Goal: Information Seeking & Learning: Learn about a topic

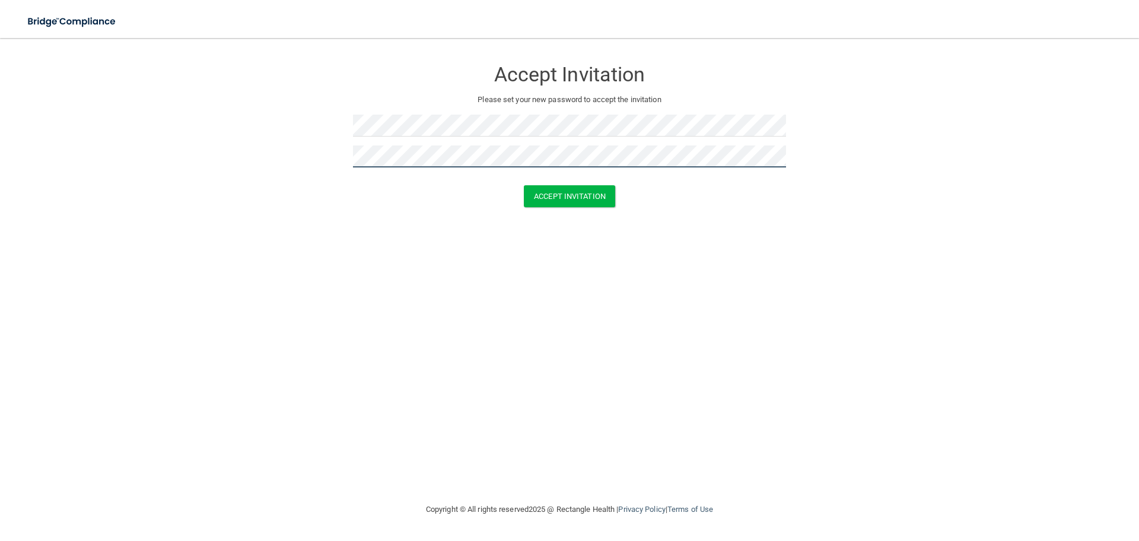
click at [524, 185] on button "Accept Invitation" at bounding box center [569, 196] width 91 height 22
click at [524, 202] on button "Accept Invitation" at bounding box center [569, 213] width 91 height 22
click at [524, 185] on button "Accept Invitation" at bounding box center [569, 196] width 91 height 22
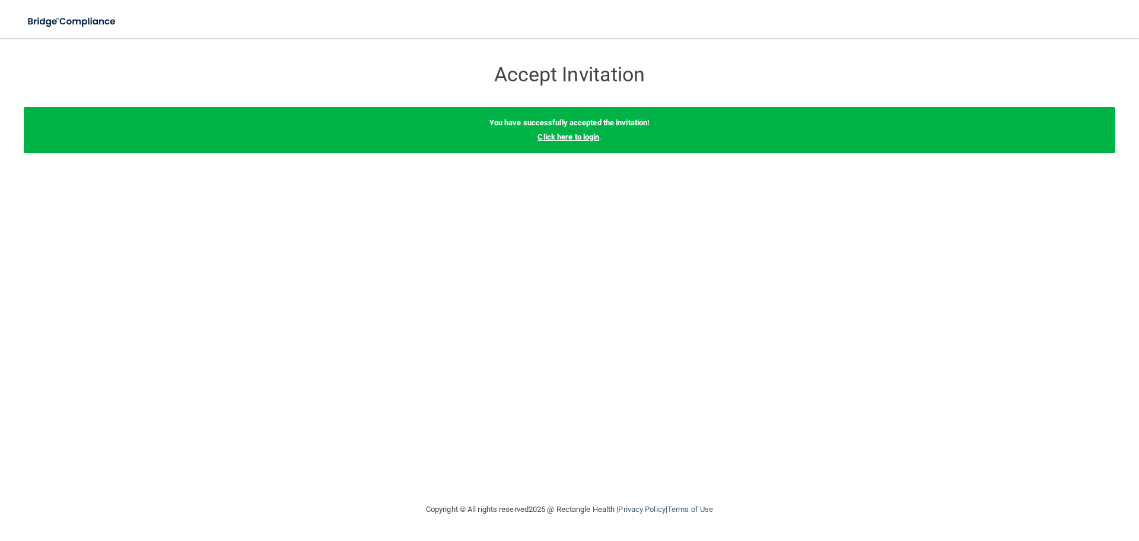
click at [589, 135] on link "Click here to login" at bounding box center [569, 136] width 62 height 9
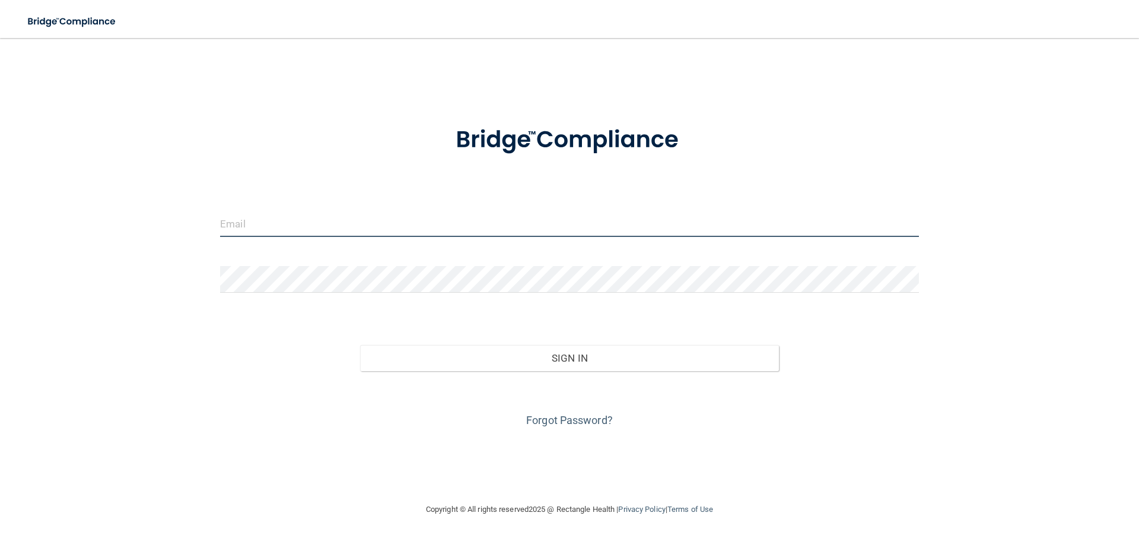
click at [308, 223] on input "email" at bounding box center [569, 223] width 699 height 27
type input "[EMAIL_ADDRESS][DOMAIN_NAME]"
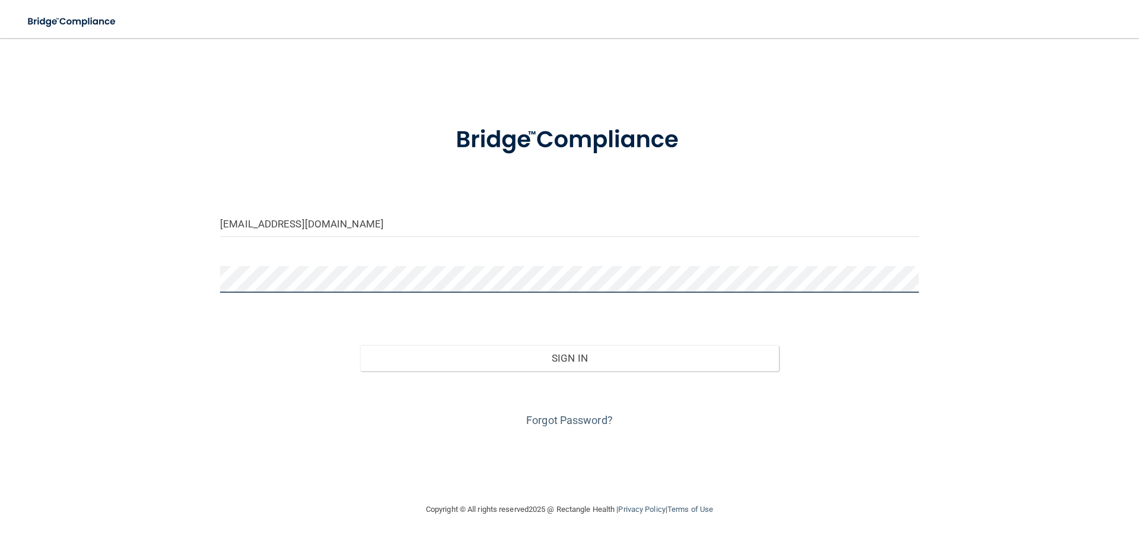
click at [360, 345] on button "Sign In" at bounding box center [570, 358] width 420 height 26
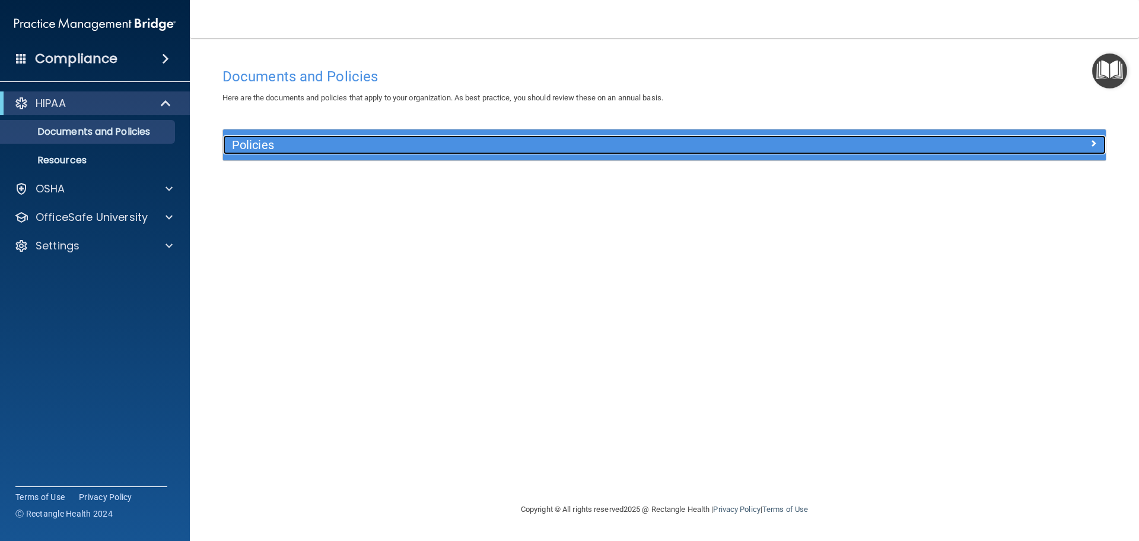
click at [258, 145] on h5 "Policies" at bounding box center [554, 144] width 644 height 13
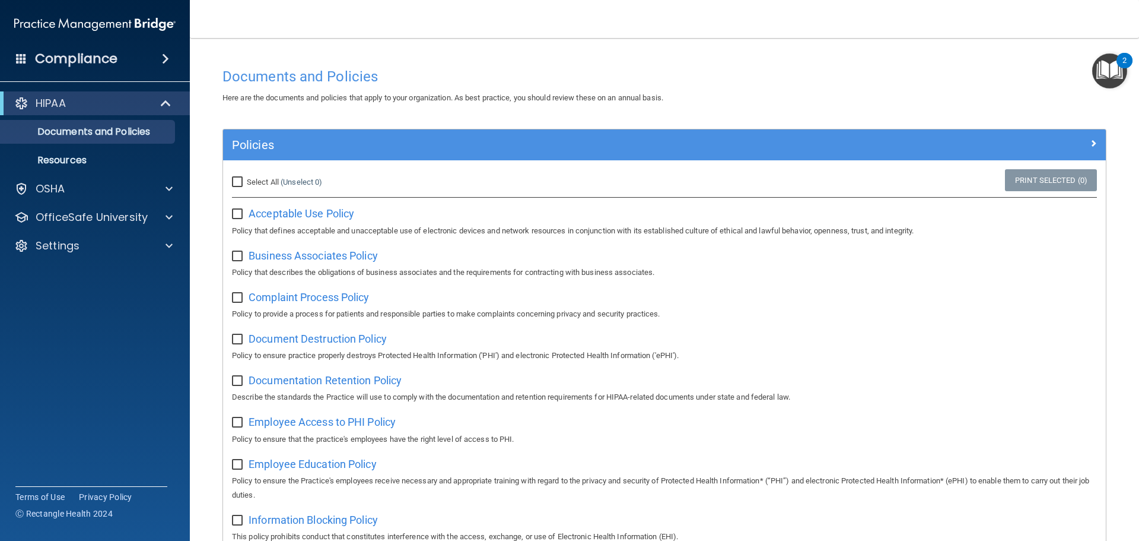
click at [244, 220] on div "Acceptable Use Policy Policy that defines acceptable and unacceptable use of el…" at bounding box center [664, 221] width 865 height 34
click at [237, 217] on input "checkbox" at bounding box center [239, 213] width 14 height 9
click at [239, 214] on input "checkbox" at bounding box center [239, 213] width 14 height 9
checkbox input "false"
click at [142, 195] on div "OSHA" at bounding box center [78, 189] width 147 height 14
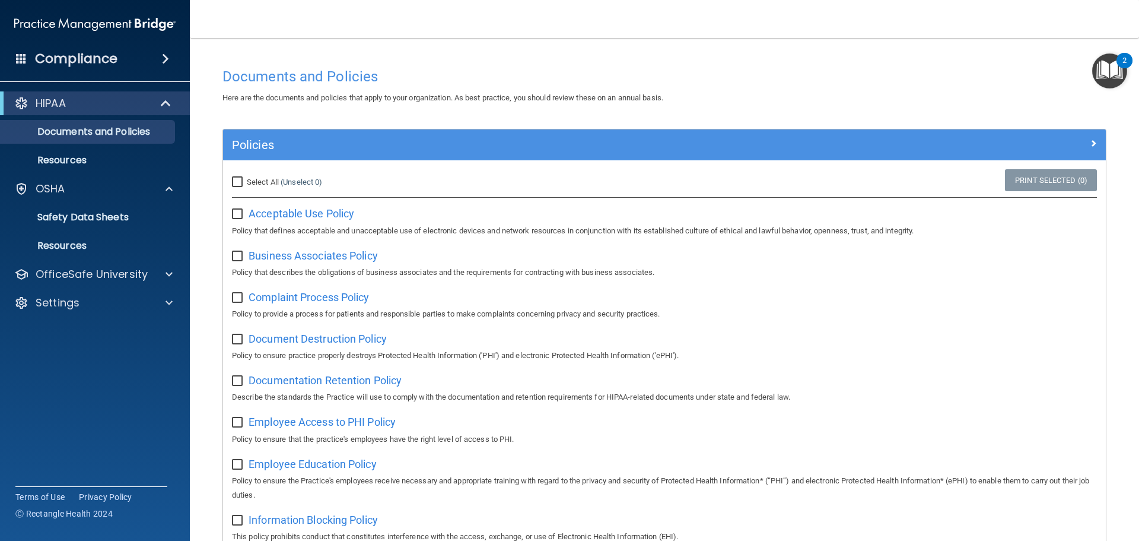
click at [241, 183] on input "Select All (Unselect 0) Unselect All" at bounding box center [239, 181] width 14 height 9
checkbox input "true"
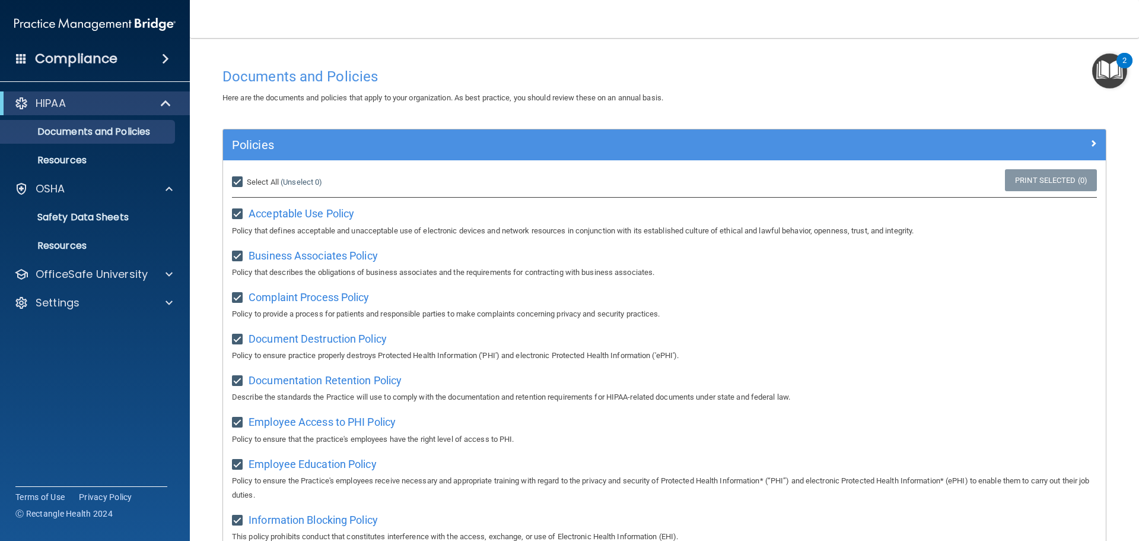
checkbox input "true"
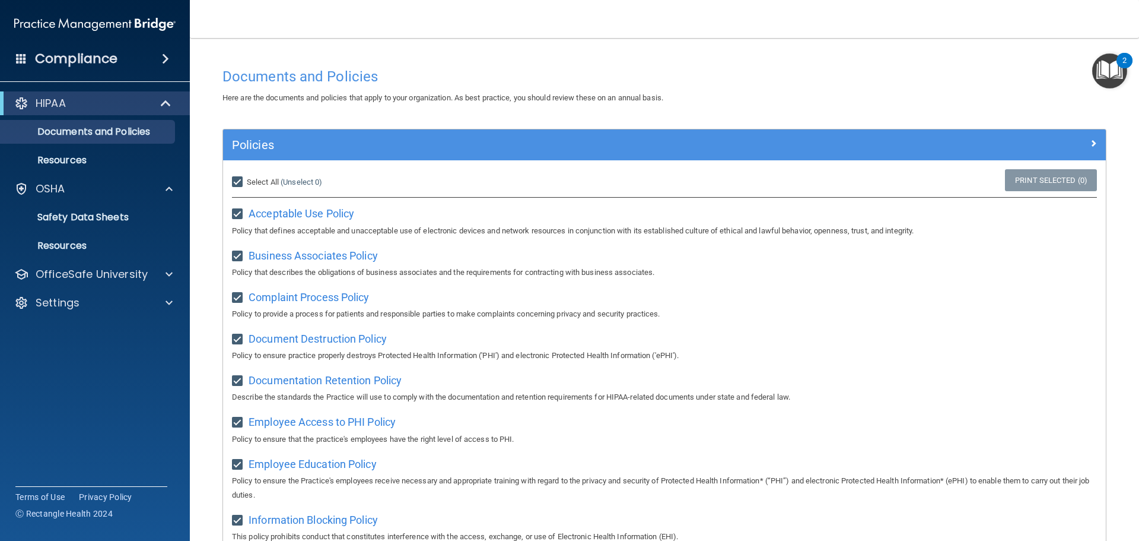
checkbox input "true"
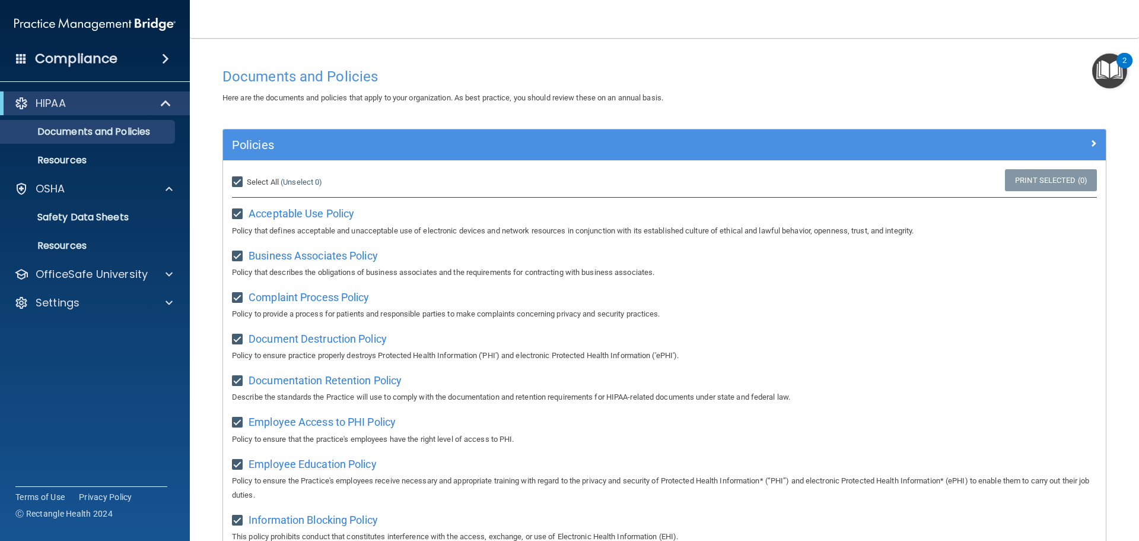
checkbox input "true"
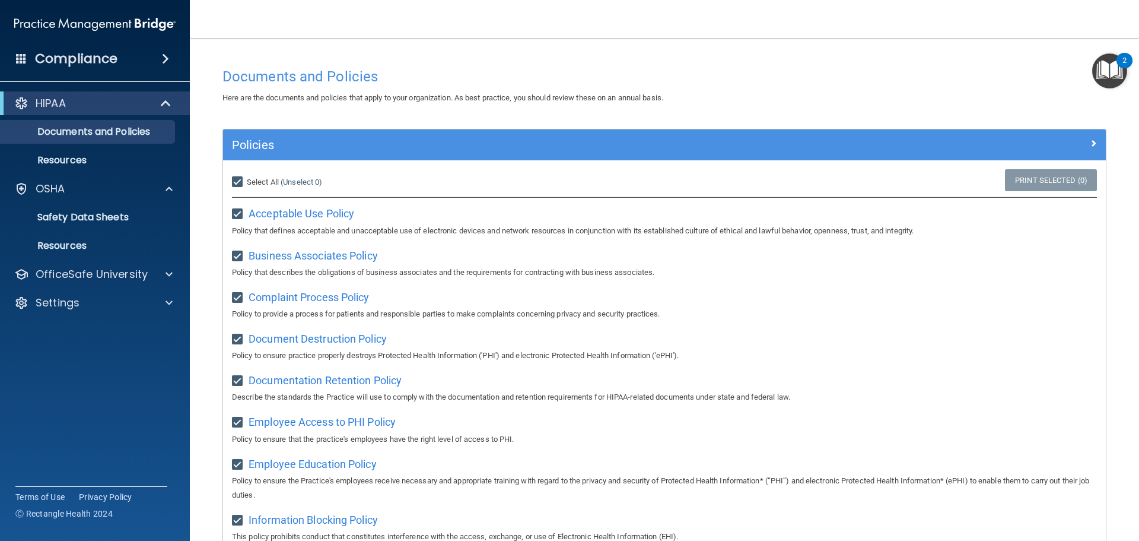
checkbox input "true"
click at [269, 187] on label "Select All (Unselect 21) Unselect All" at bounding box center [259, 182] width 55 height 14
click at [246, 187] on input "Select All (Unselect 21) Unselect All" at bounding box center [239, 181] width 14 height 9
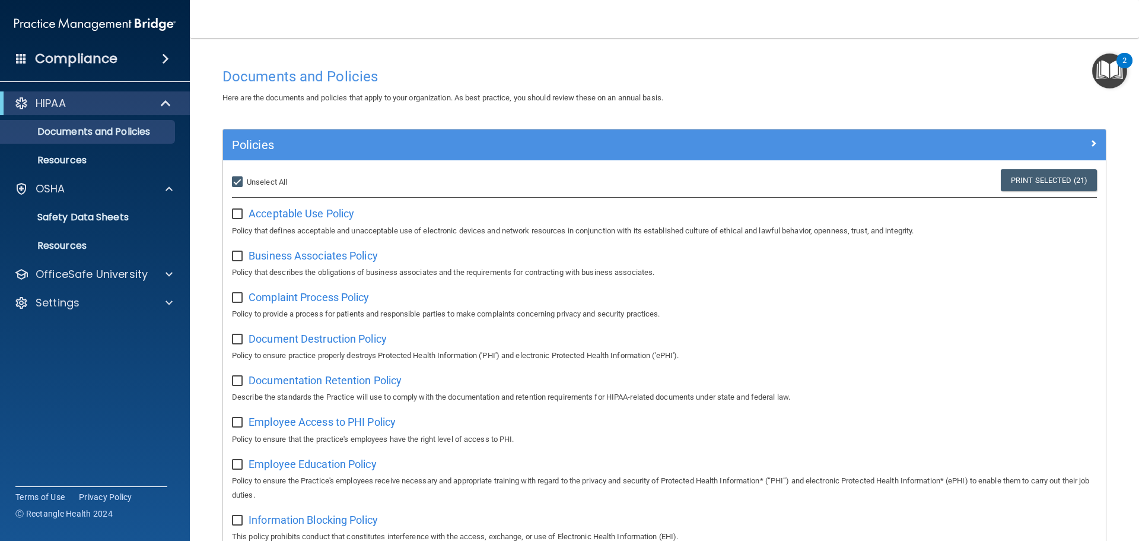
checkbox input "false"
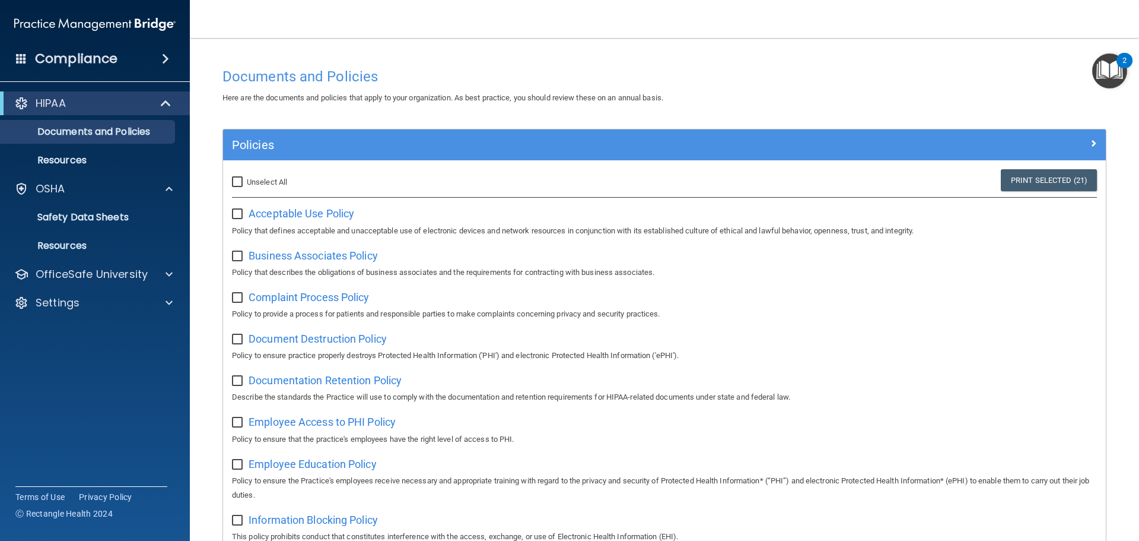
checkbox input "false"
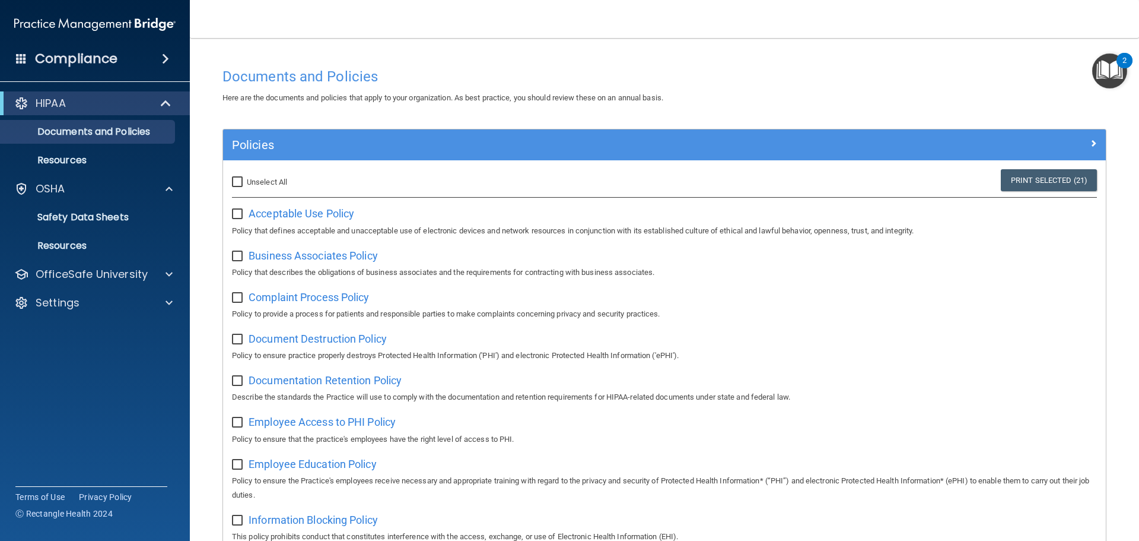
checkbox input "false"
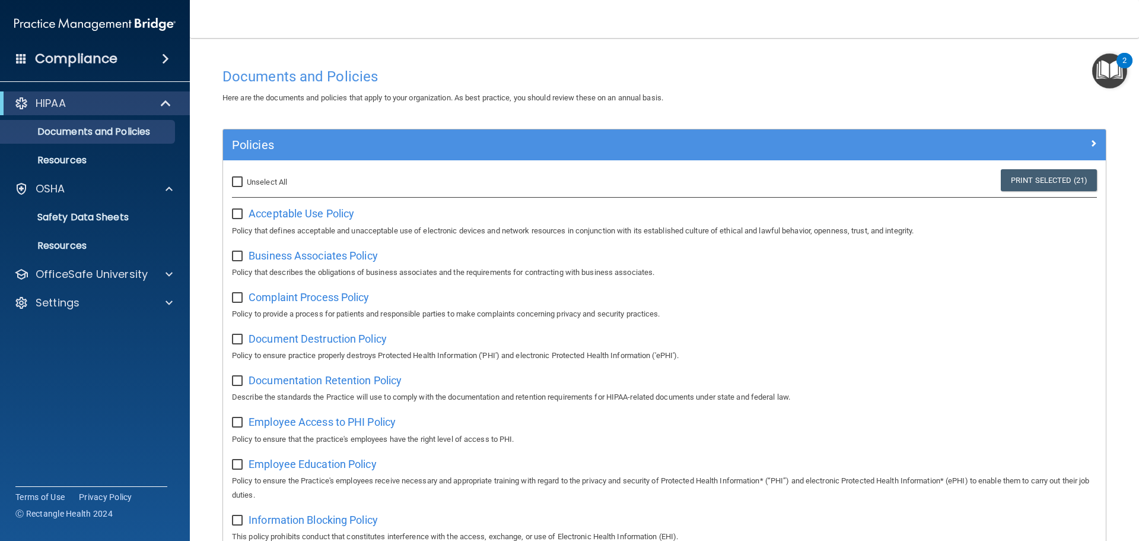
checkbox input "false"
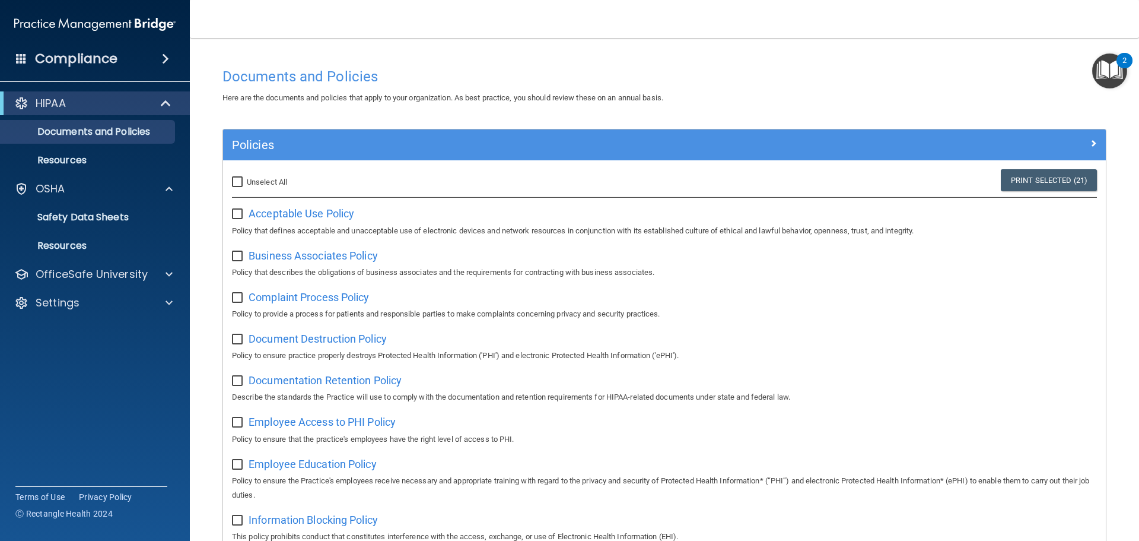
checkbox input "false"
click at [91, 128] on p "Documents and Policies" at bounding box center [89, 132] width 162 height 12
click at [65, 160] on p "Resources" at bounding box center [89, 160] width 162 height 12
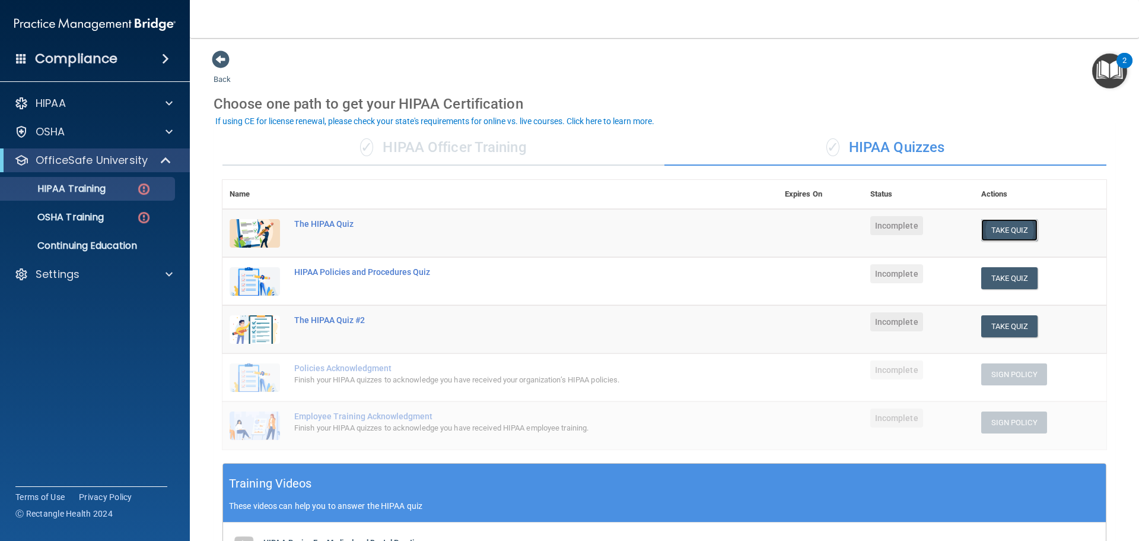
click at [1011, 228] on button "Take Quiz" at bounding box center [1010, 230] width 57 height 22
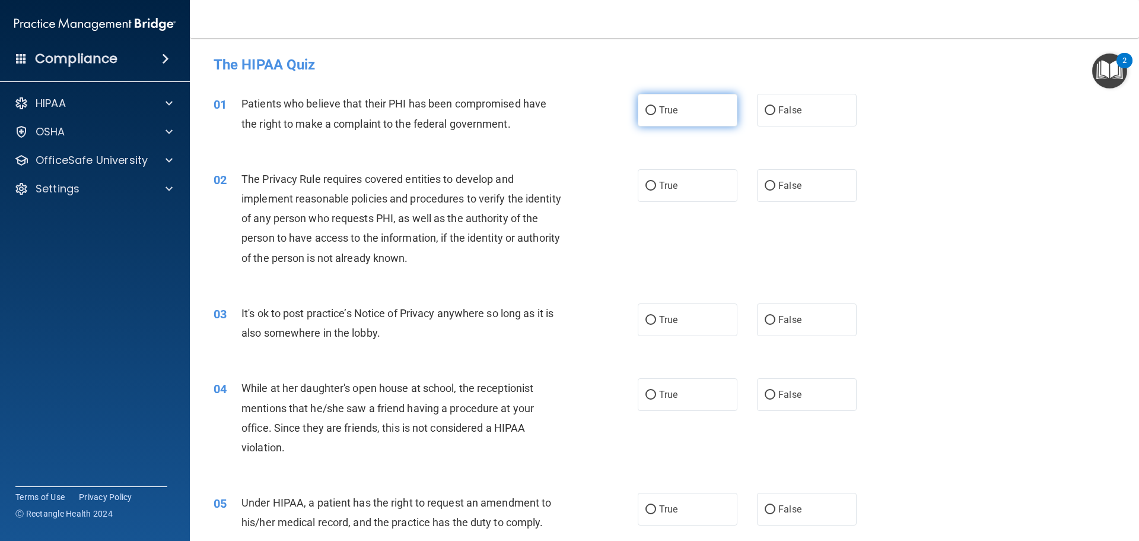
click at [662, 115] on span "True" at bounding box center [668, 109] width 18 height 11
click at [656, 115] on input "True" at bounding box center [651, 110] width 11 height 9
radio input "true"
click at [659, 187] on span "True" at bounding box center [668, 185] width 18 height 11
click at [656, 187] on input "True" at bounding box center [651, 186] width 11 height 9
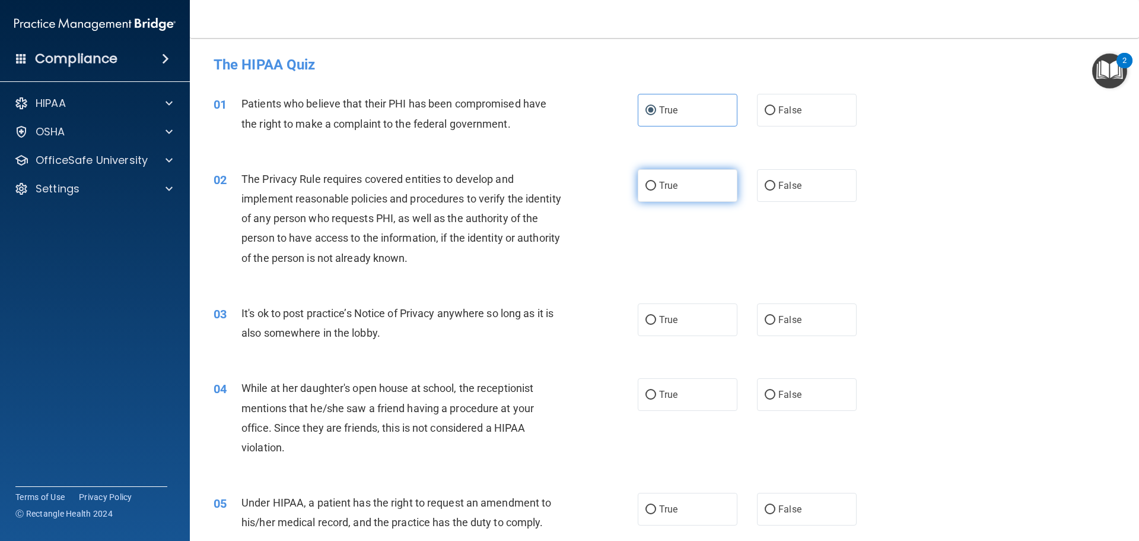
radio input "true"
click at [789, 329] on label "False" at bounding box center [807, 319] width 100 height 33
click at [776, 325] on input "False" at bounding box center [770, 320] width 11 height 9
radio input "true"
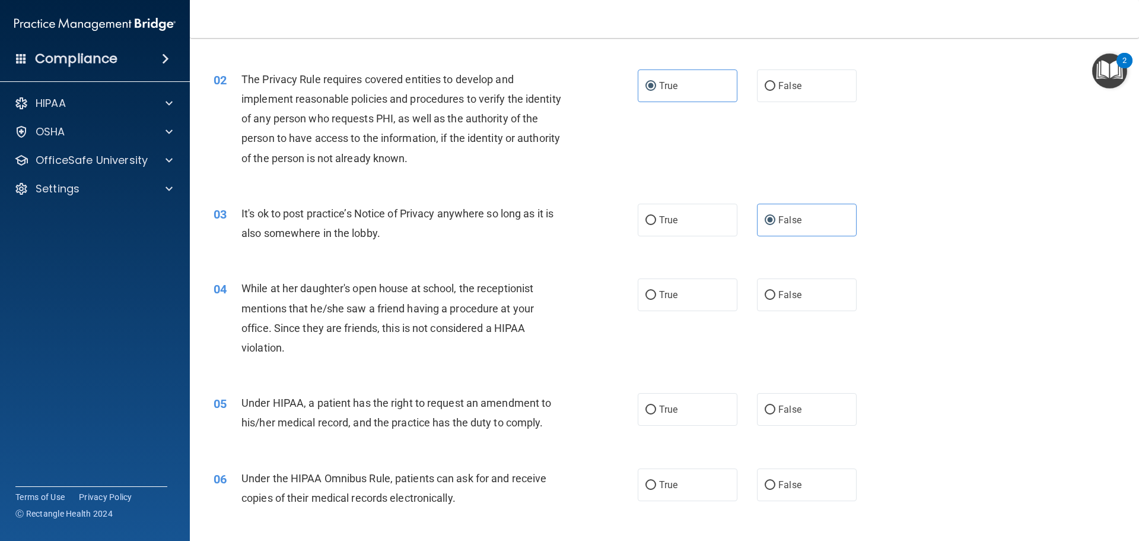
scroll to position [119, 0]
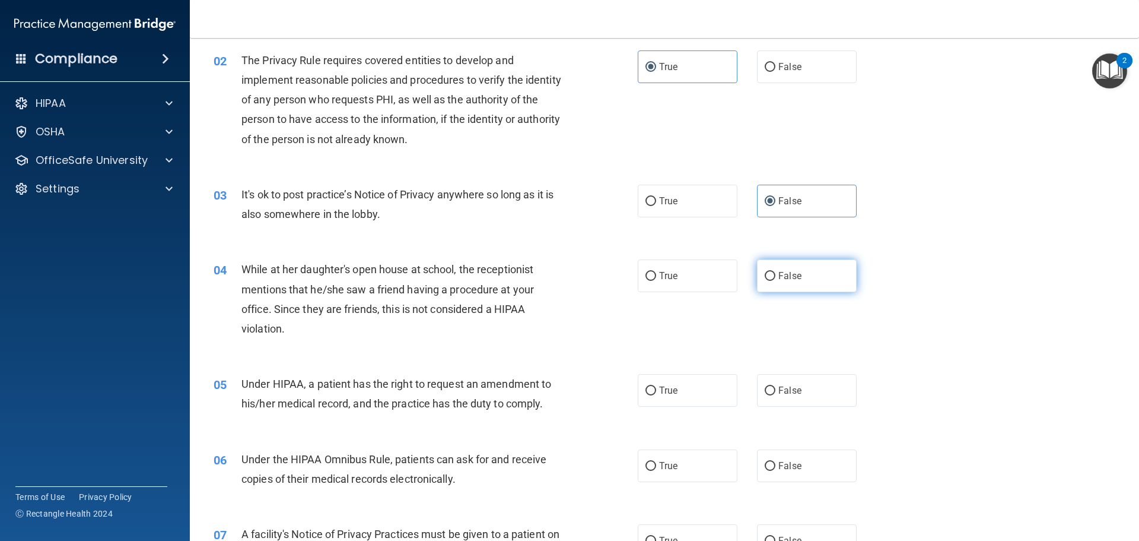
click at [782, 280] on span "False" at bounding box center [790, 275] width 23 height 11
click at [776, 280] on input "False" at bounding box center [770, 276] width 11 height 9
radio input "true"
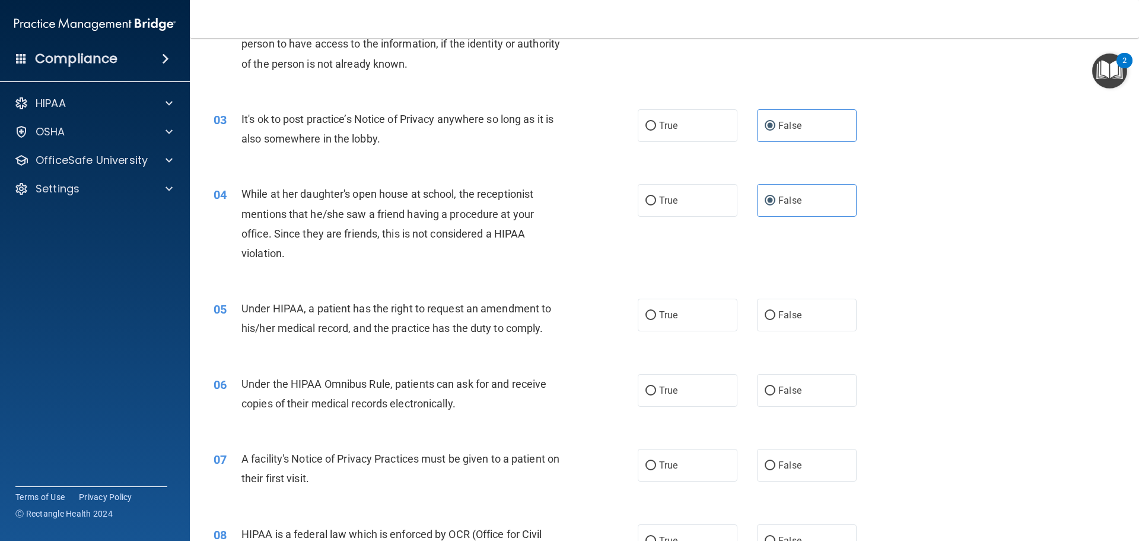
scroll to position [178, 0]
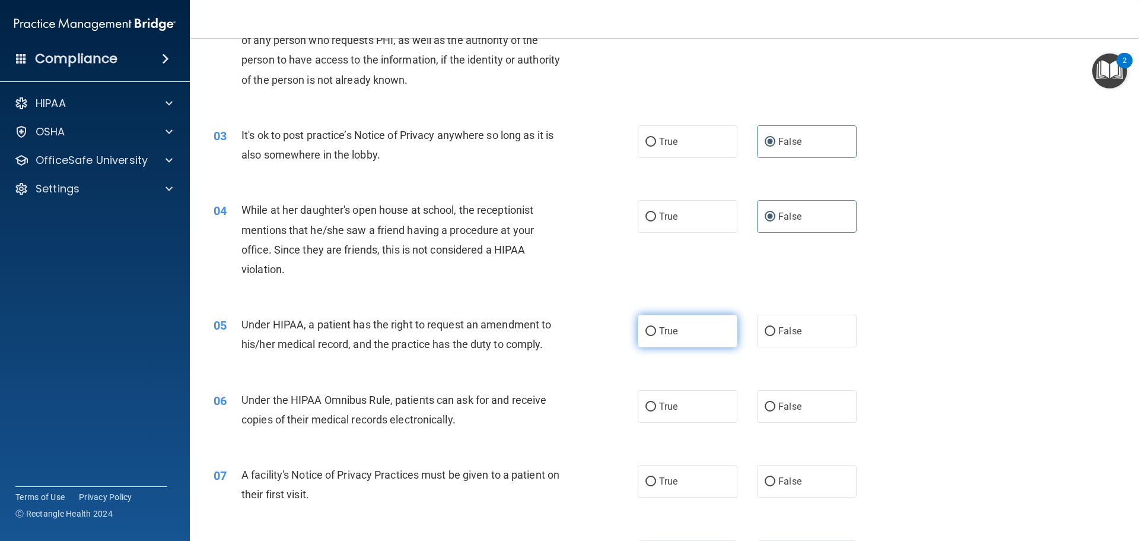
click at [661, 334] on span "True" at bounding box center [668, 330] width 18 height 11
click at [656, 334] on input "True" at bounding box center [651, 331] width 11 height 9
radio input "true"
click at [690, 407] on label "True" at bounding box center [688, 406] width 100 height 33
click at [656, 407] on input "True" at bounding box center [651, 406] width 11 height 9
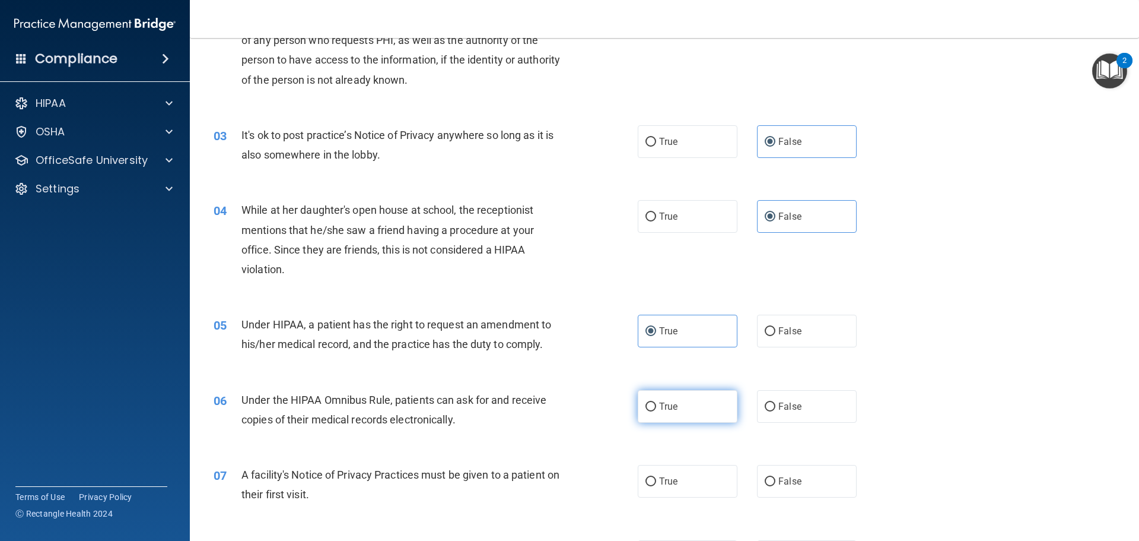
radio input "true"
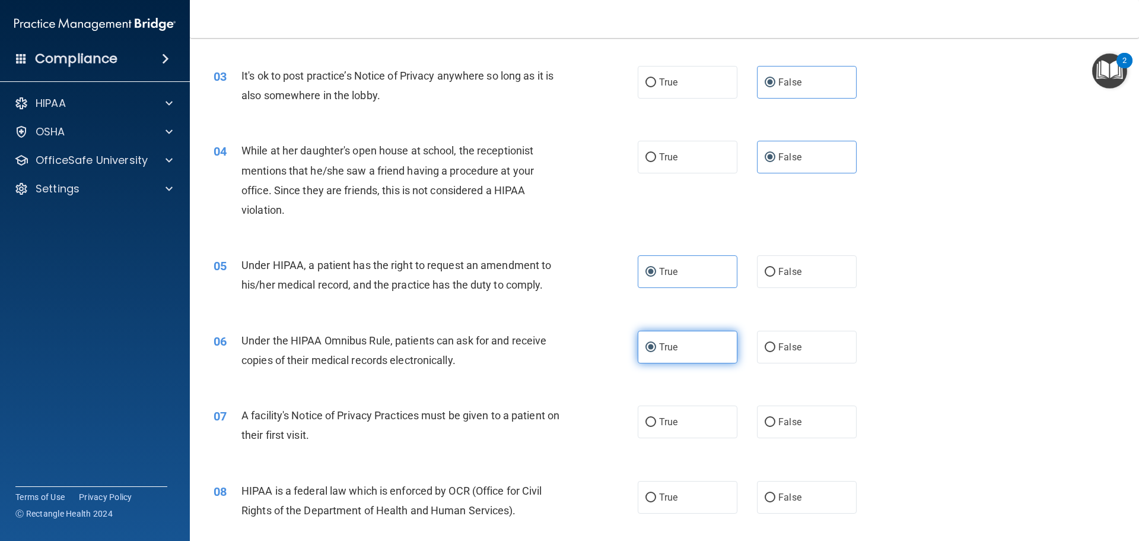
scroll to position [297, 0]
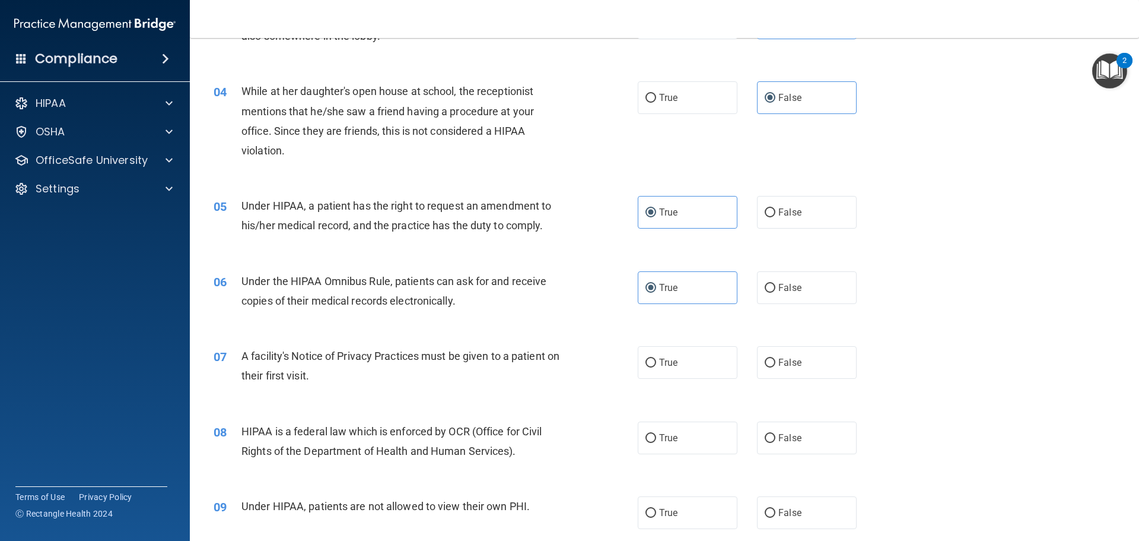
click at [644, 383] on div "07 A facility's Notice of Privacy Practices must be given to a patient on their…" at bounding box center [426, 368] width 460 height 45
click at [649, 370] on label "True" at bounding box center [688, 362] width 100 height 33
click at [649, 367] on input "True" at bounding box center [651, 362] width 11 height 9
radio input "true"
click at [667, 431] on label "True" at bounding box center [688, 437] width 100 height 33
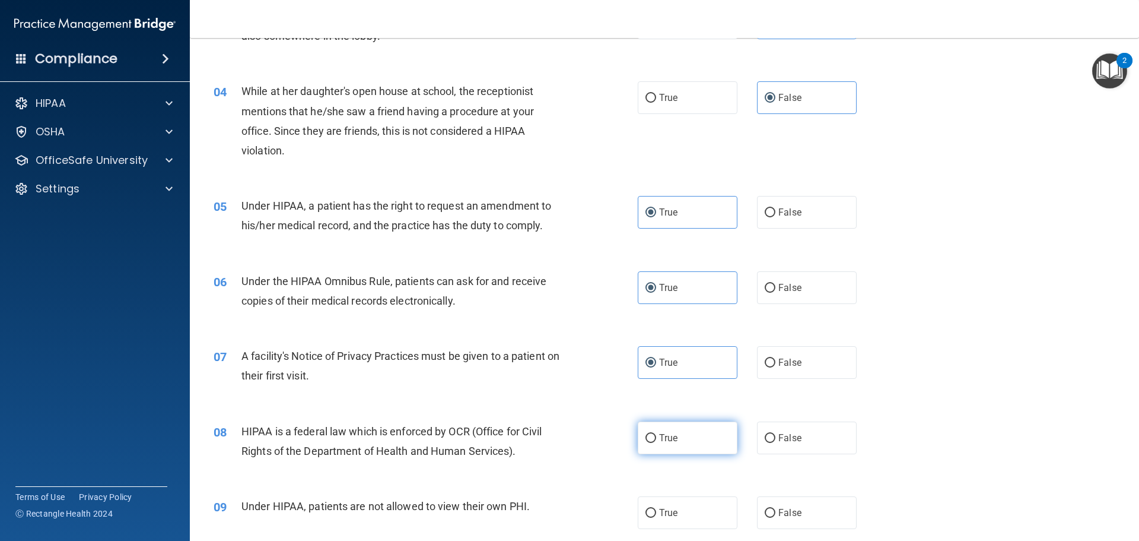
click at [656, 434] on input "True" at bounding box center [651, 438] width 11 height 9
radio input "true"
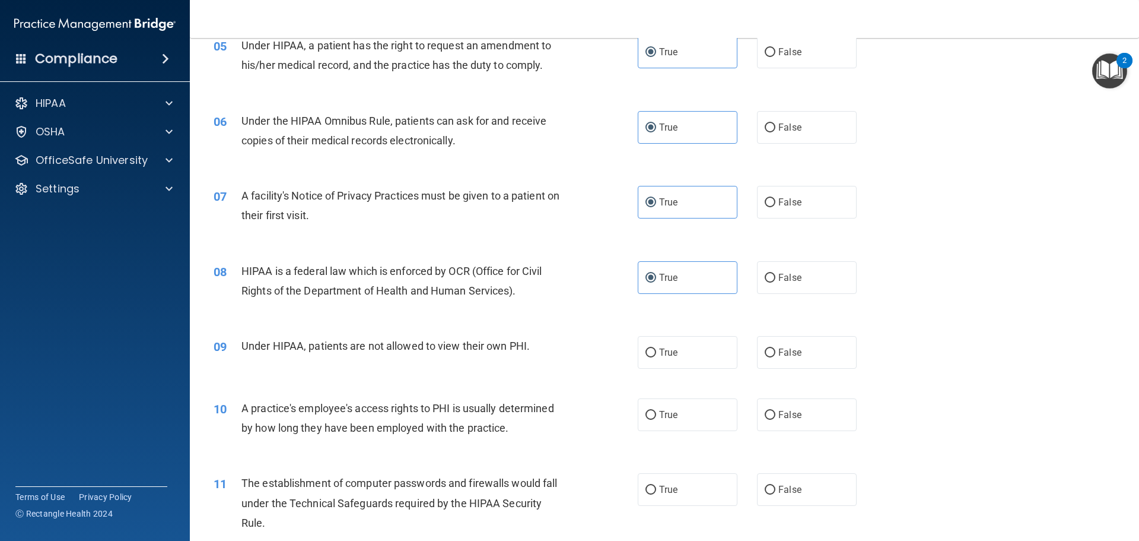
scroll to position [475, 0]
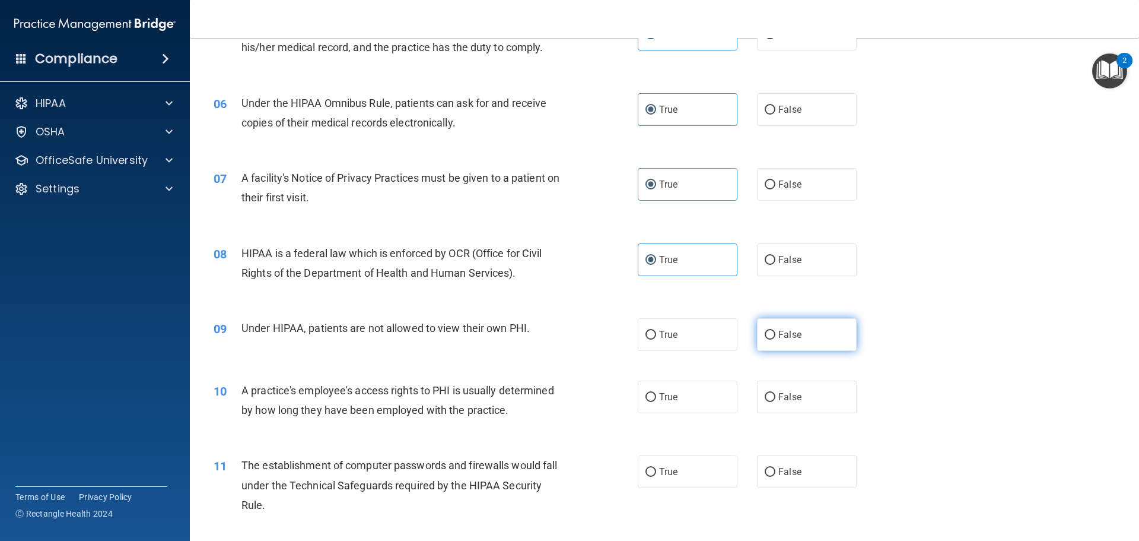
click at [785, 344] on label "False" at bounding box center [807, 334] width 100 height 33
click at [776, 339] on input "False" at bounding box center [770, 335] width 11 height 9
radio input "true"
click at [787, 402] on span "False" at bounding box center [790, 396] width 23 height 11
click at [776, 402] on input "False" at bounding box center [770, 397] width 11 height 9
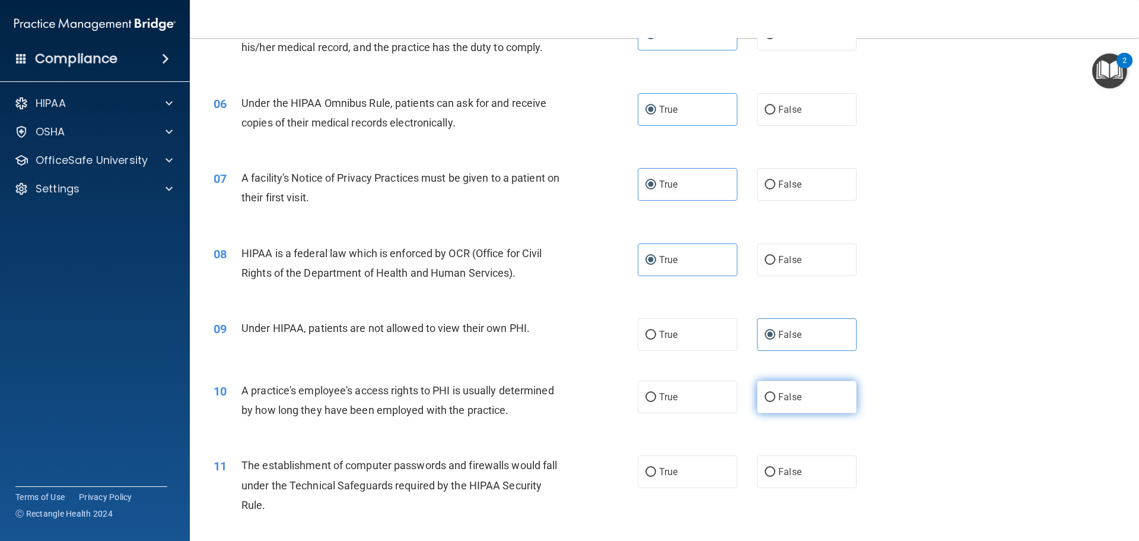
radio input "true"
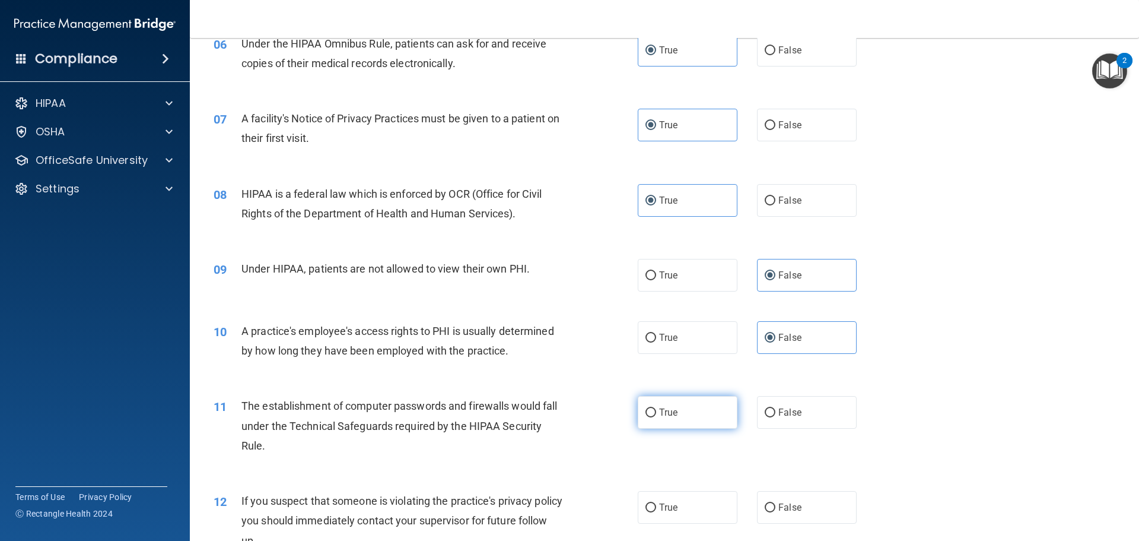
click at [683, 417] on label "True" at bounding box center [688, 412] width 100 height 33
click at [656, 417] on input "True" at bounding box center [651, 412] width 11 height 9
radio input "true"
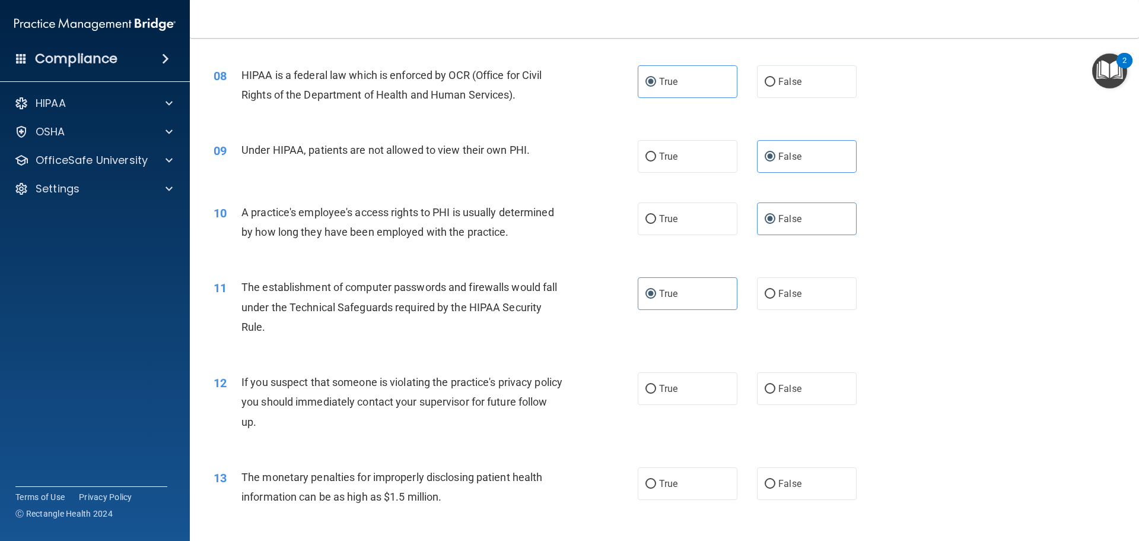
scroll to position [593, 0]
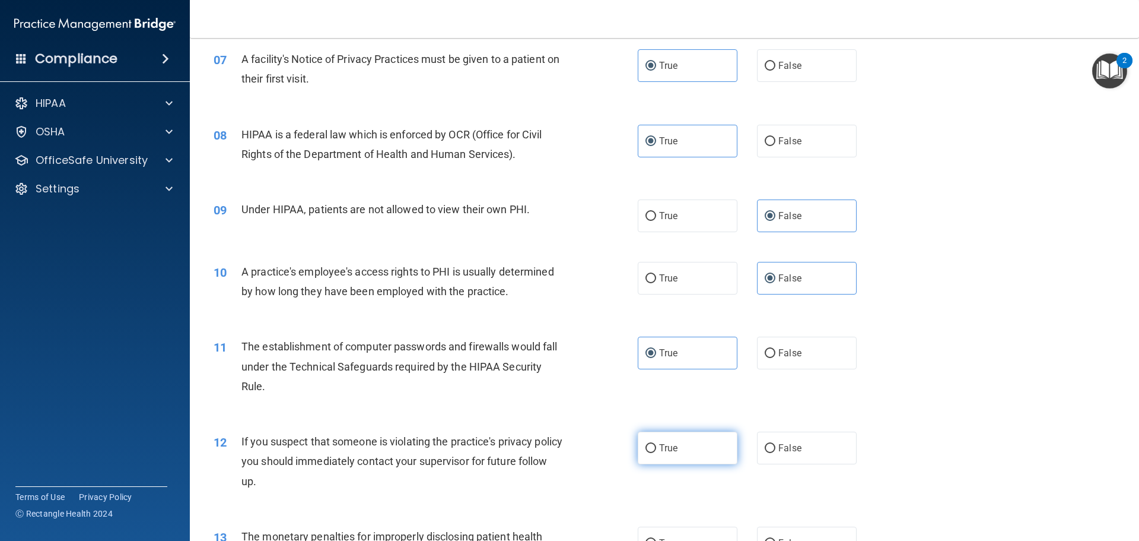
click at [672, 453] on label "True" at bounding box center [688, 447] width 100 height 33
click at [656, 453] on input "True" at bounding box center [651, 448] width 11 height 9
radio input "true"
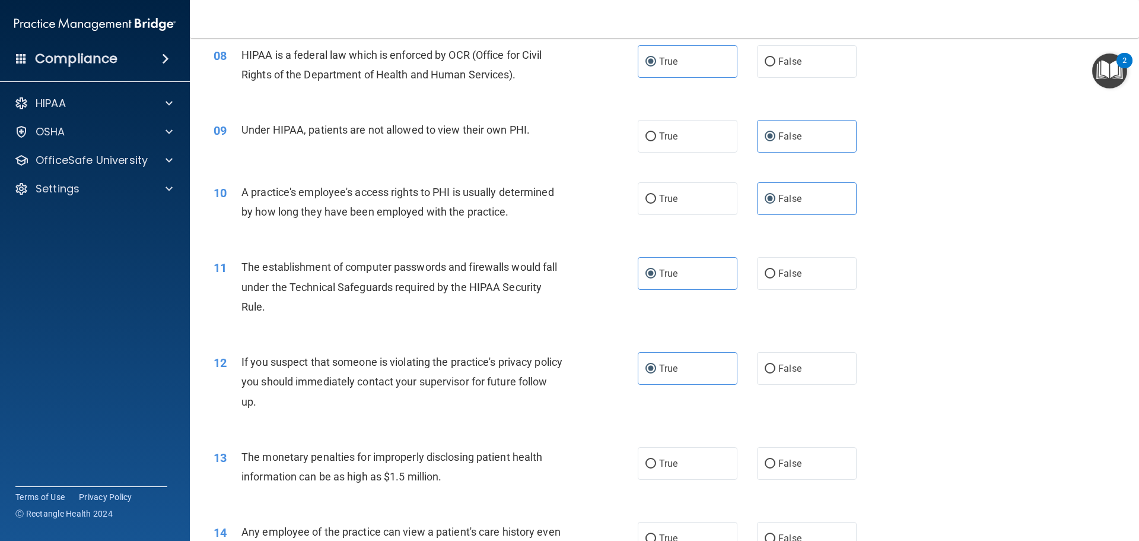
scroll to position [712, 0]
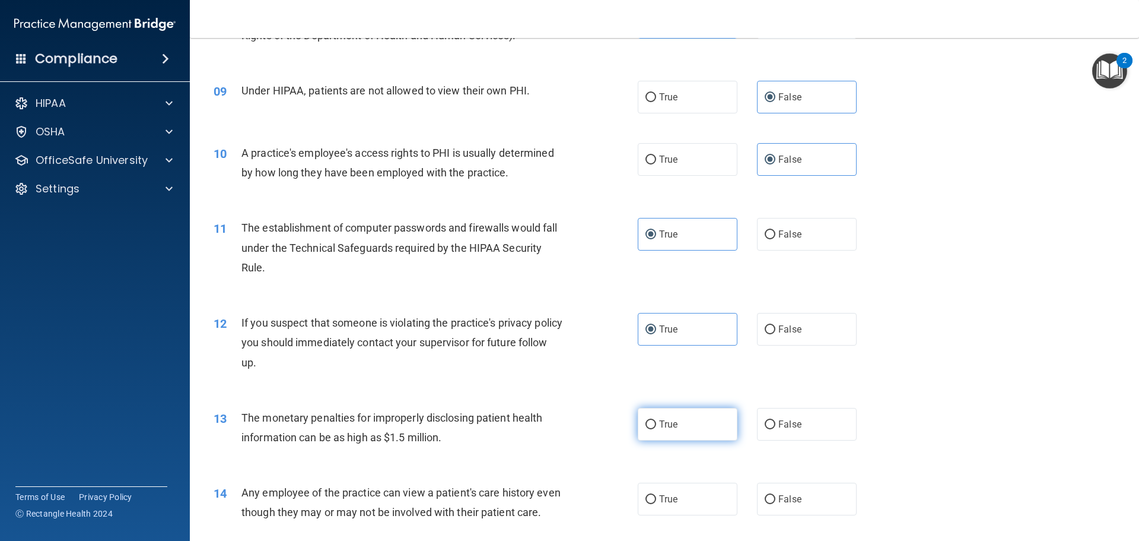
click at [646, 428] on input "True" at bounding box center [651, 424] width 11 height 9
radio input "true"
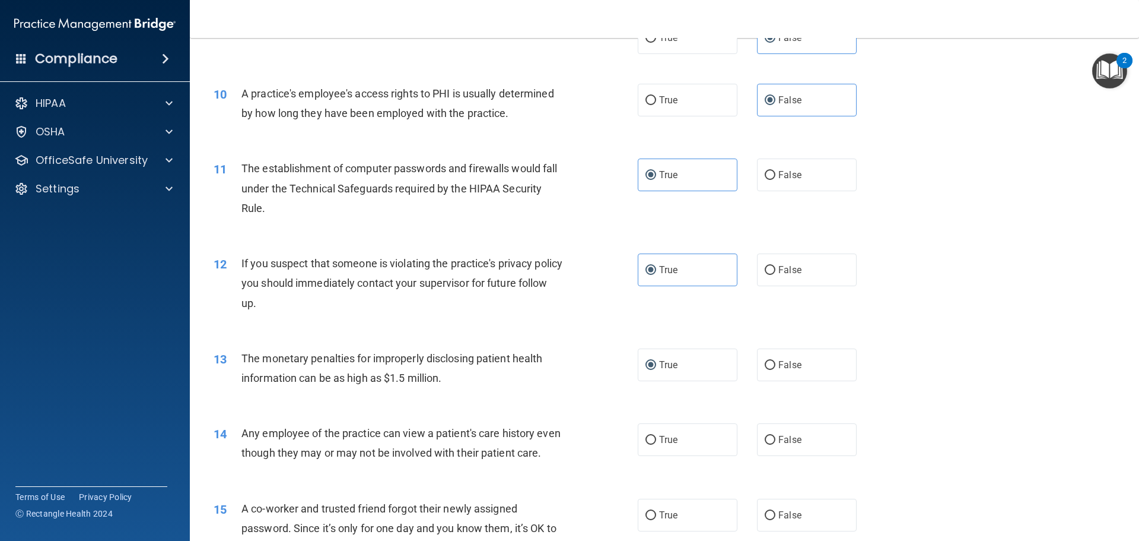
scroll to position [831, 0]
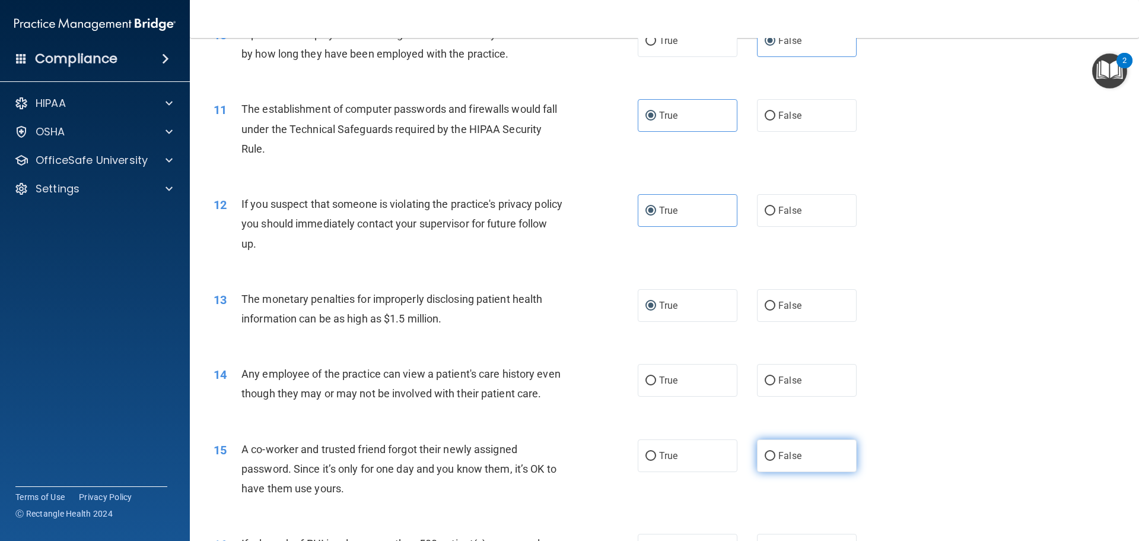
click at [779, 461] on span "False" at bounding box center [790, 455] width 23 height 11
click at [774, 461] on input "False" at bounding box center [770, 456] width 11 height 9
radio input "true"
click at [684, 376] on label "True" at bounding box center [688, 380] width 100 height 33
click at [656, 376] on input "True" at bounding box center [651, 380] width 11 height 9
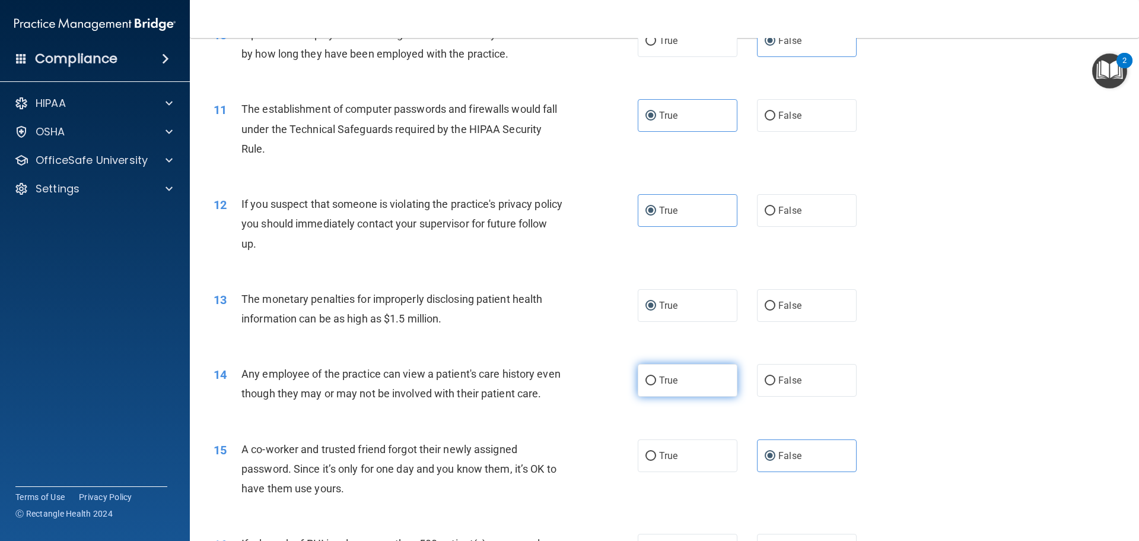
radio input "true"
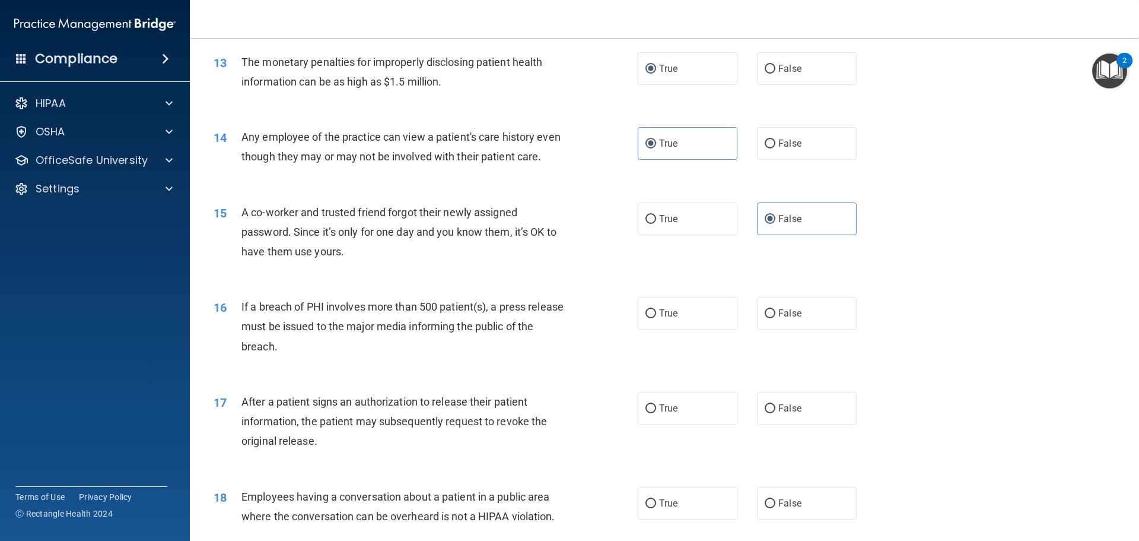
scroll to position [1068, 0]
click at [701, 329] on label "True" at bounding box center [688, 312] width 100 height 33
click at [656, 318] on input "True" at bounding box center [651, 313] width 11 height 9
radio input "true"
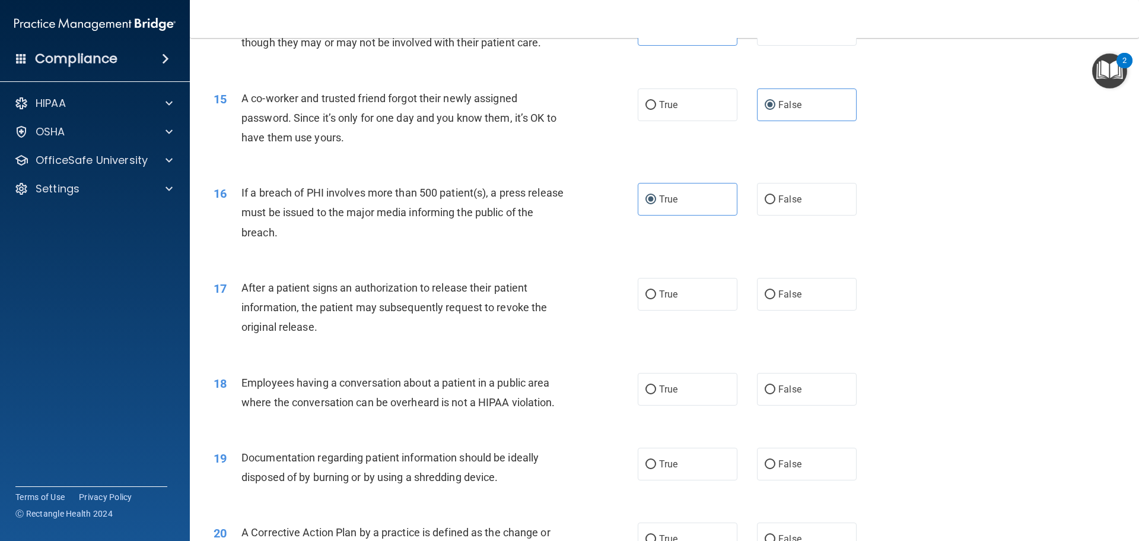
scroll to position [1187, 0]
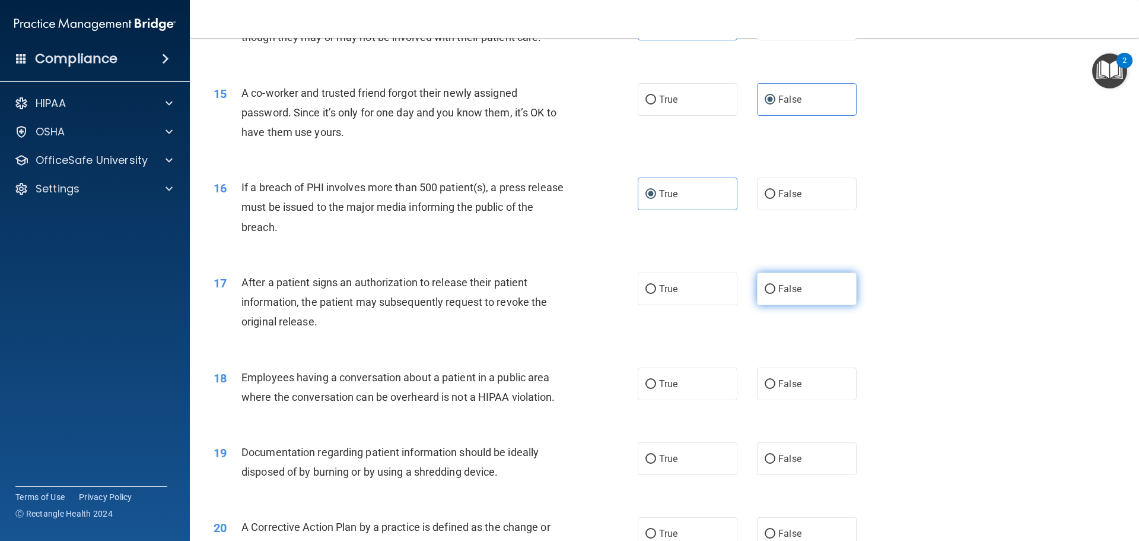
click at [785, 305] on label "False" at bounding box center [807, 288] width 100 height 33
click at [776, 294] on input "False" at bounding box center [770, 289] width 11 height 9
radio input "true"
click at [818, 400] on label "False" at bounding box center [807, 383] width 100 height 33
click at [776, 389] on input "False" at bounding box center [770, 384] width 11 height 9
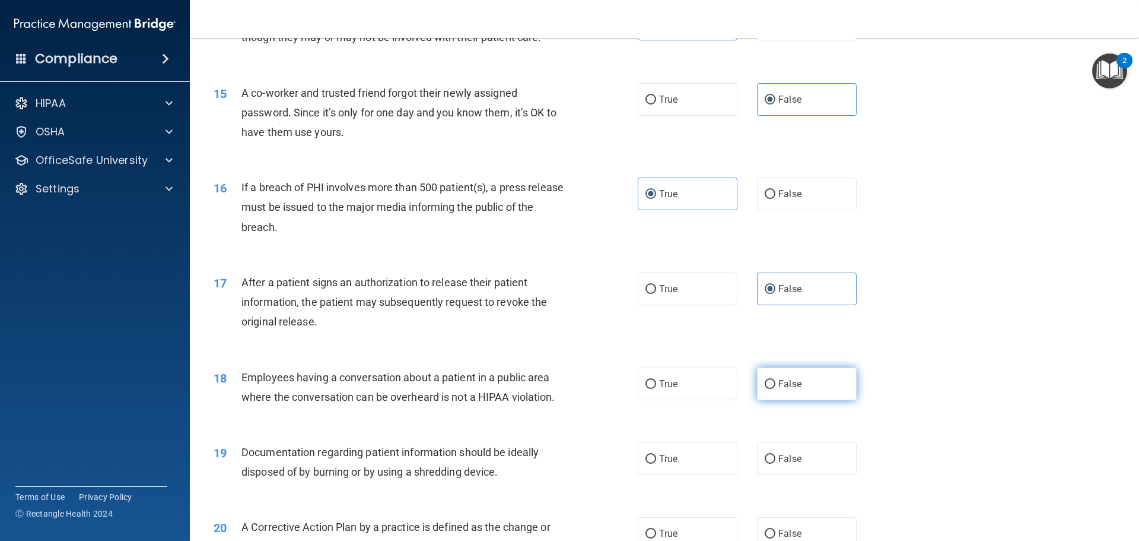
radio input "true"
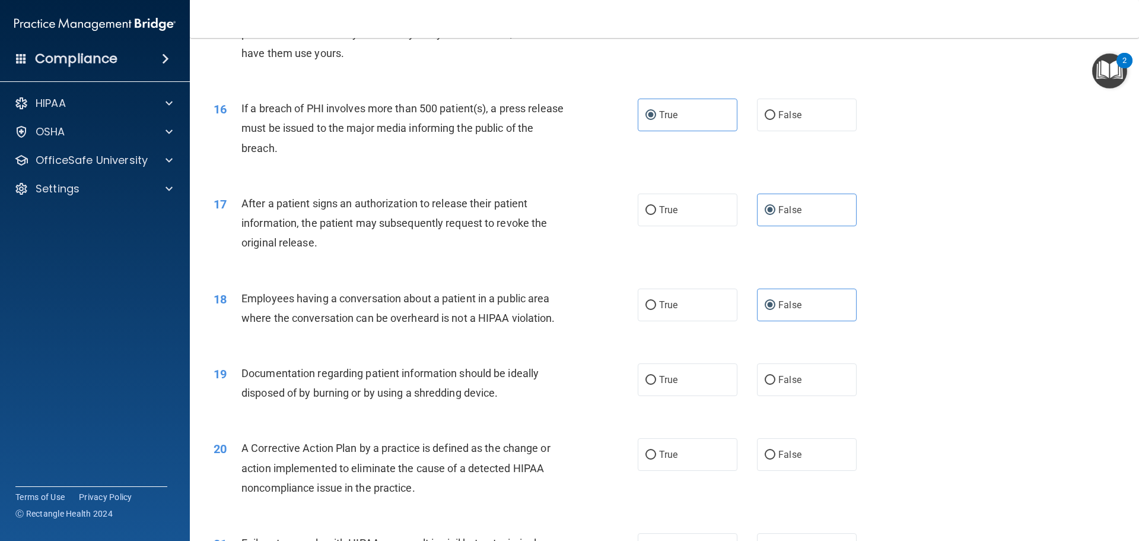
scroll to position [1246, 0]
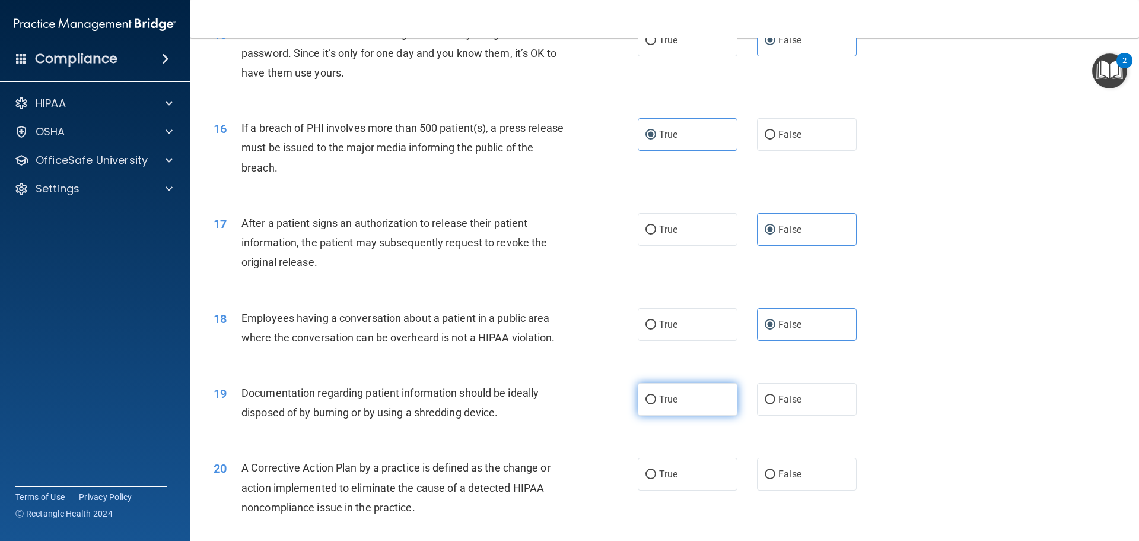
click at [690, 415] on label "True" at bounding box center [688, 399] width 100 height 33
click at [656, 404] on input "True" at bounding box center [651, 399] width 11 height 9
radio input "true"
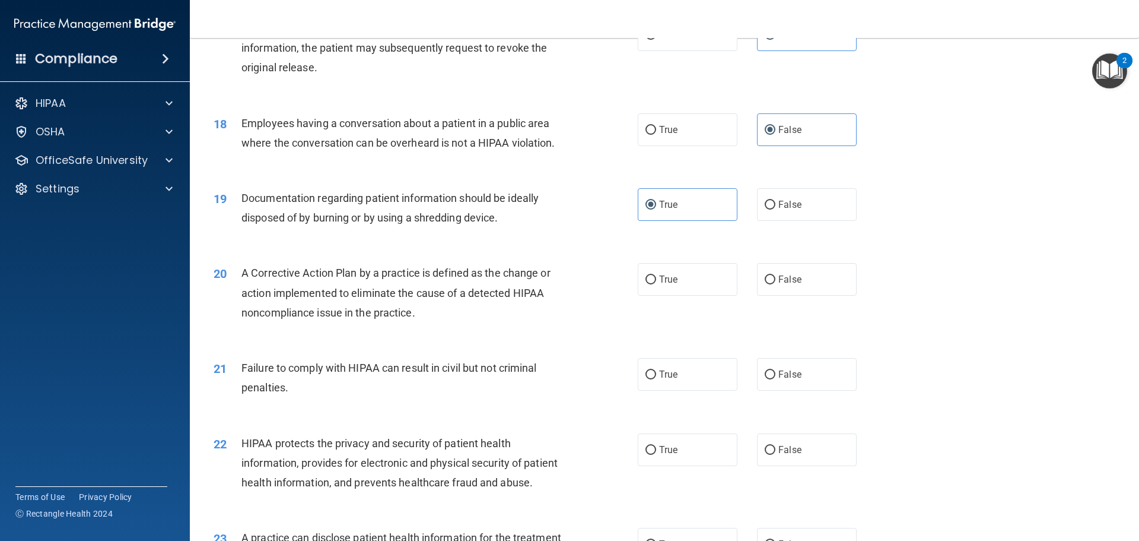
scroll to position [1424, 0]
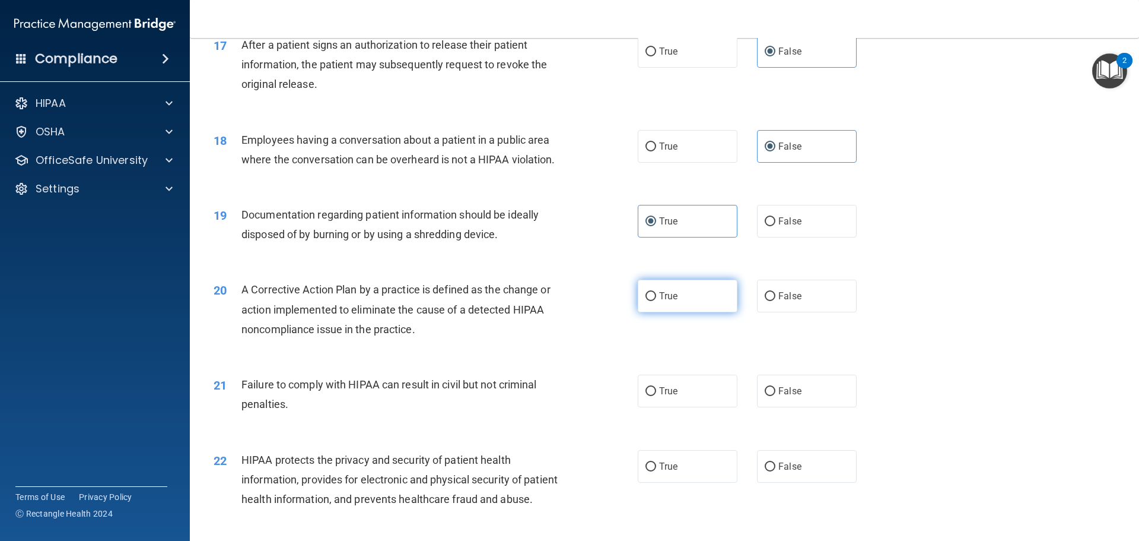
click at [646, 312] on label "True" at bounding box center [688, 296] width 100 height 33
click at [646, 301] on input "True" at bounding box center [651, 296] width 11 height 9
radio input "true"
click at [779, 396] on span "False" at bounding box center [790, 390] width 23 height 11
click at [776, 396] on input "False" at bounding box center [770, 391] width 11 height 9
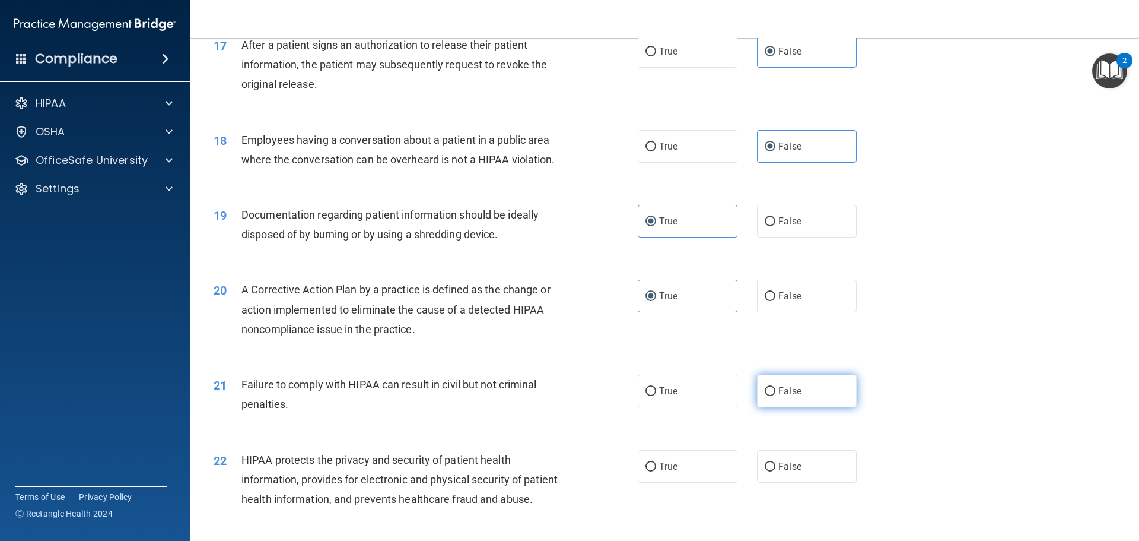
radio input "true"
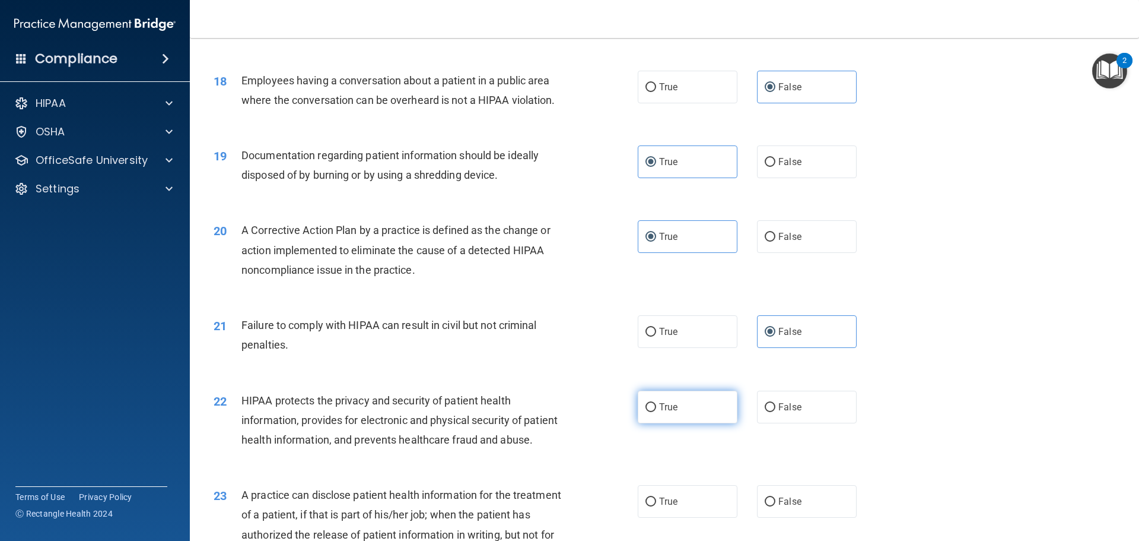
click at [669, 412] on span "True" at bounding box center [668, 406] width 18 height 11
click at [656, 412] on input "True" at bounding box center [651, 407] width 11 height 9
radio input "true"
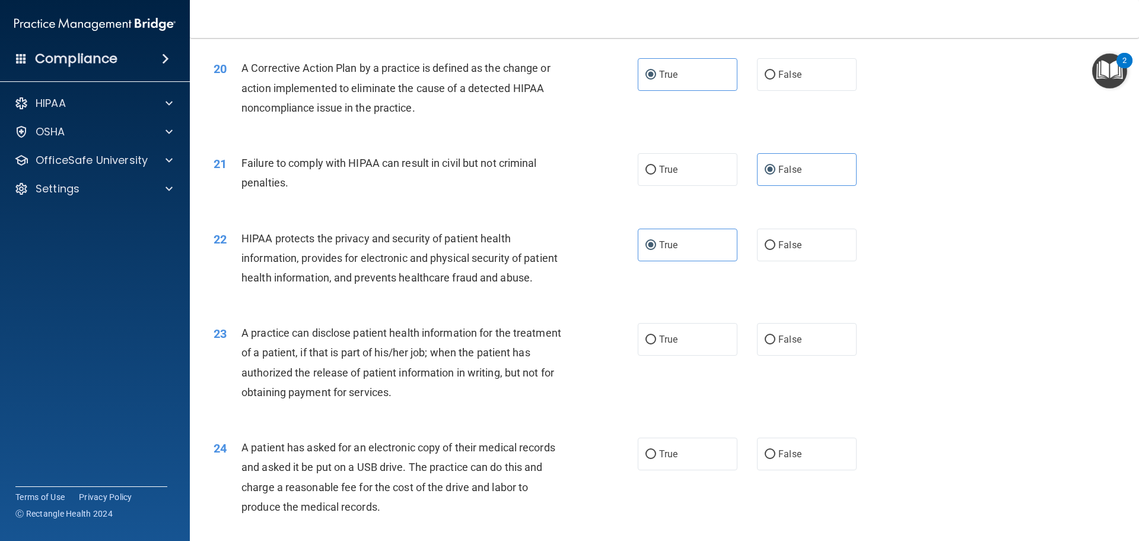
scroll to position [1662, 0]
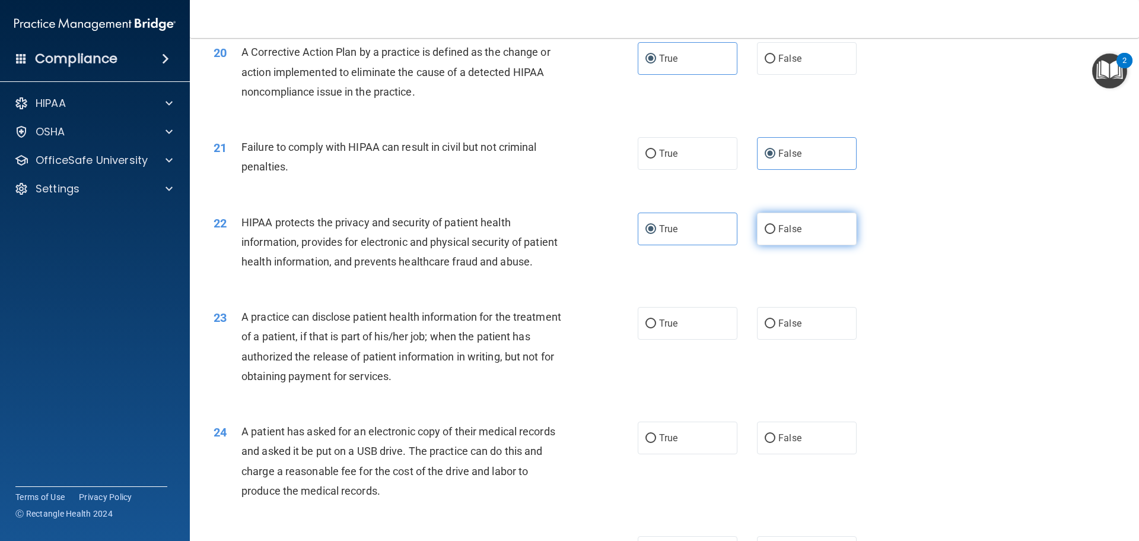
click at [765, 234] on input "False" at bounding box center [770, 229] width 11 height 9
radio input "true"
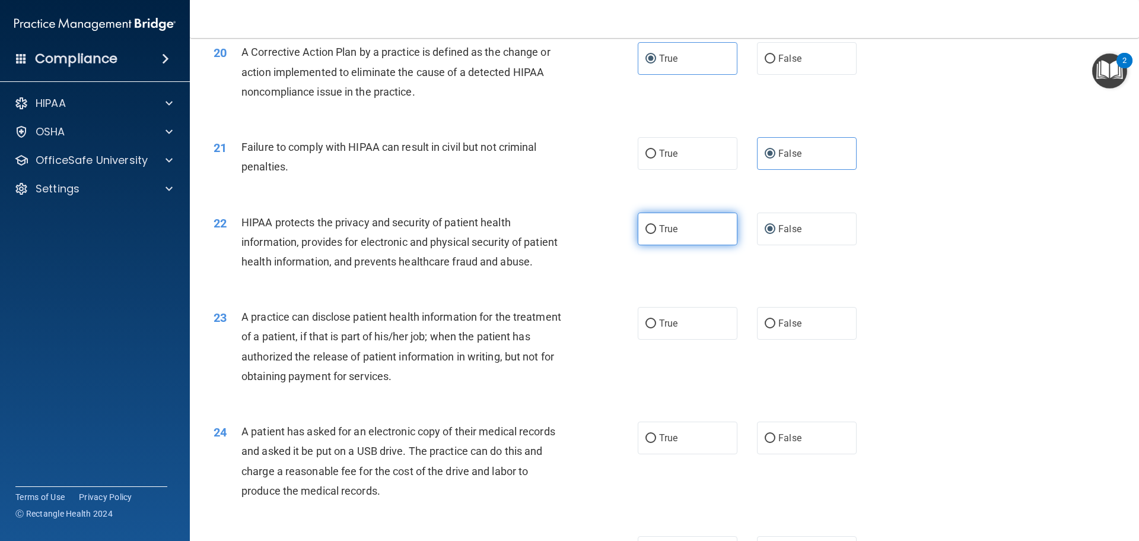
click at [688, 245] on label "True" at bounding box center [688, 228] width 100 height 33
click at [656, 234] on input "True" at bounding box center [651, 229] width 11 height 9
radio input "true"
radio input "false"
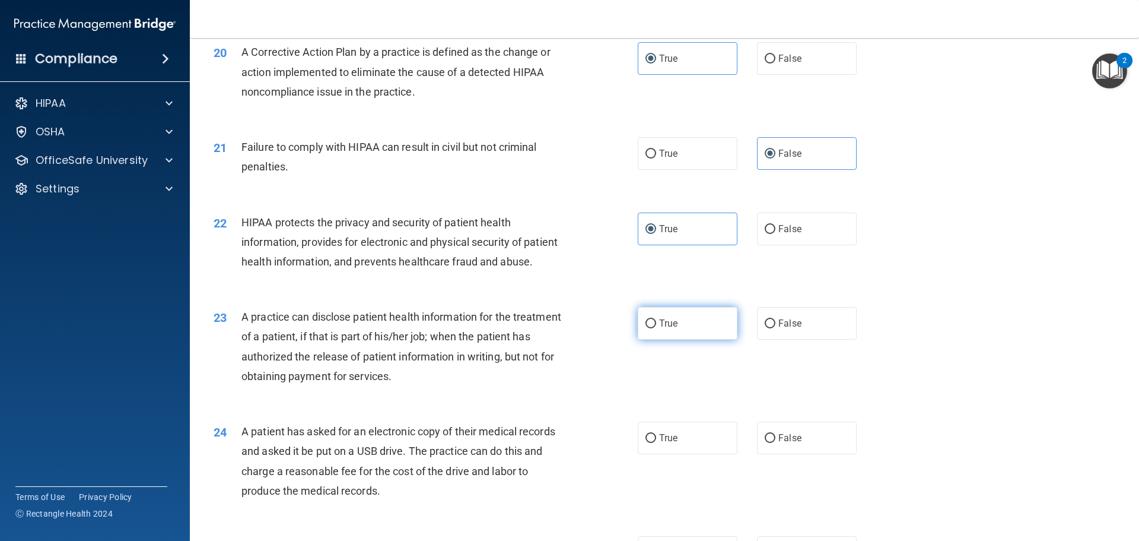
click at [687, 339] on label "True" at bounding box center [688, 323] width 100 height 33
click at [656, 328] on input "True" at bounding box center [651, 323] width 11 height 9
radio input "true"
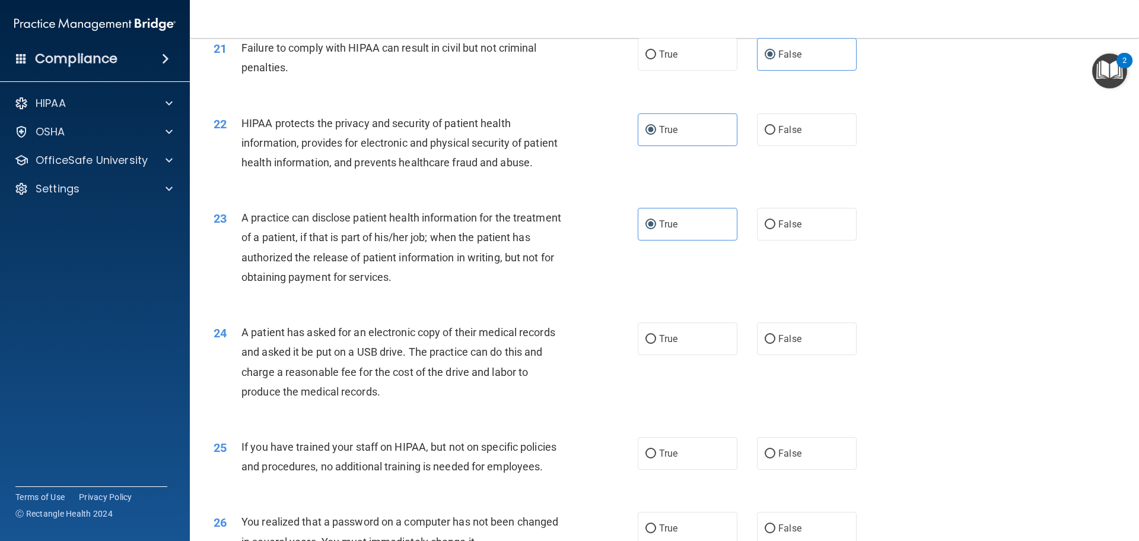
scroll to position [1780, 0]
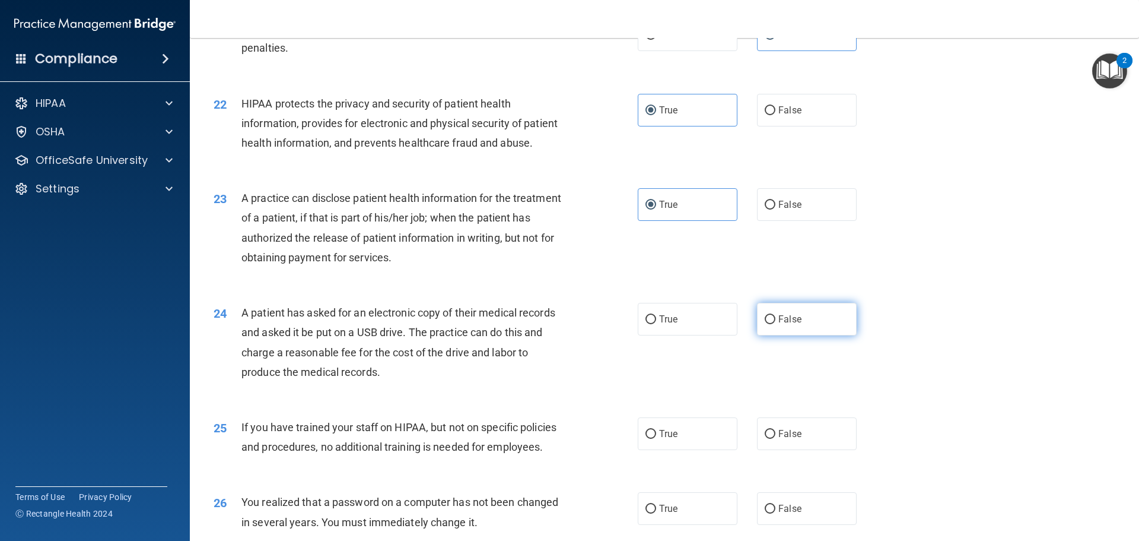
click at [779, 325] on span "False" at bounding box center [790, 318] width 23 height 11
click at [773, 324] on input "False" at bounding box center [770, 319] width 11 height 9
radio input "true"
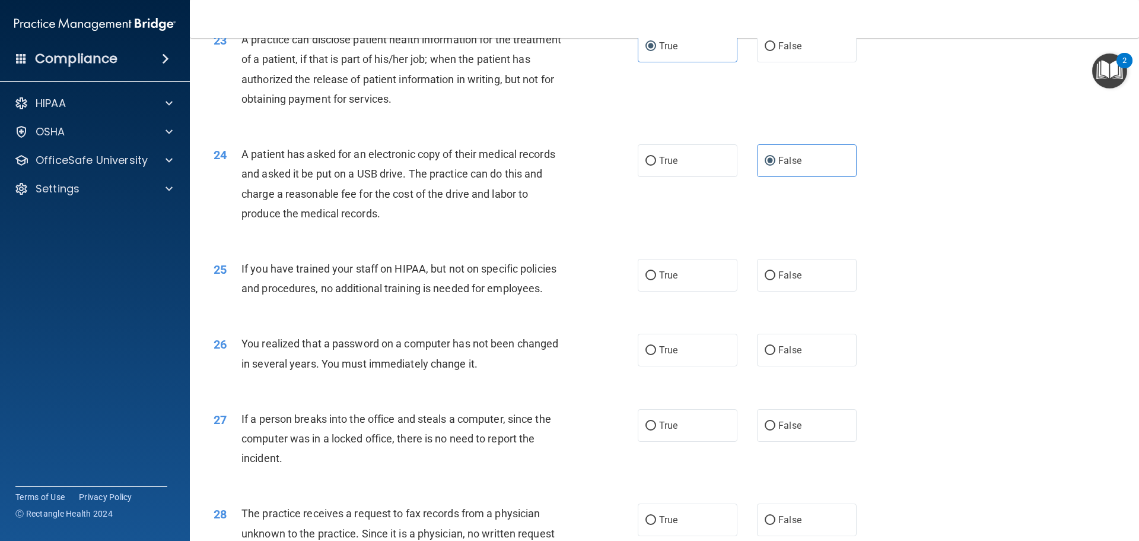
scroll to position [1958, 0]
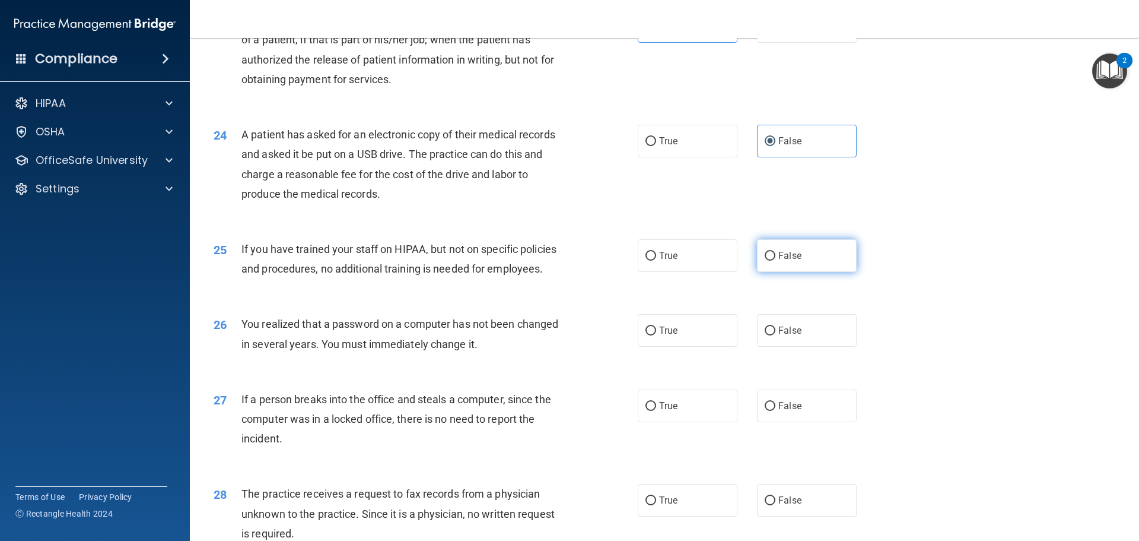
click at [779, 272] on label "False" at bounding box center [807, 255] width 100 height 33
click at [776, 261] on input "False" at bounding box center [770, 256] width 11 height 9
radio input "true"
click at [720, 347] on label "True" at bounding box center [688, 330] width 100 height 33
click at [656, 335] on input "True" at bounding box center [651, 330] width 11 height 9
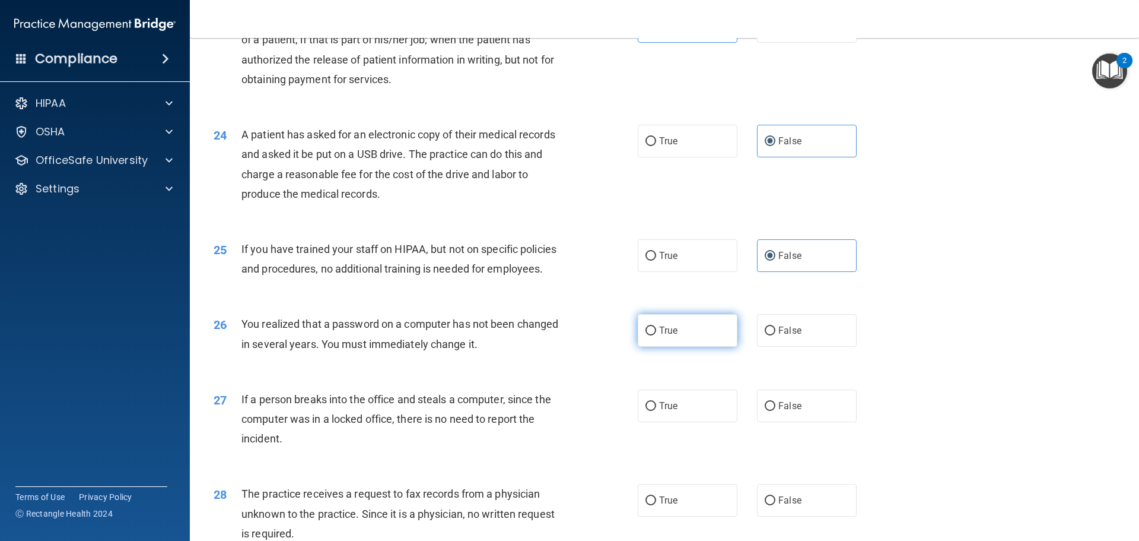
radio input "true"
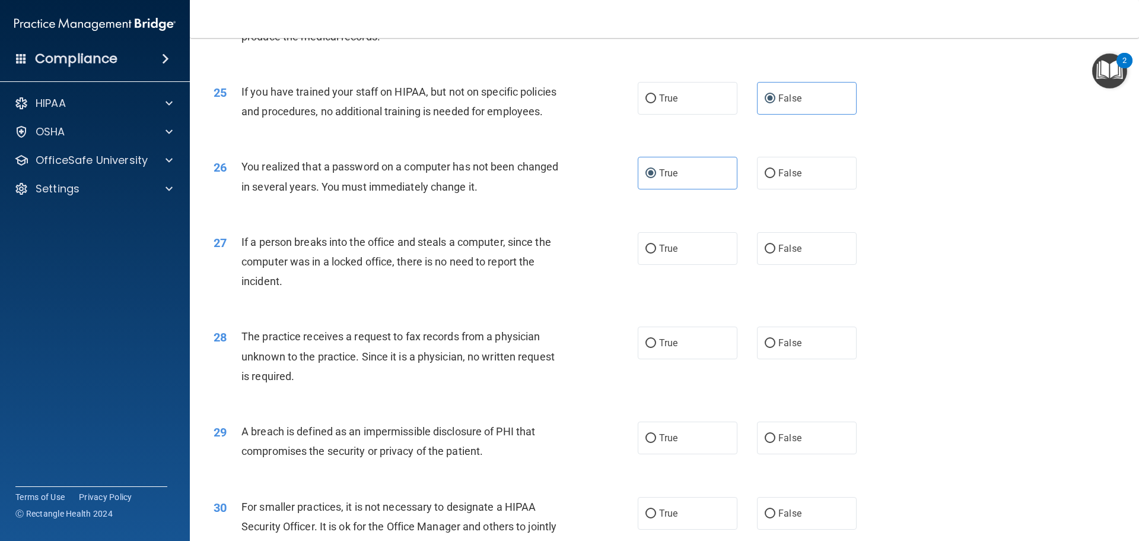
scroll to position [2136, 0]
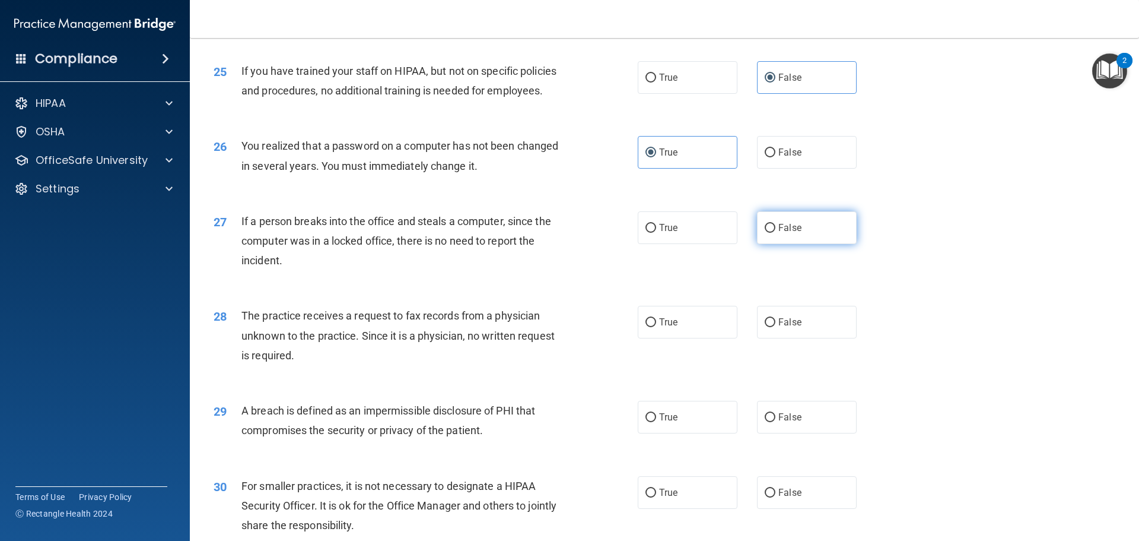
click at [767, 244] on label "False" at bounding box center [807, 227] width 100 height 33
click at [767, 233] on input "False" at bounding box center [770, 228] width 11 height 9
radio input "true"
click at [786, 338] on label "False" at bounding box center [807, 322] width 100 height 33
click at [776, 327] on input "False" at bounding box center [770, 322] width 11 height 9
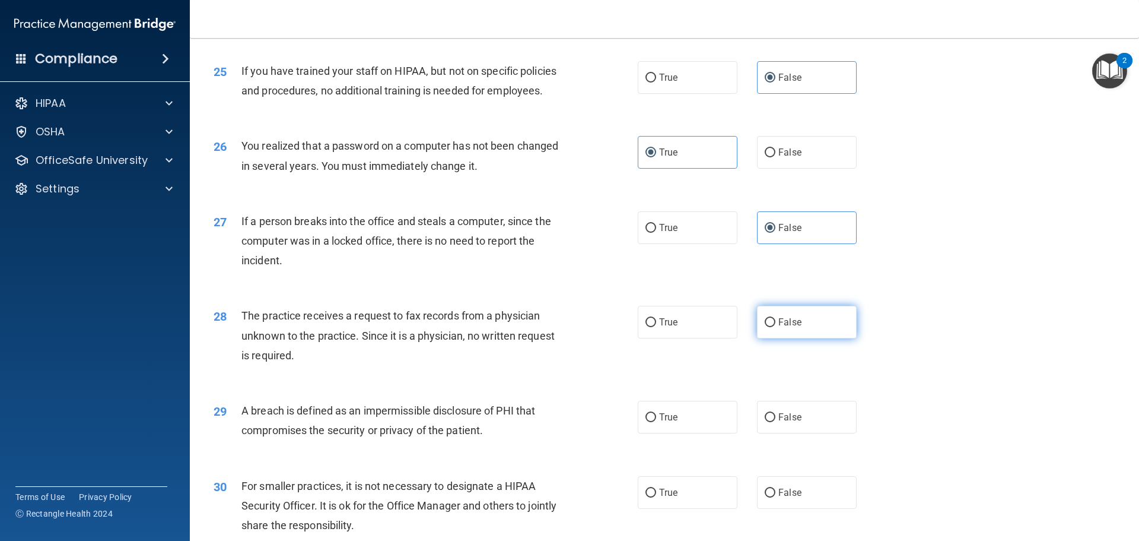
radio input "true"
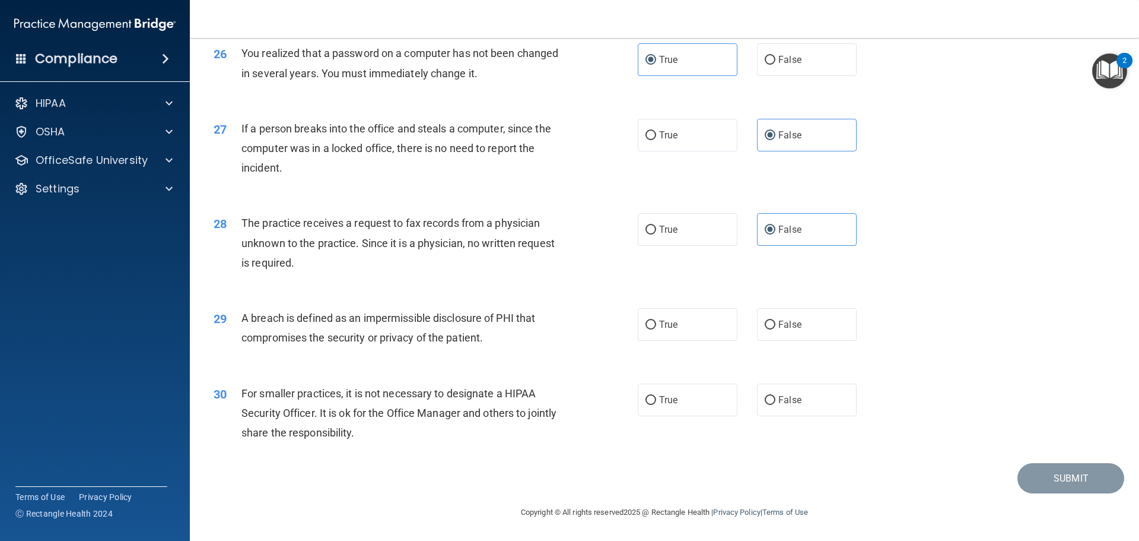
scroll to position [2255, 0]
click at [659, 341] on label "True" at bounding box center [688, 324] width 100 height 33
click at [656, 329] on input "True" at bounding box center [651, 324] width 11 height 9
radio input "true"
click at [823, 416] on label "False" at bounding box center [807, 399] width 100 height 33
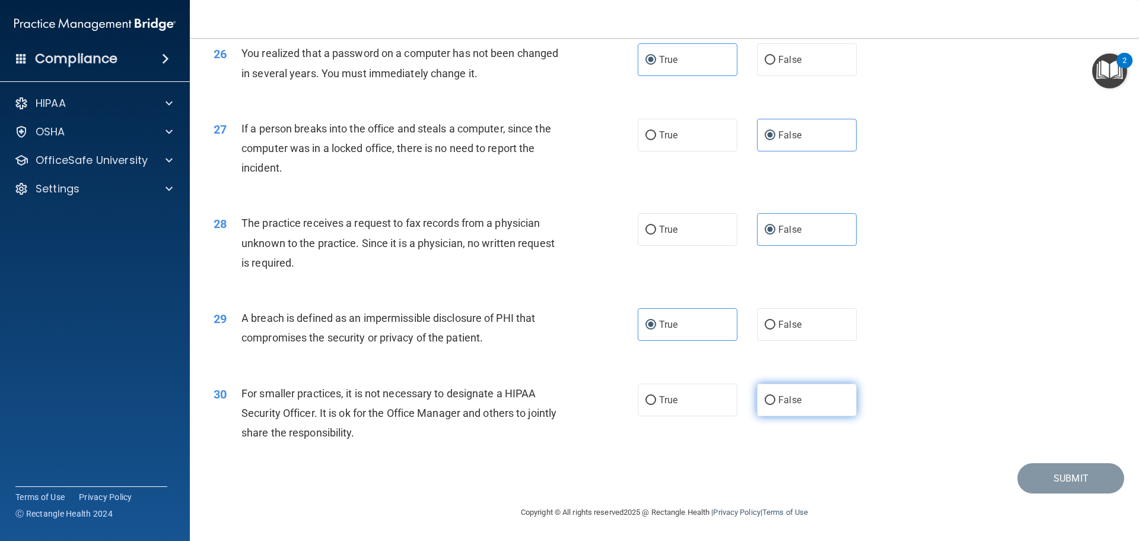
click at [776, 405] on input "False" at bounding box center [770, 400] width 11 height 9
radio input "true"
click at [1053, 480] on button "Submit" at bounding box center [1071, 478] width 107 height 30
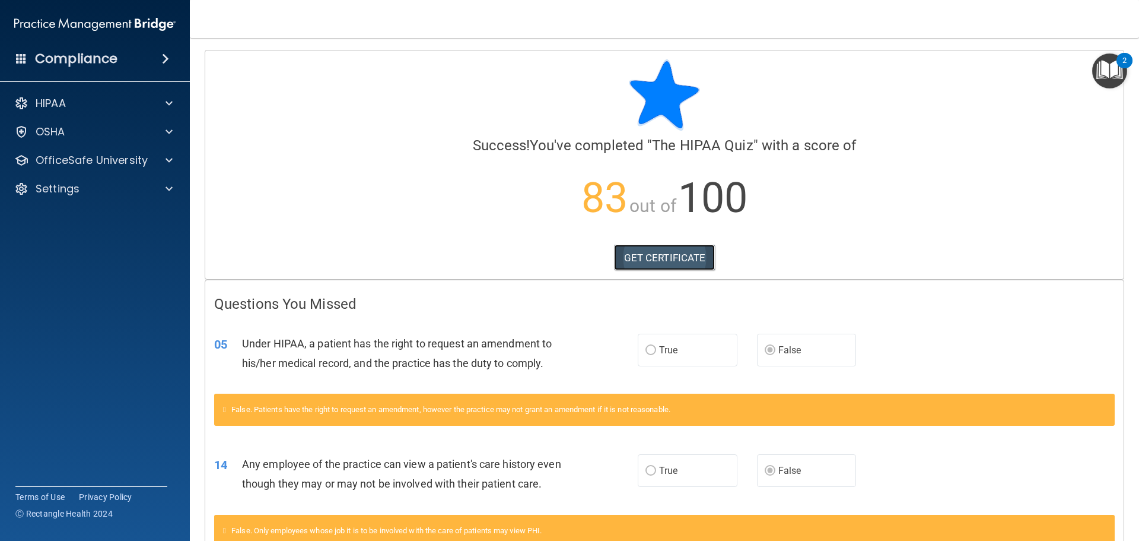
click at [690, 261] on link "GET CERTIFICATE" at bounding box center [664, 258] width 101 height 26
click at [141, 167] on p "OfficeSafe University" at bounding box center [92, 160] width 112 height 14
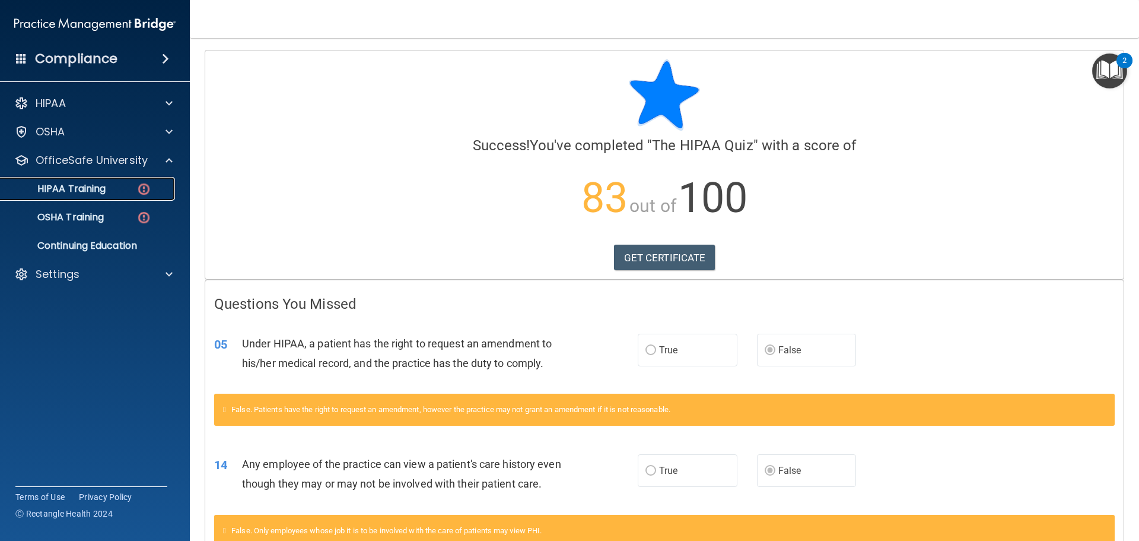
click at [134, 195] on link "HIPAA Training" at bounding box center [81, 189] width 187 height 24
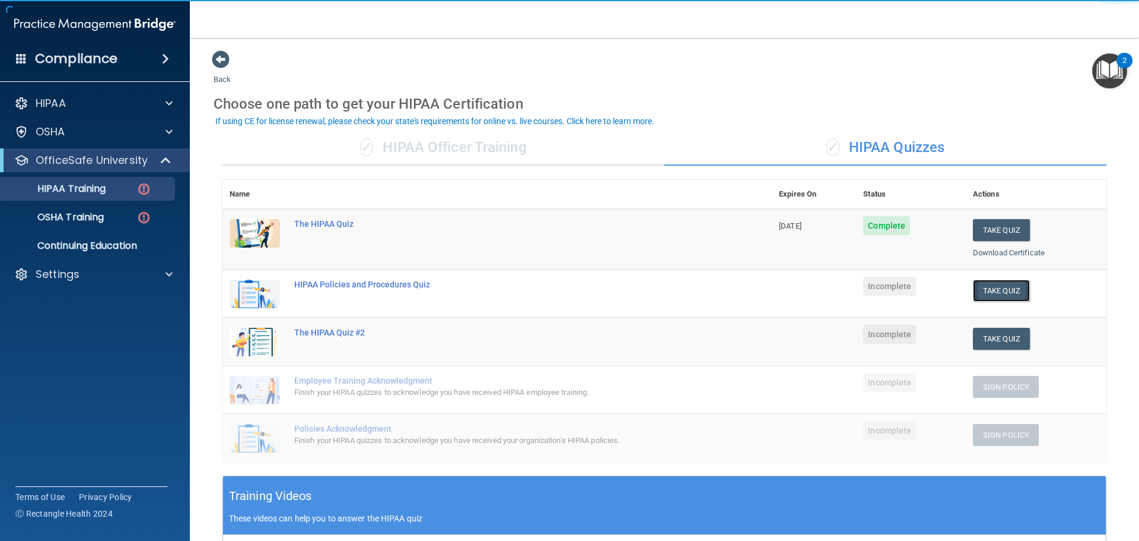
click at [992, 290] on button "Take Quiz" at bounding box center [1001, 291] width 57 height 22
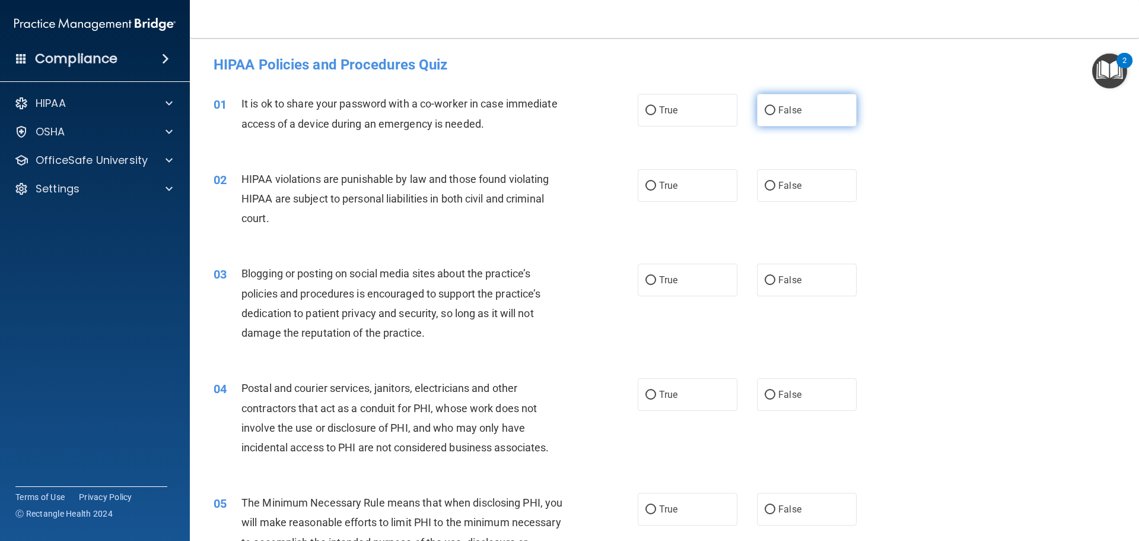
click at [800, 104] on label "False" at bounding box center [807, 110] width 100 height 33
click at [776, 106] on input "False" at bounding box center [770, 110] width 11 height 9
radio input "true"
click at [679, 189] on label "True" at bounding box center [688, 185] width 100 height 33
click at [656, 189] on input "True" at bounding box center [651, 186] width 11 height 9
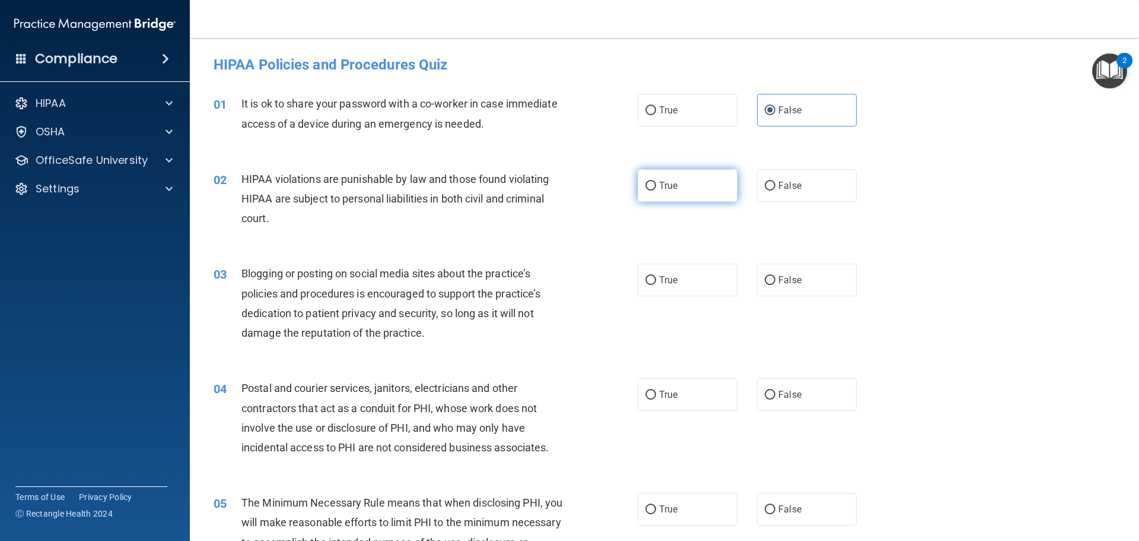
radio input "true"
click at [789, 278] on span "False" at bounding box center [790, 279] width 23 height 11
click at [776, 278] on input "False" at bounding box center [770, 280] width 11 height 9
radio input "true"
click at [666, 395] on span "True" at bounding box center [668, 394] width 18 height 11
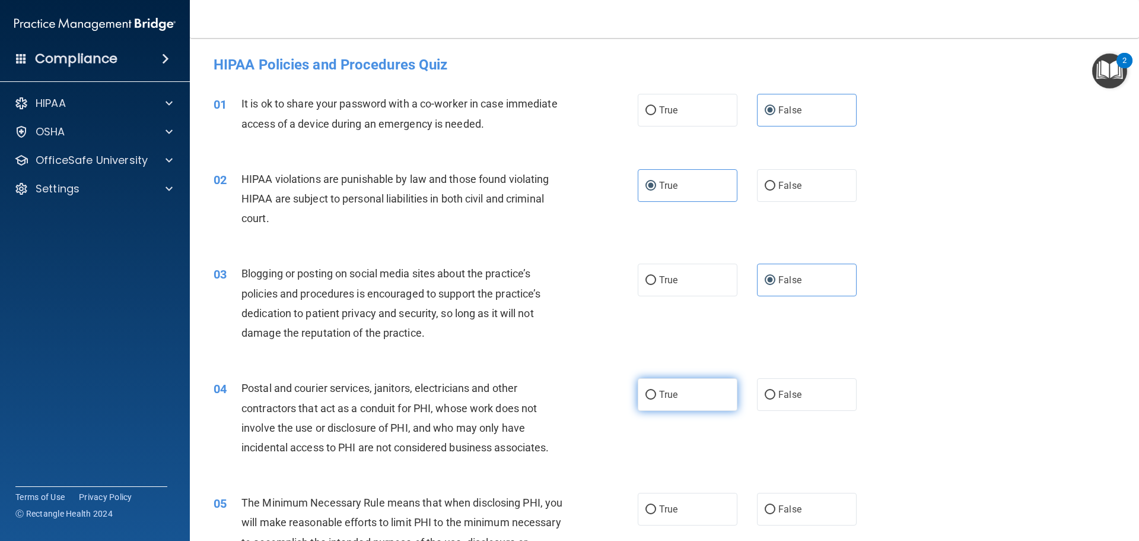
click at [656, 395] on input "True" at bounding box center [651, 394] width 11 height 9
radio input "true"
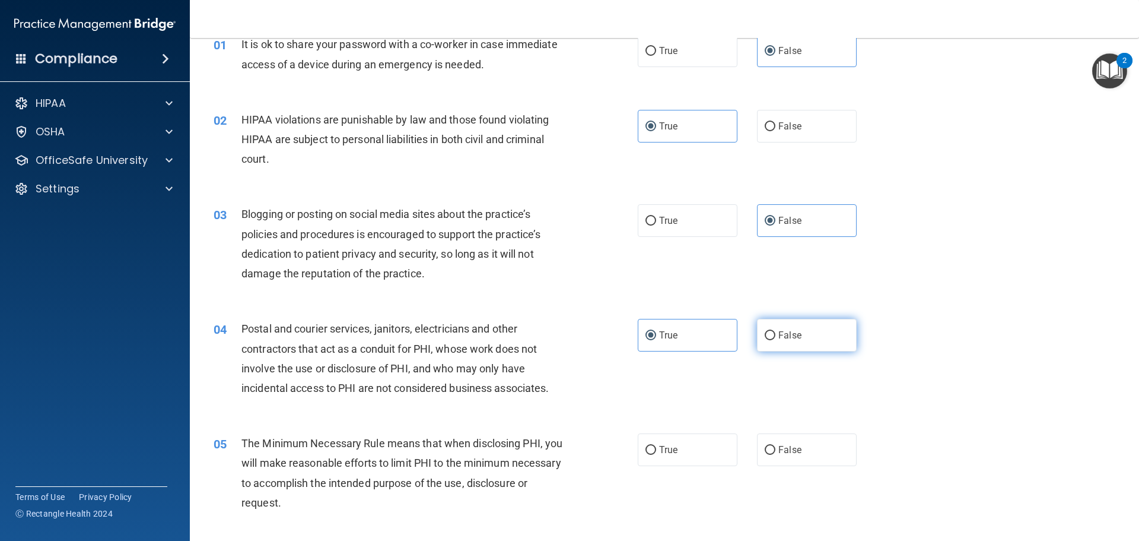
click at [783, 329] on label "False" at bounding box center [807, 335] width 100 height 33
click at [776, 331] on input "False" at bounding box center [770, 335] width 11 height 9
radio input "true"
radio input "false"
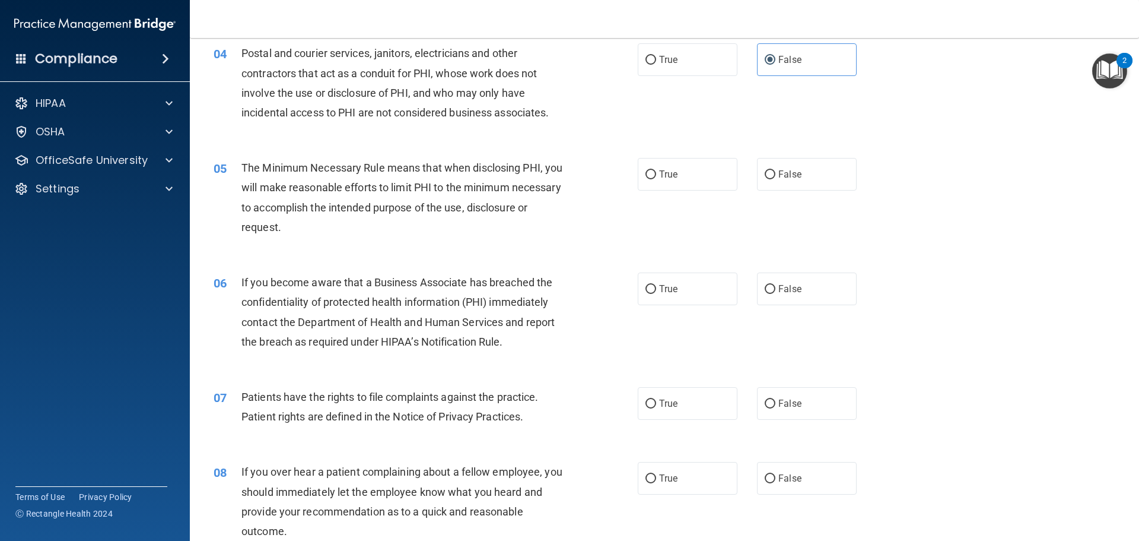
scroll to position [356, 0]
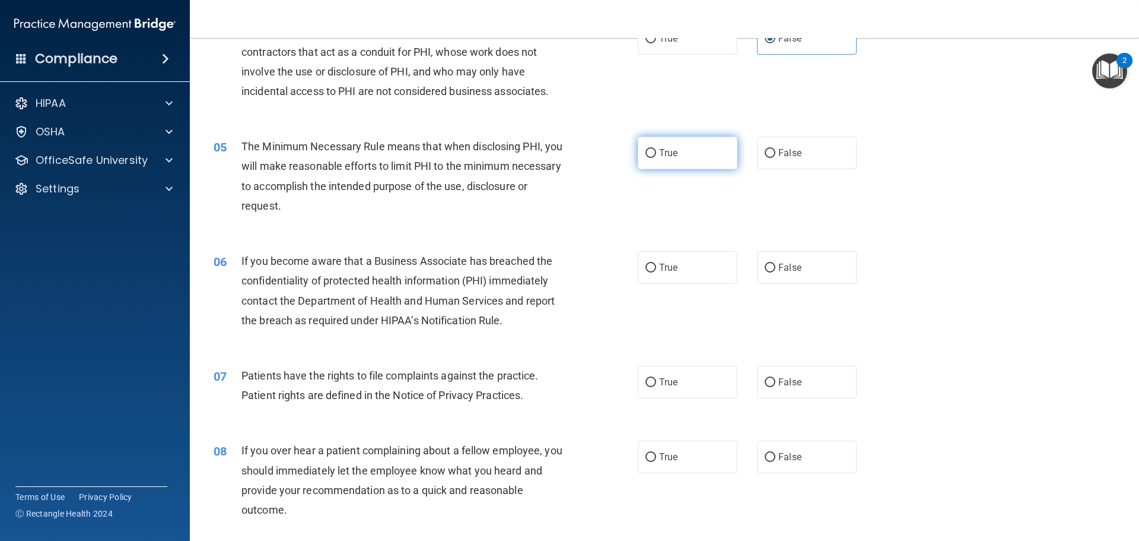
click at [640, 161] on label "True" at bounding box center [688, 152] width 100 height 33
click at [646, 158] on input "True" at bounding box center [651, 153] width 11 height 9
radio input "true"
click at [641, 281] on label "True" at bounding box center [688, 267] width 100 height 33
click at [646, 272] on input "True" at bounding box center [651, 267] width 11 height 9
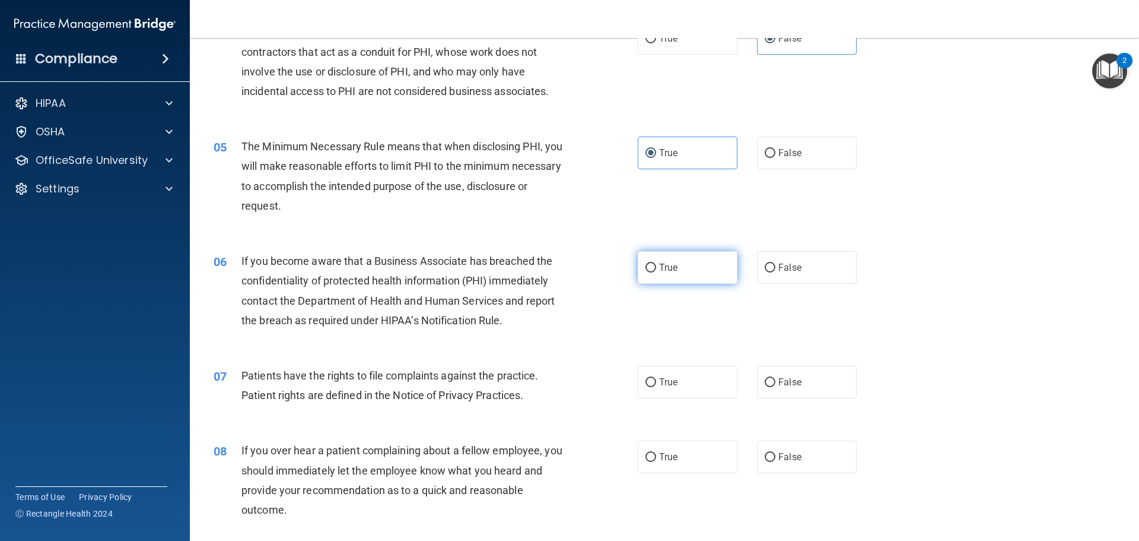
radio input "true"
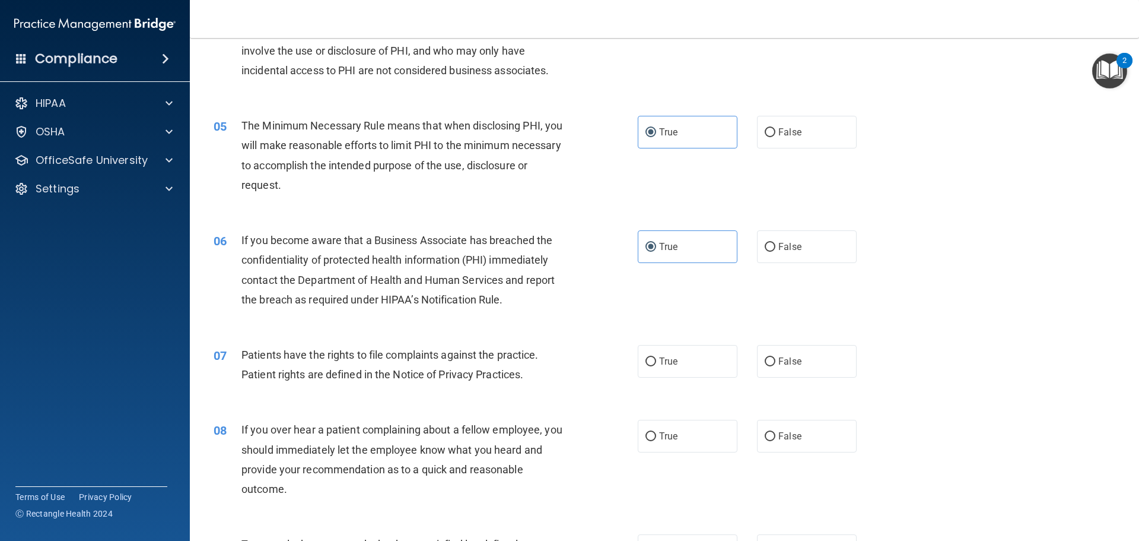
scroll to position [415, 0]
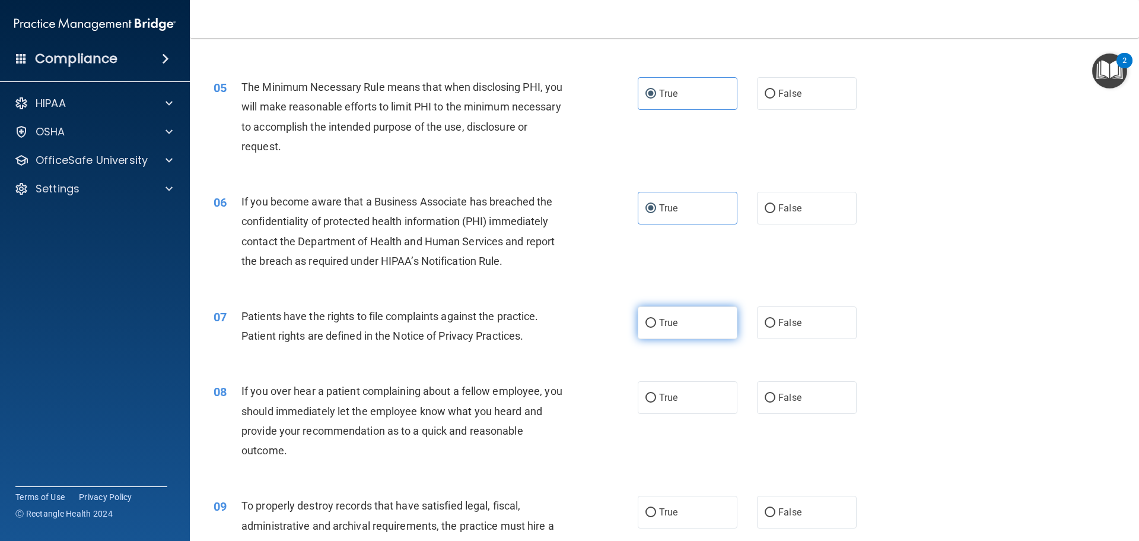
click at [669, 334] on label "True" at bounding box center [688, 322] width 100 height 33
click at [656, 328] on input "True" at bounding box center [651, 323] width 11 height 9
radio input "true"
click at [680, 405] on label "True" at bounding box center [688, 397] width 100 height 33
click at [656, 402] on input "True" at bounding box center [651, 397] width 11 height 9
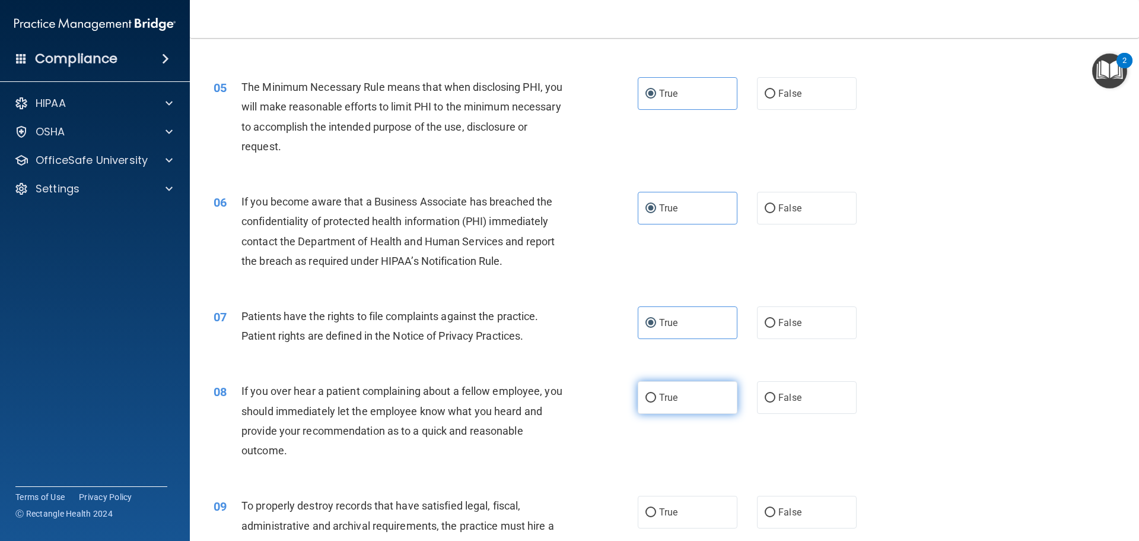
radio input "true"
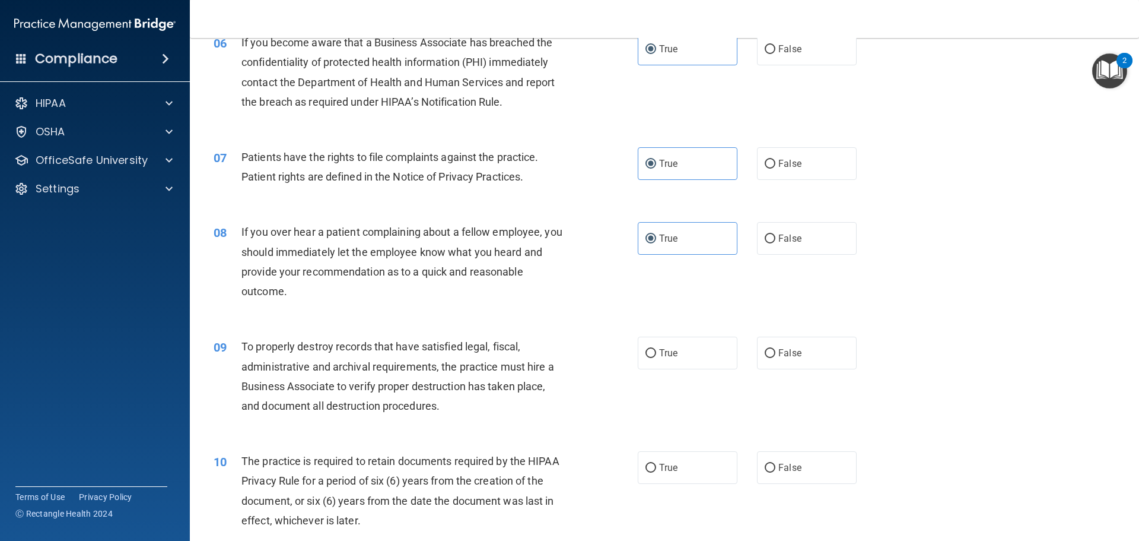
scroll to position [534, 0]
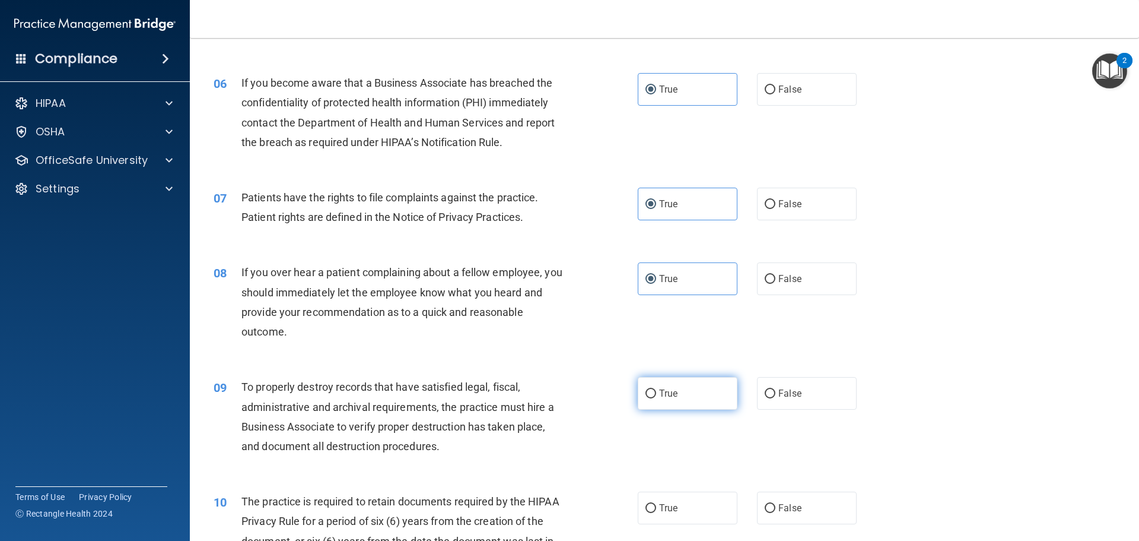
click at [683, 388] on label "True" at bounding box center [688, 393] width 100 height 33
click at [656, 389] on input "True" at bounding box center [651, 393] width 11 height 9
radio input "true"
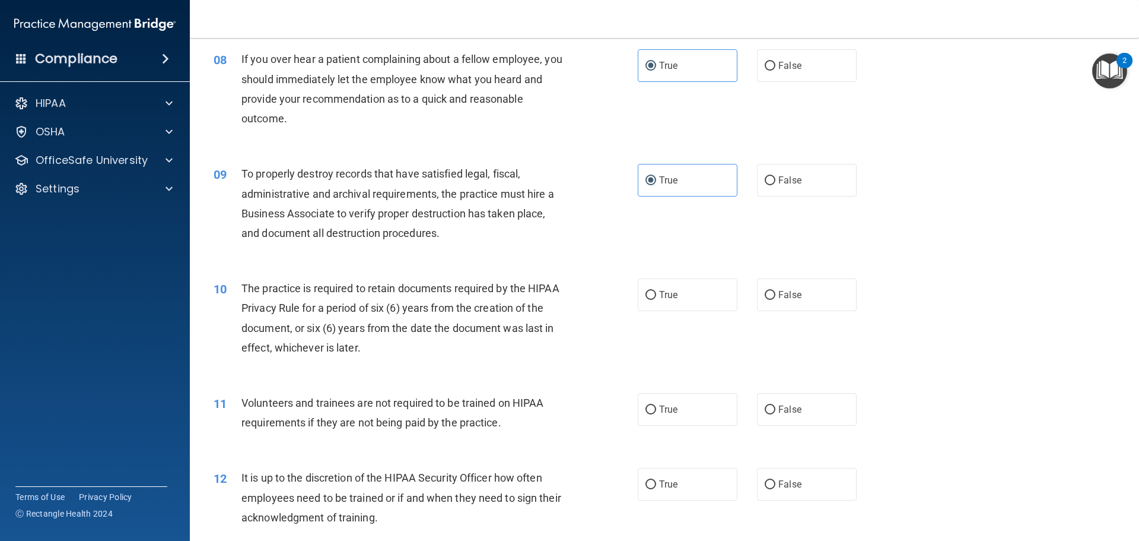
scroll to position [831, 0]
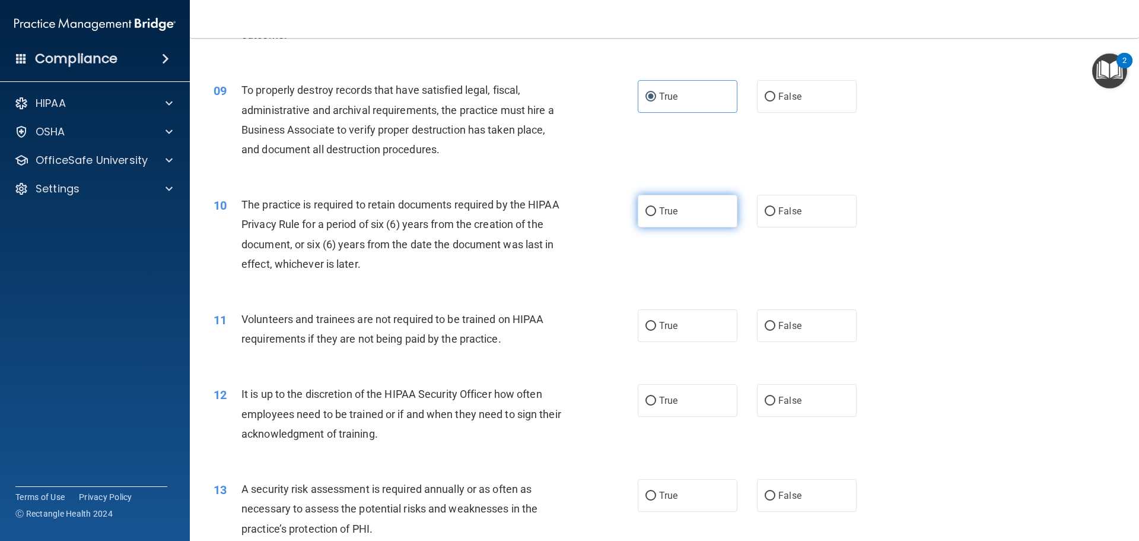
click at [682, 225] on label "True" at bounding box center [688, 211] width 100 height 33
click at [656, 216] on input "True" at bounding box center [651, 211] width 11 height 9
radio input "true"
click at [802, 320] on label "False" at bounding box center [807, 325] width 100 height 33
click at [776, 322] on input "False" at bounding box center [770, 326] width 11 height 9
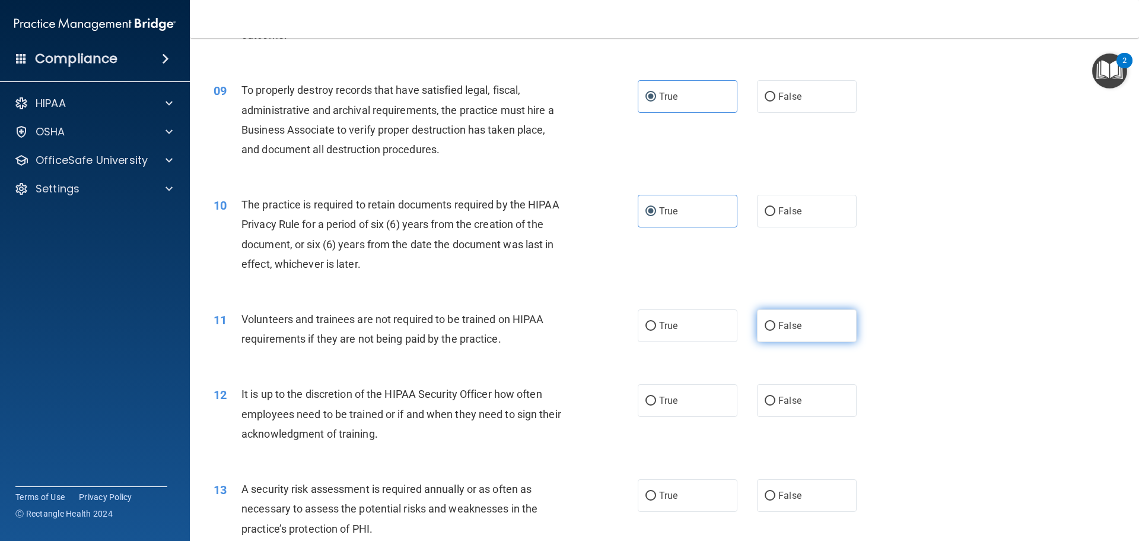
radio input "true"
click at [779, 398] on span "False" at bounding box center [790, 400] width 23 height 11
click at [776, 398] on input "False" at bounding box center [770, 400] width 11 height 9
radio input "true"
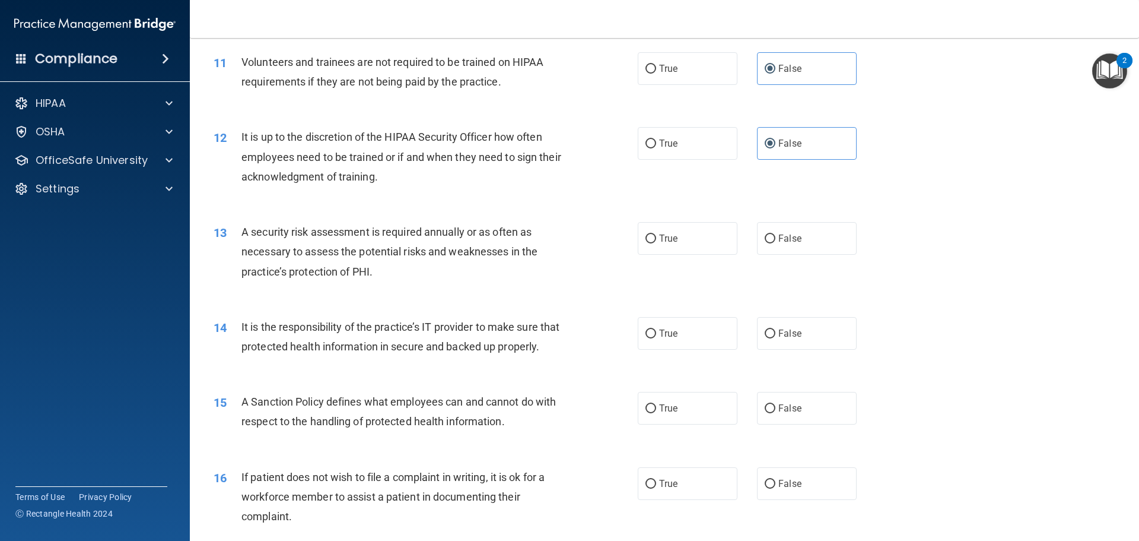
scroll to position [1068, 0]
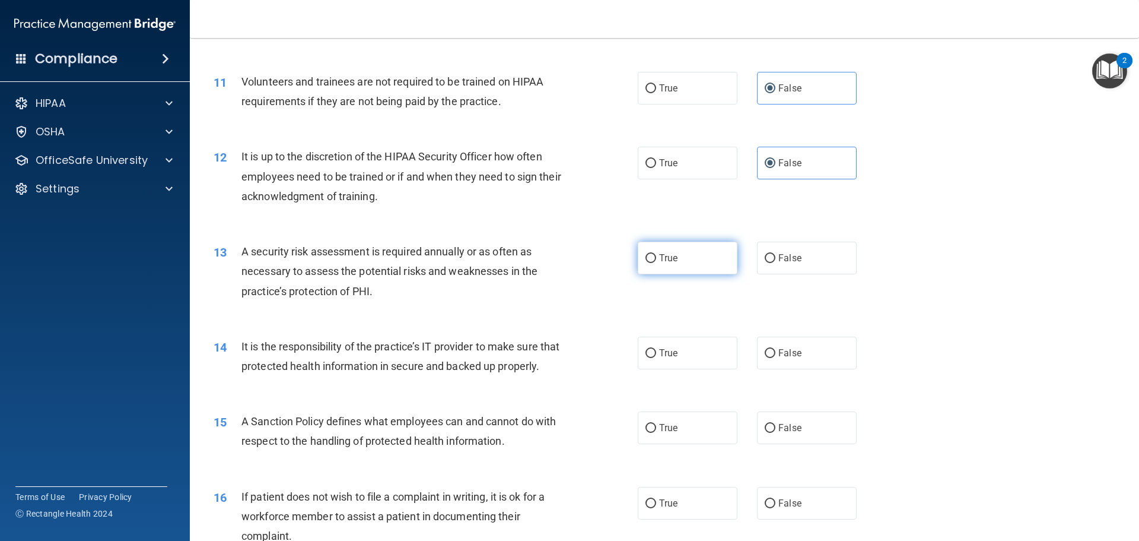
click at [702, 263] on label "True" at bounding box center [688, 258] width 100 height 33
click at [656, 263] on input "True" at bounding box center [651, 258] width 11 height 9
radio input "true"
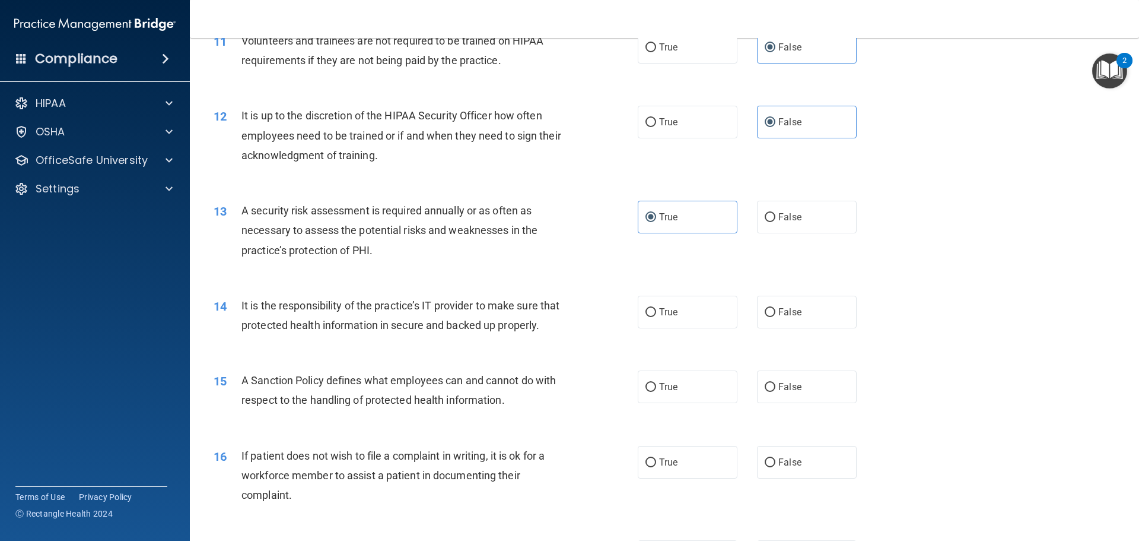
scroll to position [1128, 0]
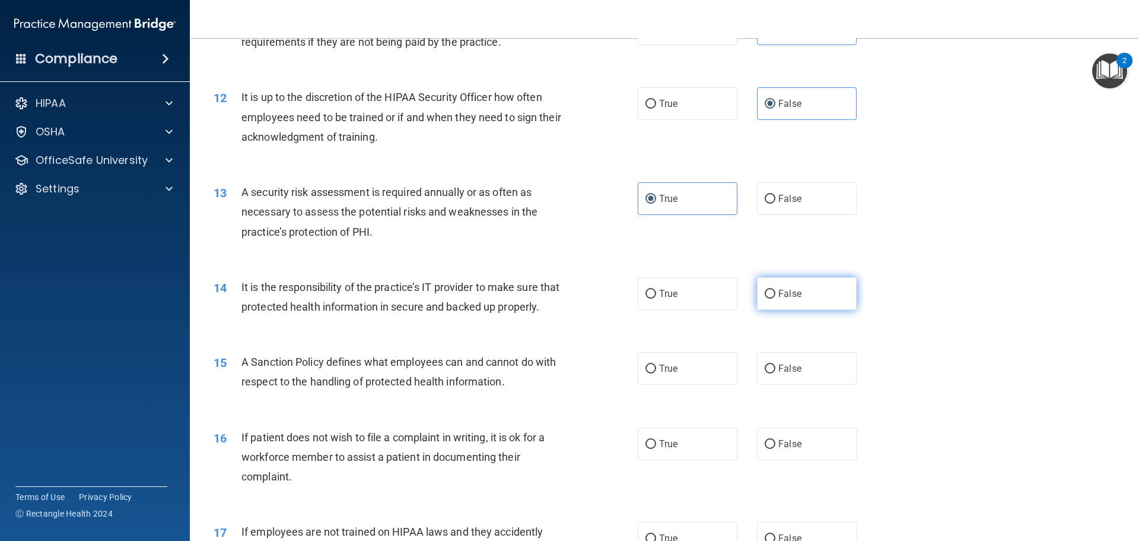
click at [765, 296] on input "False" at bounding box center [770, 294] width 11 height 9
radio input "true"
click at [659, 374] on span "True" at bounding box center [668, 368] width 18 height 11
click at [656, 373] on input "True" at bounding box center [651, 368] width 11 height 9
radio input "true"
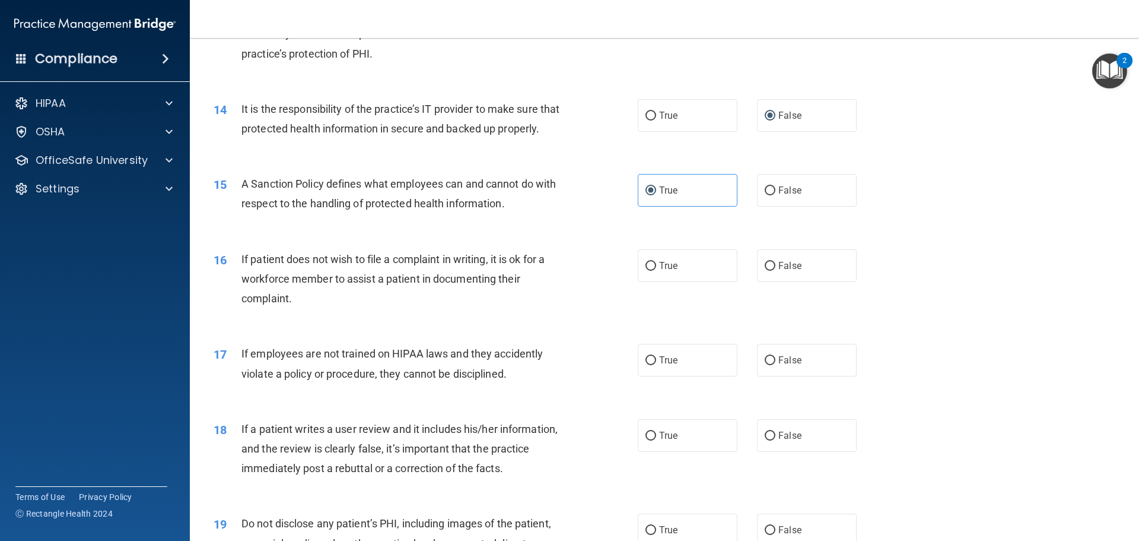
scroll to position [1246, 0]
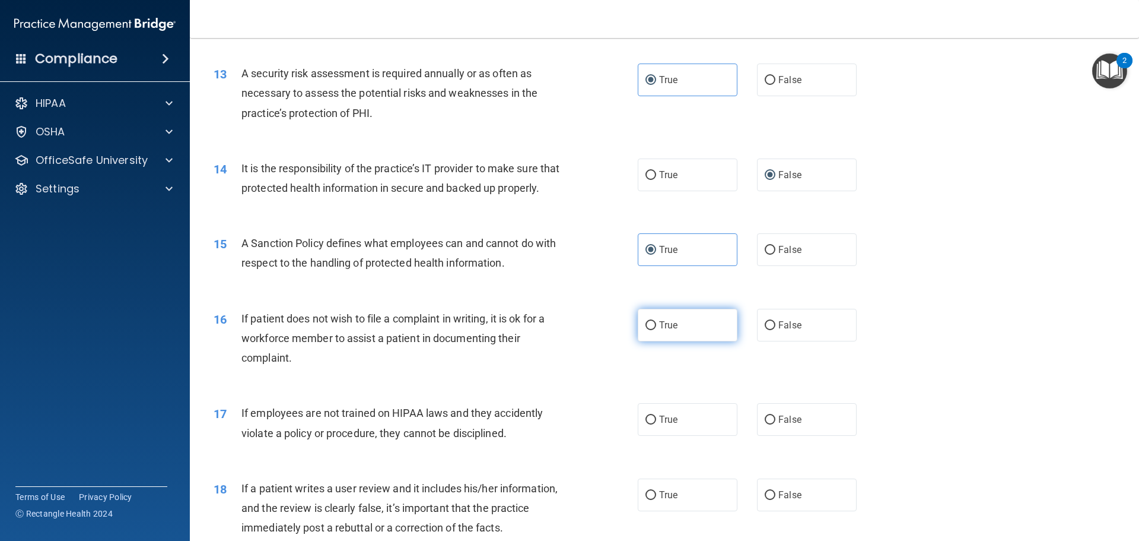
click at [666, 341] on label "True" at bounding box center [688, 325] width 100 height 33
click at [656, 330] on input "True" at bounding box center [651, 325] width 11 height 9
radio input "true"
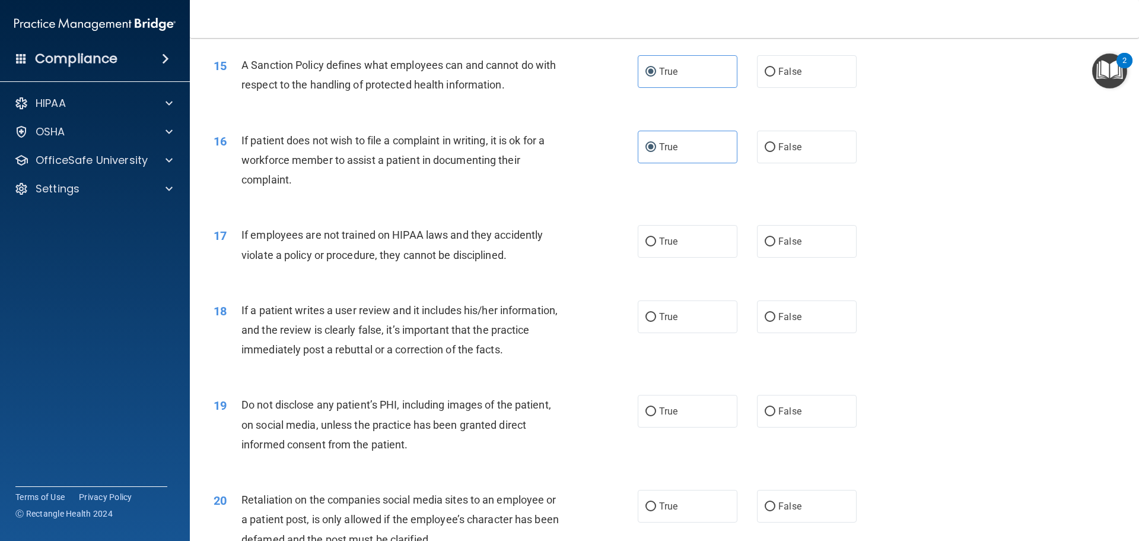
scroll to position [1365, 0]
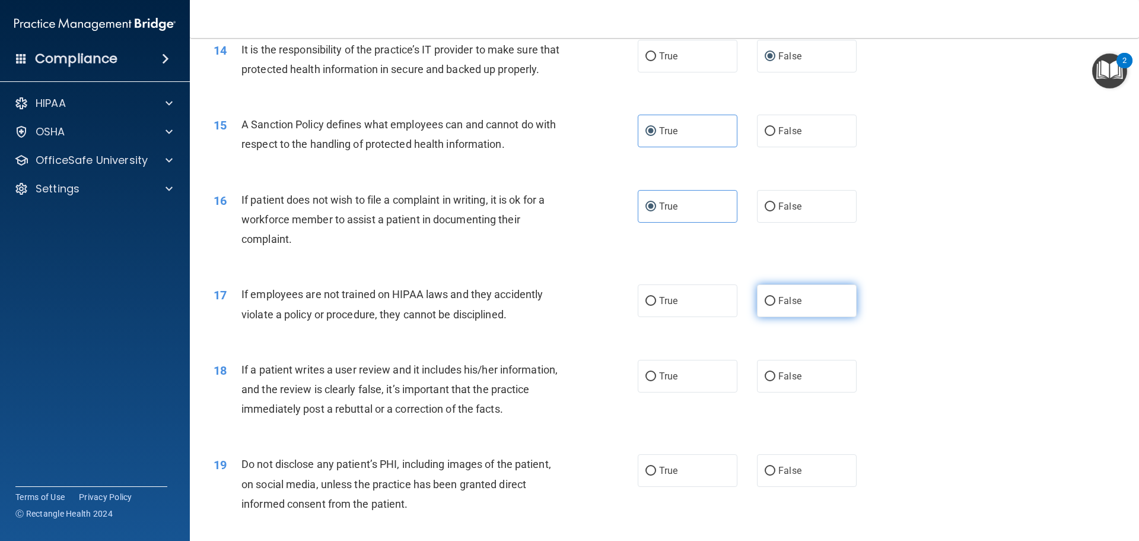
click at [784, 317] on label "False" at bounding box center [807, 300] width 100 height 33
click at [776, 306] on input "False" at bounding box center [770, 301] width 11 height 9
radio input "true"
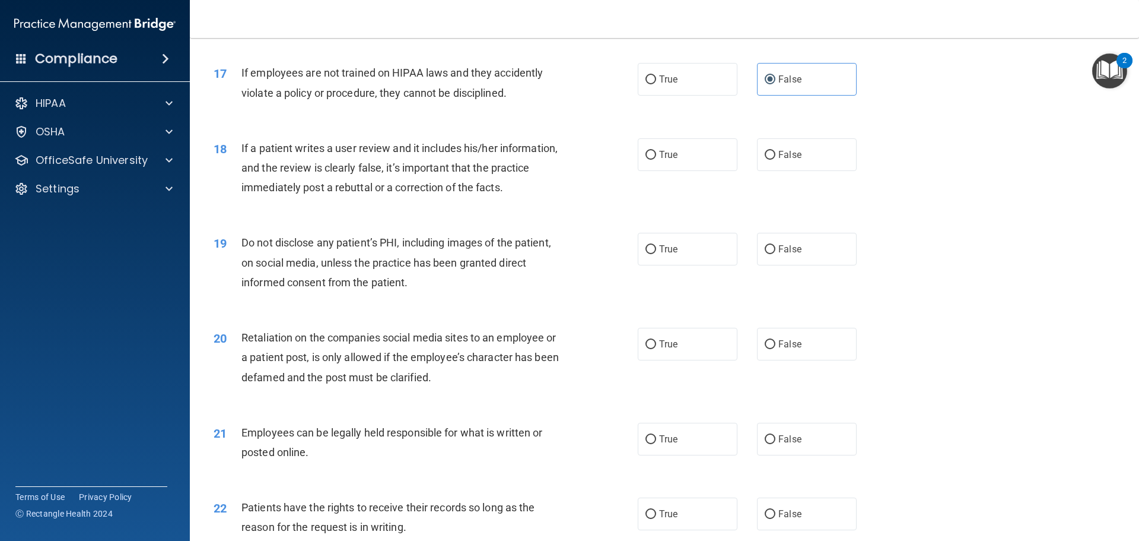
scroll to position [1602, 0]
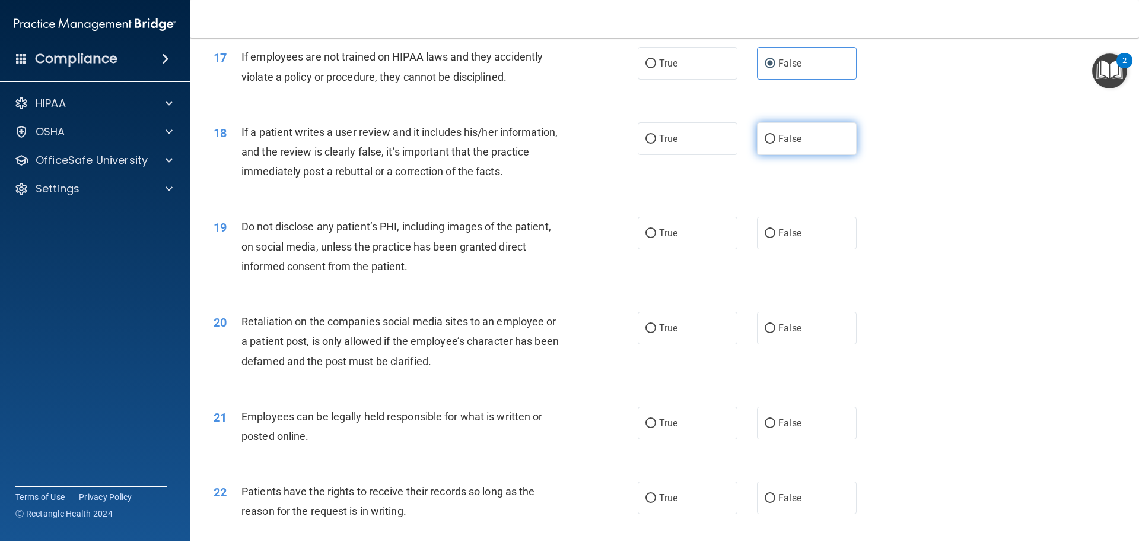
click at [769, 155] on label "False" at bounding box center [807, 138] width 100 height 33
click at [769, 144] on input "False" at bounding box center [770, 139] width 11 height 9
radio input "true"
click at [666, 239] on span "True" at bounding box center [668, 232] width 18 height 11
click at [656, 238] on input "True" at bounding box center [651, 233] width 11 height 9
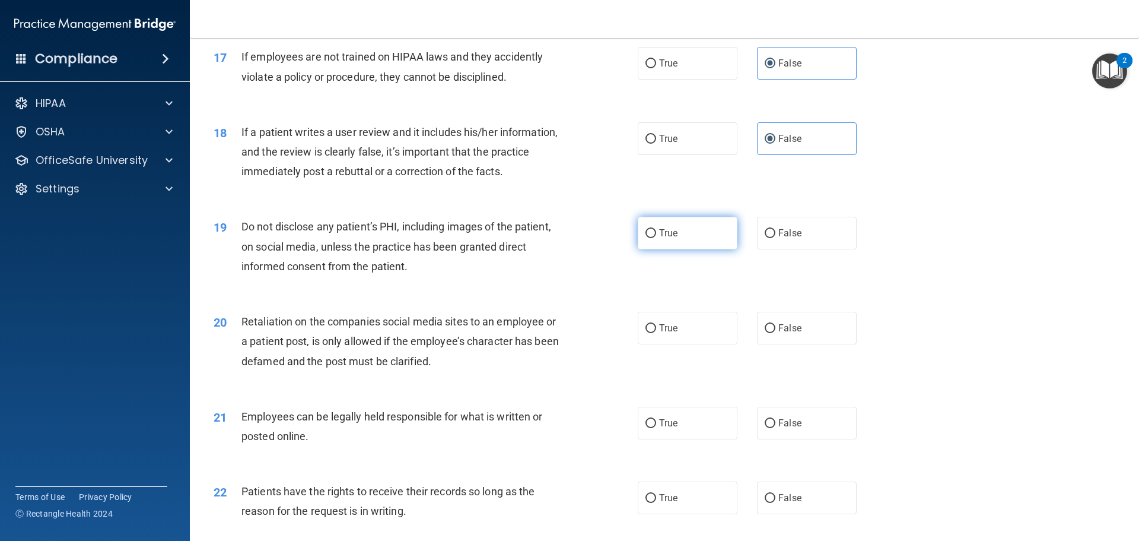
radio input "true"
click at [779, 334] on span "False" at bounding box center [790, 327] width 23 height 11
click at [775, 333] on input "False" at bounding box center [770, 328] width 11 height 9
radio input "true"
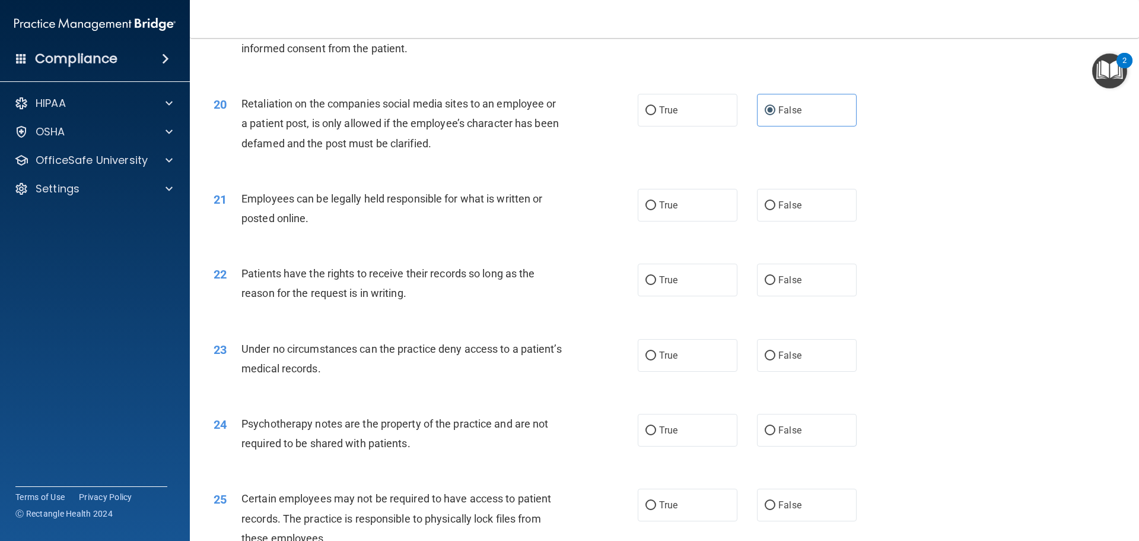
scroll to position [1840, 0]
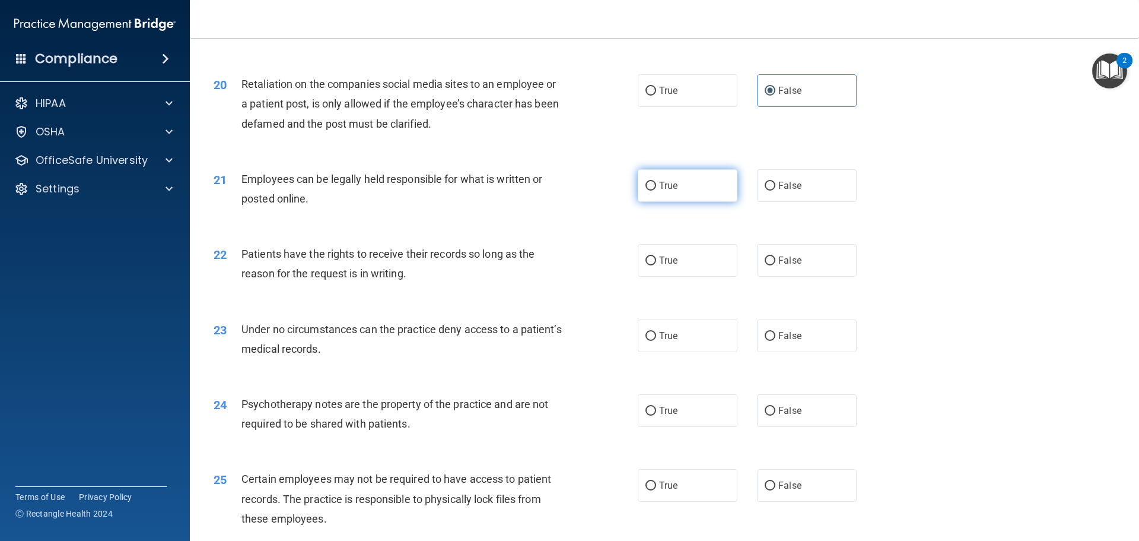
click at [693, 202] on label "True" at bounding box center [688, 185] width 100 height 33
click at [656, 191] on input "True" at bounding box center [651, 186] width 11 height 9
radio input "true"
click at [805, 277] on label "False" at bounding box center [807, 260] width 100 height 33
click at [776, 265] on input "False" at bounding box center [770, 260] width 11 height 9
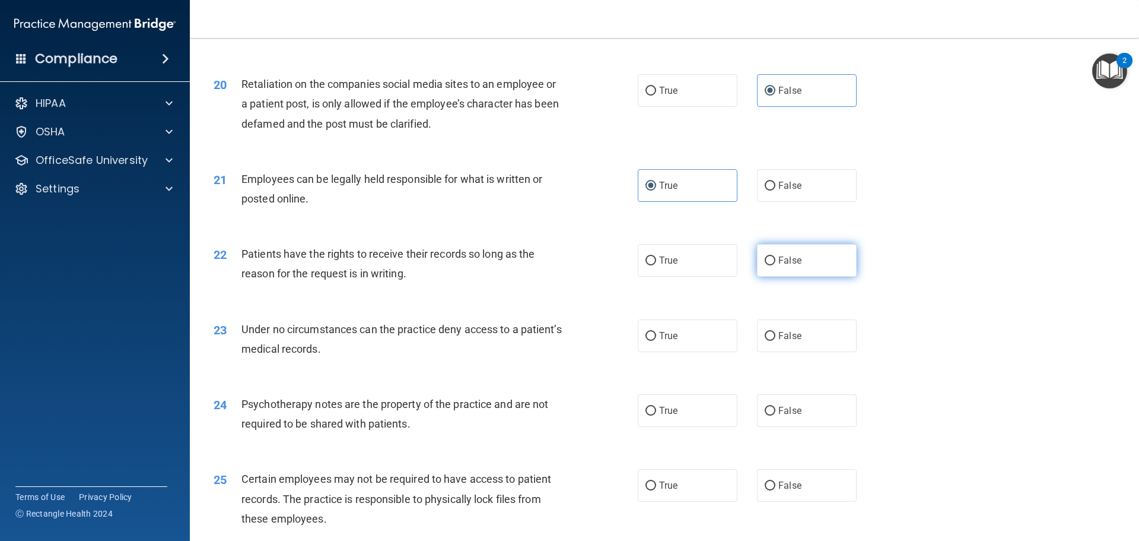
radio input "true"
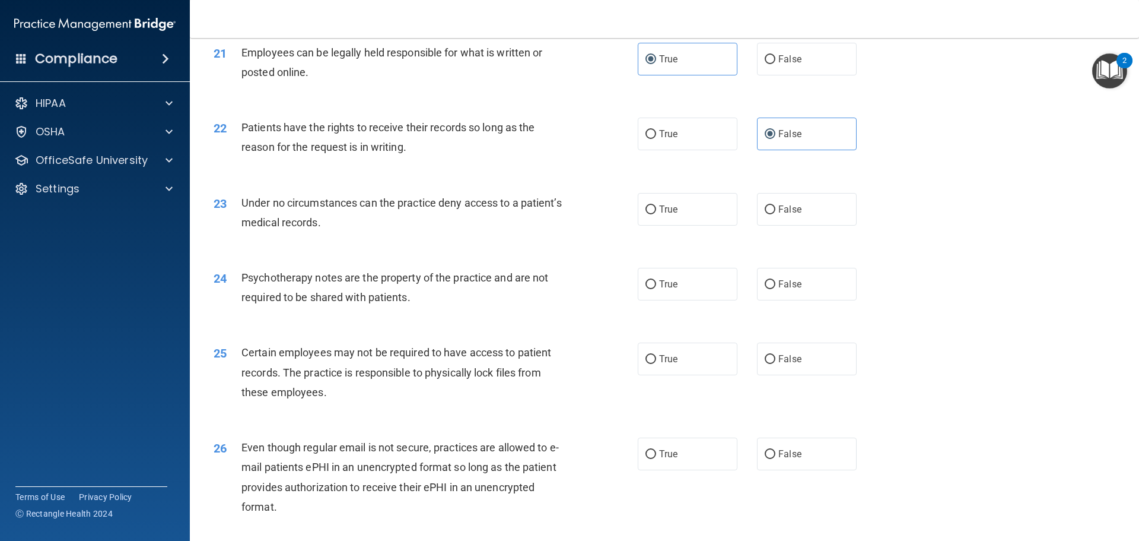
scroll to position [1958, 0]
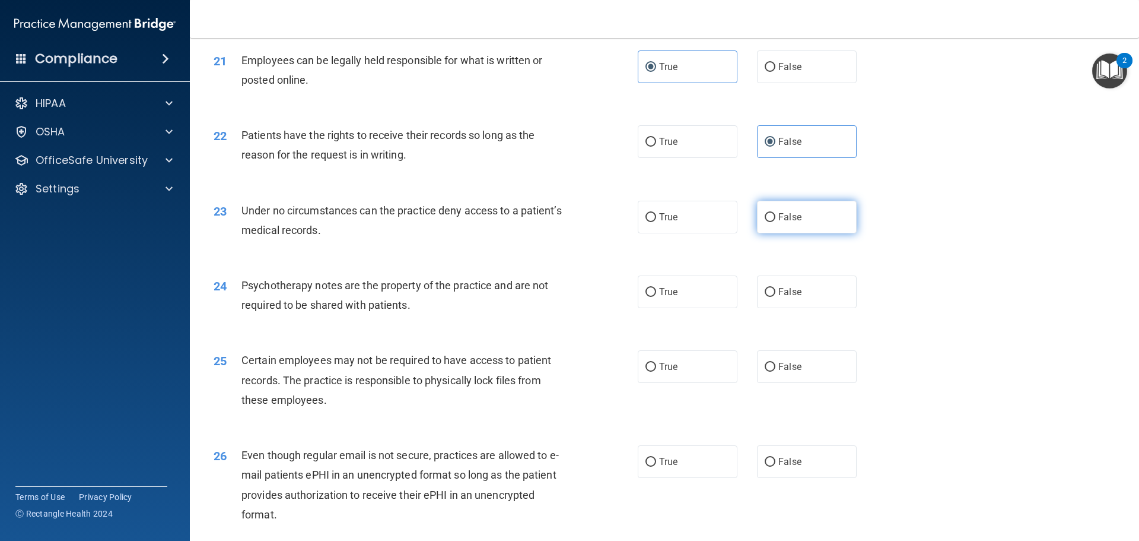
click at [782, 223] on span "False" at bounding box center [790, 216] width 23 height 11
click at [776, 222] on input "False" at bounding box center [770, 217] width 11 height 9
radio input "true"
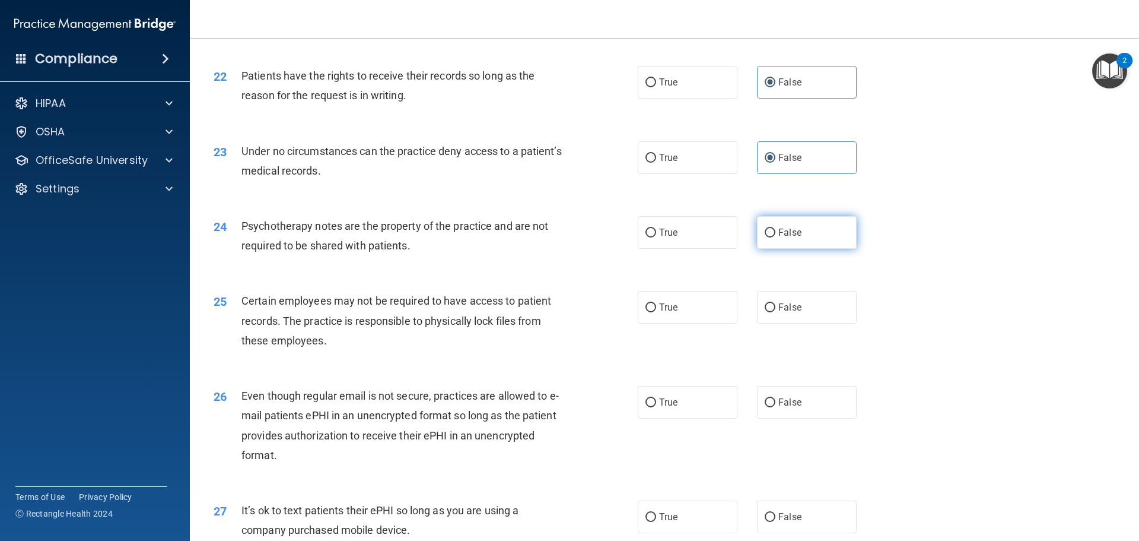
click at [786, 238] on span "False" at bounding box center [790, 232] width 23 height 11
click at [776, 237] on input "False" at bounding box center [770, 232] width 11 height 9
radio input "true"
click at [786, 323] on label "False" at bounding box center [807, 307] width 100 height 33
click at [776, 312] on input "False" at bounding box center [770, 307] width 11 height 9
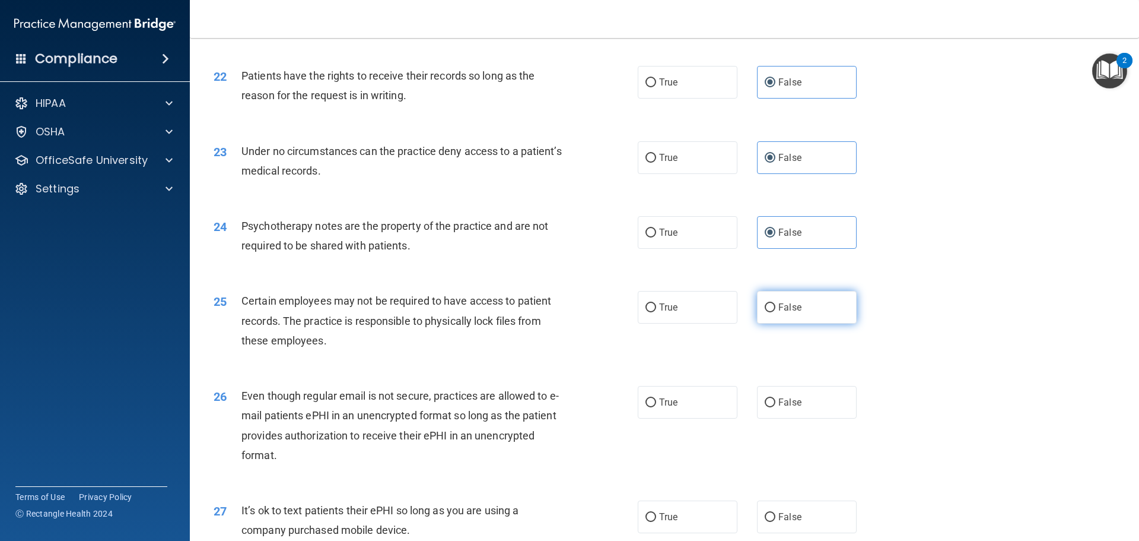
radio input "true"
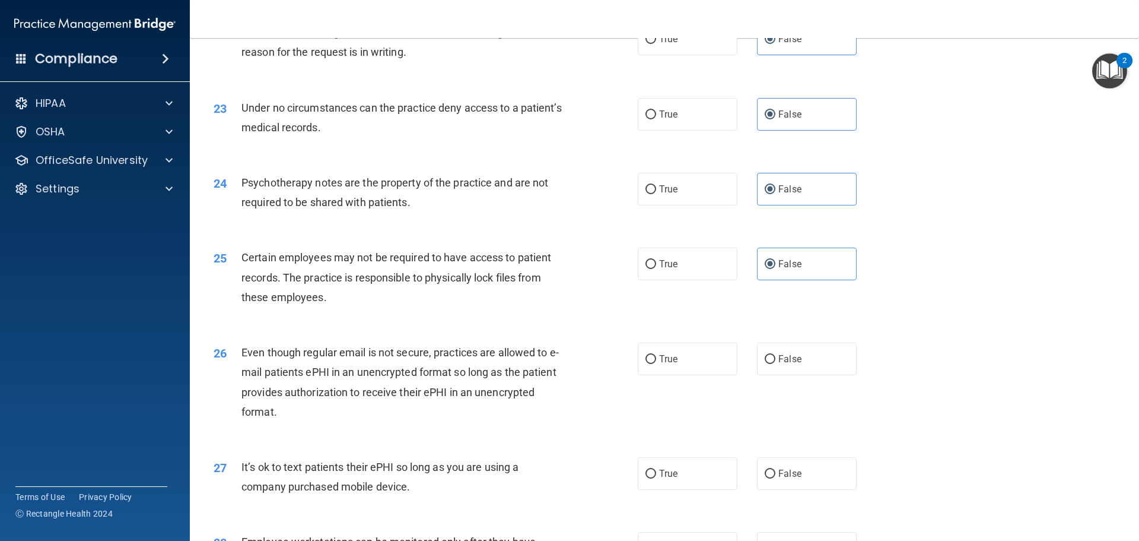
scroll to position [2077, 0]
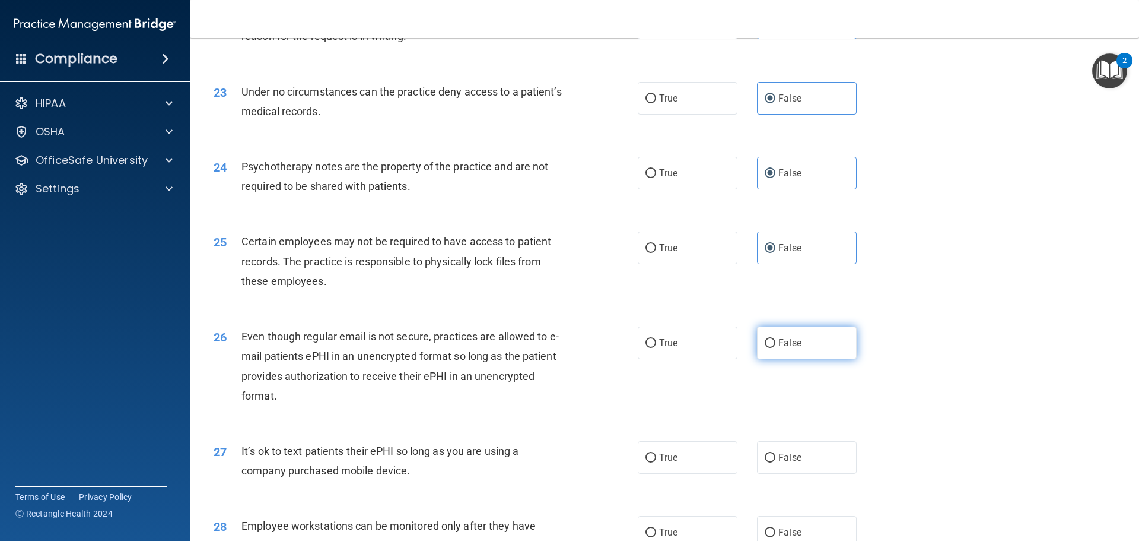
click at [779, 348] on span "False" at bounding box center [790, 342] width 23 height 11
click at [776, 348] on input "False" at bounding box center [770, 343] width 11 height 9
radio input "true"
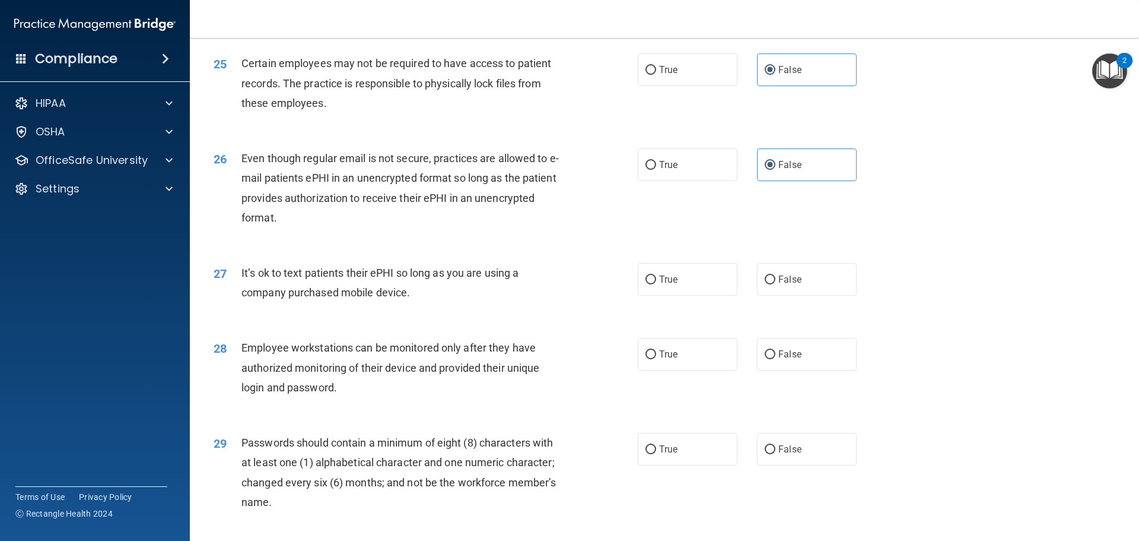
scroll to position [2196, 0]
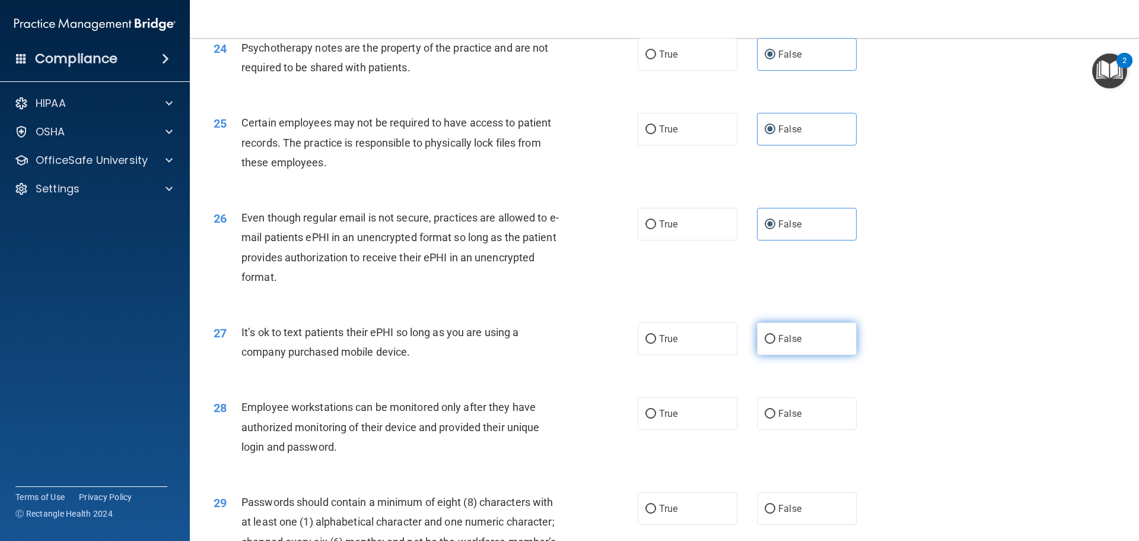
click at [766, 344] on input "False" at bounding box center [770, 339] width 11 height 9
radio input "true"
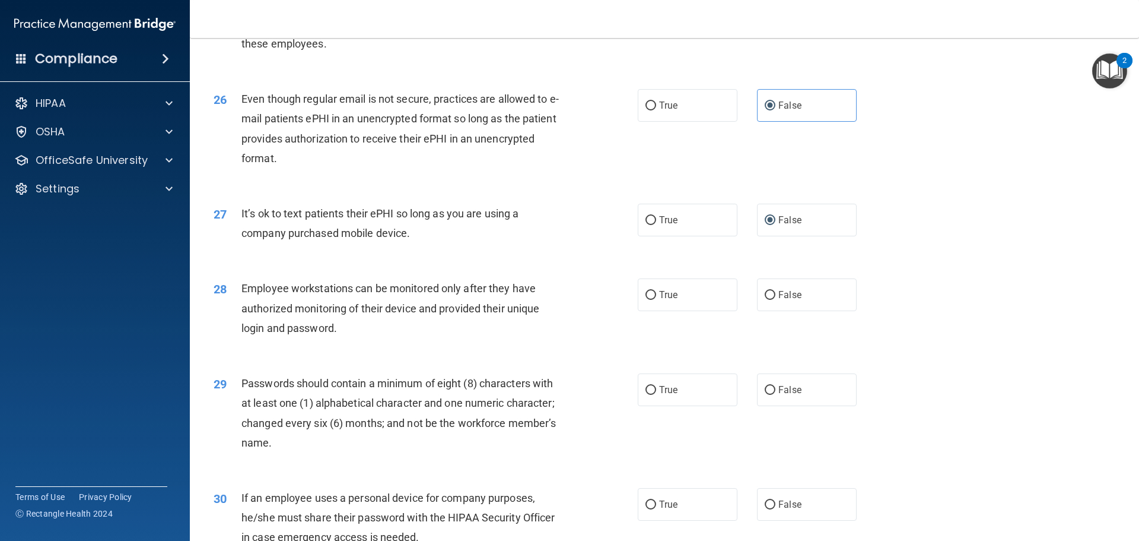
scroll to position [2374, 0]
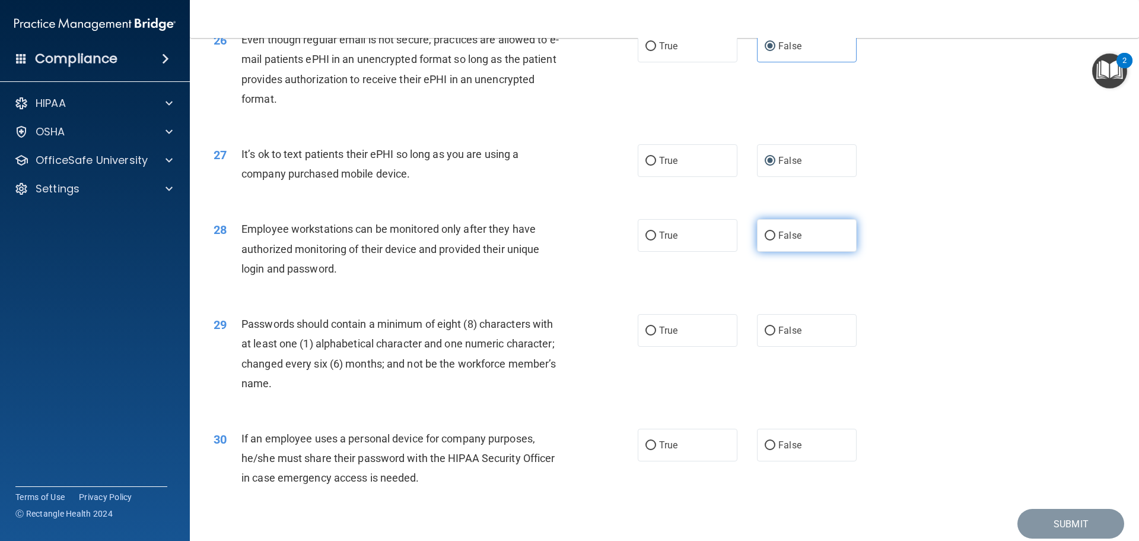
click at [809, 252] on label "False" at bounding box center [807, 235] width 100 height 33
click at [776, 240] on input "False" at bounding box center [770, 235] width 11 height 9
radio input "true"
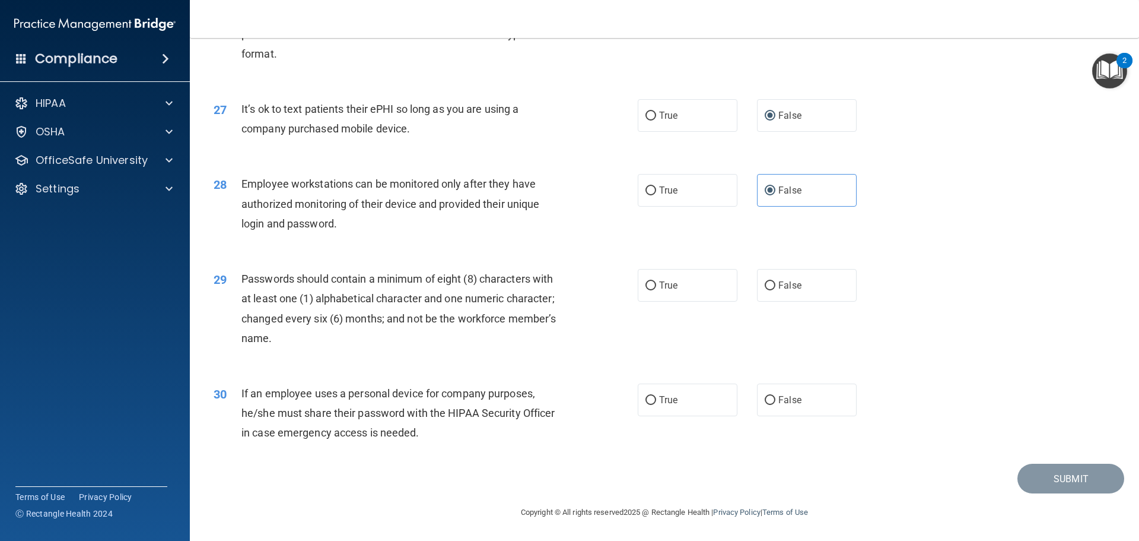
scroll to position [2439, 0]
click at [656, 296] on label "True" at bounding box center [688, 285] width 100 height 33
click at [656, 290] on input "True" at bounding box center [651, 285] width 11 height 9
radio input "true"
click at [771, 414] on label "False" at bounding box center [807, 399] width 100 height 33
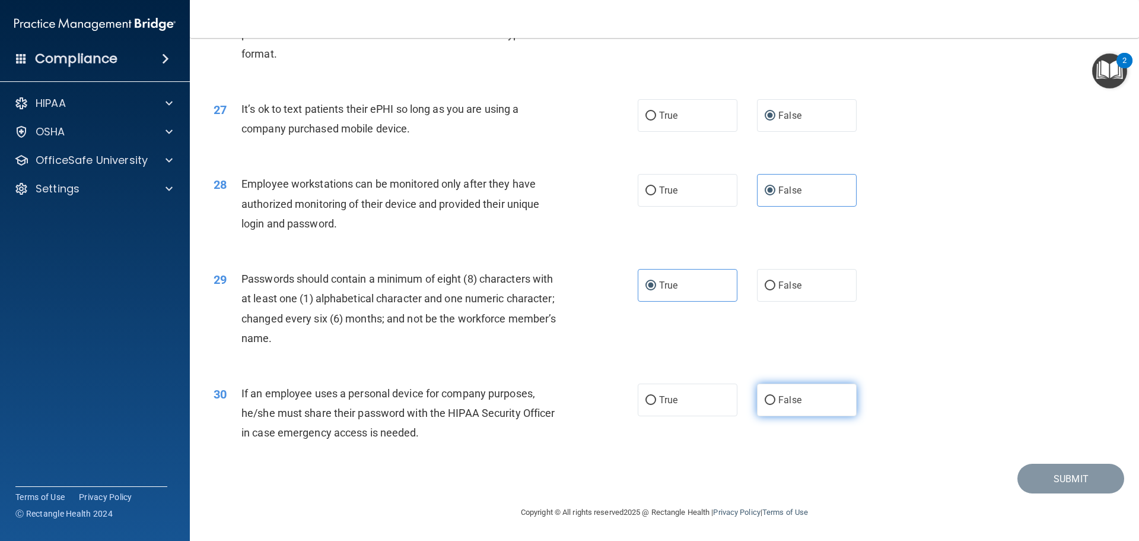
click at [771, 405] on input "False" at bounding box center [770, 400] width 11 height 9
radio input "true"
click at [1030, 481] on button "Submit" at bounding box center [1071, 478] width 107 height 30
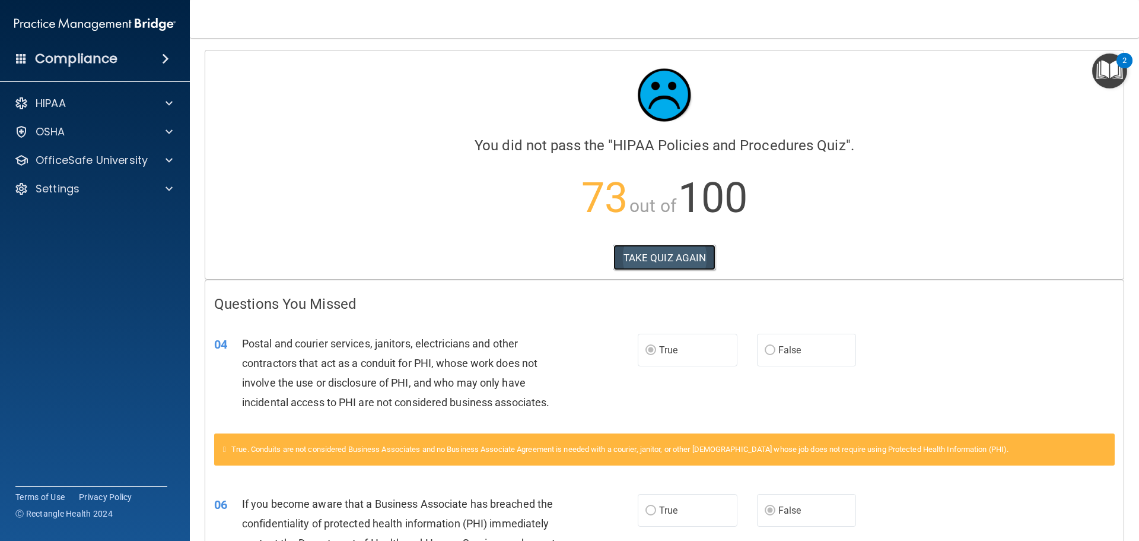
click at [672, 261] on button "TAKE QUIZ AGAIN" at bounding box center [665, 258] width 103 height 26
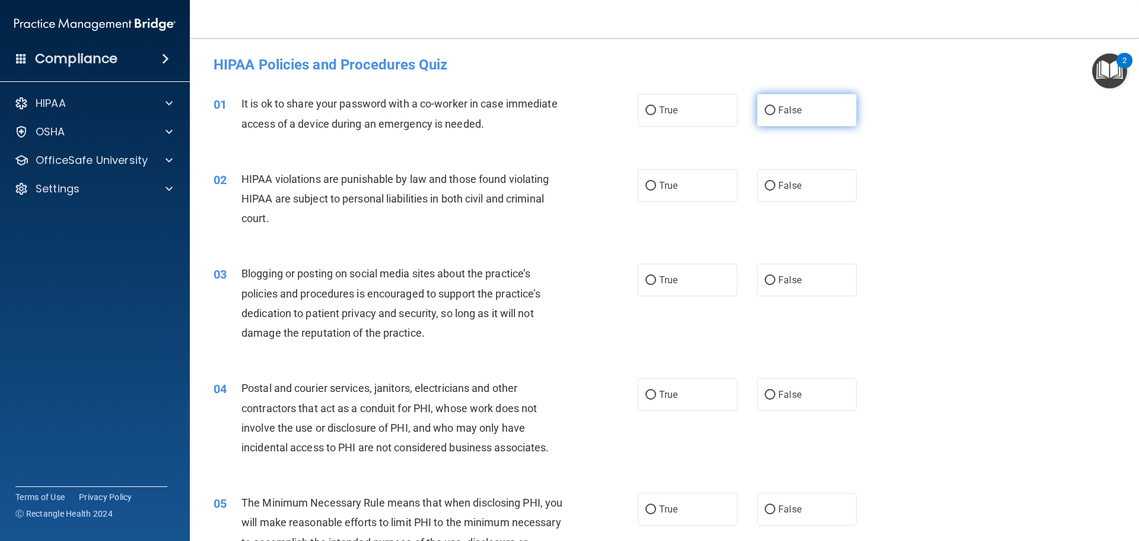
click at [765, 110] on input "False" at bounding box center [770, 110] width 11 height 9
radio input "true"
click at [679, 195] on label "True" at bounding box center [688, 185] width 100 height 33
click at [656, 191] on input "True" at bounding box center [651, 186] width 11 height 9
radio input "true"
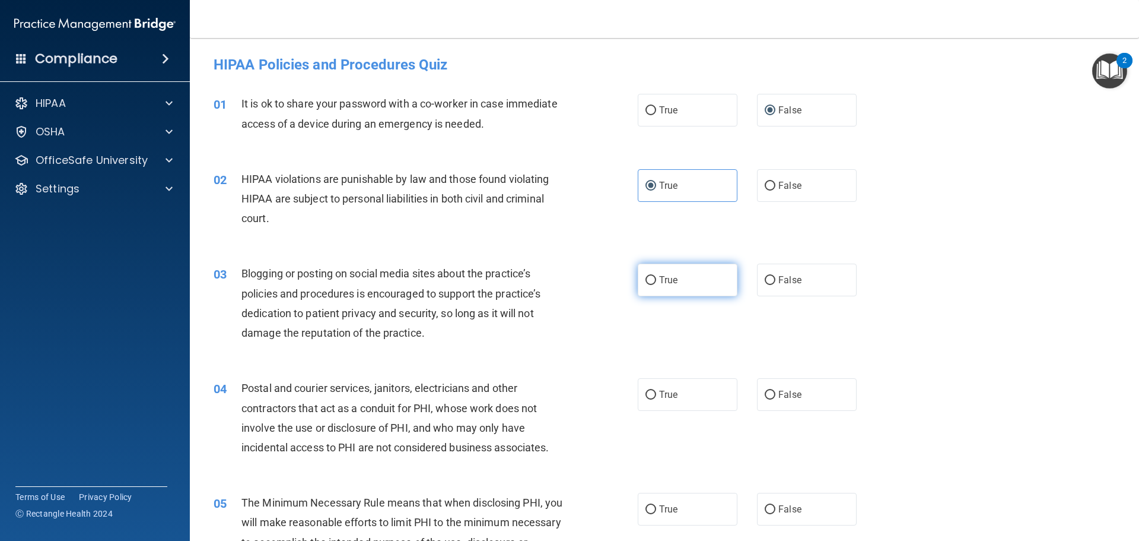
click at [687, 282] on label "True" at bounding box center [688, 279] width 100 height 33
click at [656, 282] on input "True" at bounding box center [651, 280] width 11 height 9
radio input "true"
click at [788, 266] on label "False" at bounding box center [807, 279] width 100 height 33
click at [776, 276] on input "False" at bounding box center [770, 280] width 11 height 9
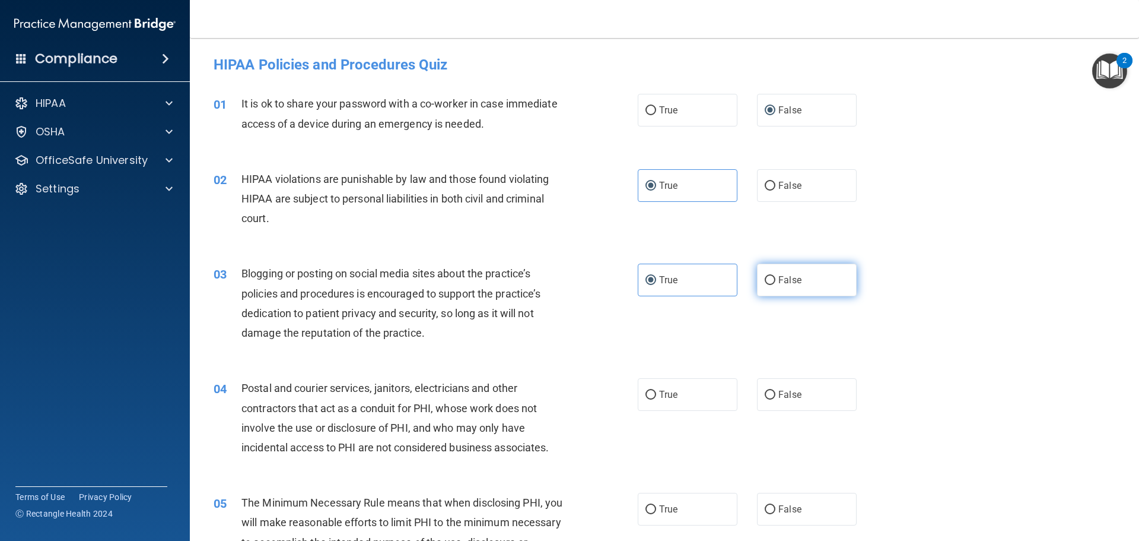
radio input "true"
radio input "false"
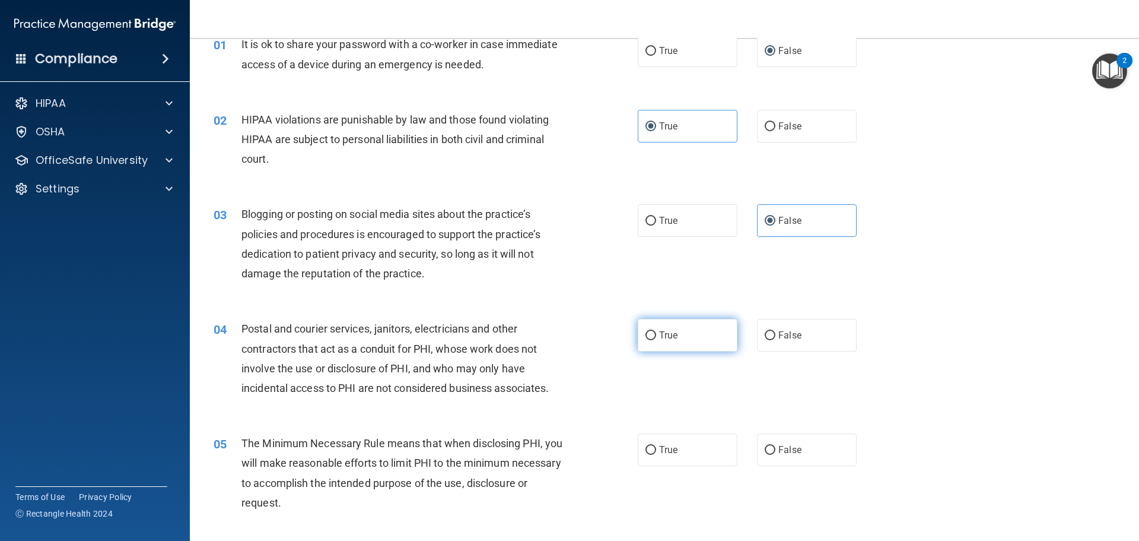
click at [660, 323] on label "True" at bounding box center [688, 335] width 100 height 33
click at [656, 331] on input "True" at bounding box center [651, 335] width 11 height 9
radio input "true"
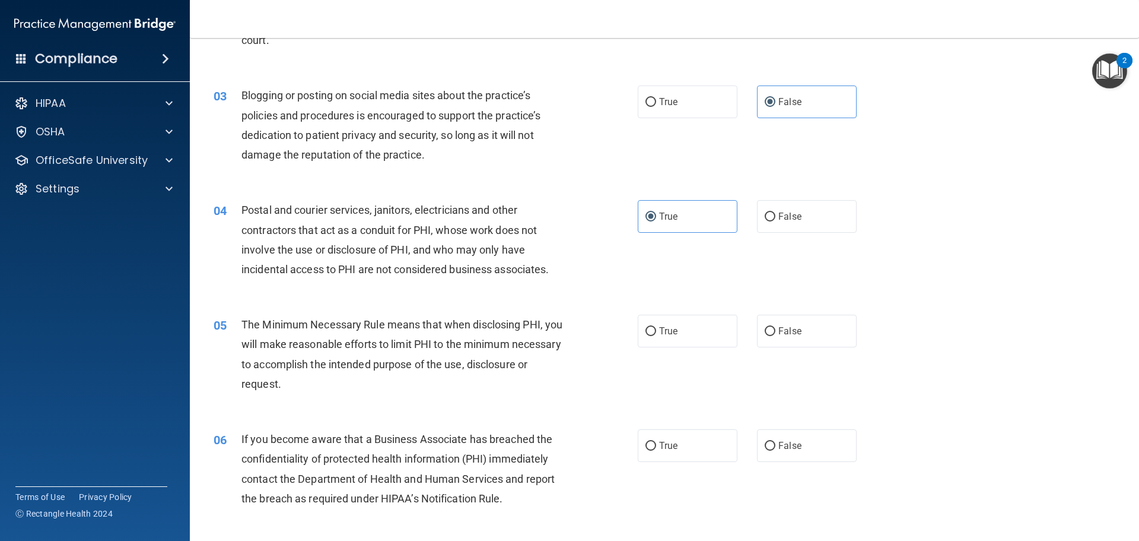
scroll to position [237, 0]
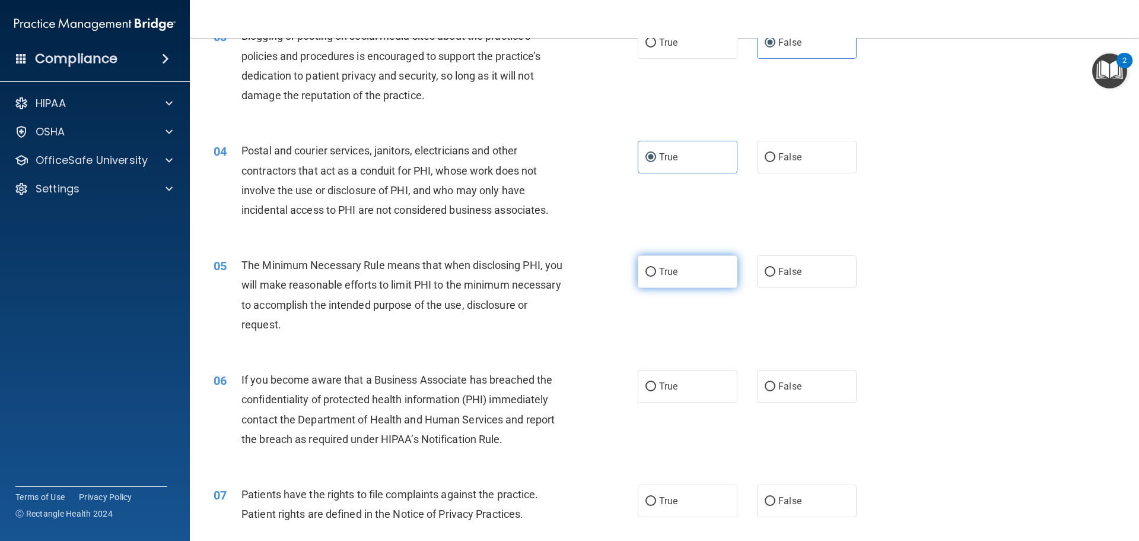
click at [687, 272] on label "True" at bounding box center [688, 271] width 100 height 33
click at [656, 272] on input "True" at bounding box center [651, 272] width 11 height 9
radio input "true"
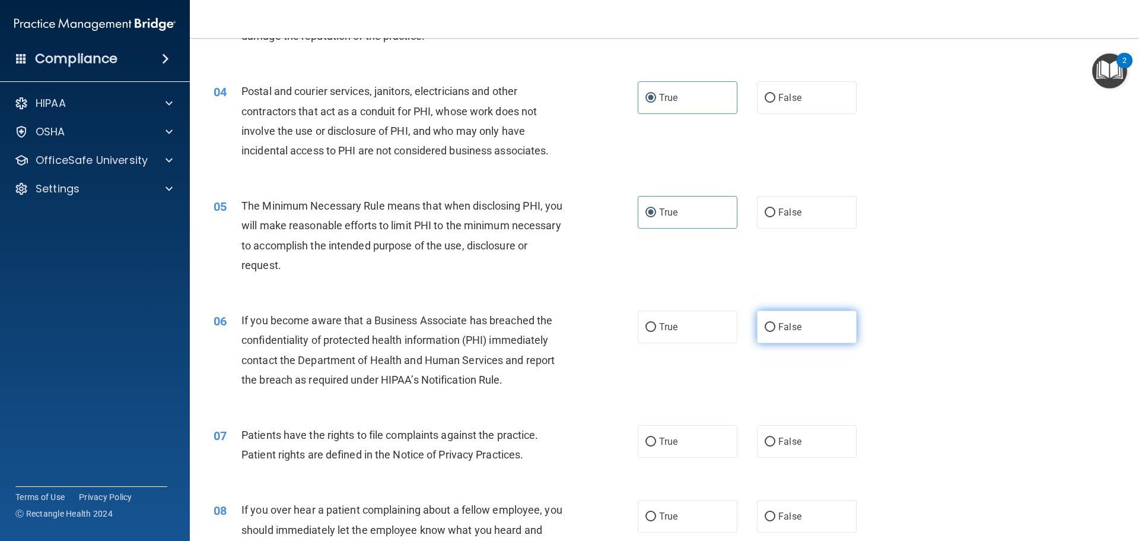
click at [832, 322] on label "False" at bounding box center [807, 326] width 100 height 33
click at [776, 323] on input "False" at bounding box center [770, 327] width 11 height 9
radio input "true"
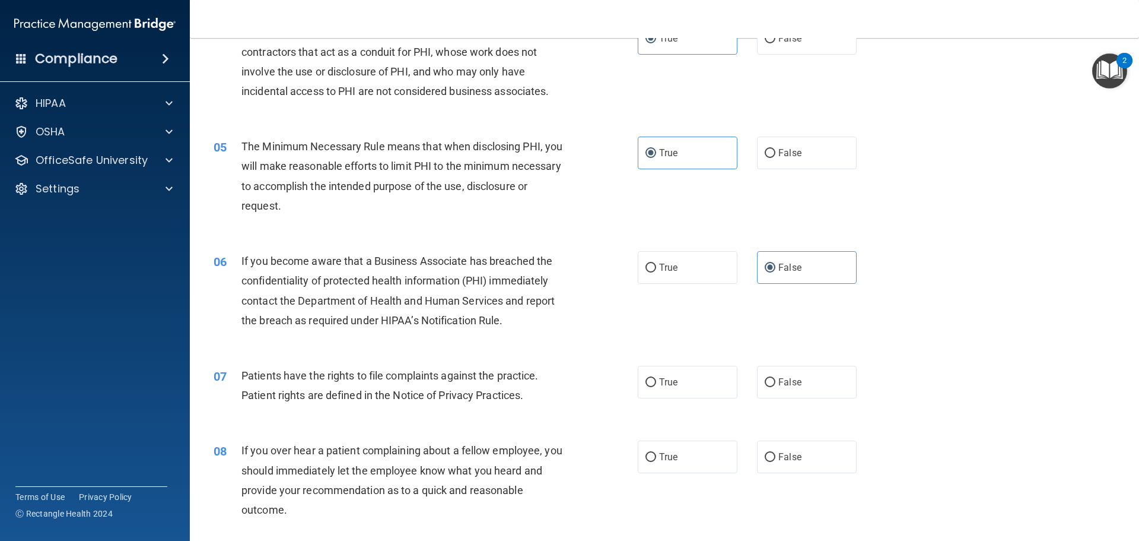
scroll to position [415, 0]
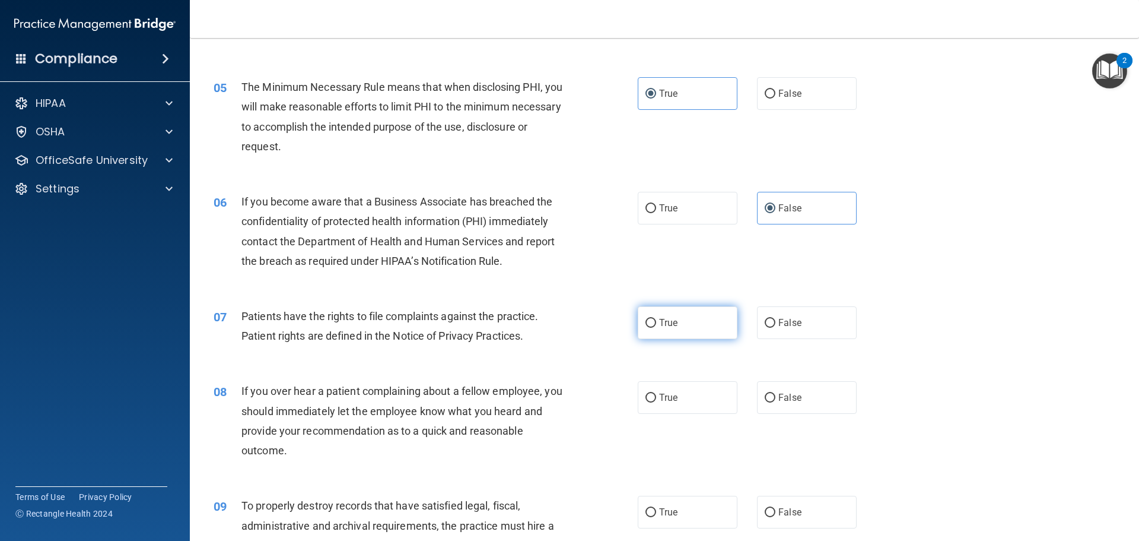
click at [691, 326] on label "True" at bounding box center [688, 322] width 100 height 33
click at [656, 326] on input "True" at bounding box center [651, 323] width 11 height 9
radio input "true"
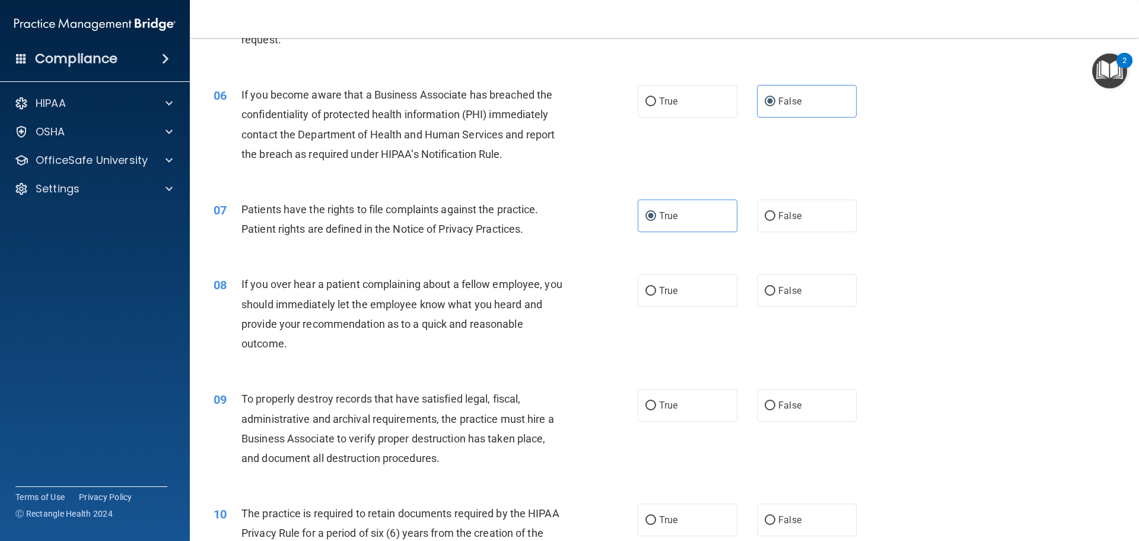
scroll to position [534, 0]
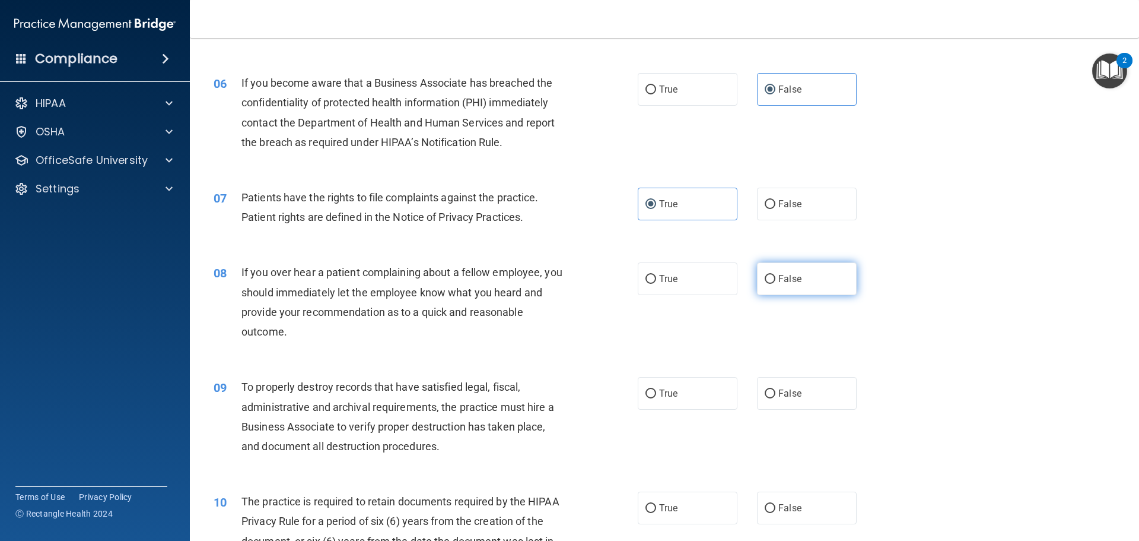
click at [777, 285] on label "False" at bounding box center [807, 278] width 100 height 33
click at [776, 284] on input "False" at bounding box center [770, 279] width 11 height 9
radio input "true"
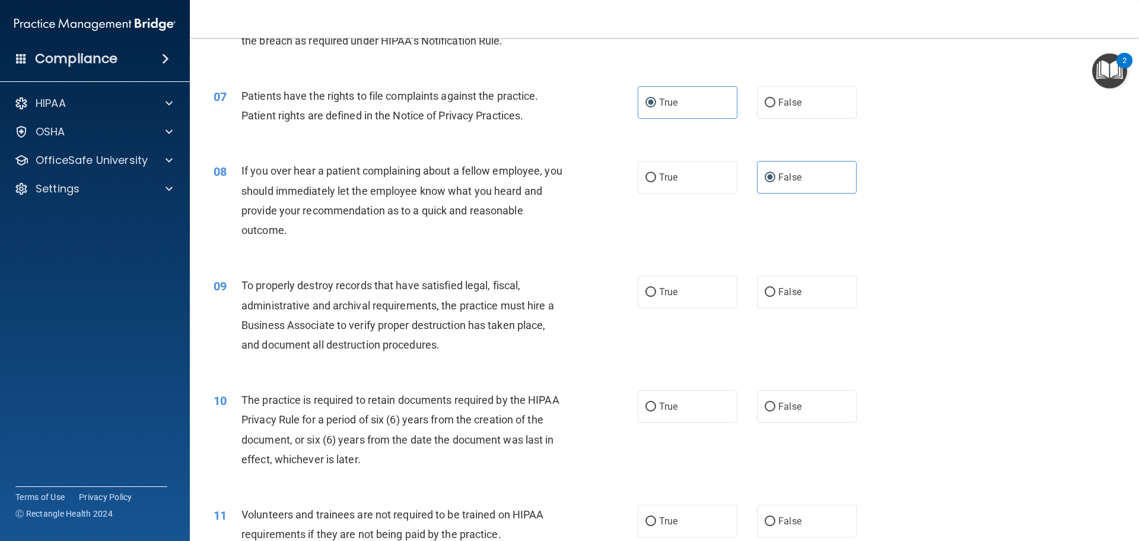
scroll to position [653, 0]
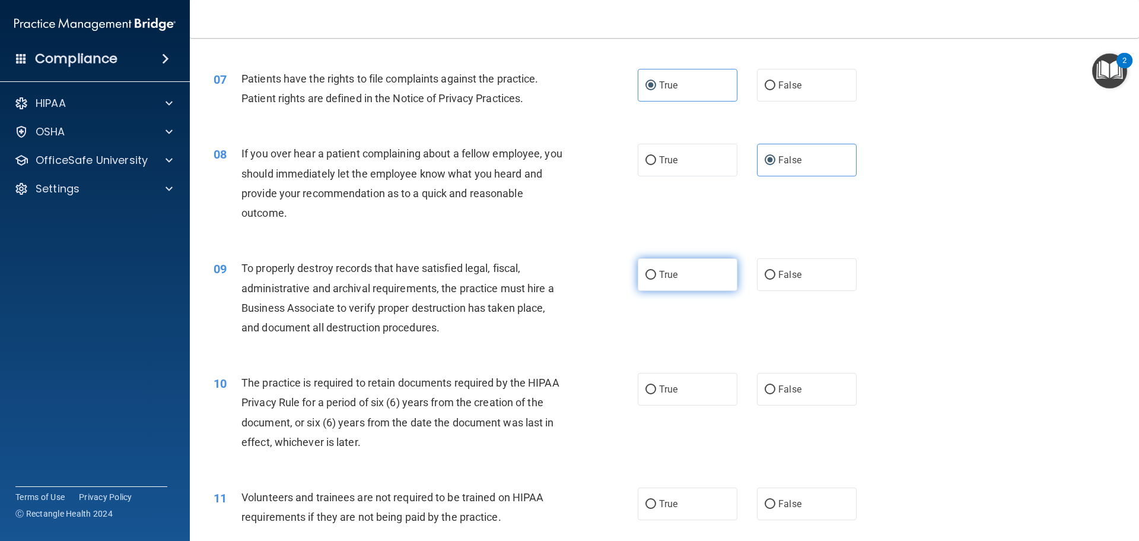
click at [662, 283] on label "True" at bounding box center [688, 274] width 100 height 33
click at [656, 280] on input "True" at bounding box center [651, 275] width 11 height 9
radio input "true"
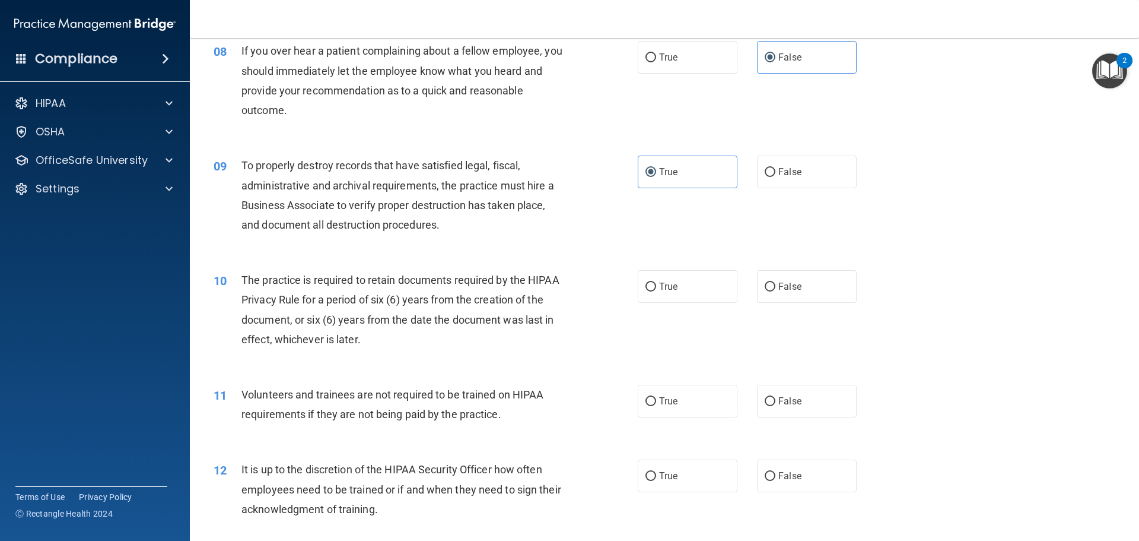
scroll to position [771, 0]
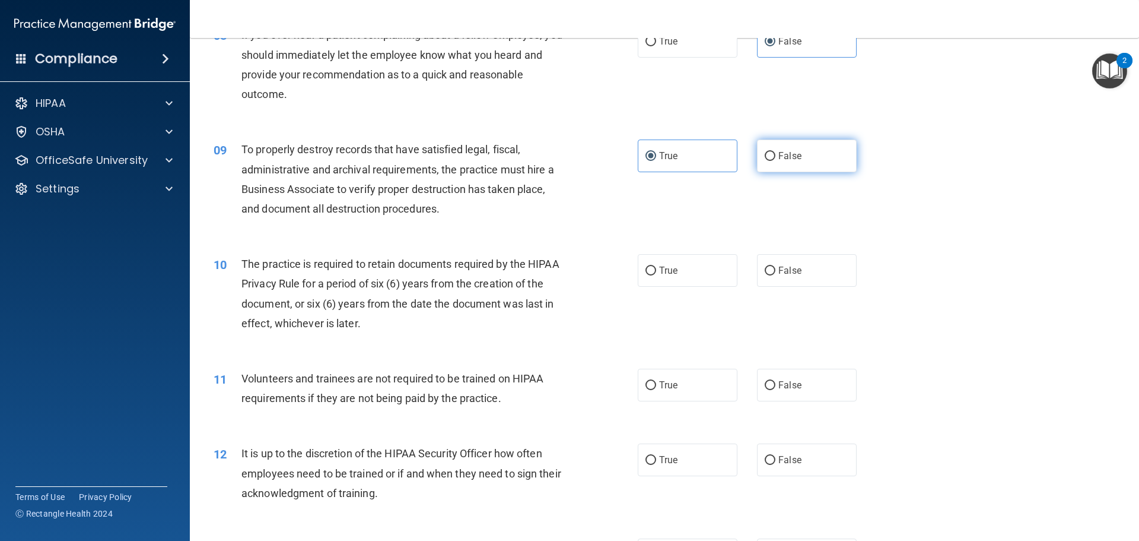
click at [793, 160] on span "False" at bounding box center [790, 155] width 23 height 11
click at [776, 160] on input "False" at bounding box center [770, 156] width 11 height 9
radio input "true"
radio input "false"
click at [694, 271] on label "True" at bounding box center [688, 270] width 100 height 33
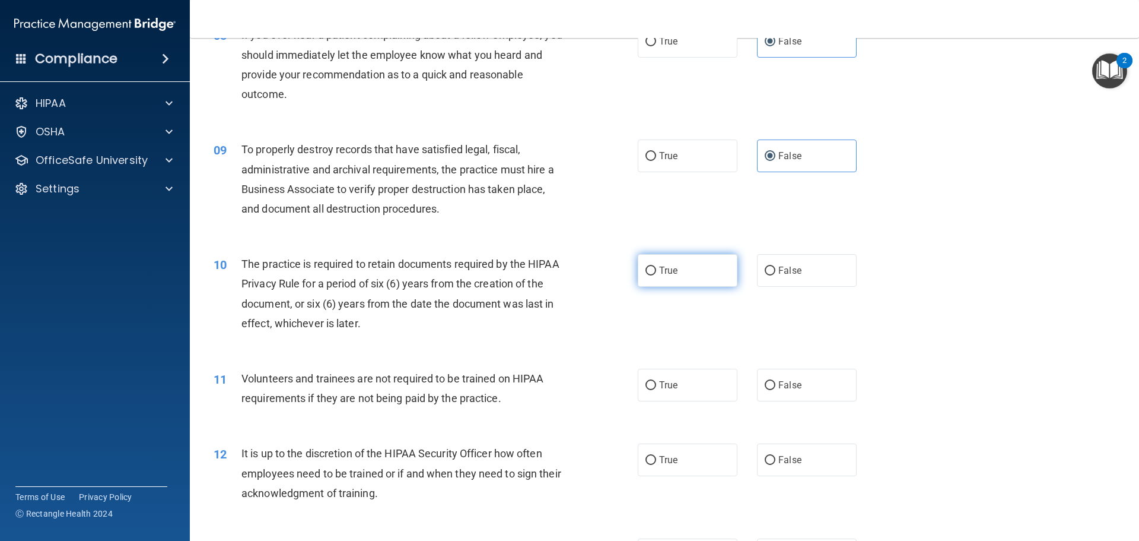
click at [656, 271] on input "True" at bounding box center [651, 270] width 11 height 9
radio input "true"
click at [804, 379] on label "False" at bounding box center [807, 385] width 100 height 33
click at [776, 381] on input "False" at bounding box center [770, 385] width 11 height 9
radio input "true"
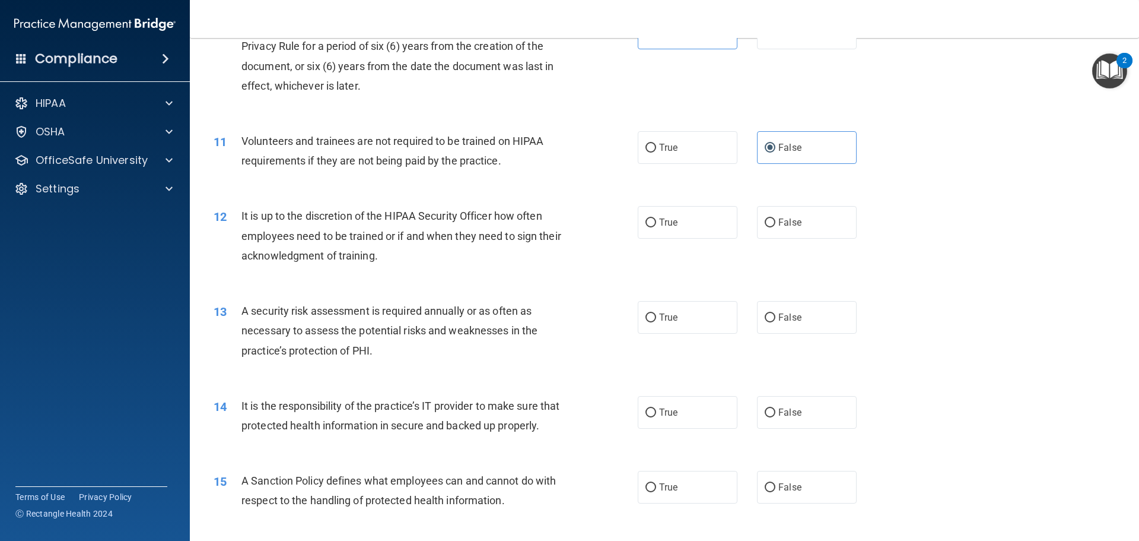
scroll to position [950, 0]
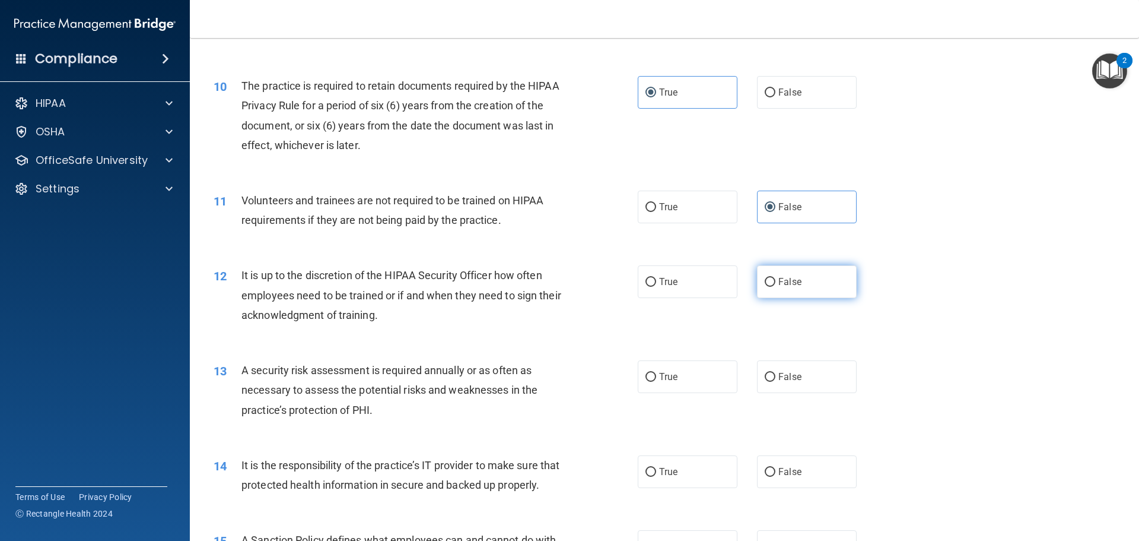
click at [780, 294] on label "False" at bounding box center [807, 281] width 100 height 33
click at [776, 287] on input "False" at bounding box center [770, 282] width 11 height 9
radio input "true"
click at [659, 377] on span "True" at bounding box center [668, 376] width 18 height 11
click at [656, 377] on input "True" at bounding box center [651, 377] width 11 height 9
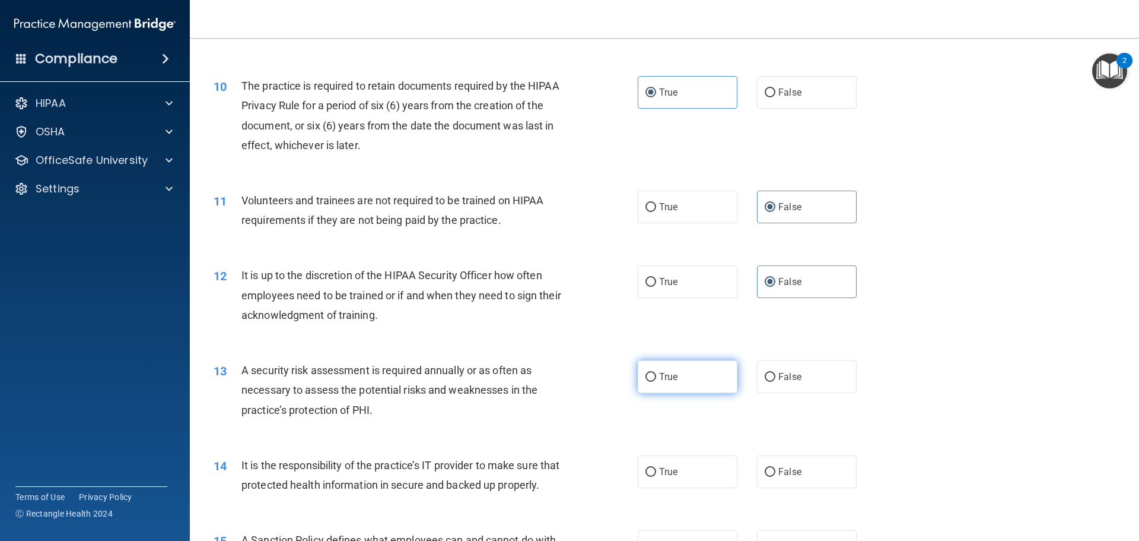
radio input "true"
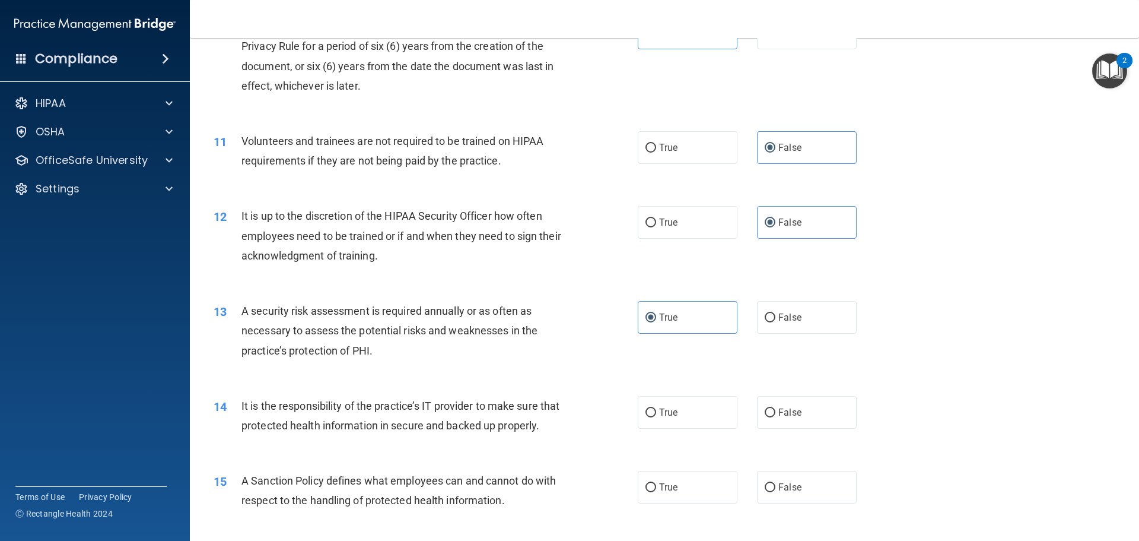
scroll to position [1068, 0]
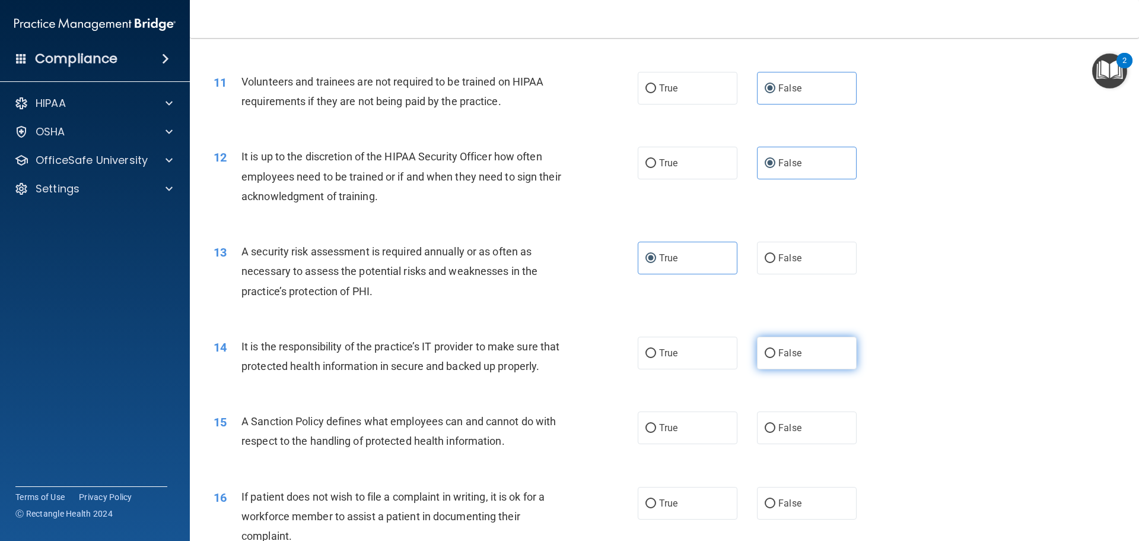
click at [770, 358] on label "False" at bounding box center [807, 352] width 100 height 33
click at [770, 358] on input "False" at bounding box center [770, 353] width 11 height 9
radio input "true"
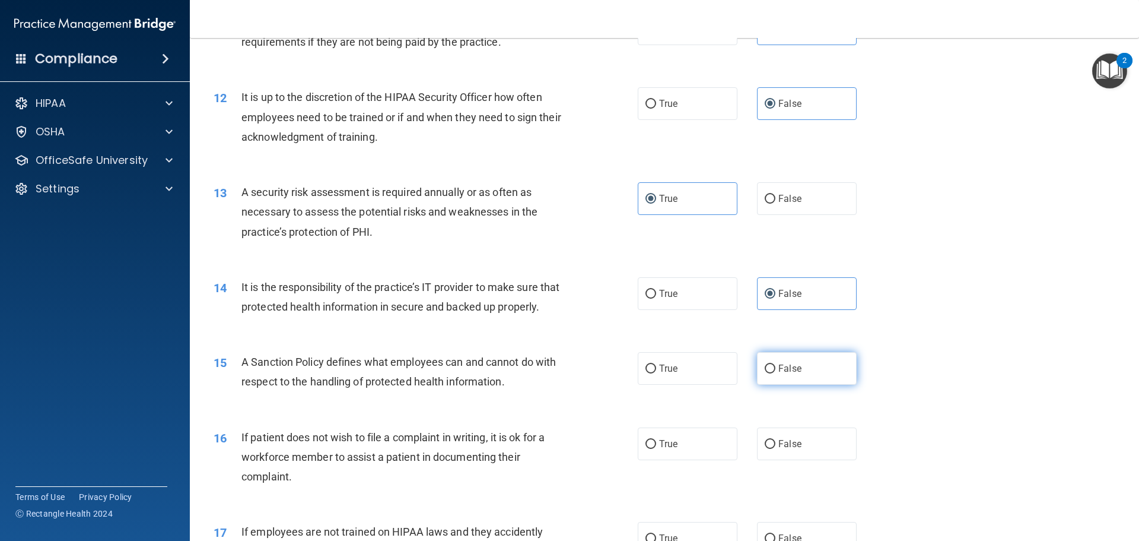
click at [767, 385] on label "False" at bounding box center [807, 368] width 100 height 33
click at [767, 373] on input "False" at bounding box center [770, 368] width 11 height 9
radio input "true"
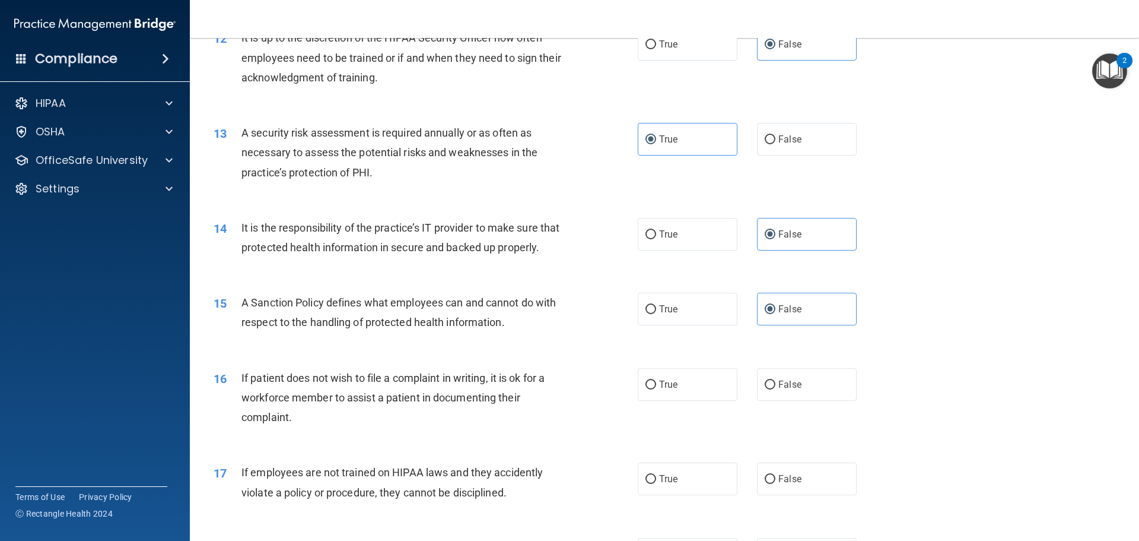
scroll to position [1246, 0]
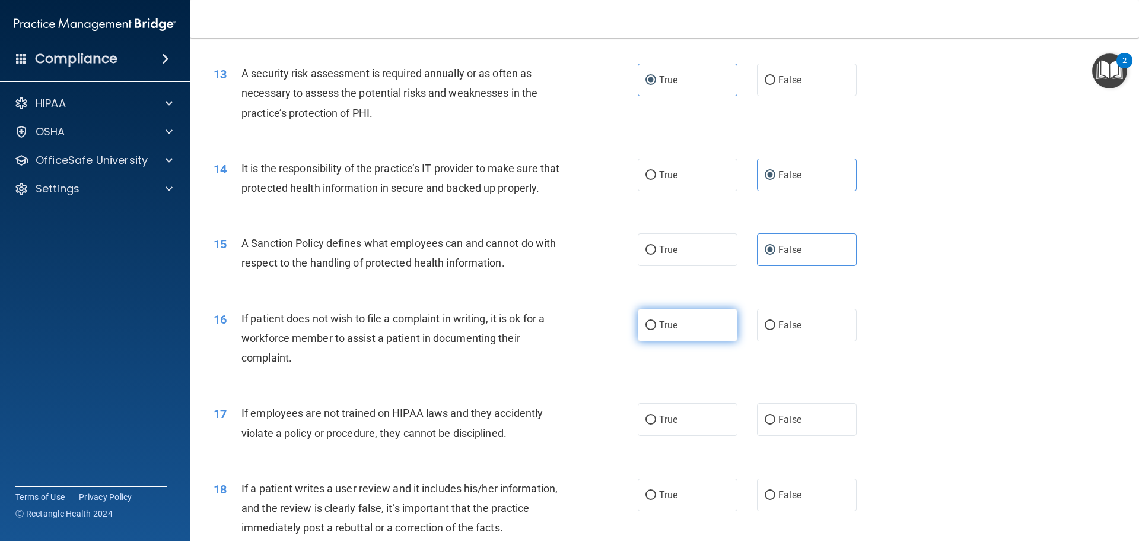
click at [649, 341] on label "True" at bounding box center [688, 325] width 100 height 33
click at [649, 330] on input "True" at bounding box center [651, 325] width 11 height 9
radio input "true"
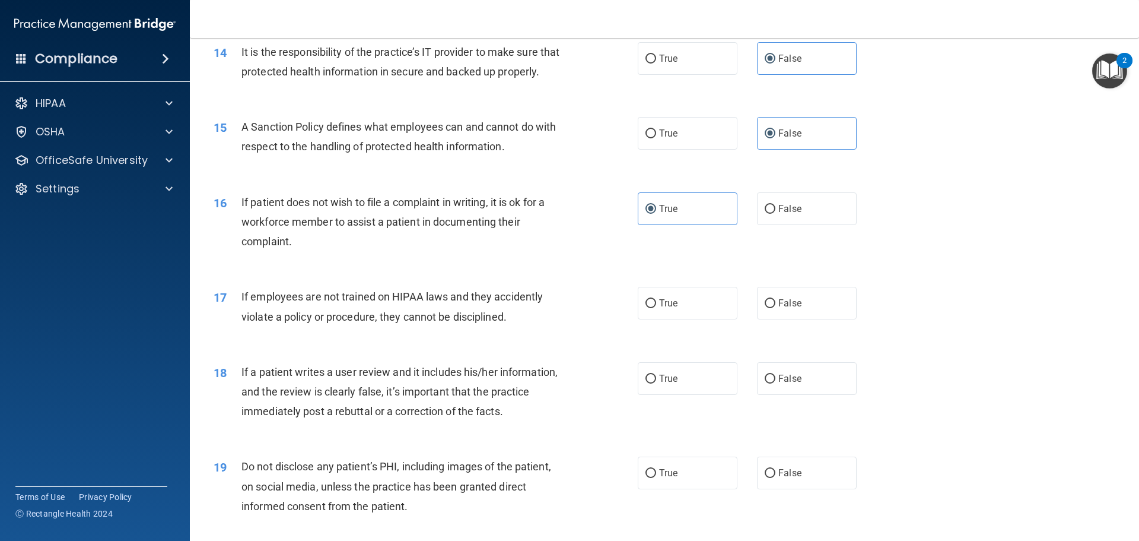
scroll to position [1365, 0]
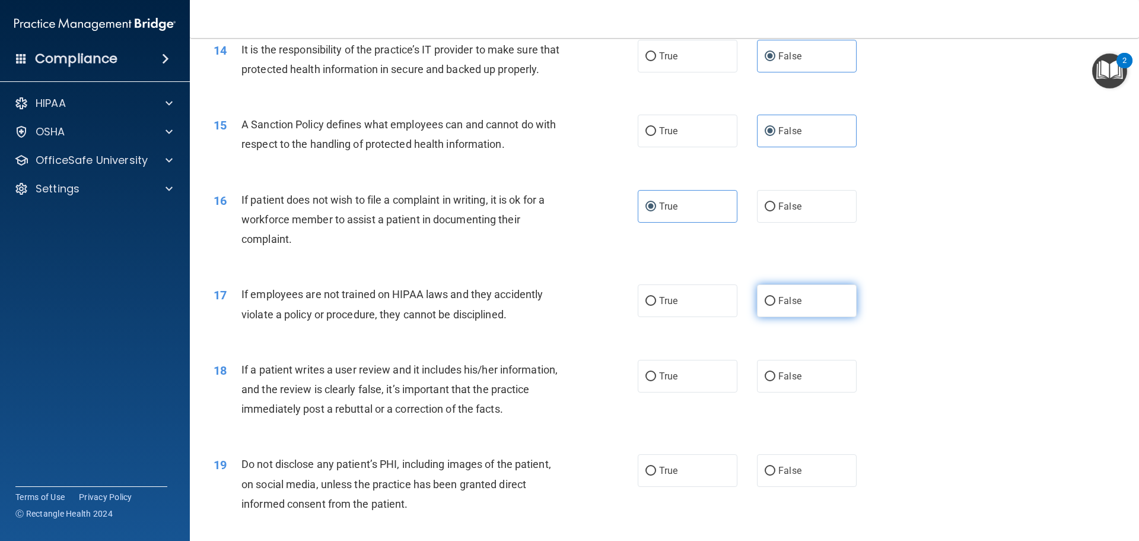
click at [766, 317] on label "False" at bounding box center [807, 300] width 100 height 33
click at [766, 306] on input "False" at bounding box center [770, 301] width 11 height 9
radio input "true"
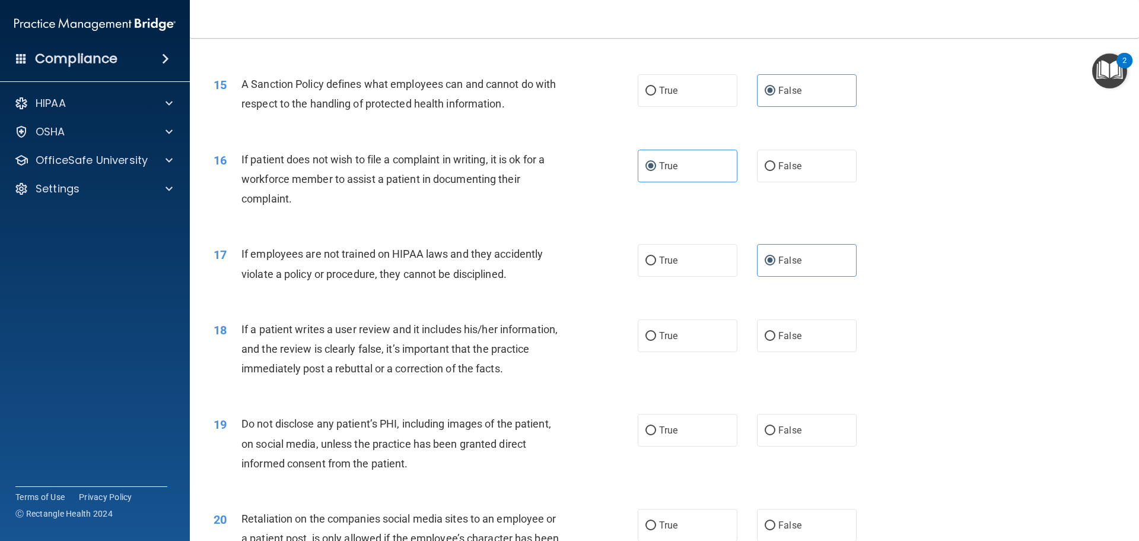
scroll to position [1424, 0]
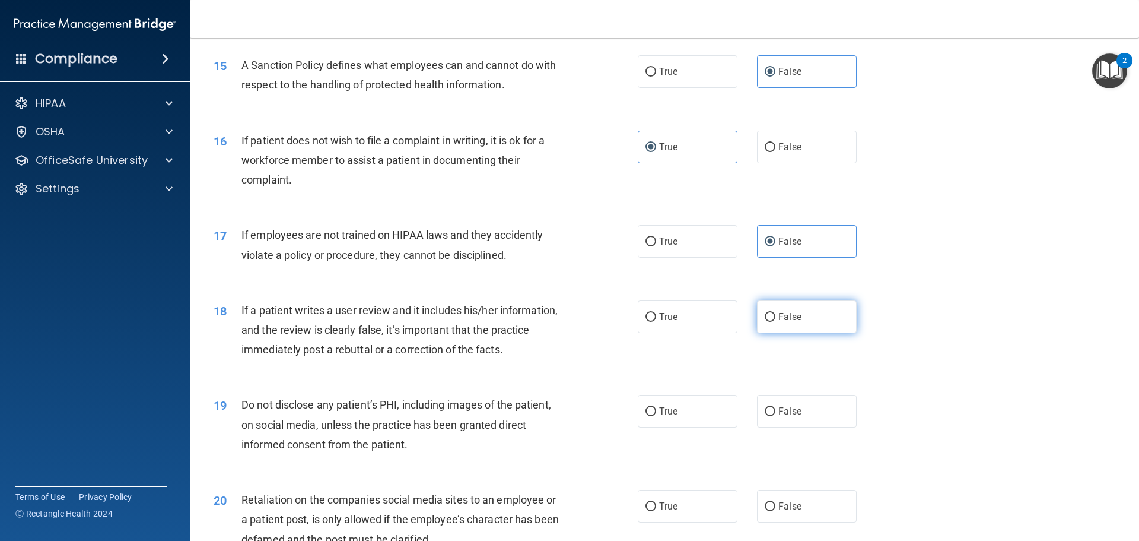
click at [779, 322] on span "False" at bounding box center [790, 316] width 23 height 11
click at [774, 322] on input "False" at bounding box center [770, 317] width 11 height 9
radio input "true"
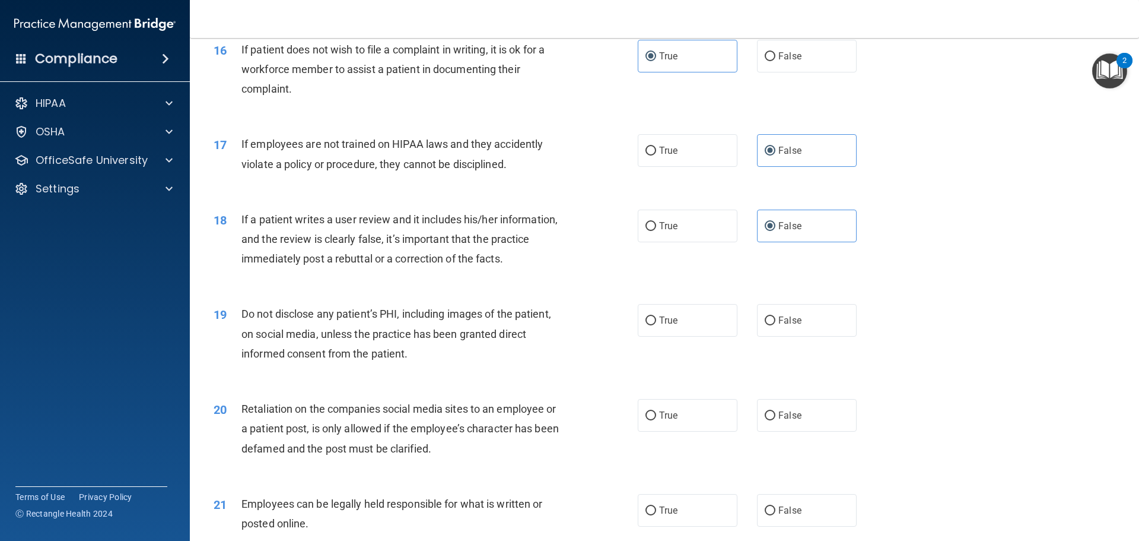
scroll to position [1543, 0]
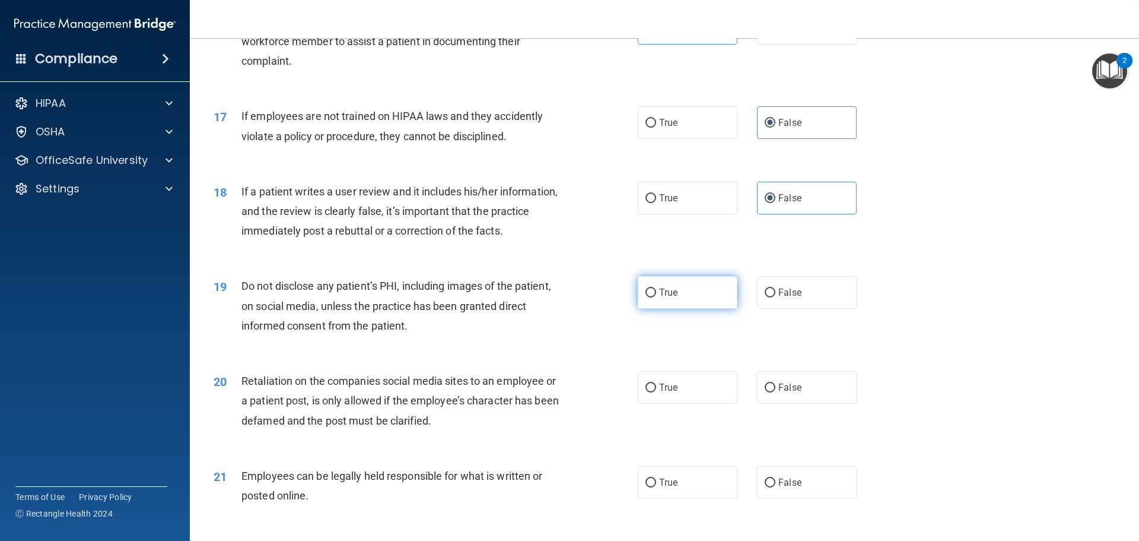
click at [732, 309] on label "True" at bounding box center [688, 292] width 100 height 33
click at [656, 297] on input "True" at bounding box center [651, 292] width 11 height 9
radio input "true"
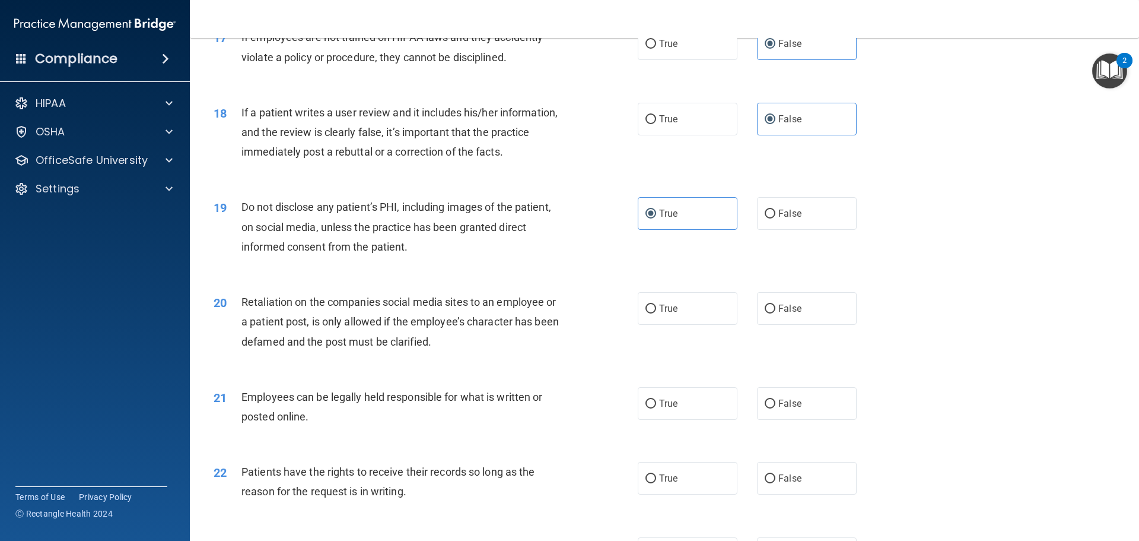
scroll to position [1602, 0]
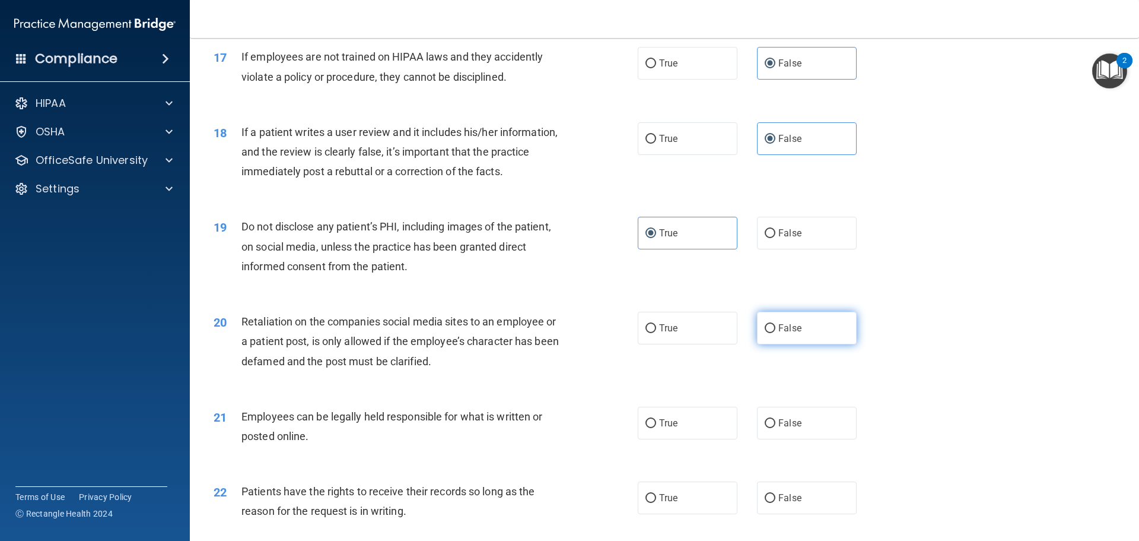
click at [813, 344] on label "False" at bounding box center [807, 328] width 100 height 33
click at [776, 333] on input "False" at bounding box center [770, 328] width 11 height 9
radio input "true"
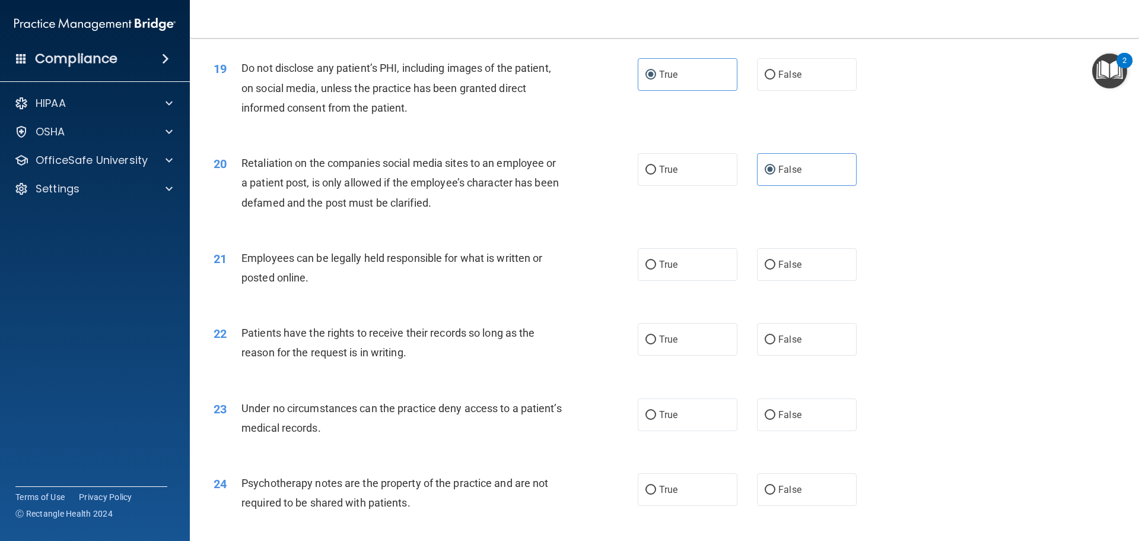
scroll to position [1780, 0]
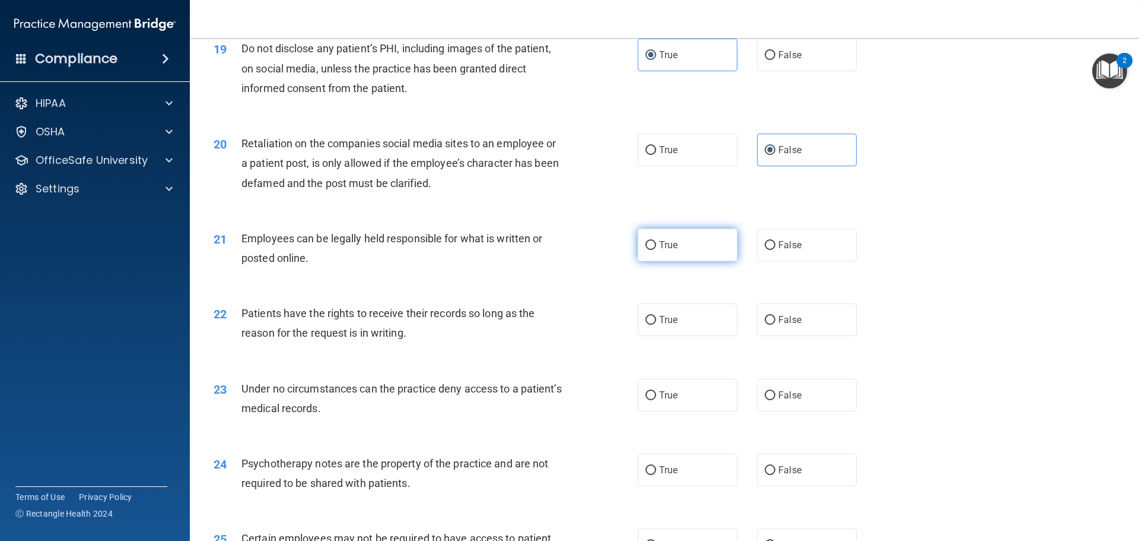
click at [672, 261] on label "True" at bounding box center [688, 244] width 100 height 33
click at [656, 250] on input "True" at bounding box center [651, 245] width 11 height 9
radio input "true"
click at [779, 325] on span "False" at bounding box center [790, 319] width 23 height 11
click at [776, 325] on input "False" at bounding box center [770, 320] width 11 height 9
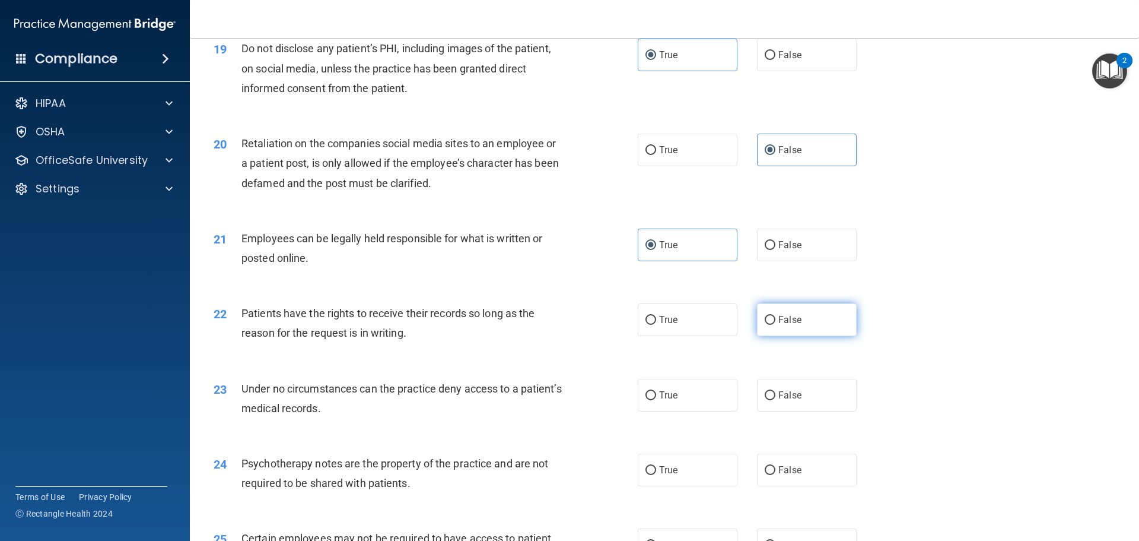
radio input "true"
click at [668, 401] on span "True" at bounding box center [668, 394] width 18 height 11
click at [656, 400] on input "True" at bounding box center [651, 395] width 11 height 9
radio input "true"
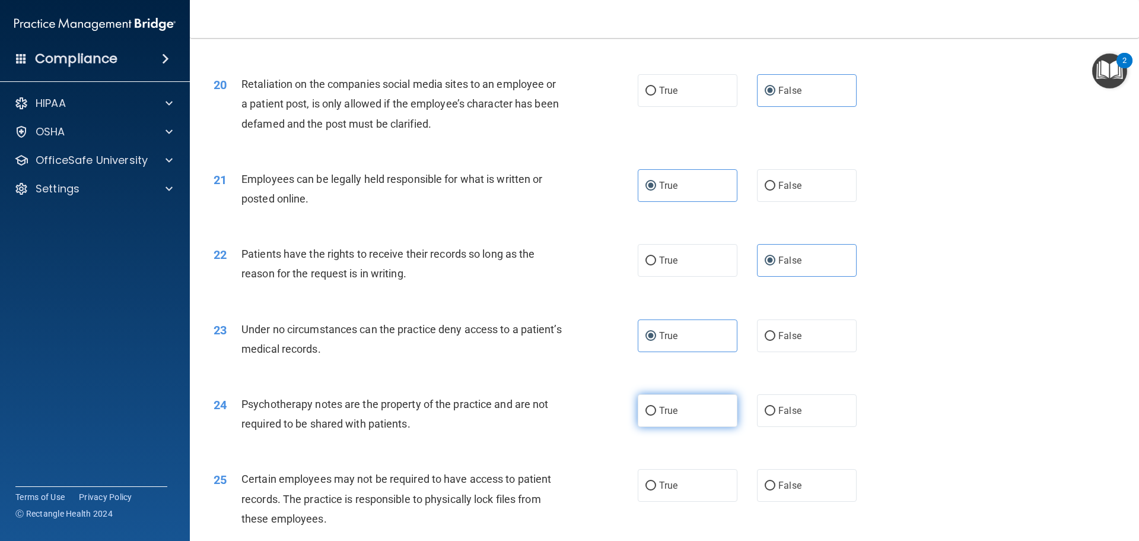
click at [659, 416] on span "True" at bounding box center [668, 410] width 18 height 11
click at [656, 415] on input "True" at bounding box center [651, 411] width 11 height 9
radio input "true"
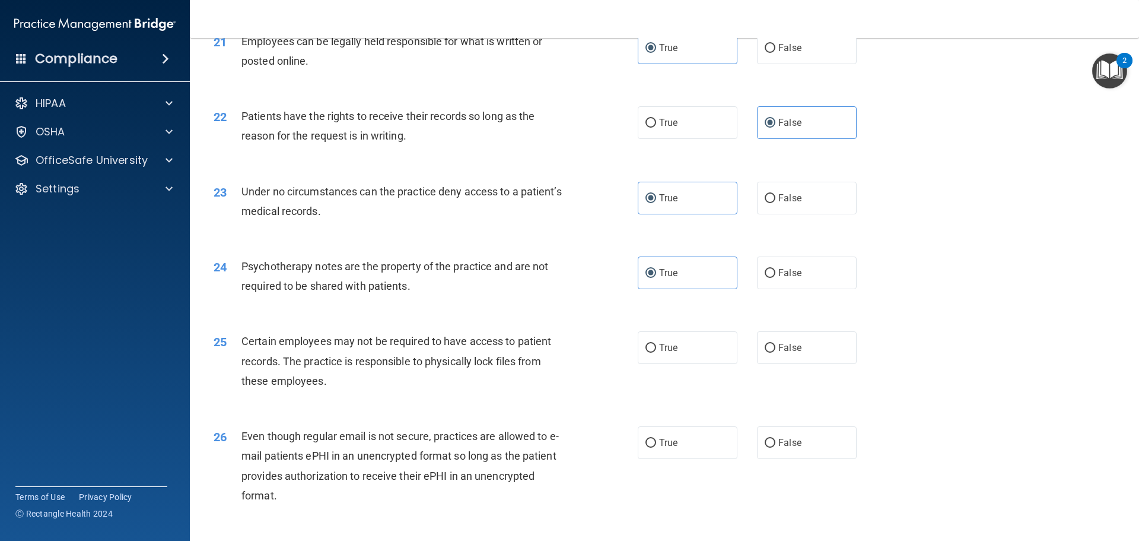
scroll to position [1958, 0]
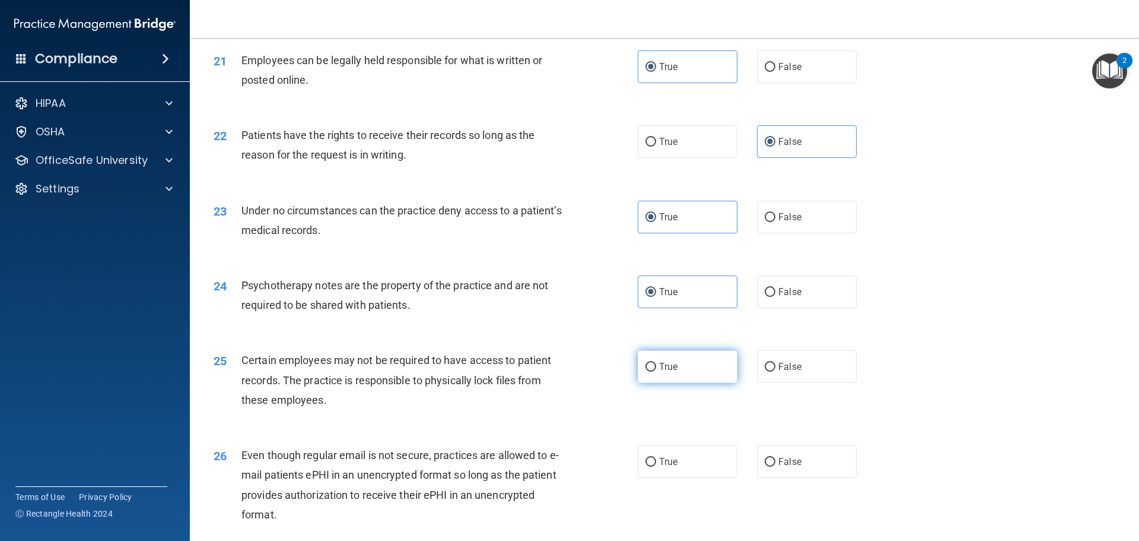
click at [649, 372] on input "True" at bounding box center [651, 367] width 11 height 9
radio input "true"
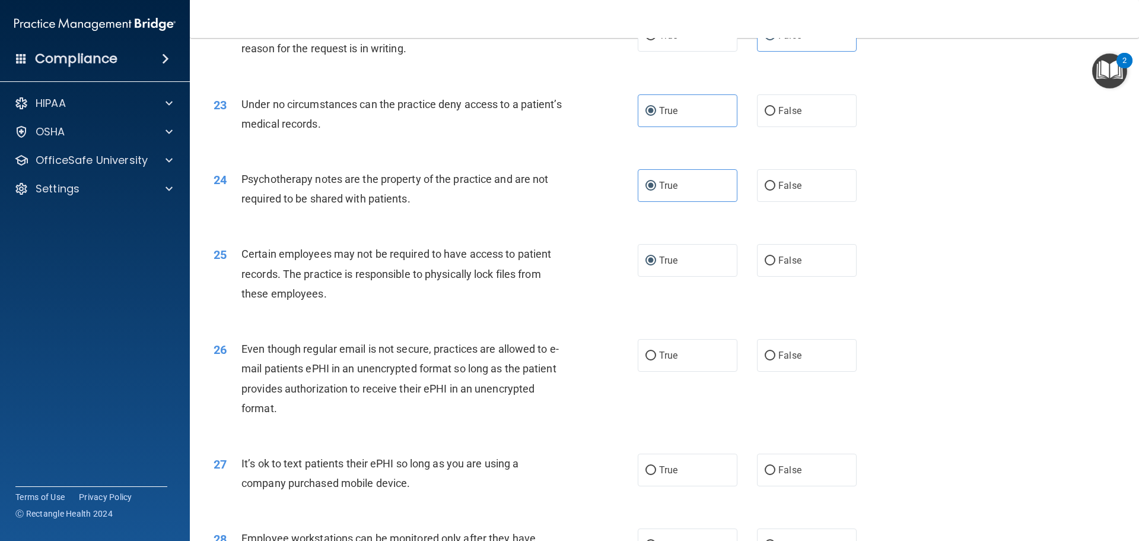
scroll to position [2077, 0]
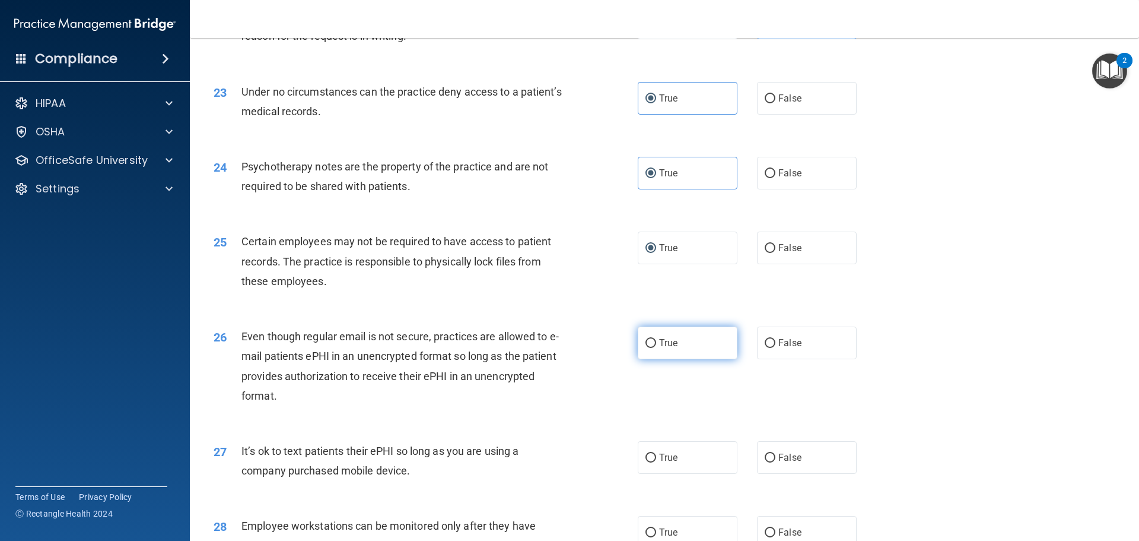
click at [691, 359] on label "True" at bounding box center [688, 342] width 100 height 33
click at [656, 348] on input "True" at bounding box center [651, 343] width 11 height 9
radio input "true"
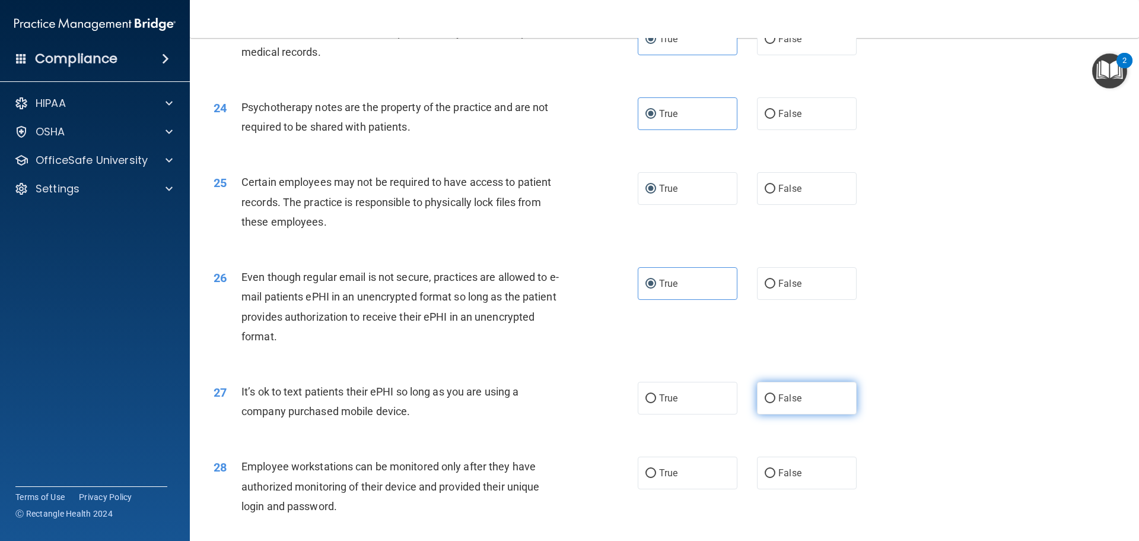
click at [793, 404] on span "False" at bounding box center [790, 397] width 23 height 11
click at [776, 403] on input "False" at bounding box center [770, 398] width 11 height 9
radio input "true"
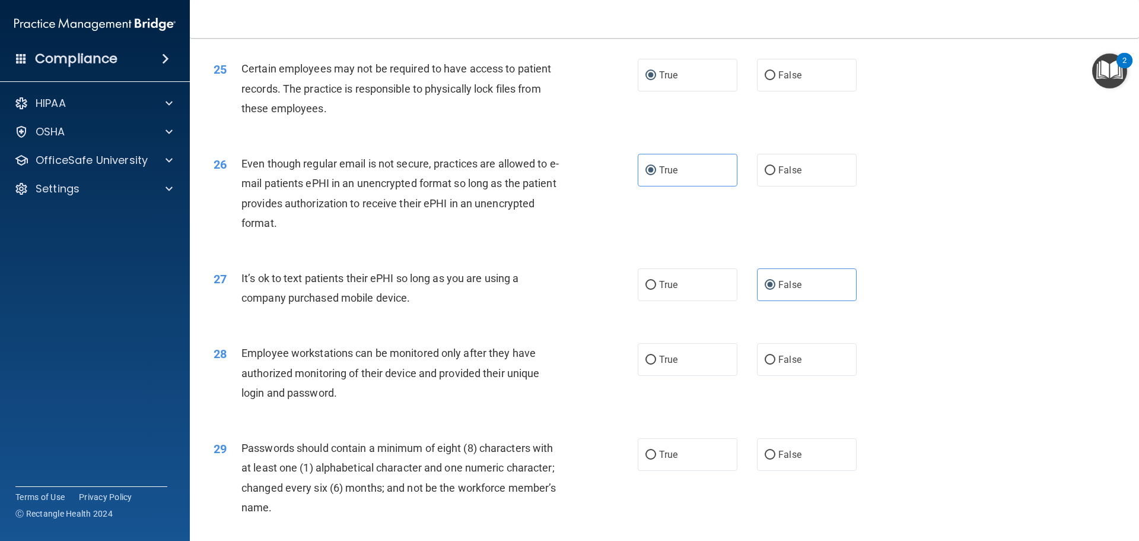
scroll to position [2255, 0]
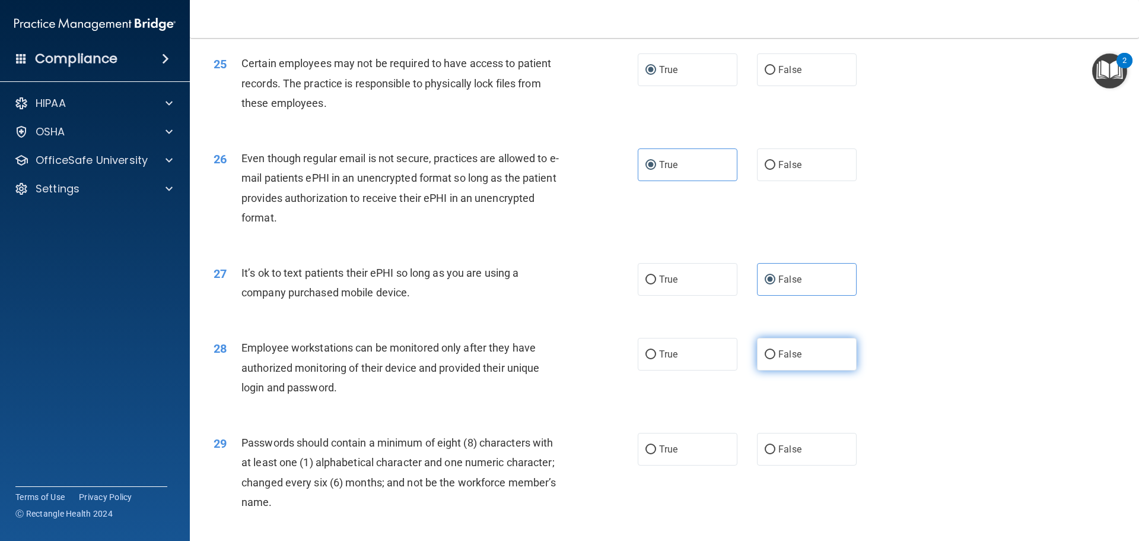
click at [817, 370] on label "False" at bounding box center [807, 354] width 100 height 33
click at [776, 359] on input "False" at bounding box center [770, 354] width 11 height 9
radio input "true"
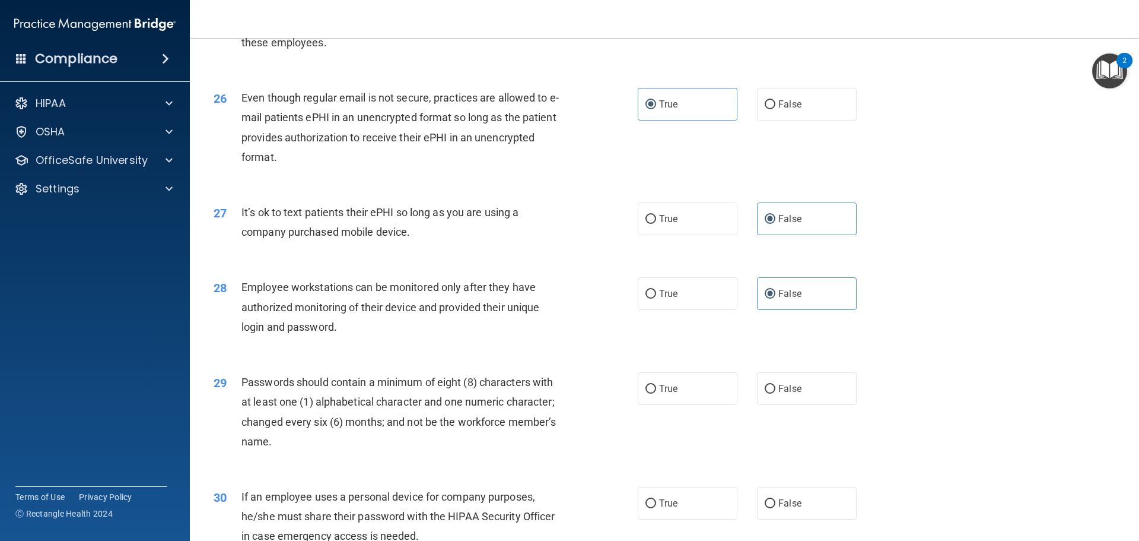
scroll to position [2374, 0]
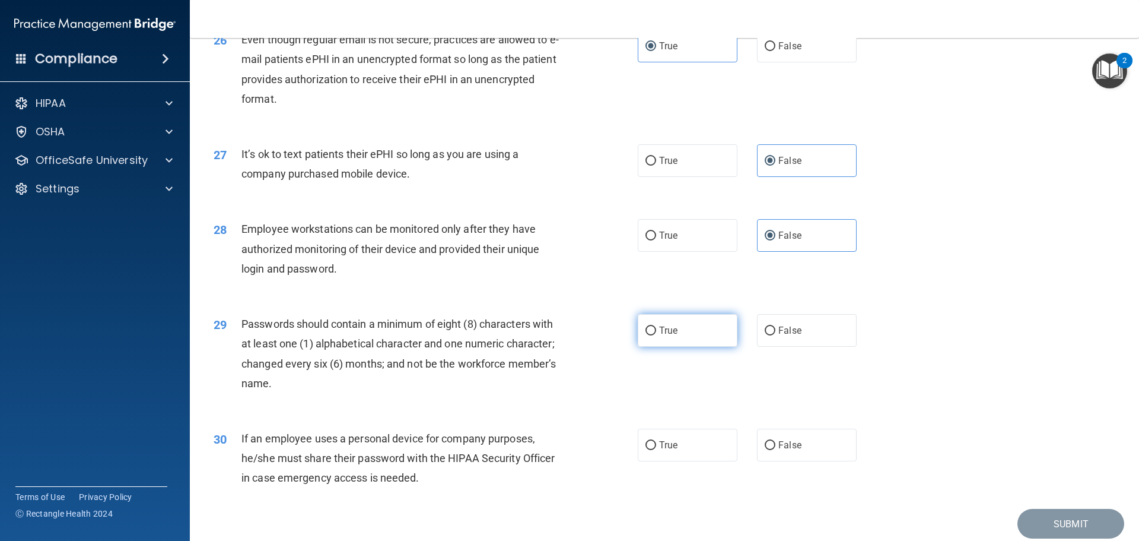
click at [650, 347] on label "True" at bounding box center [688, 330] width 100 height 33
click at [650, 335] on input "True" at bounding box center [651, 330] width 11 height 9
radio input "true"
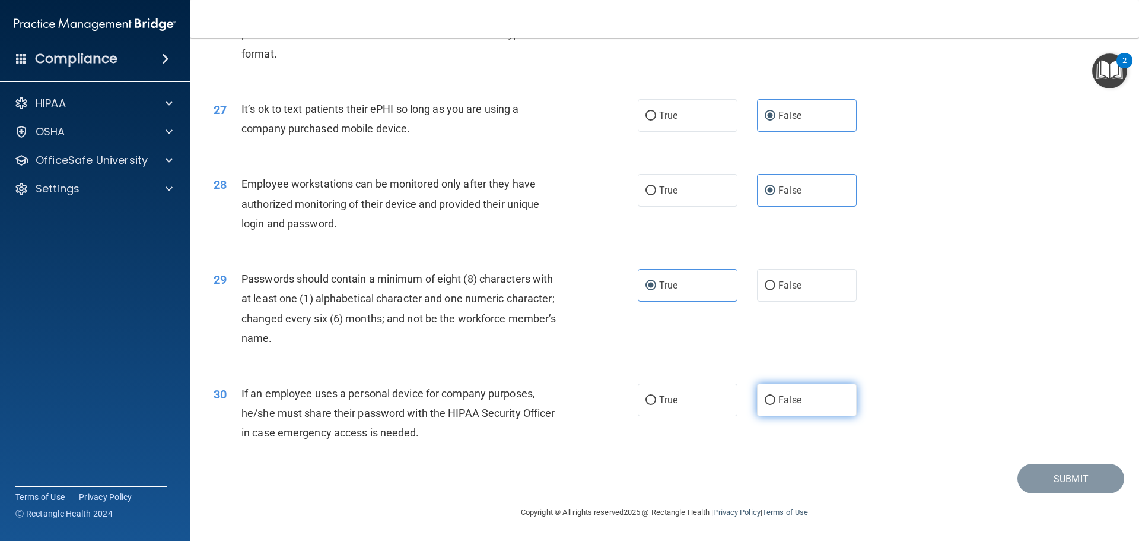
click at [774, 413] on label "False" at bounding box center [807, 399] width 100 height 33
click at [774, 405] on input "False" at bounding box center [770, 400] width 11 height 9
radio input "true"
click at [1042, 482] on button "Submit" at bounding box center [1071, 478] width 107 height 30
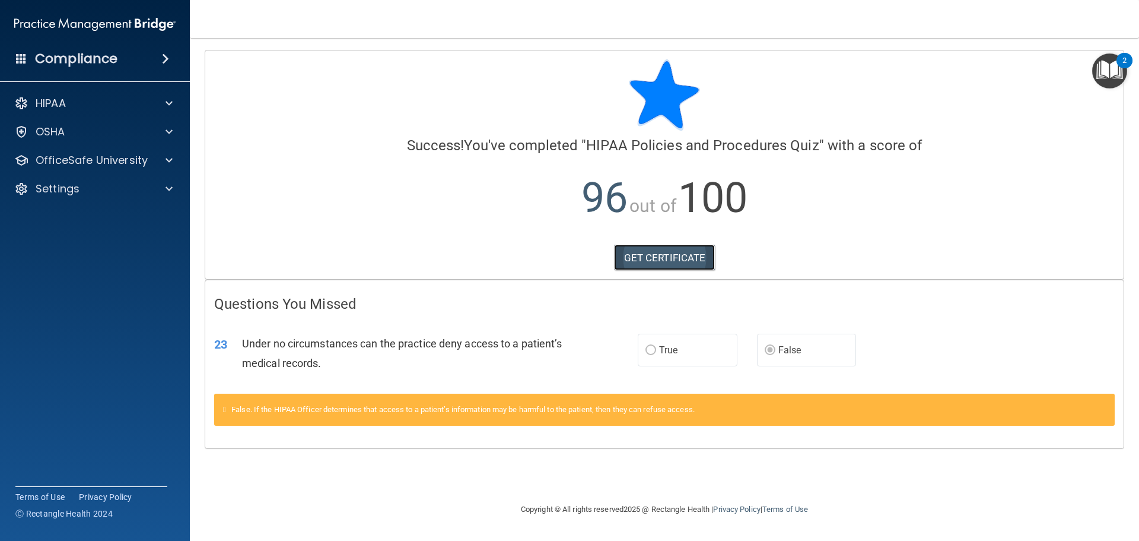
click at [707, 253] on link "GET CERTIFICATE" at bounding box center [664, 258] width 101 height 26
click at [173, 129] on div at bounding box center [168, 132] width 30 height 14
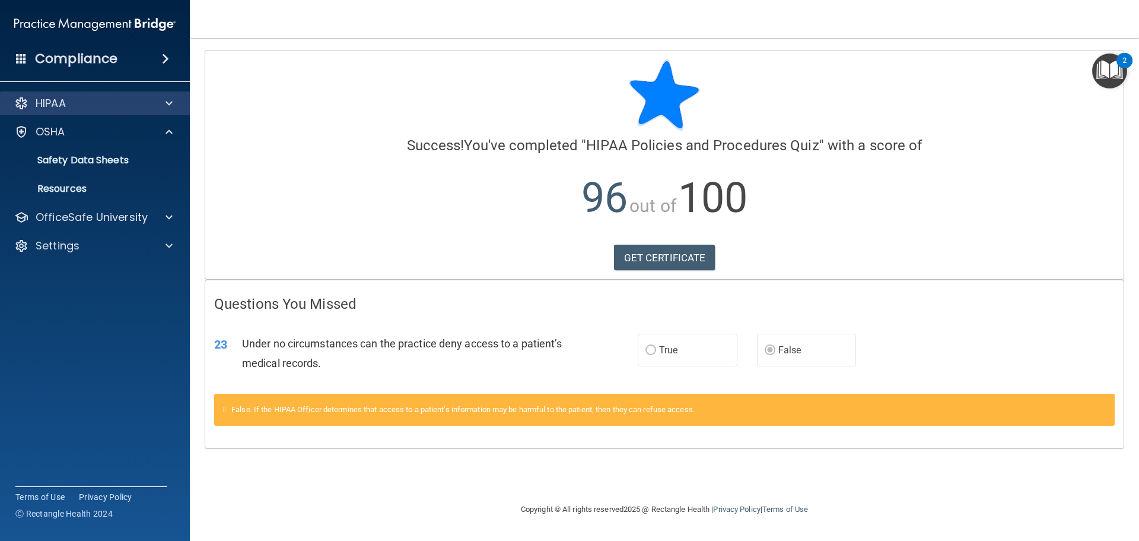
click at [166, 112] on div "HIPAA" at bounding box center [95, 103] width 191 height 24
click at [96, 102] on div "HIPAA" at bounding box center [78, 103] width 147 height 14
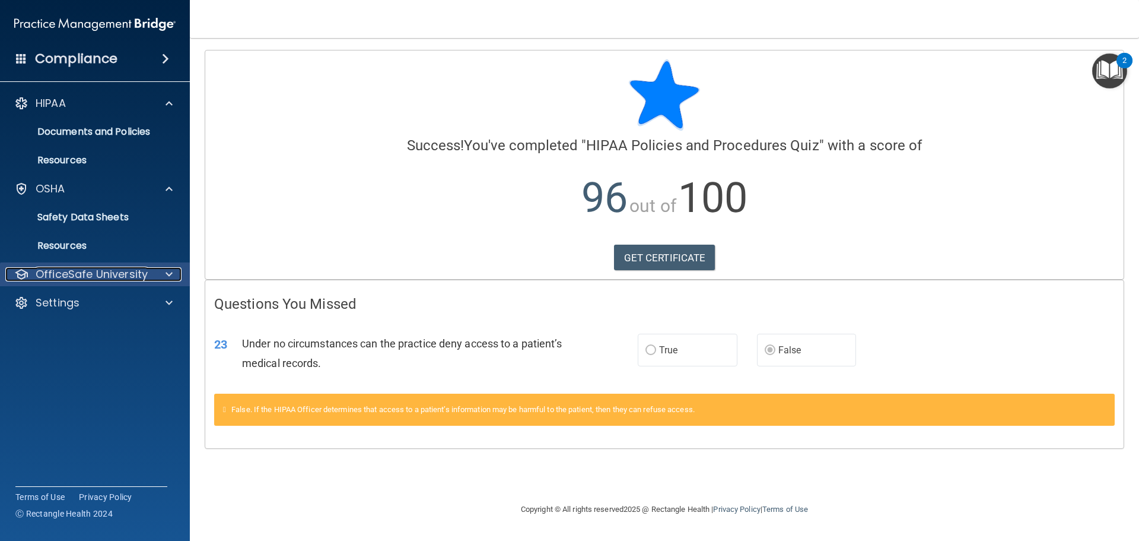
click at [166, 274] on span at bounding box center [169, 274] width 7 height 14
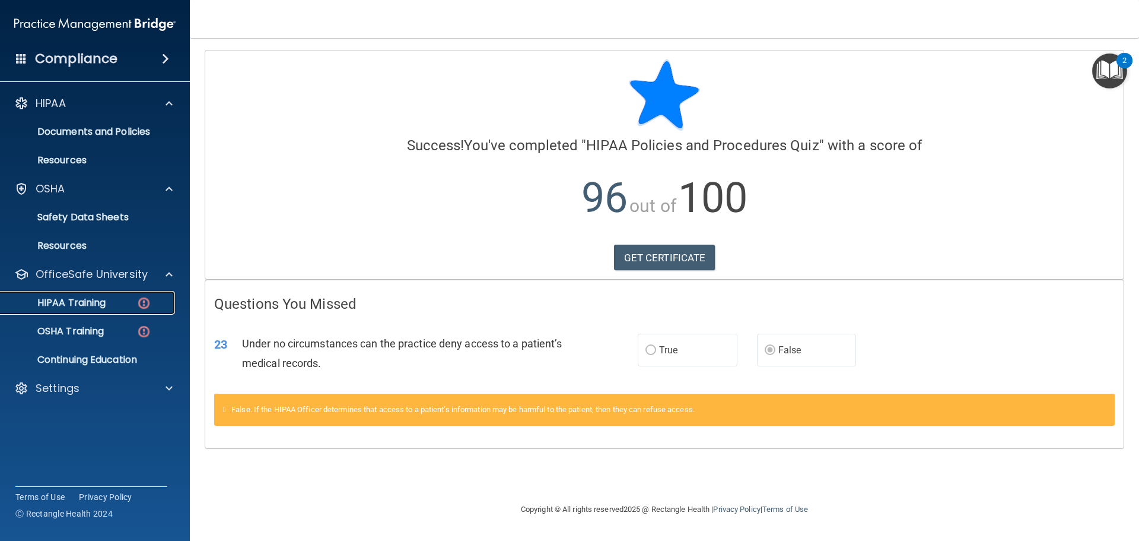
click at [145, 302] on img at bounding box center [143, 303] width 15 height 15
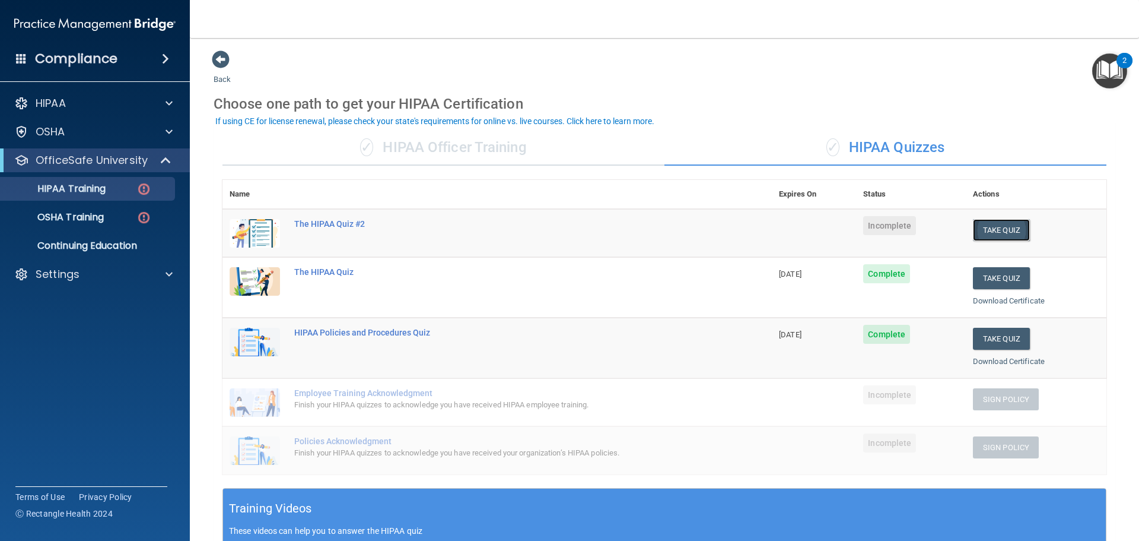
click at [973, 220] on button "Take Quiz" at bounding box center [1001, 230] width 57 height 22
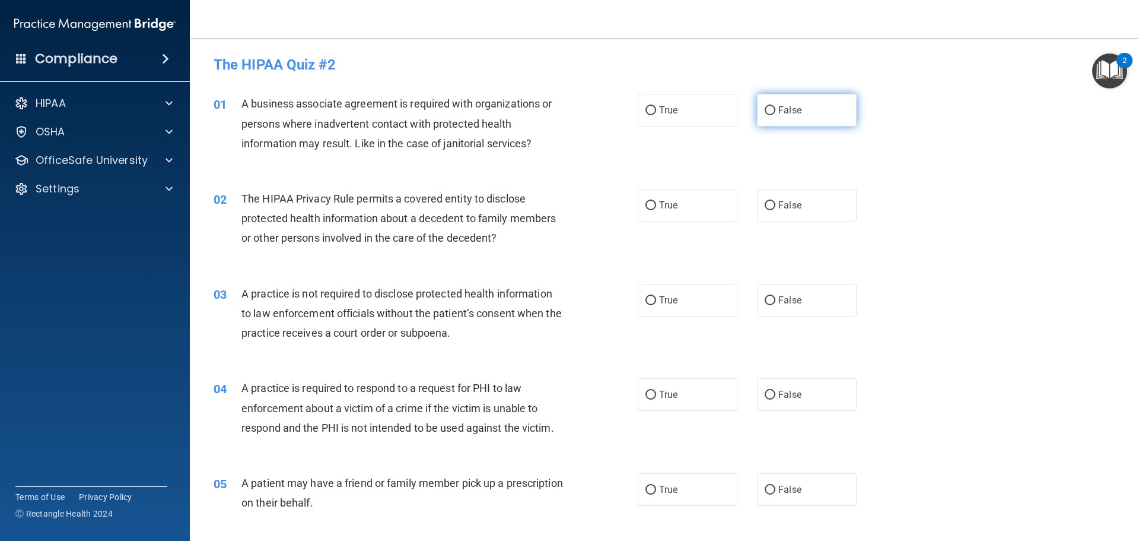
click at [779, 113] on span "False" at bounding box center [790, 109] width 23 height 11
click at [774, 113] on input "False" at bounding box center [770, 110] width 11 height 9
radio input "true"
click at [668, 199] on span "True" at bounding box center [668, 204] width 18 height 11
click at [656, 201] on input "True" at bounding box center [651, 205] width 11 height 9
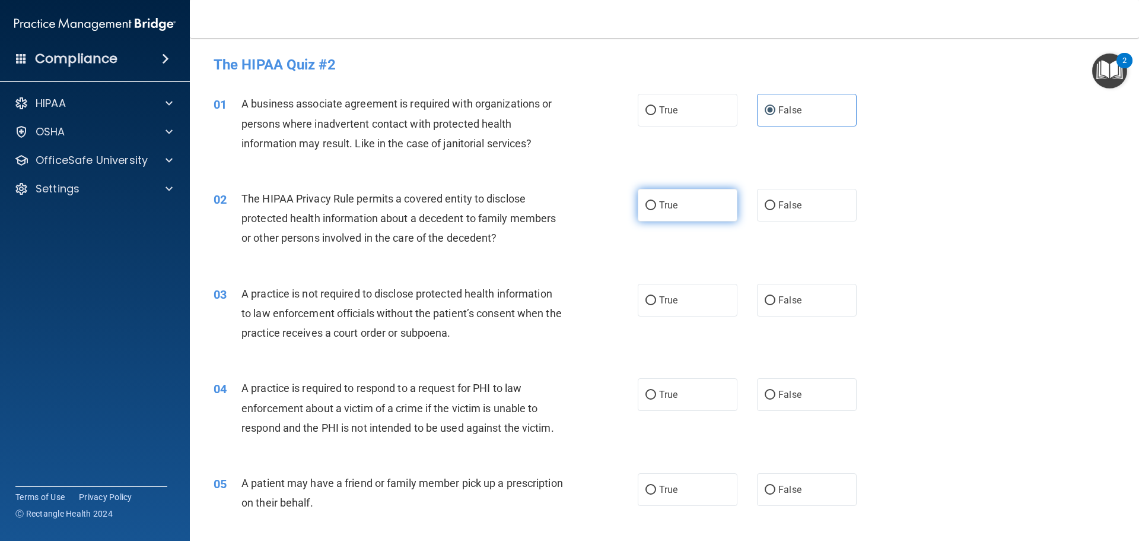
radio input "true"
click at [642, 309] on label "True" at bounding box center [688, 300] width 100 height 33
click at [646, 305] on input "True" at bounding box center [651, 300] width 11 height 9
radio input "true"
click at [683, 397] on label "True" at bounding box center [688, 394] width 100 height 33
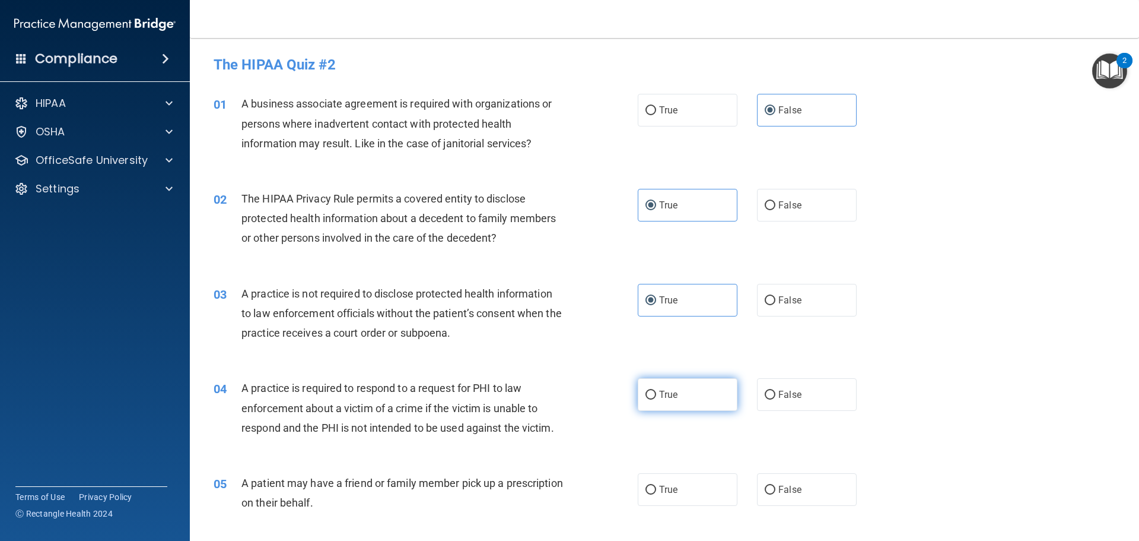
click at [656, 397] on input "True" at bounding box center [651, 394] width 11 height 9
radio input "true"
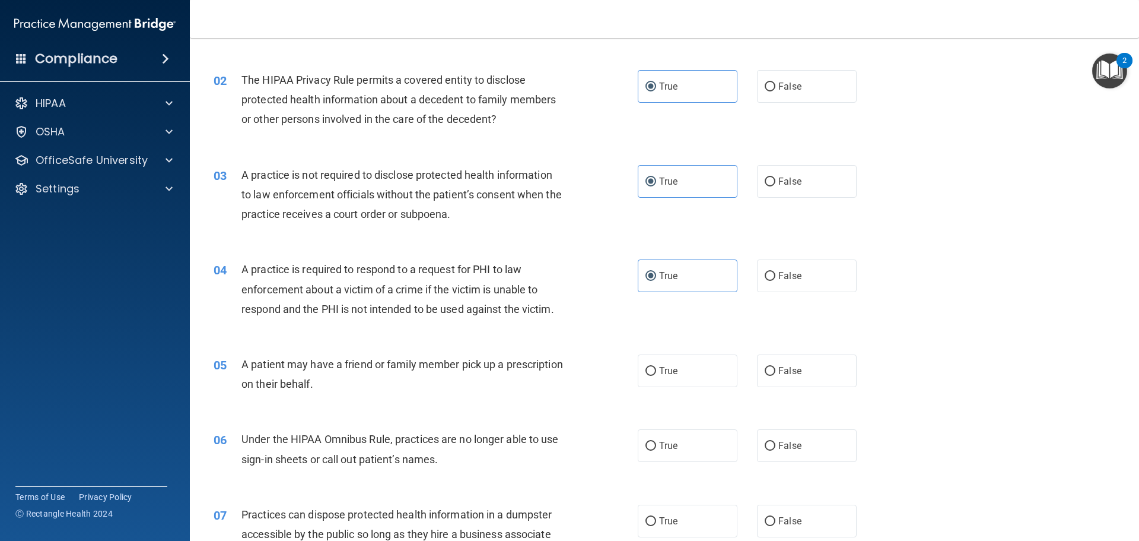
scroll to position [178, 0]
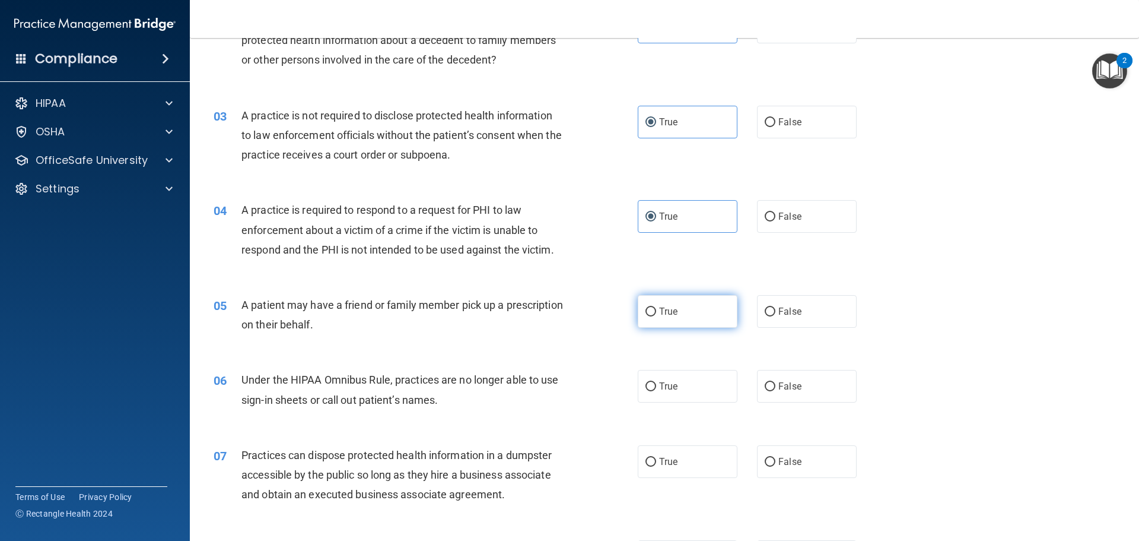
click at [671, 315] on span "True" at bounding box center [668, 311] width 18 height 11
click at [656, 315] on input "True" at bounding box center [651, 311] width 11 height 9
radio input "true"
click at [706, 401] on label "True" at bounding box center [688, 386] width 100 height 33
click at [656, 391] on input "True" at bounding box center [651, 386] width 11 height 9
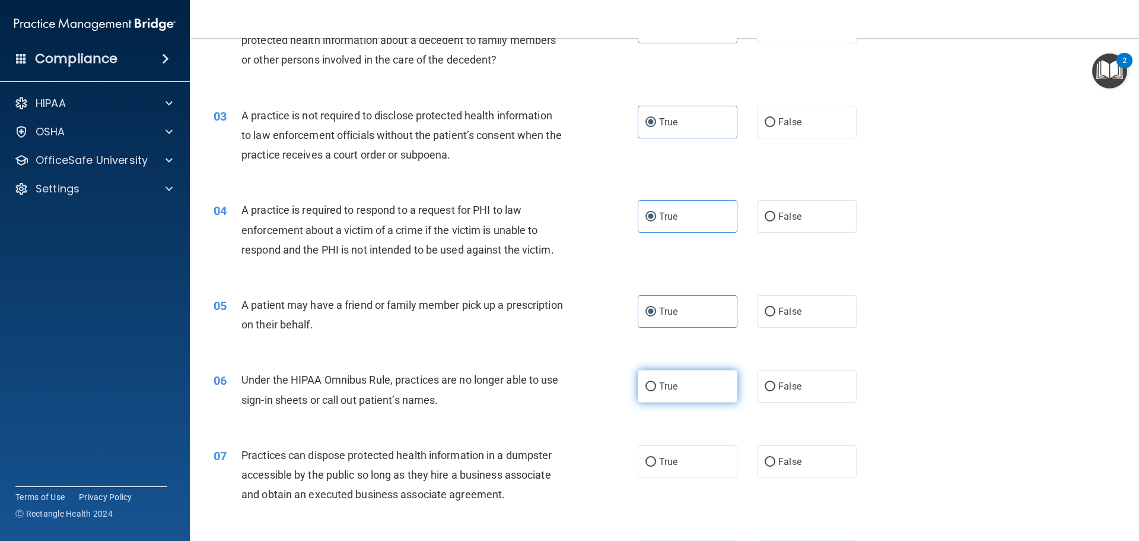
radio input "true"
click at [849, 388] on label "False" at bounding box center [807, 386] width 100 height 33
click at [776, 388] on input "False" at bounding box center [770, 386] width 11 height 9
radio input "true"
radio input "false"
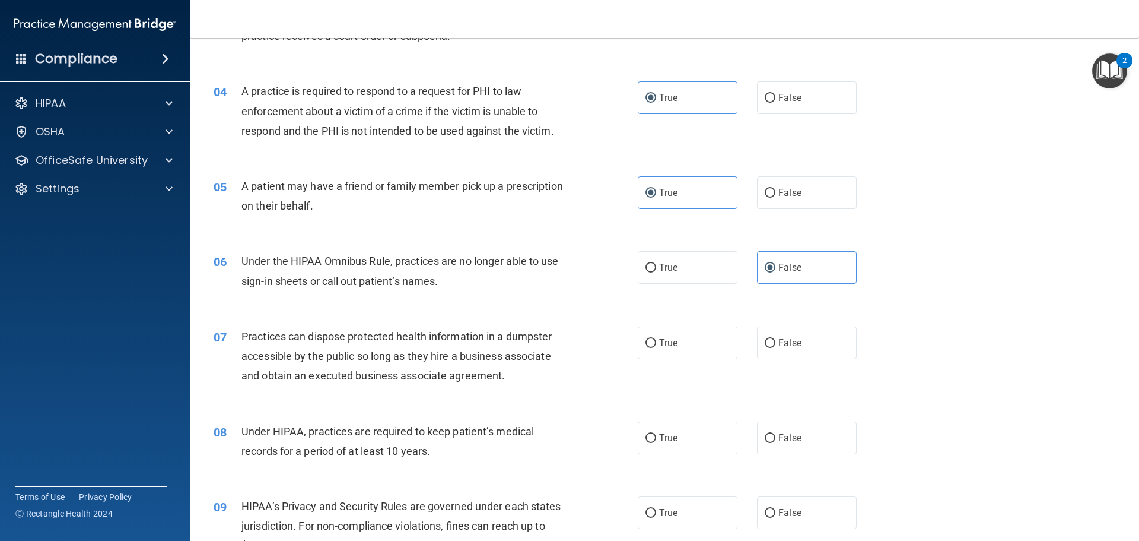
scroll to position [356, 0]
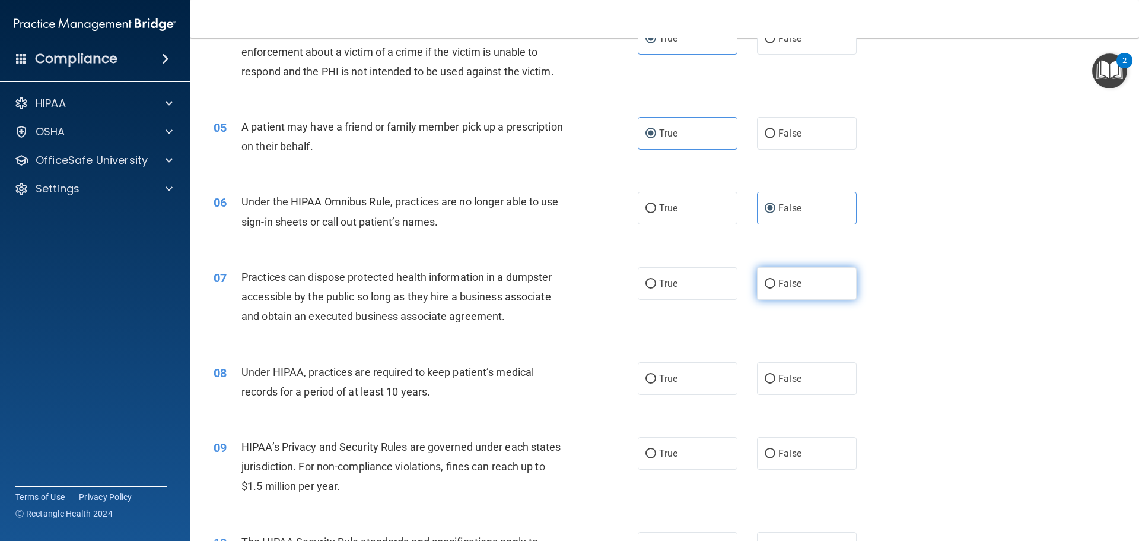
click at [778, 296] on label "False" at bounding box center [807, 283] width 100 height 33
click at [776, 288] on input "False" at bounding box center [770, 284] width 11 height 9
radio input "true"
click at [765, 382] on input "False" at bounding box center [770, 378] width 11 height 9
radio input "true"
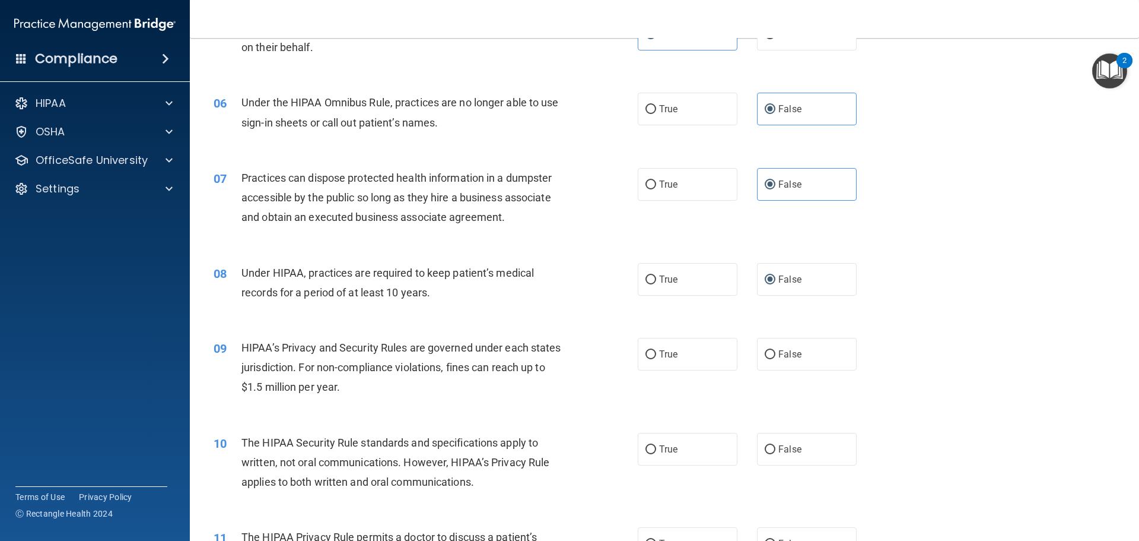
scroll to position [475, 0]
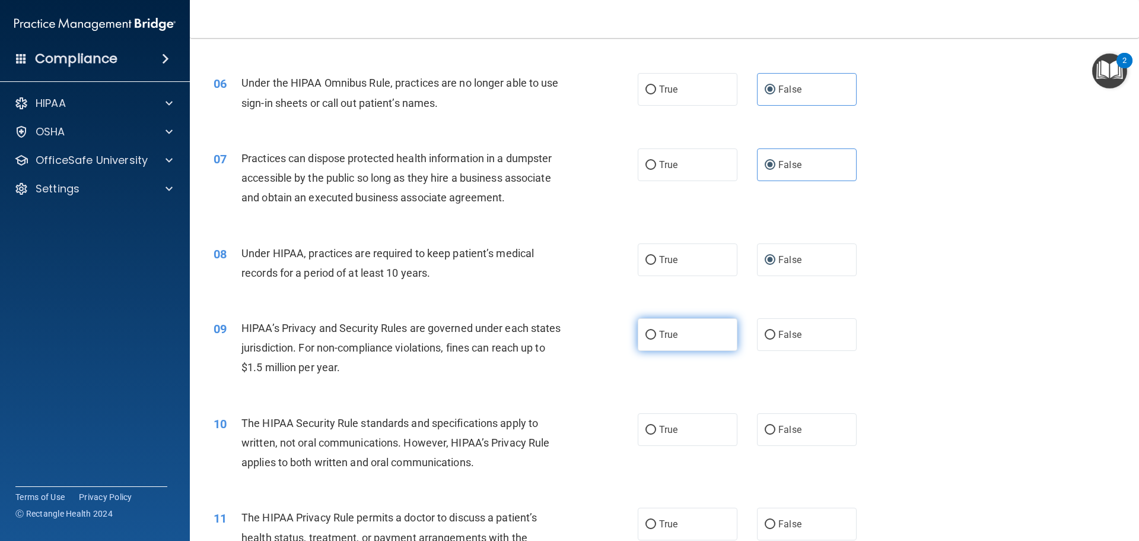
click at [681, 348] on label "True" at bounding box center [688, 334] width 100 height 33
click at [656, 339] on input "True" at bounding box center [651, 335] width 11 height 9
radio input "true"
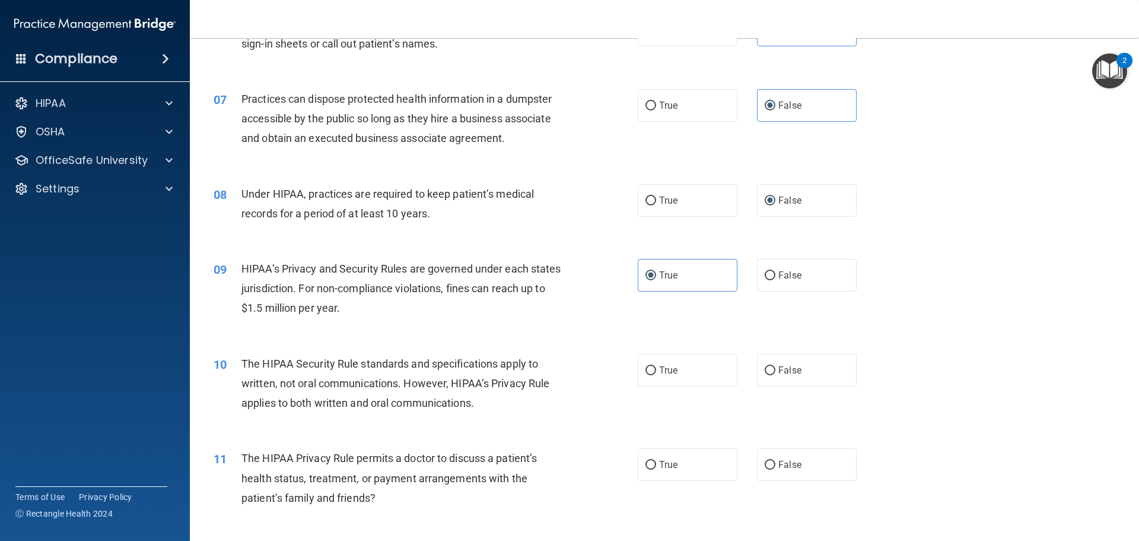
scroll to position [593, 0]
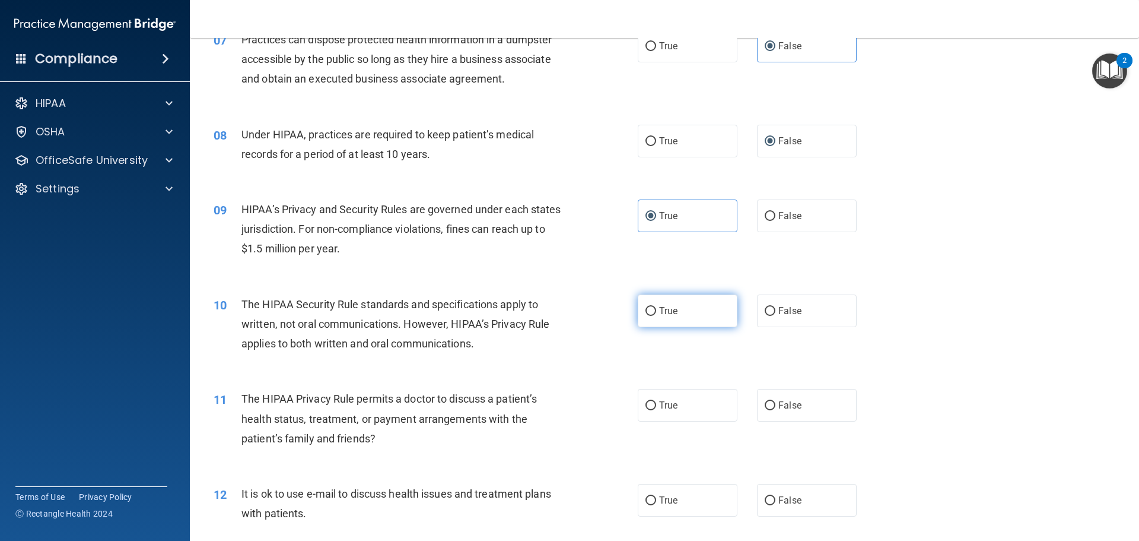
click at [644, 322] on label "True" at bounding box center [688, 310] width 100 height 33
click at [646, 316] on input "True" at bounding box center [651, 311] width 11 height 9
radio input "true"
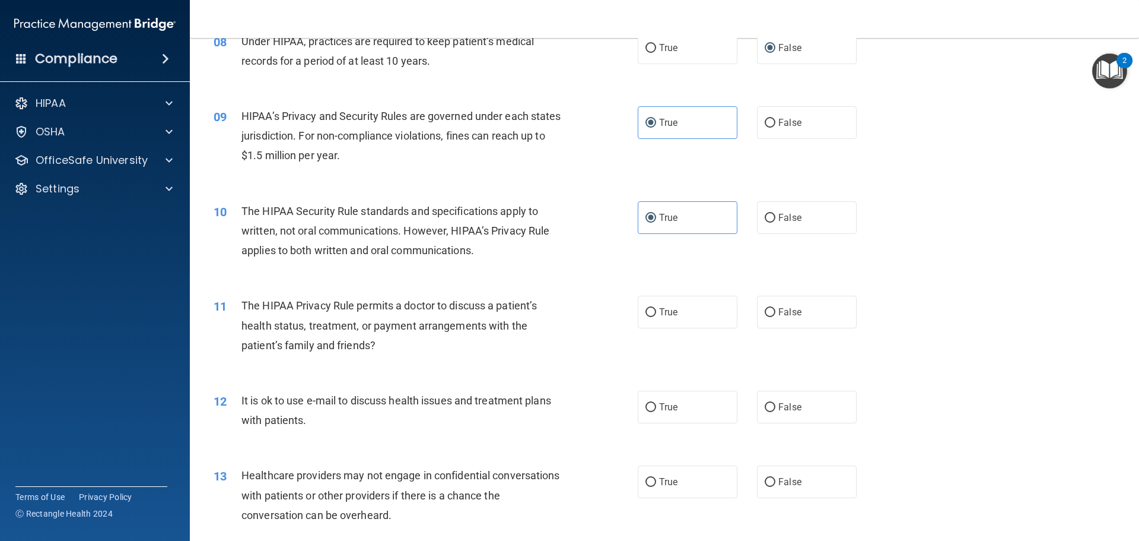
scroll to position [712, 0]
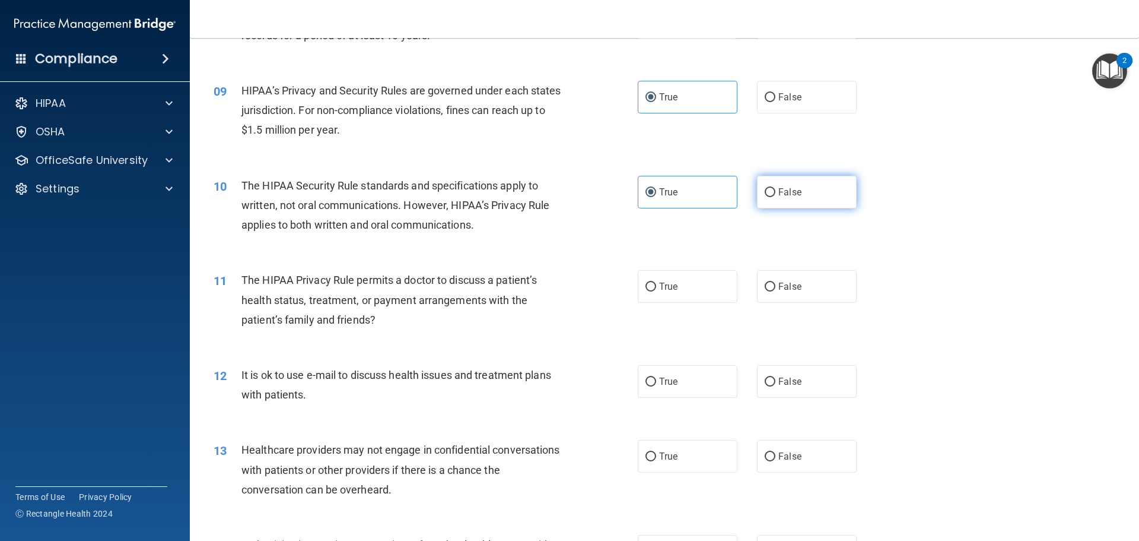
click at [782, 201] on label "False" at bounding box center [807, 192] width 100 height 33
click at [776, 197] on input "False" at bounding box center [770, 192] width 11 height 9
radio input "true"
radio input "false"
click at [773, 293] on label "False" at bounding box center [807, 286] width 100 height 33
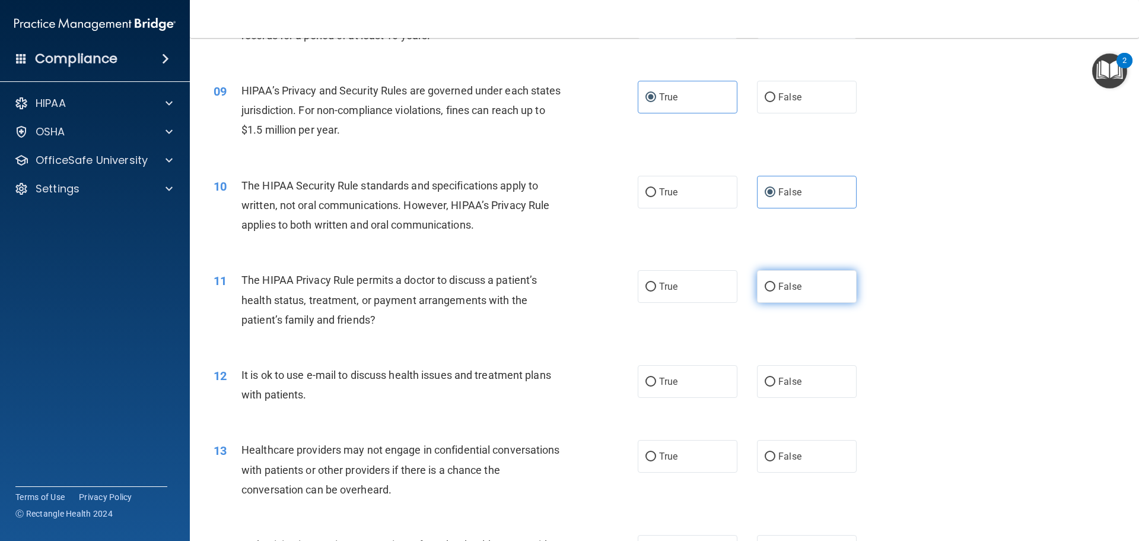
click at [773, 291] on input "False" at bounding box center [770, 286] width 11 height 9
radio input "true"
click at [712, 287] on label "True" at bounding box center [688, 286] width 100 height 33
click at [656, 287] on input "True" at bounding box center [651, 286] width 11 height 9
radio input "true"
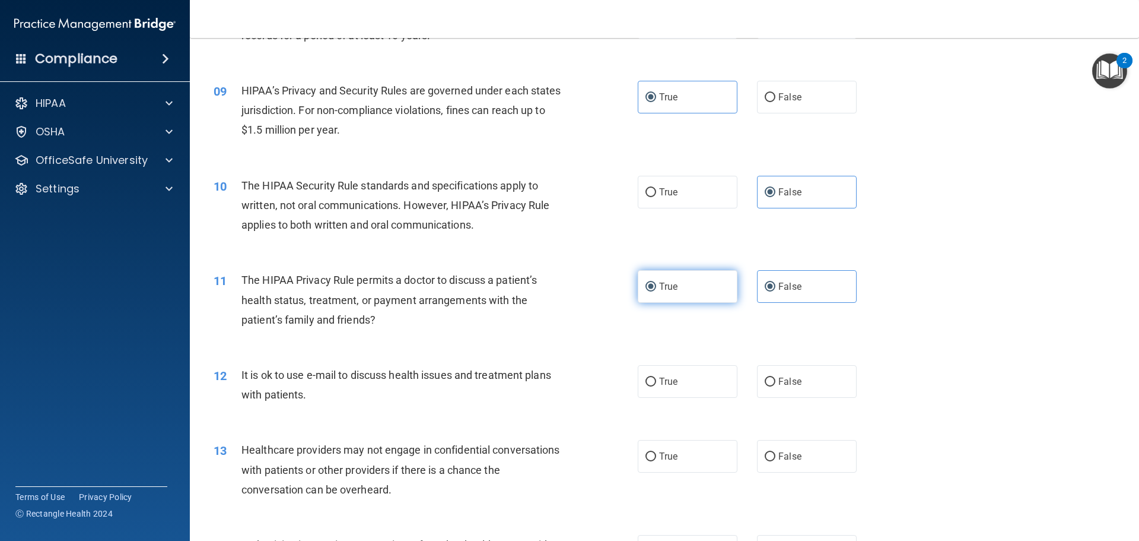
radio input "false"
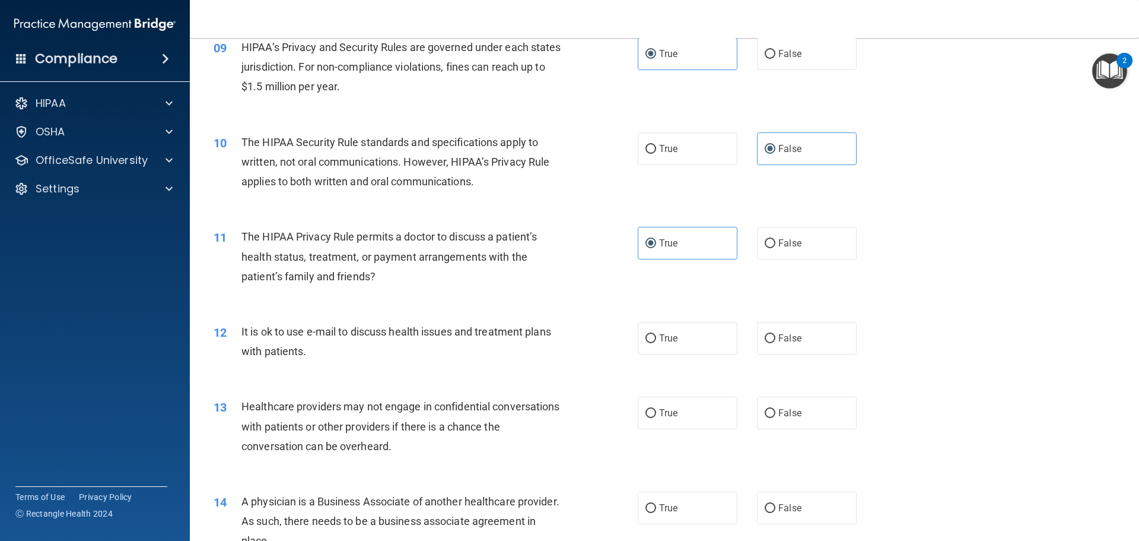
scroll to position [771, 0]
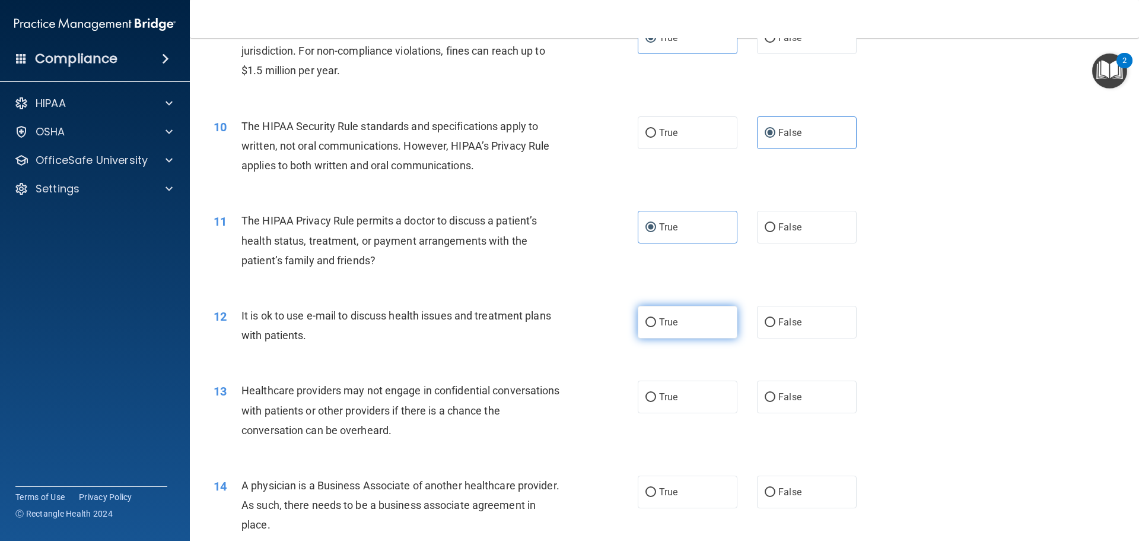
click at [640, 326] on label "True" at bounding box center [688, 322] width 100 height 33
click at [646, 326] on input "True" at bounding box center [651, 322] width 11 height 9
radio input "true"
click at [788, 392] on span "False" at bounding box center [790, 396] width 23 height 11
click at [776, 393] on input "False" at bounding box center [770, 397] width 11 height 9
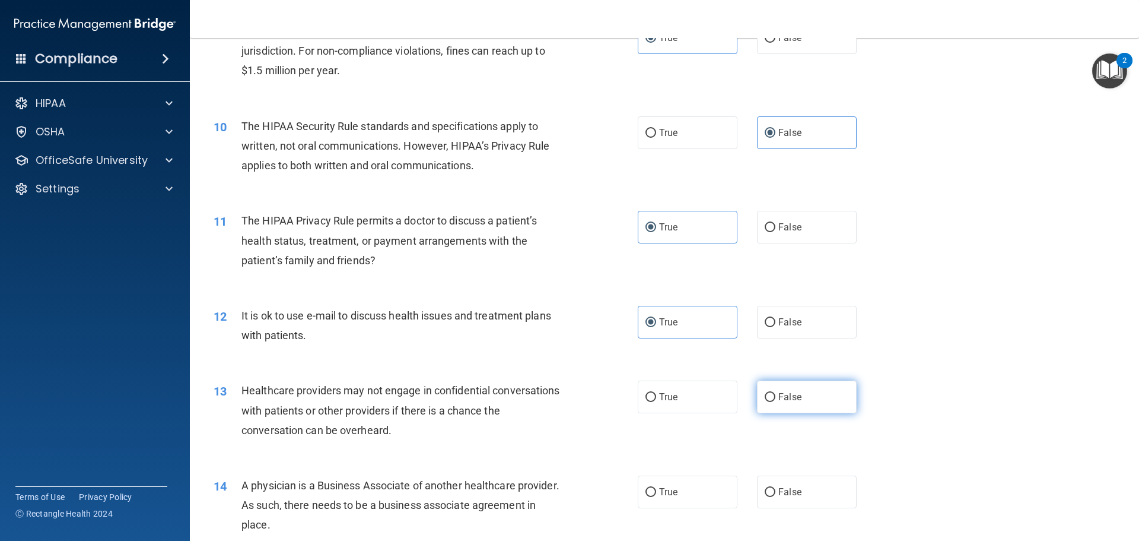
radio input "true"
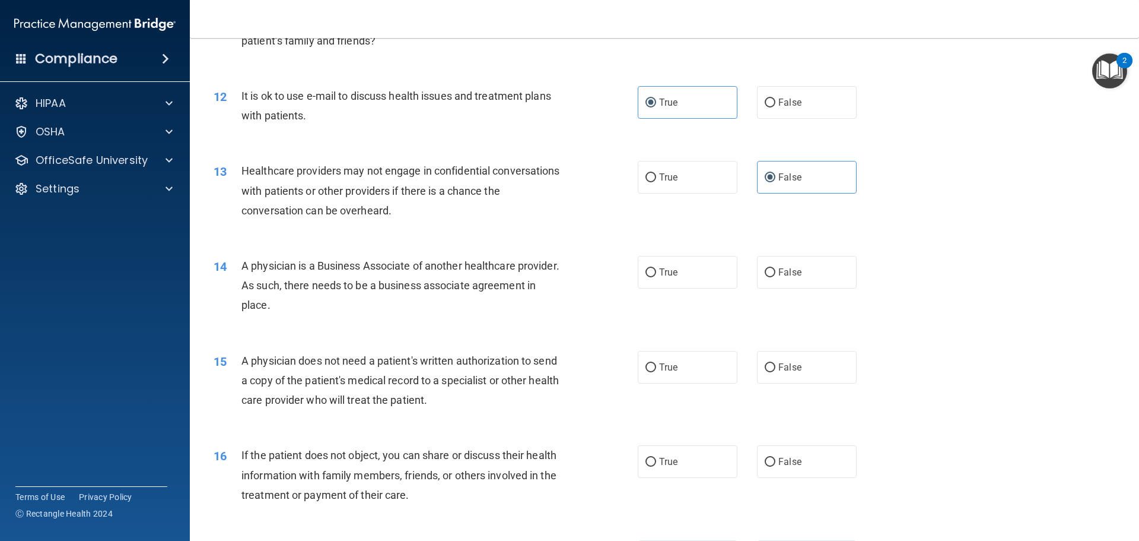
scroll to position [1009, 0]
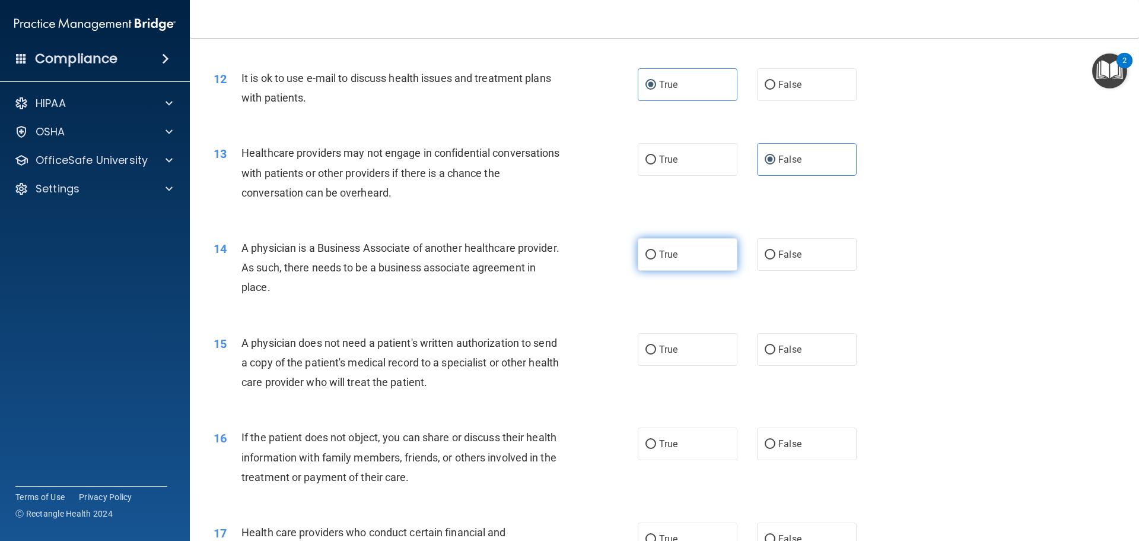
click at [689, 250] on label "True" at bounding box center [688, 254] width 100 height 33
click at [656, 250] on input "True" at bounding box center [651, 254] width 11 height 9
radio input "true"
click at [779, 253] on span "False" at bounding box center [790, 254] width 23 height 11
click at [776, 253] on input "False" at bounding box center [770, 254] width 11 height 9
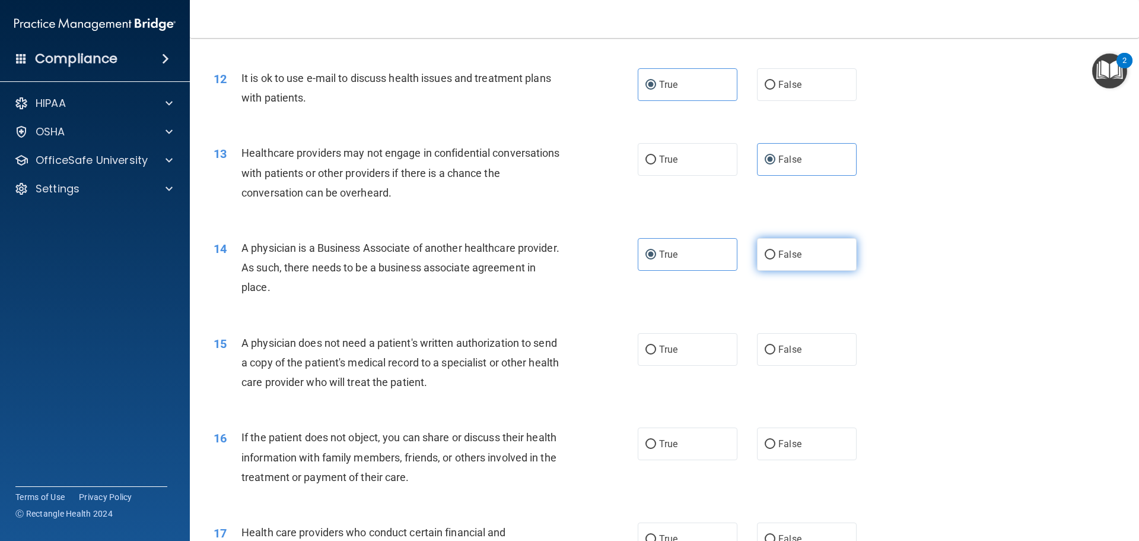
radio input "true"
radio input "false"
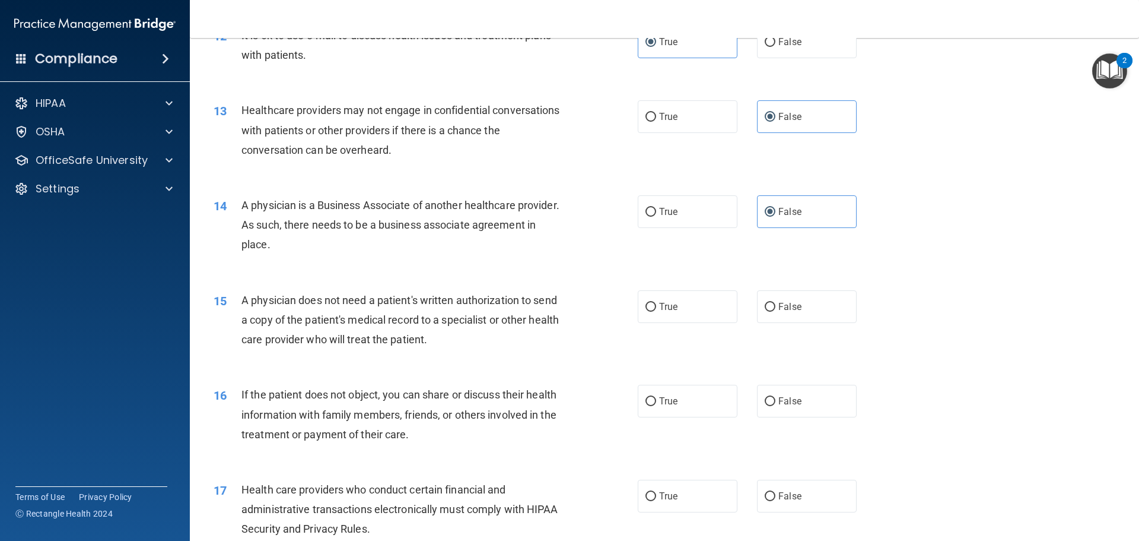
scroll to position [1068, 0]
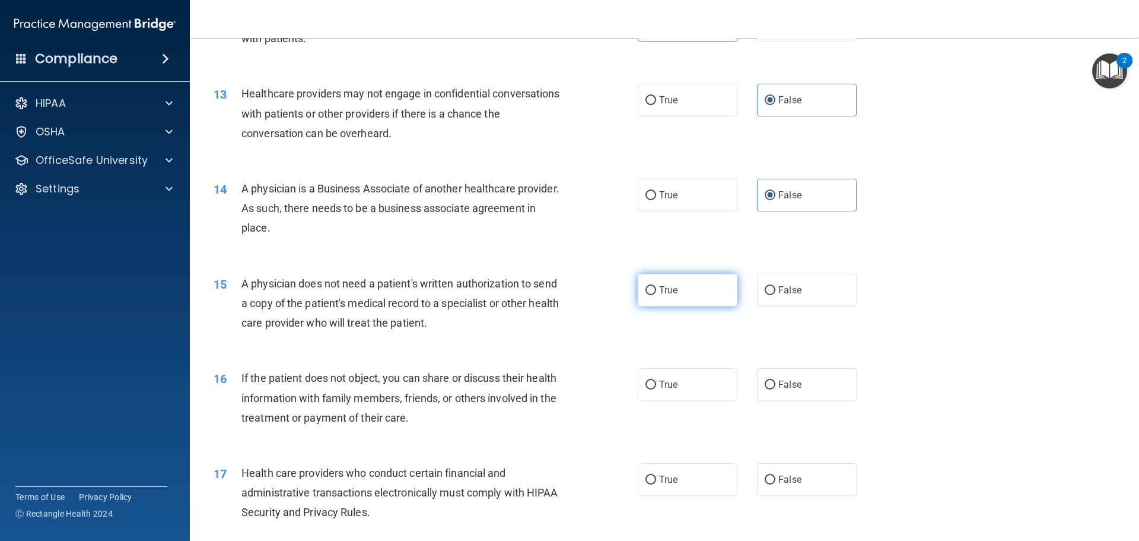
click at [665, 291] on span "True" at bounding box center [668, 289] width 18 height 11
click at [656, 291] on input "True" at bounding box center [651, 290] width 11 height 9
radio input "true"
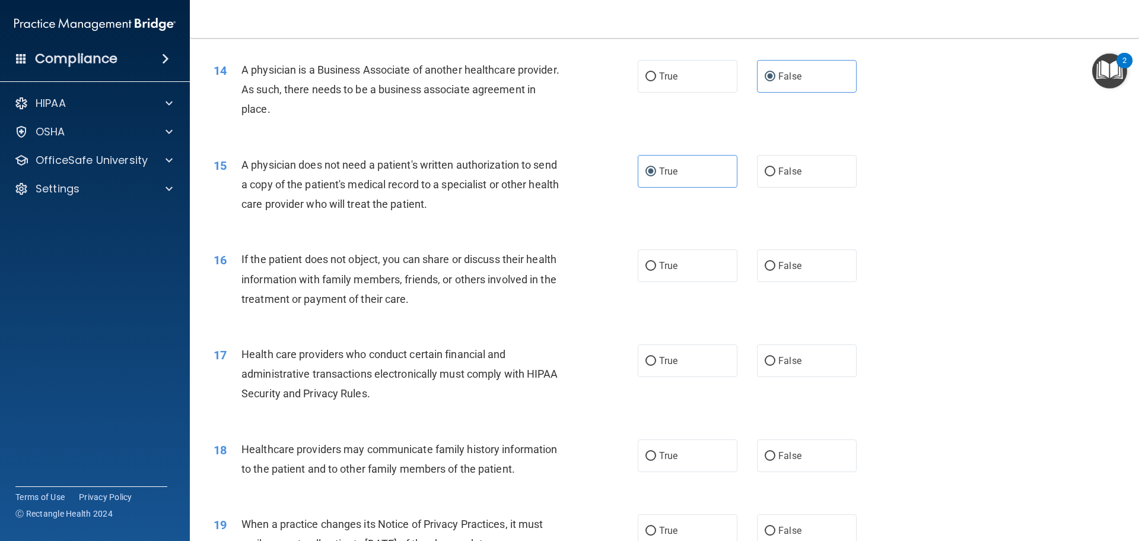
scroll to position [1246, 0]
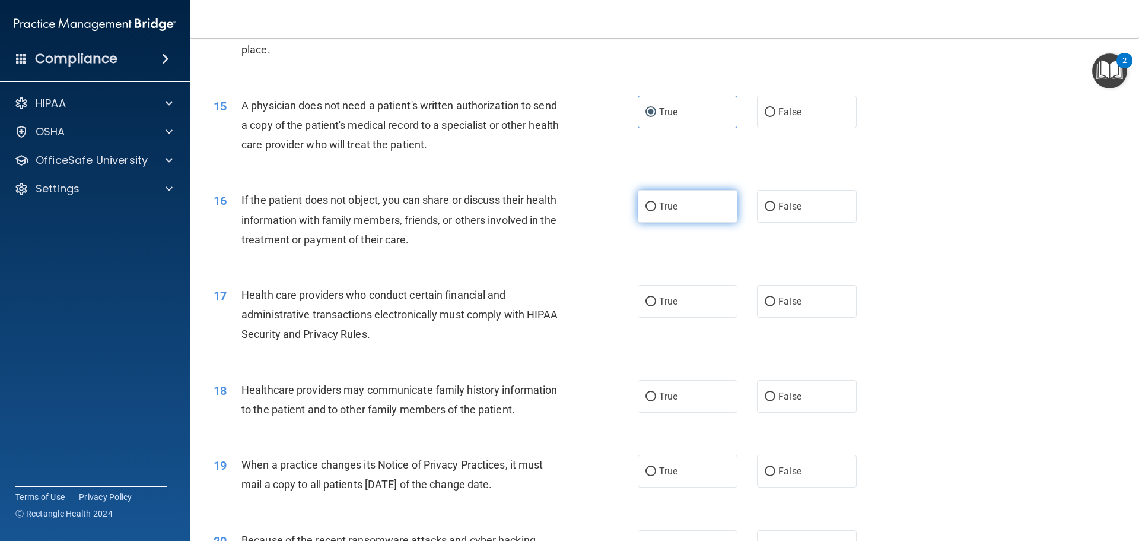
click at [701, 214] on label "True" at bounding box center [688, 206] width 100 height 33
click at [656, 211] on input "True" at bounding box center [651, 206] width 11 height 9
radio input "true"
click at [672, 307] on label "True" at bounding box center [688, 301] width 100 height 33
click at [656, 306] on input "True" at bounding box center [651, 301] width 11 height 9
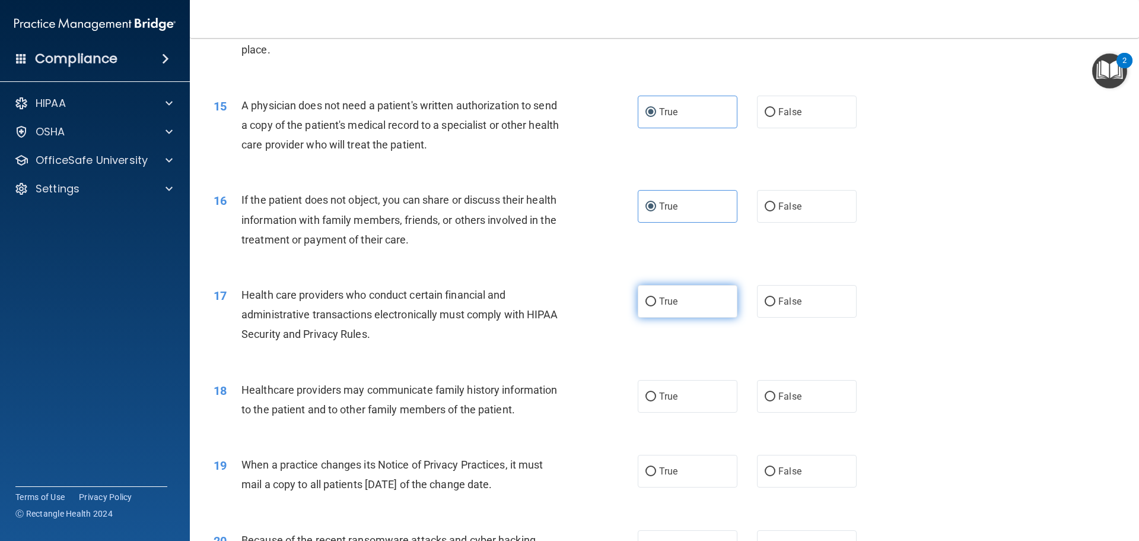
radio input "true"
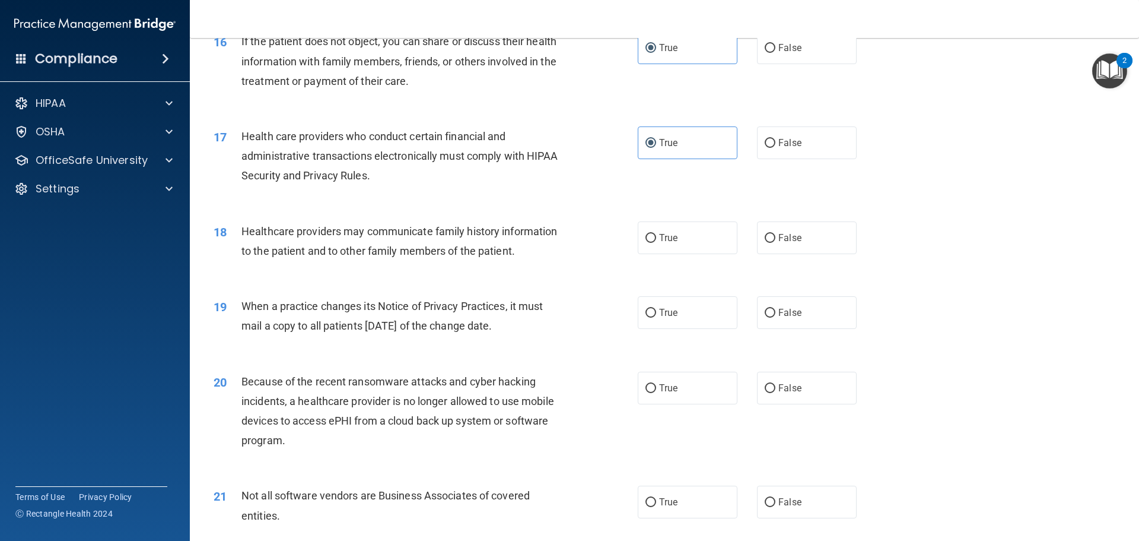
scroll to position [1424, 0]
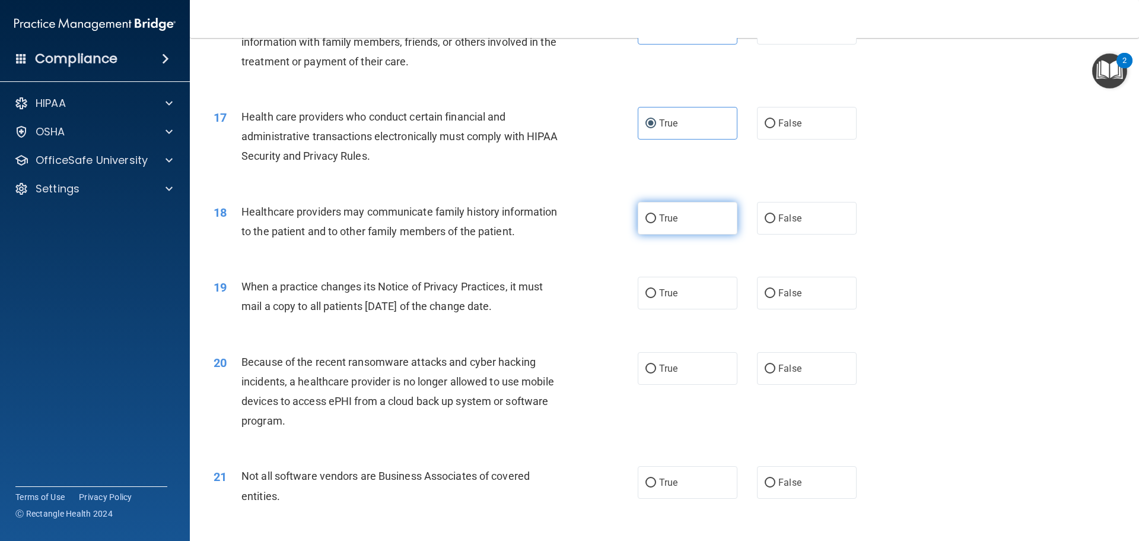
click at [643, 233] on label "True" at bounding box center [688, 218] width 100 height 33
click at [646, 223] on input "True" at bounding box center [651, 218] width 11 height 9
radio input "true"
click at [694, 296] on label "True" at bounding box center [688, 293] width 100 height 33
click at [656, 296] on input "True" at bounding box center [651, 293] width 11 height 9
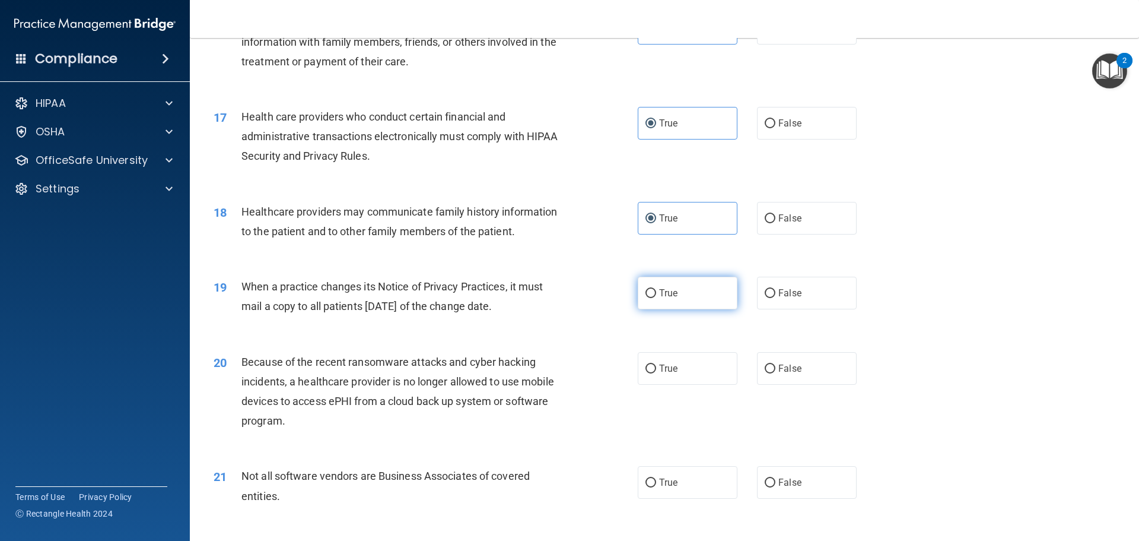
radio input "true"
click at [757, 367] on label "False" at bounding box center [807, 368] width 100 height 33
click at [765, 367] on input "False" at bounding box center [770, 368] width 11 height 9
radio input "true"
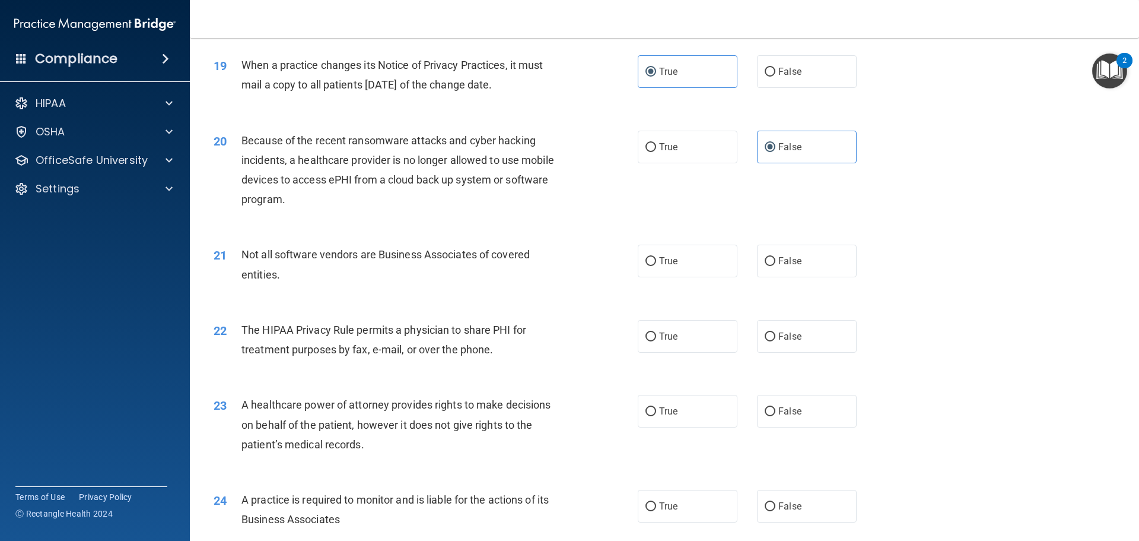
scroll to position [1662, 0]
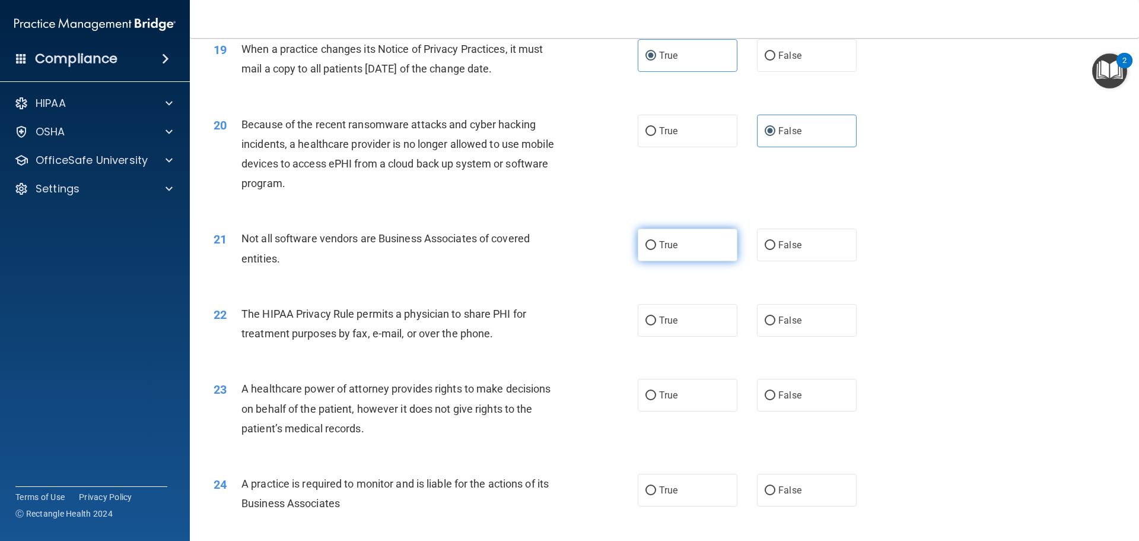
click at [702, 232] on label "True" at bounding box center [688, 244] width 100 height 33
click at [656, 241] on input "True" at bounding box center [651, 245] width 11 height 9
radio input "true"
click at [669, 316] on span "True" at bounding box center [668, 320] width 18 height 11
click at [656, 316] on input "True" at bounding box center [651, 320] width 11 height 9
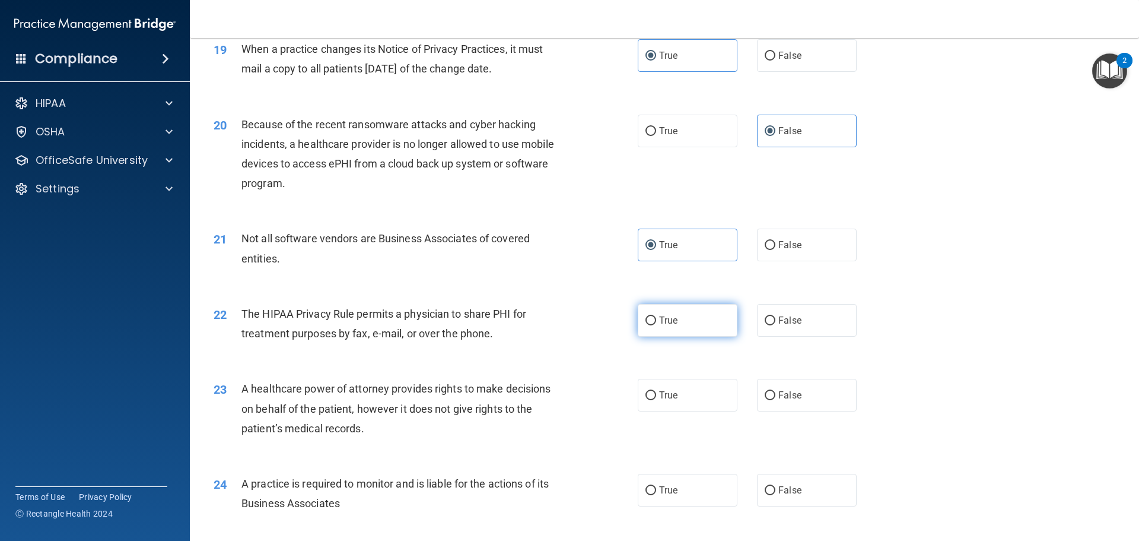
radio input "true"
click at [783, 393] on span "False" at bounding box center [790, 394] width 23 height 11
click at [776, 393] on input "False" at bounding box center [770, 395] width 11 height 9
radio input "true"
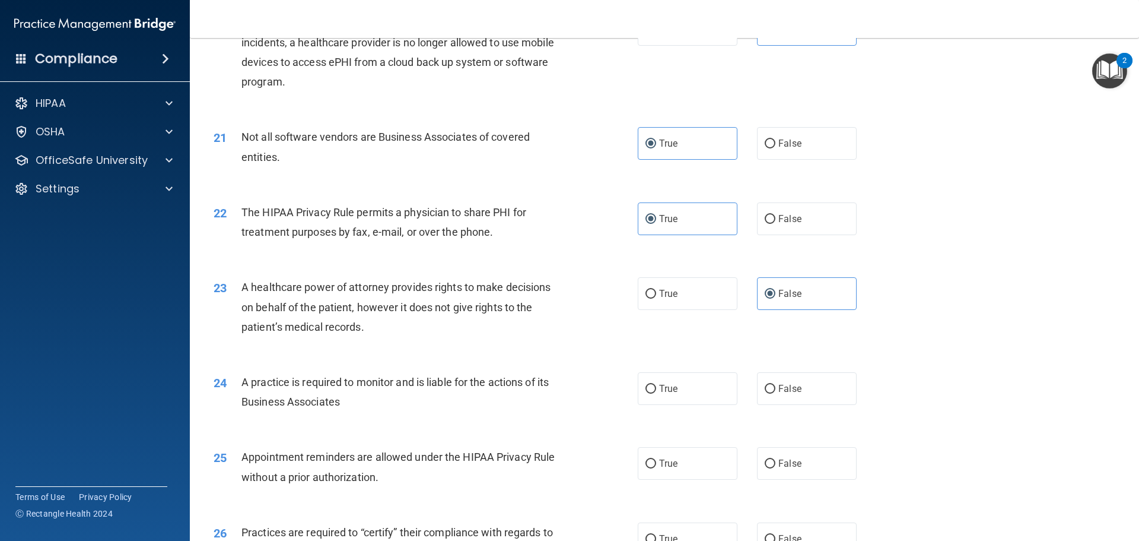
scroll to position [1780, 0]
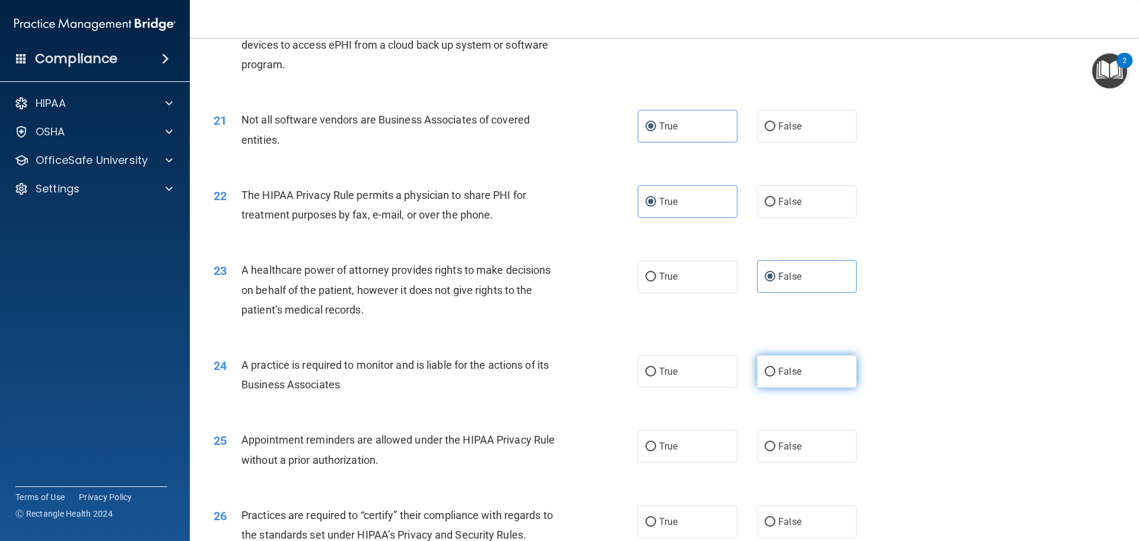
click at [779, 376] on span "False" at bounding box center [790, 371] width 23 height 11
click at [776, 376] on input "False" at bounding box center [770, 371] width 11 height 9
radio input "true"
click at [776, 439] on label "False" at bounding box center [807, 446] width 100 height 33
click at [776, 442] on input "False" at bounding box center [770, 446] width 11 height 9
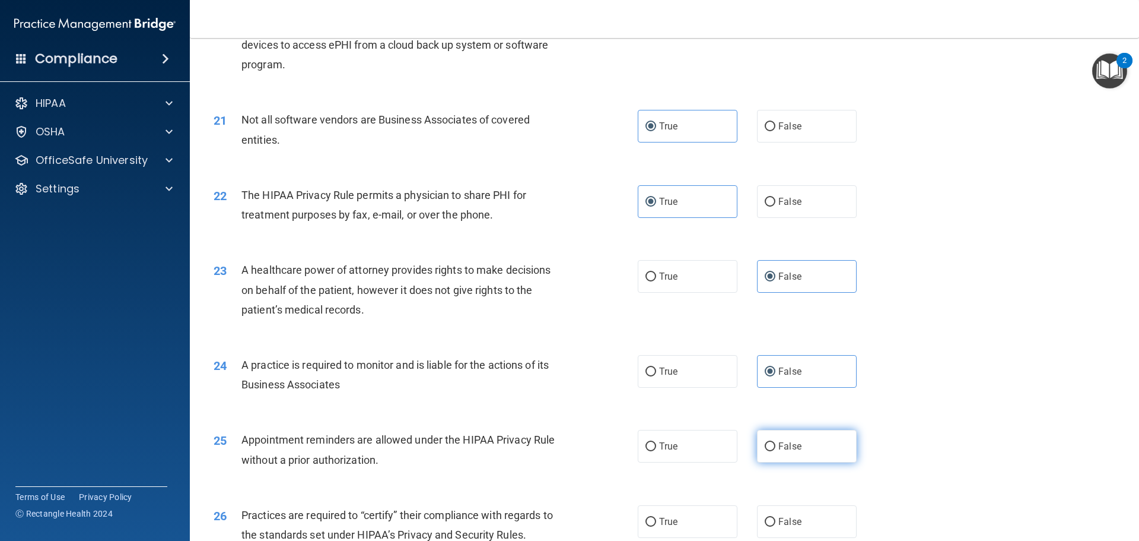
radio input "true"
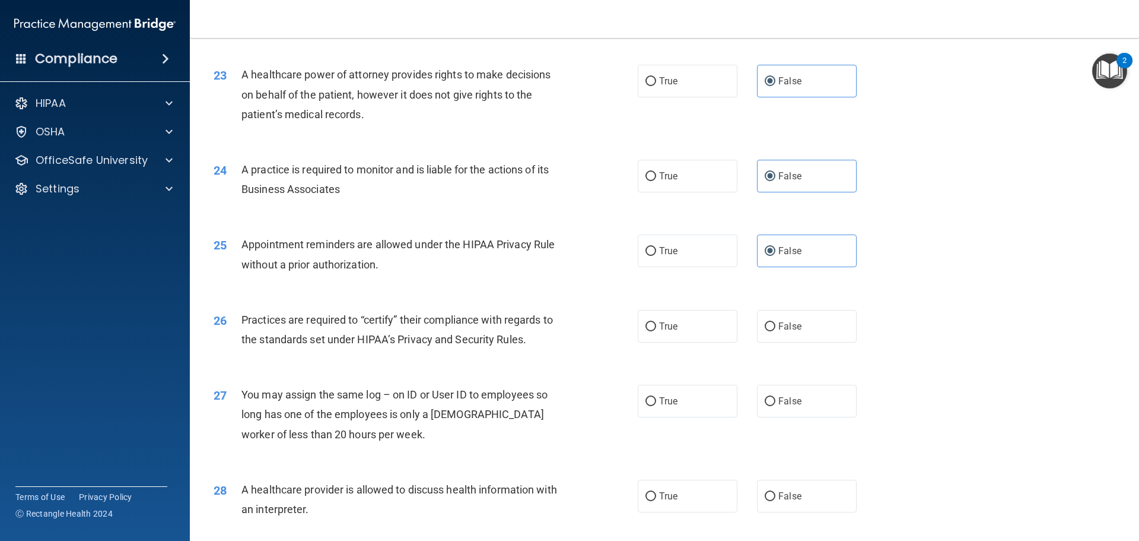
scroll to position [1958, 0]
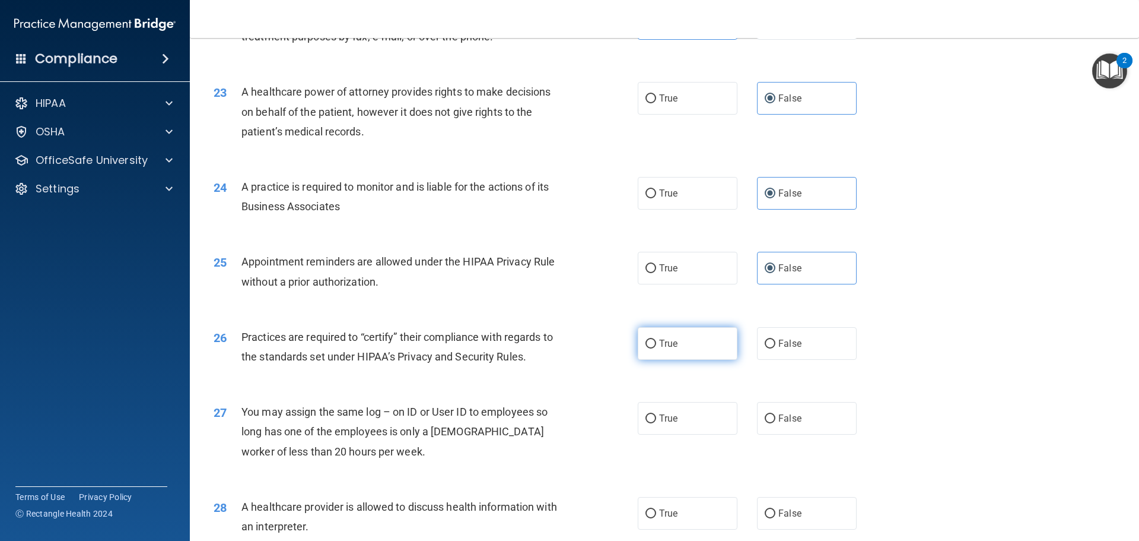
click at [666, 341] on span "True" at bounding box center [668, 343] width 18 height 11
click at [656, 341] on input "True" at bounding box center [651, 343] width 11 height 9
radio input "true"
click at [770, 426] on label "False" at bounding box center [807, 418] width 100 height 33
click at [770, 423] on input "False" at bounding box center [770, 418] width 11 height 9
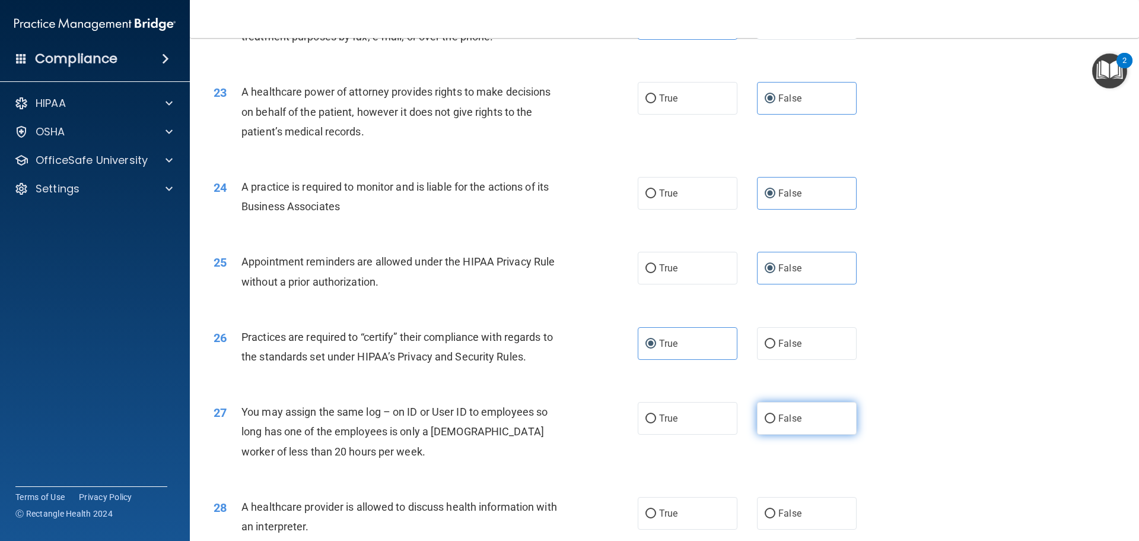
radio input "true"
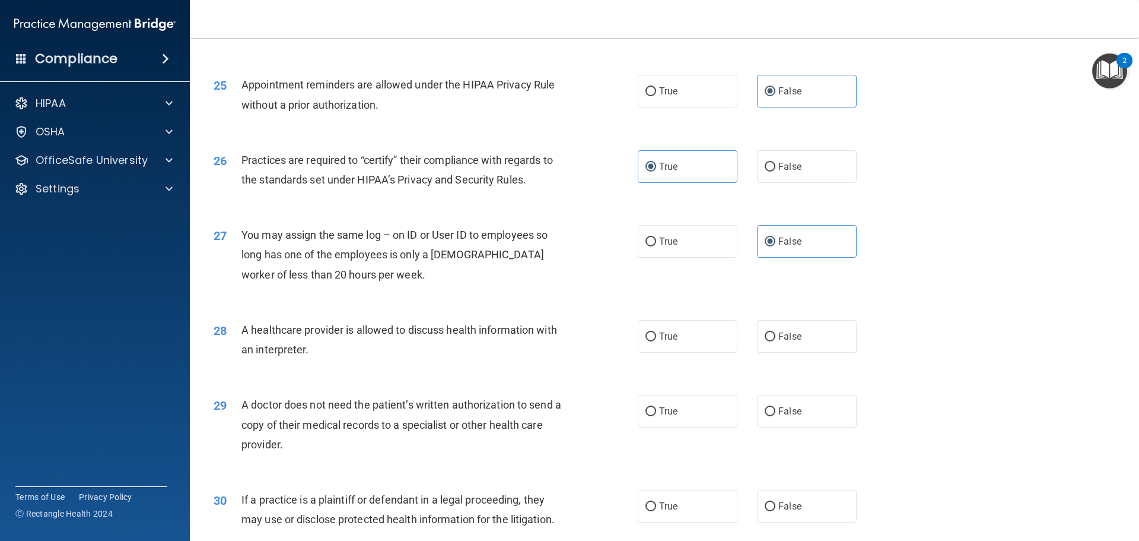
scroll to position [2136, 0]
click at [689, 344] on label "True" at bounding box center [688, 335] width 100 height 33
click at [656, 340] on input "True" at bounding box center [651, 335] width 11 height 9
radio input "true"
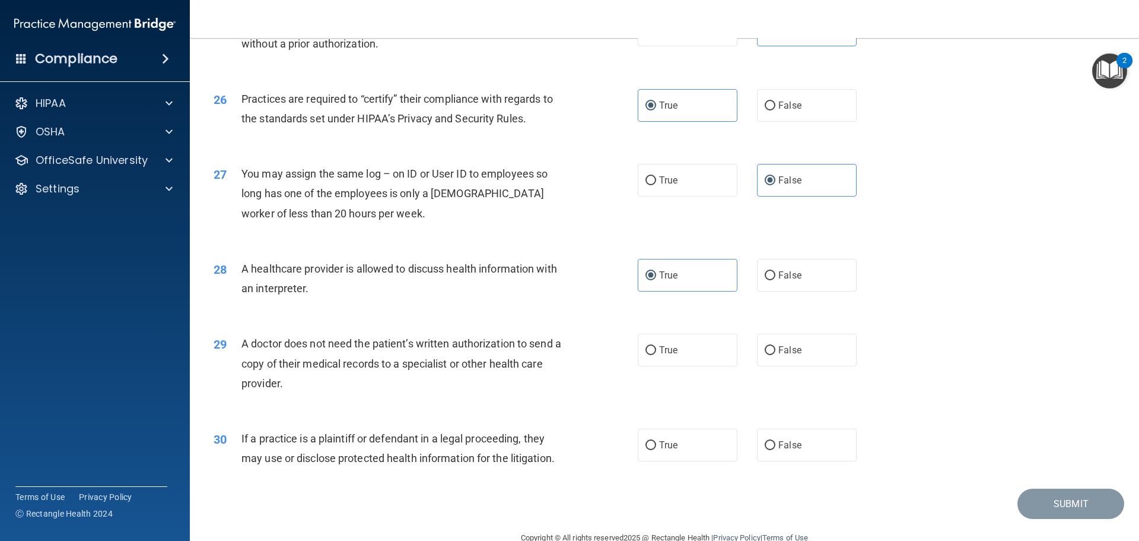
scroll to position [2222, 0]
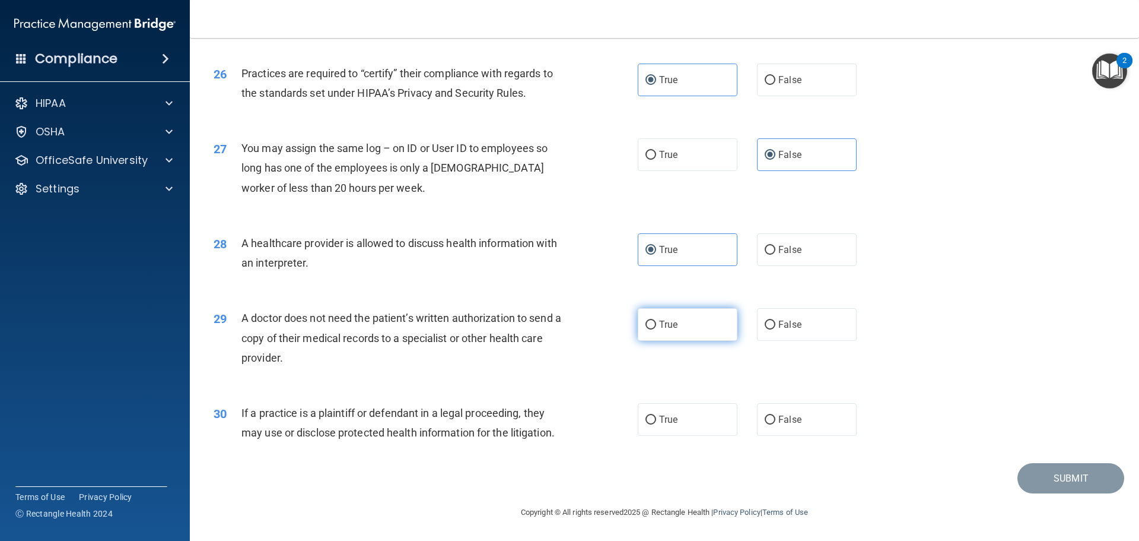
click at [681, 315] on label "True" at bounding box center [688, 324] width 100 height 33
click at [656, 320] on input "True" at bounding box center [651, 324] width 11 height 9
radio input "true"
click at [673, 418] on span "True" at bounding box center [668, 419] width 18 height 11
click at [656, 418] on input "True" at bounding box center [651, 419] width 11 height 9
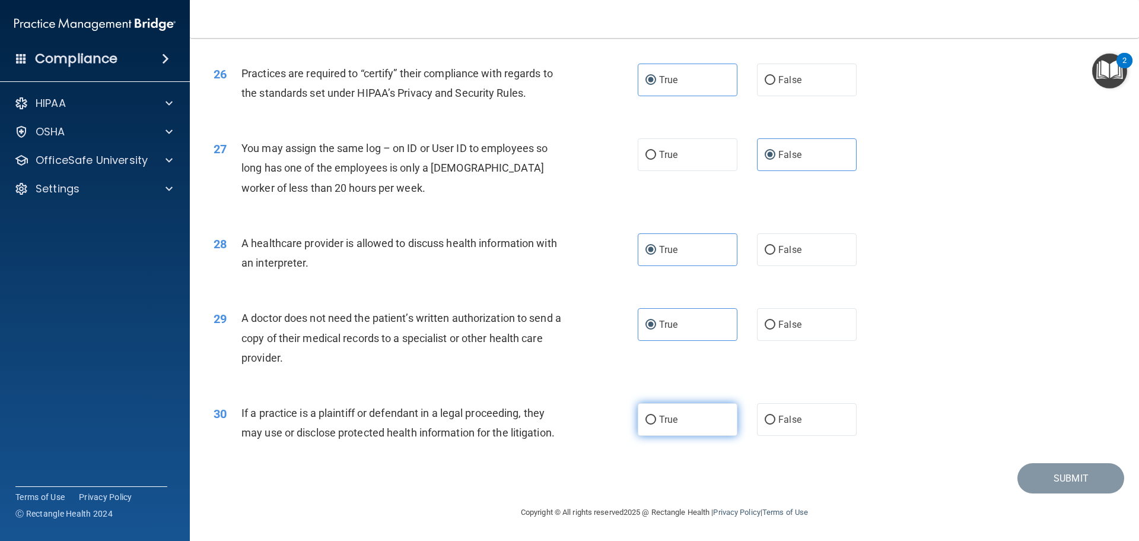
radio input "true"
click at [1030, 474] on button "Submit" at bounding box center [1071, 478] width 107 height 30
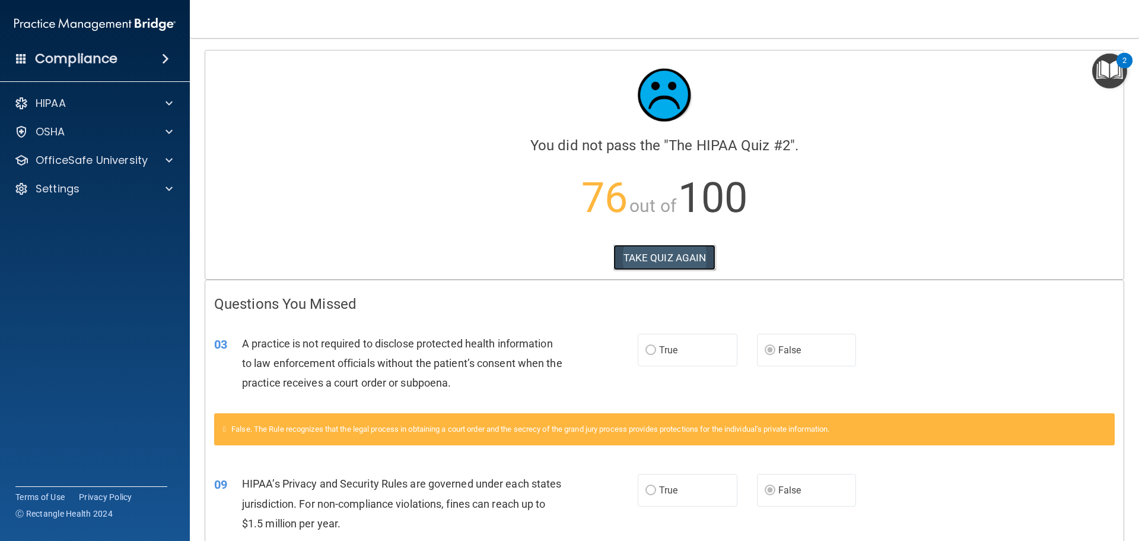
click at [679, 256] on button "TAKE QUIZ AGAIN" at bounding box center [665, 258] width 103 height 26
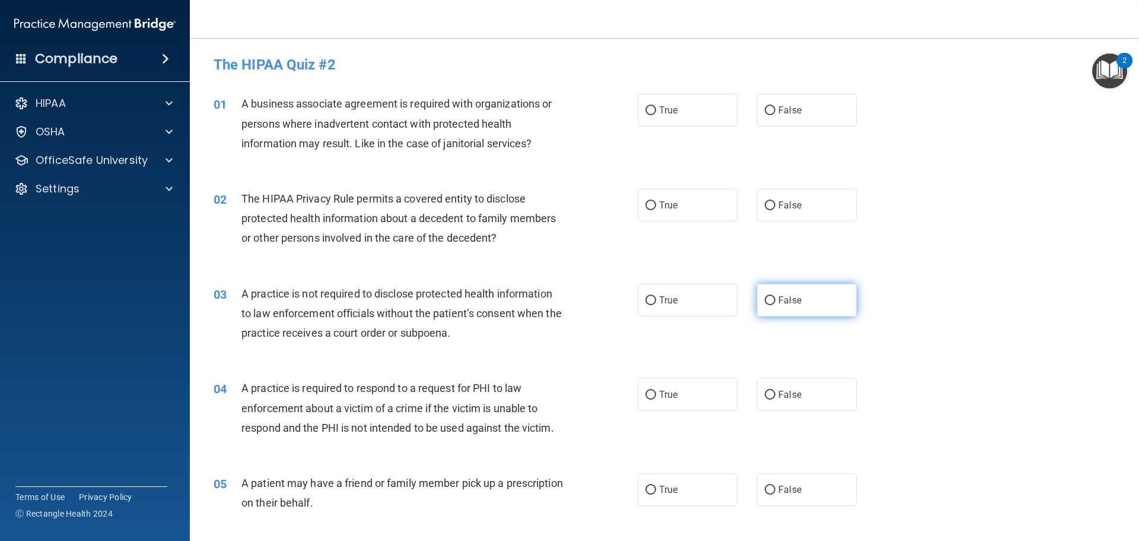
click at [792, 288] on label "False" at bounding box center [807, 300] width 100 height 33
click at [776, 296] on input "False" at bounding box center [770, 300] width 11 height 9
radio input "true"
click at [757, 120] on label "False" at bounding box center [807, 110] width 100 height 33
click at [765, 115] on input "False" at bounding box center [770, 110] width 11 height 9
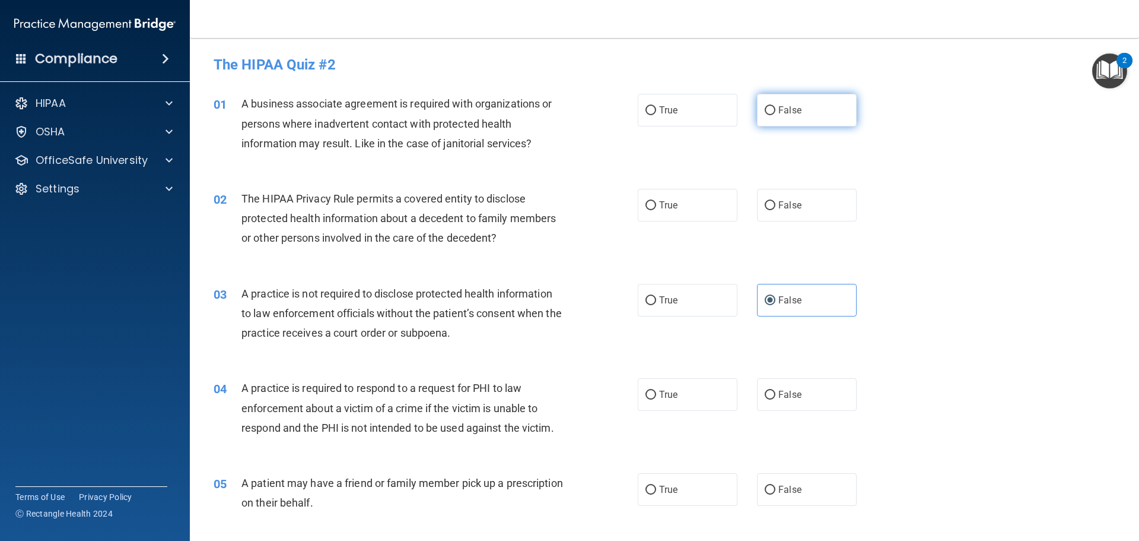
radio input "true"
click at [638, 215] on label "True" at bounding box center [688, 205] width 100 height 33
click at [646, 210] on input "True" at bounding box center [651, 205] width 11 height 9
radio input "true"
click at [661, 396] on span "True" at bounding box center [668, 394] width 18 height 11
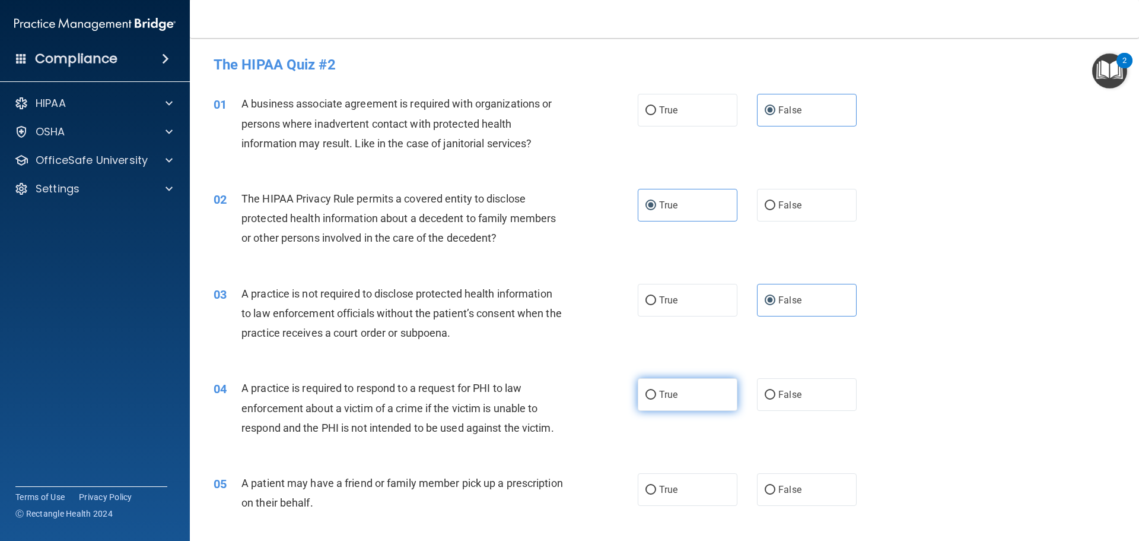
click at [656, 396] on input "True" at bounding box center [651, 394] width 11 height 9
radio input "true"
click at [669, 494] on span "True" at bounding box center [668, 489] width 18 height 11
click at [656, 494] on input "True" at bounding box center [651, 489] width 11 height 9
radio input "true"
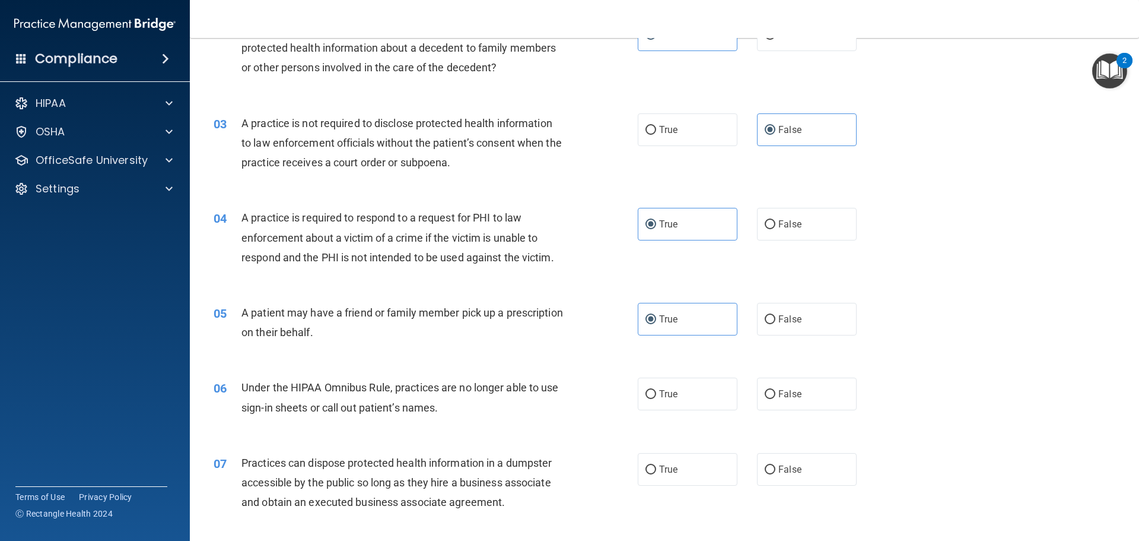
scroll to position [178, 0]
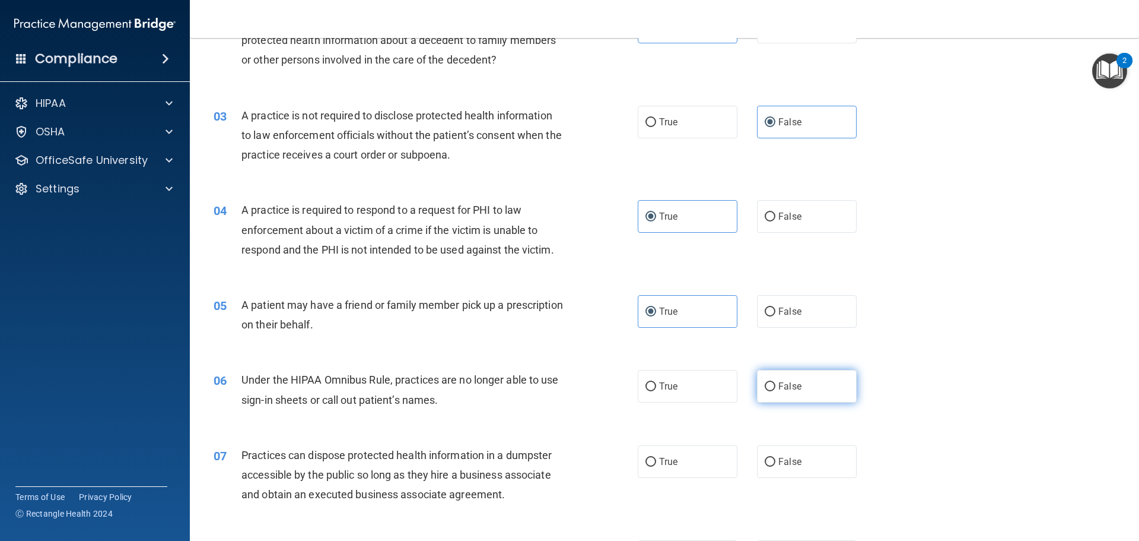
click at [781, 385] on span "False" at bounding box center [790, 385] width 23 height 11
click at [776, 385] on input "False" at bounding box center [770, 386] width 11 height 9
radio input "true"
click at [807, 467] on label "False" at bounding box center [807, 461] width 100 height 33
click at [776, 466] on input "False" at bounding box center [770, 462] width 11 height 9
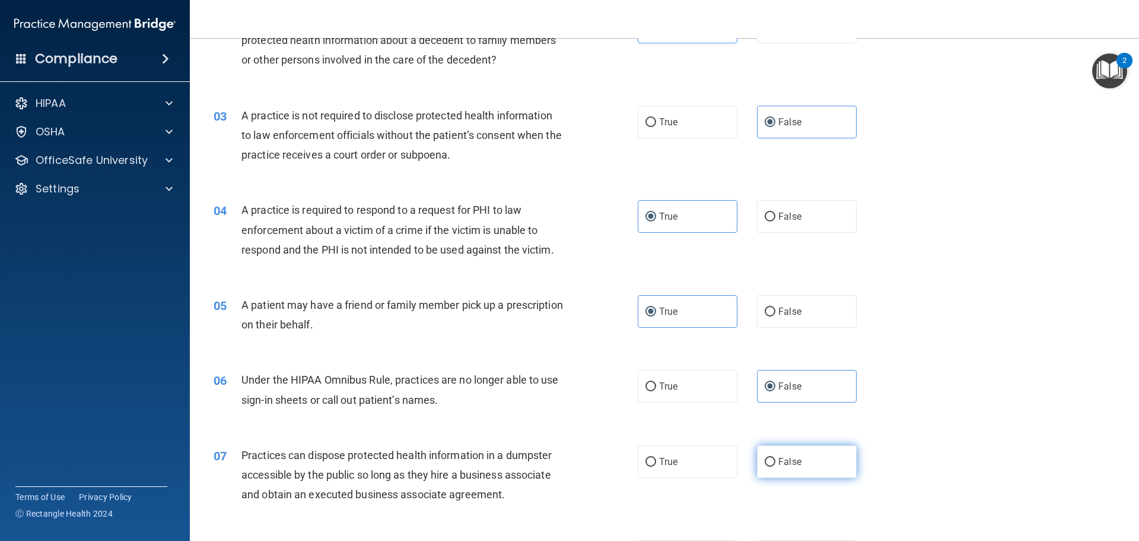
radio input "true"
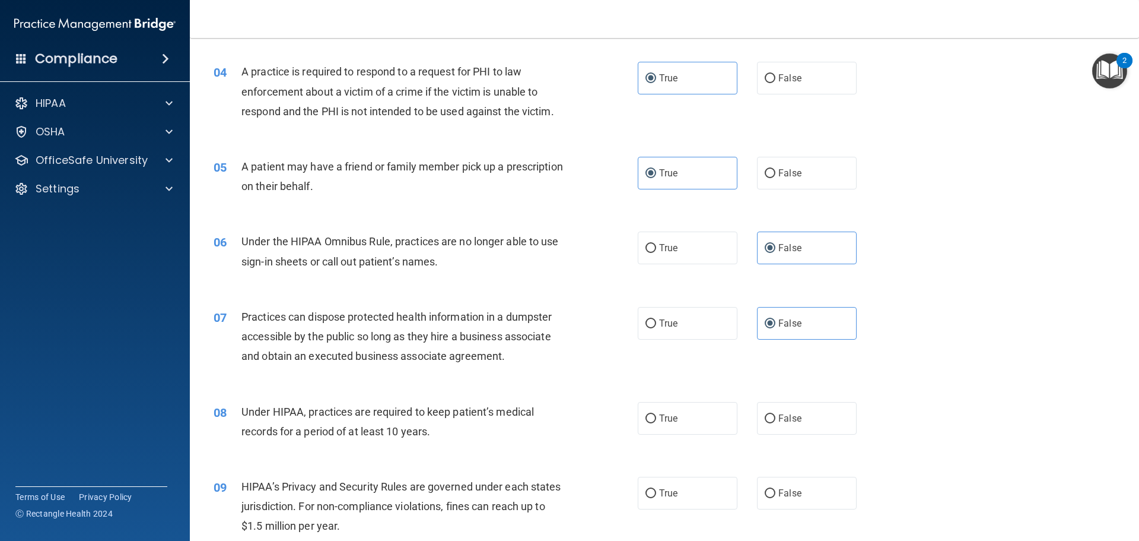
scroll to position [297, 0]
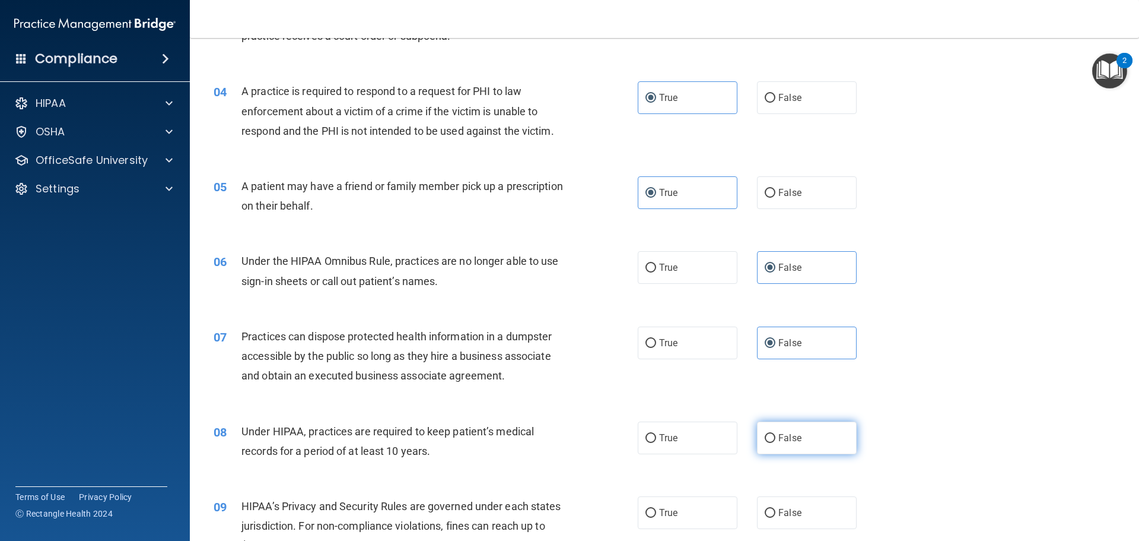
click at [801, 426] on label "False" at bounding box center [807, 437] width 100 height 33
click at [776, 434] on input "False" at bounding box center [770, 438] width 11 height 9
radio input "true"
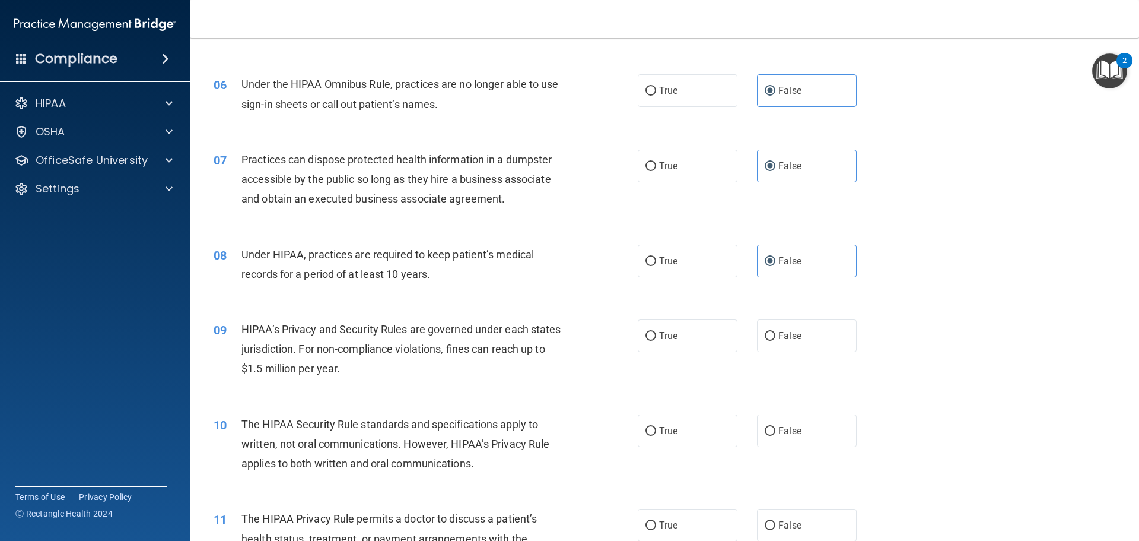
scroll to position [475, 0]
click at [790, 330] on span "False" at bounding box center [790, 334] width 23 height 11
click at [776, 331] on input "False" at bounding box center [770, 335] width 11 height 9
radio input "true"
click at [715, 433] on label "True" at bounding box center [688, 429] width 100 height 33
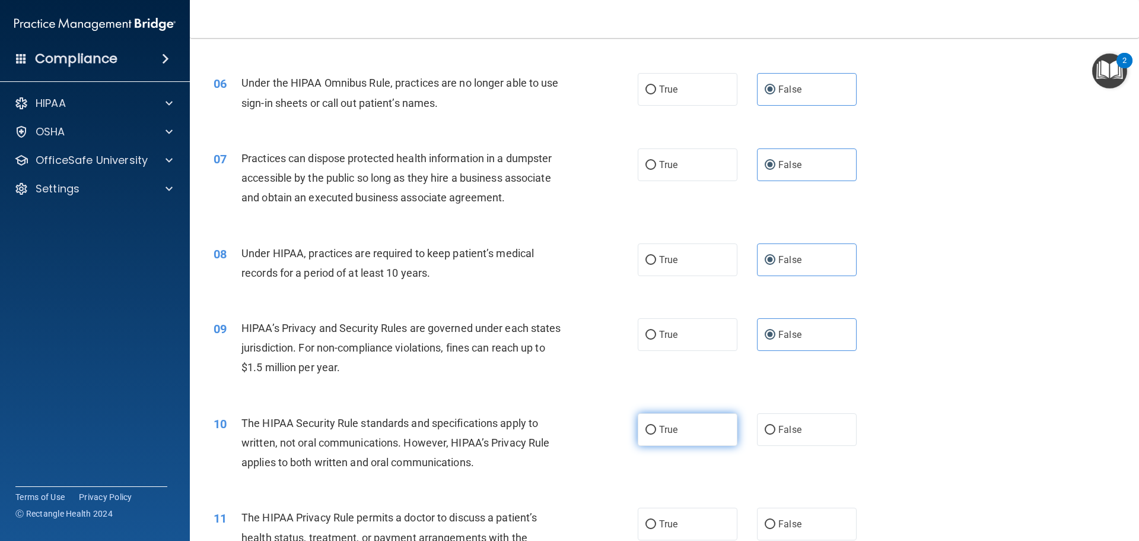
click at [656, 433] on input "True" at bounding box center [651, 430] width 11 height 9
radio input "true"
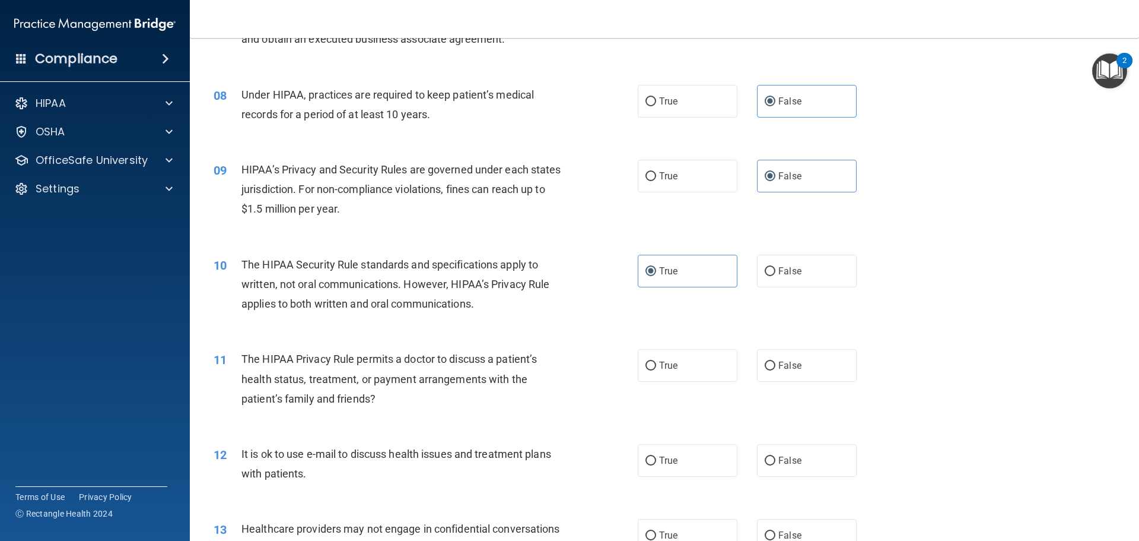
scroll to position [653, 0]
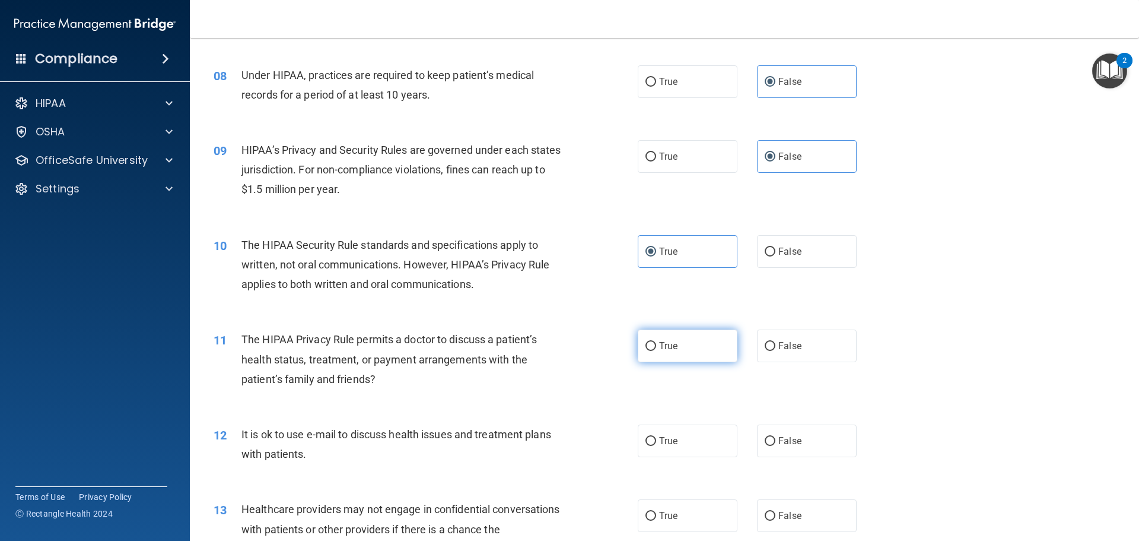
click at [663, 336] on label "True" at bounding box center [688, 345] width 100 height 33
click at [656, 342] on input "True" at bounding box center [651, 346] width 11 height 9
radio input "true"
click at [708, 447] on label "True" at bounding box center [688, 440] width 100 height 33
click at [656, 446] on input "True" at bounding box center [651, 441] width 11 height 9
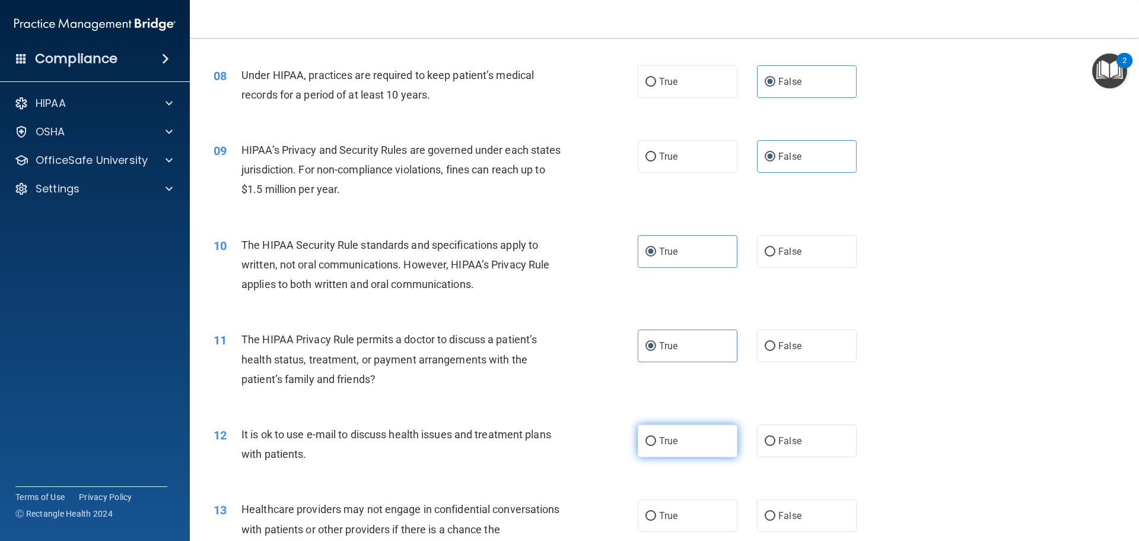
radio input "true"
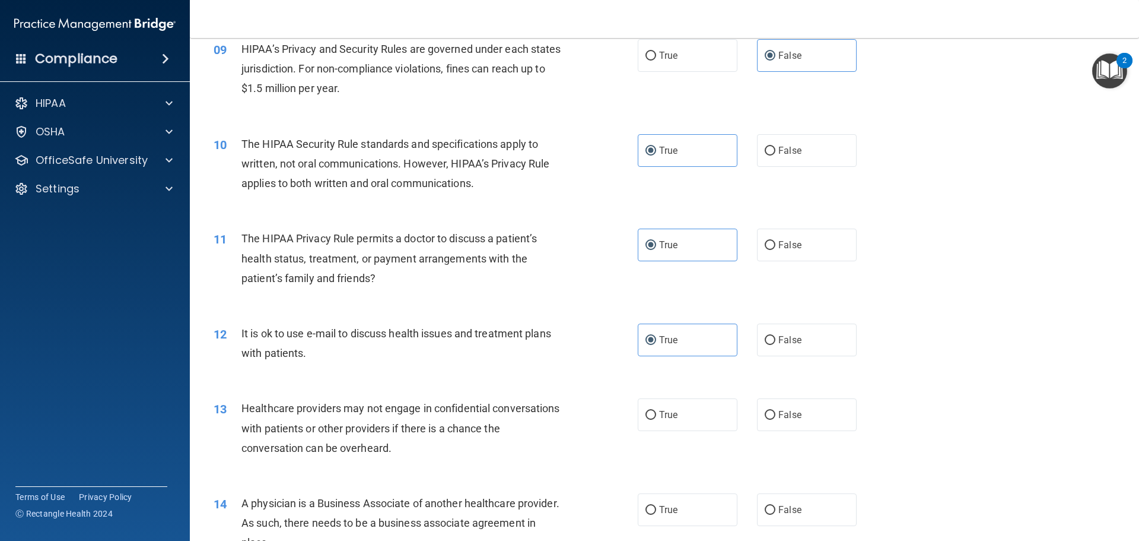
scroll to position [771, 0]
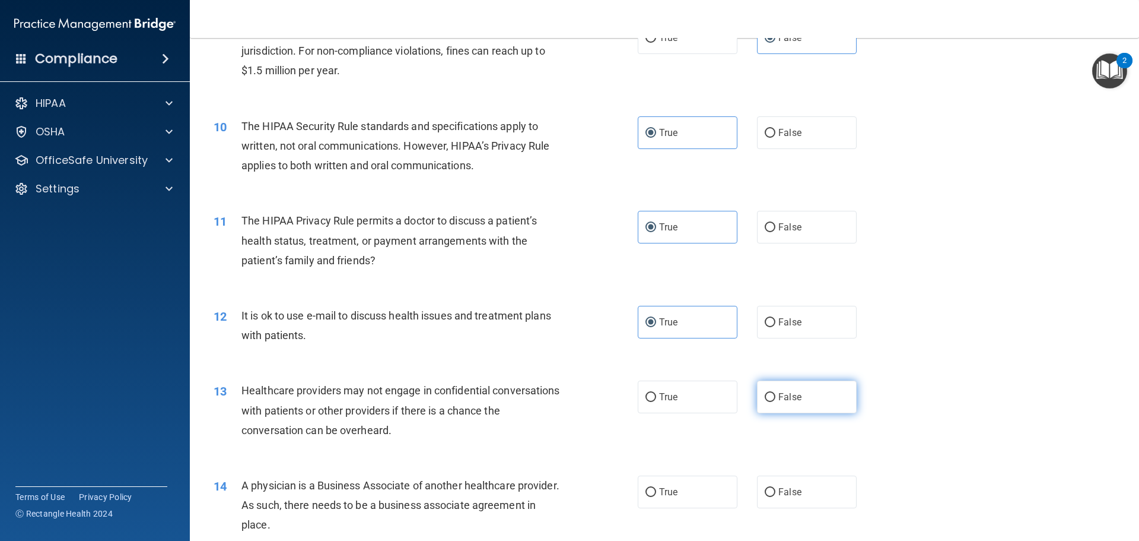
click at [779, 395] on span "False" at bounding box center [790, 396] width 23 height 11
click at [776, 395] on input "False" at bounding box center [770, 397] width 11 height 9
radio input "true"
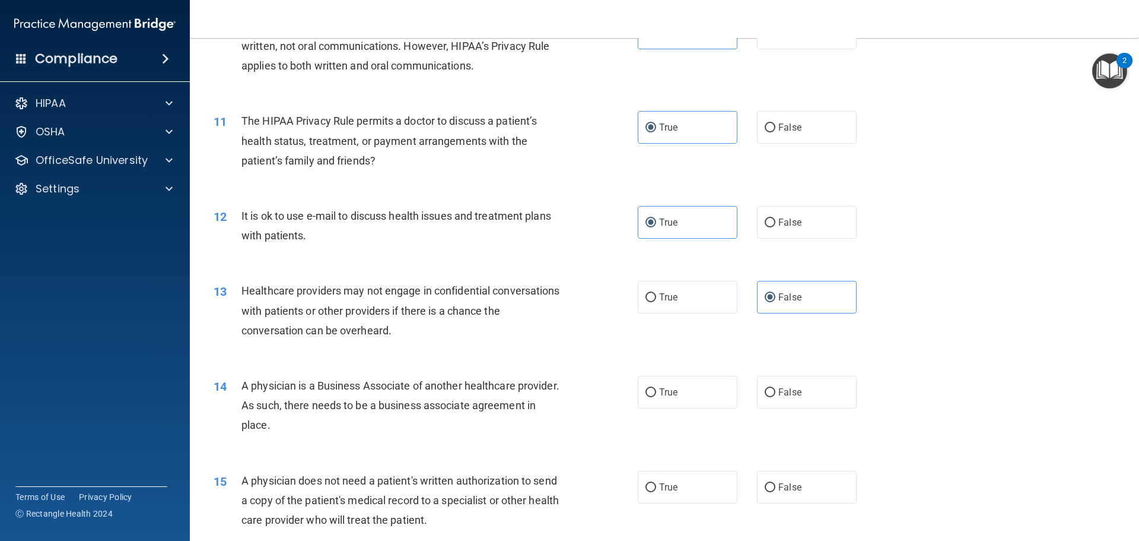
scroll to position [890, 0]
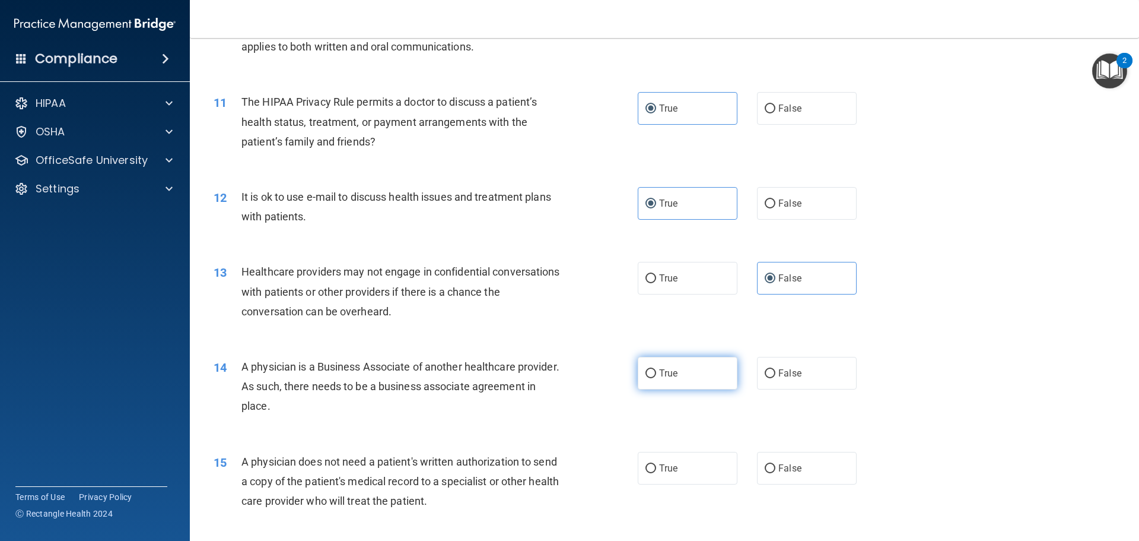
click at [684, 374] on label "True" at bounding box center [688, 373] width 100 height 33
click at [656, 374] on input "True" at bounding box center [651, 373] width 11 height 9
radio input "true"
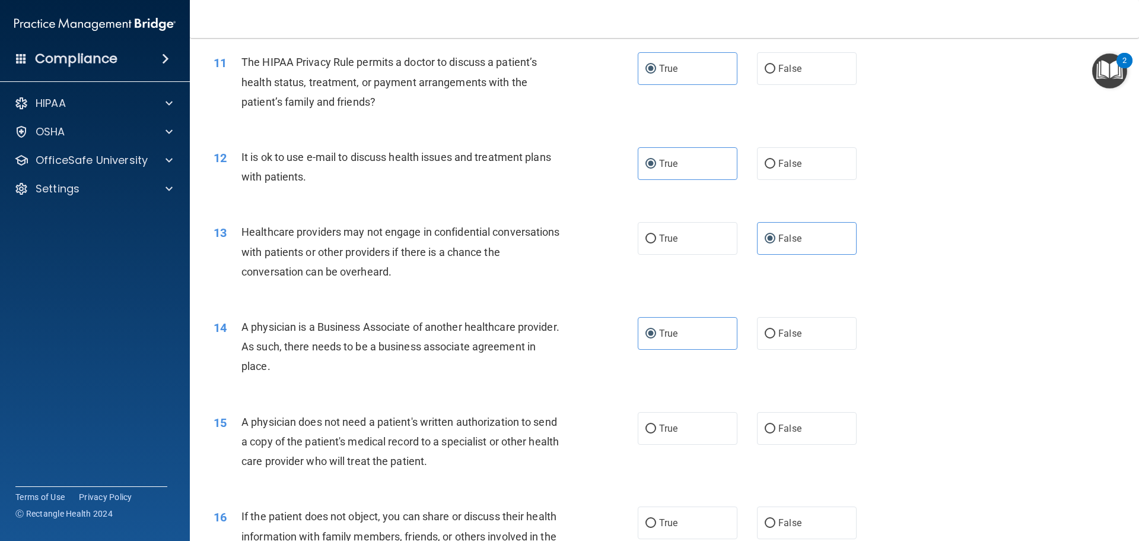
scroll to position [950, 0]
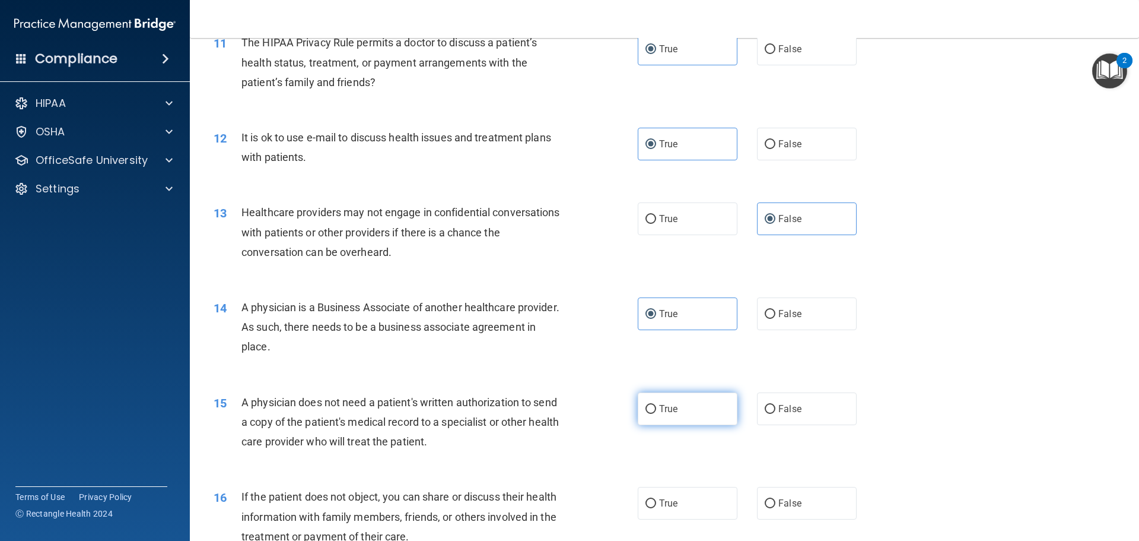
click at [686, 416] on label "True" at bounding box center [688, 408] width 100 height 33
click at [656, 414] on input "True" at bounding box center [651, 409] width 11 height 9
radio input "true"
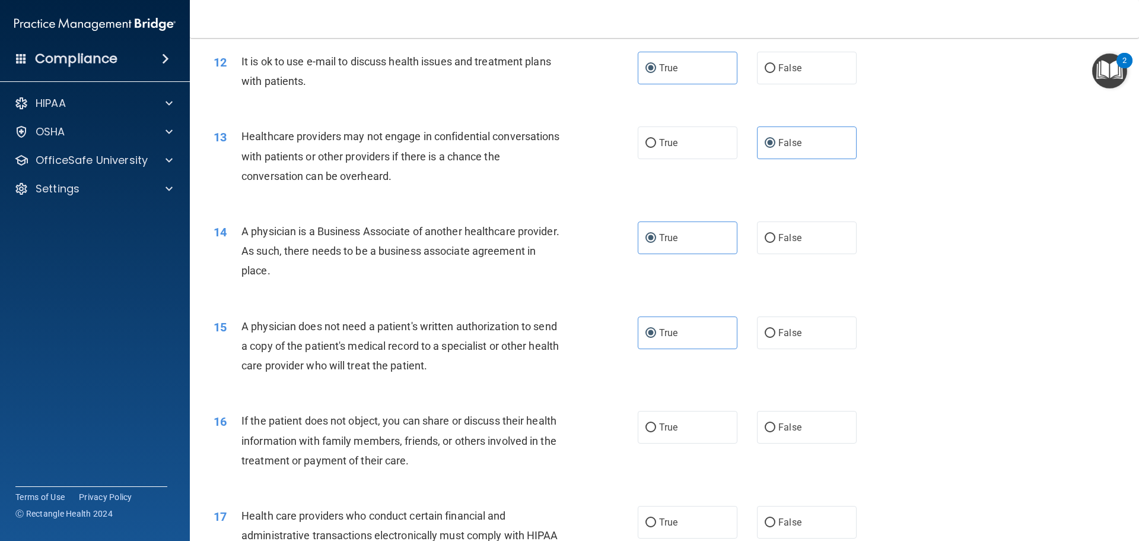
scroll to position [1068, 0]
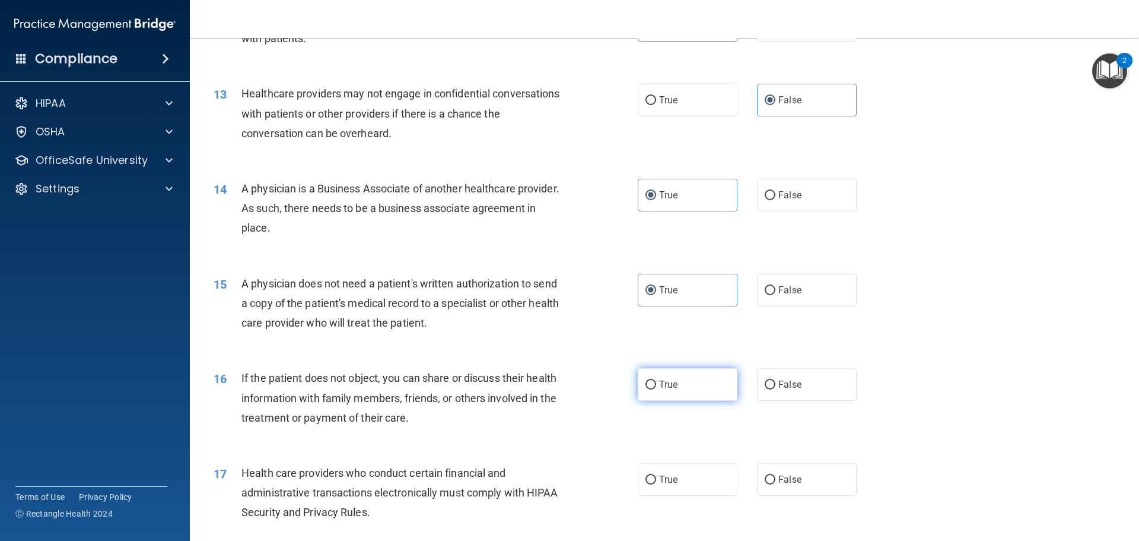
click at [679, 389] on label "True" at bounding box center [688, 384] width 100 height 33
click at [656, 389] on input "True" at bounding box center [651, 384] width 11 height 9
radio input "true"
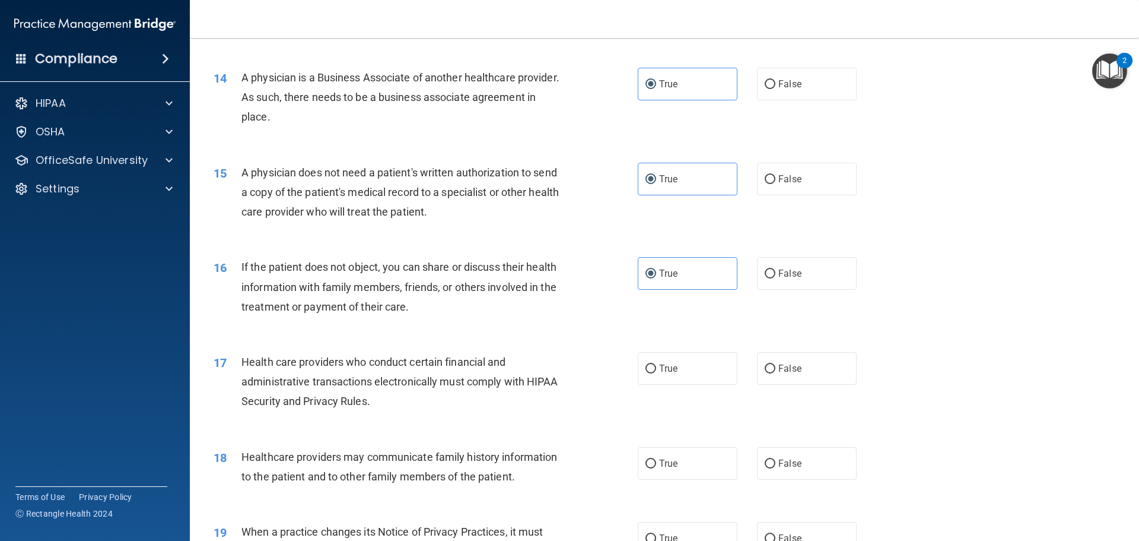
scroll to position [1187, 0]
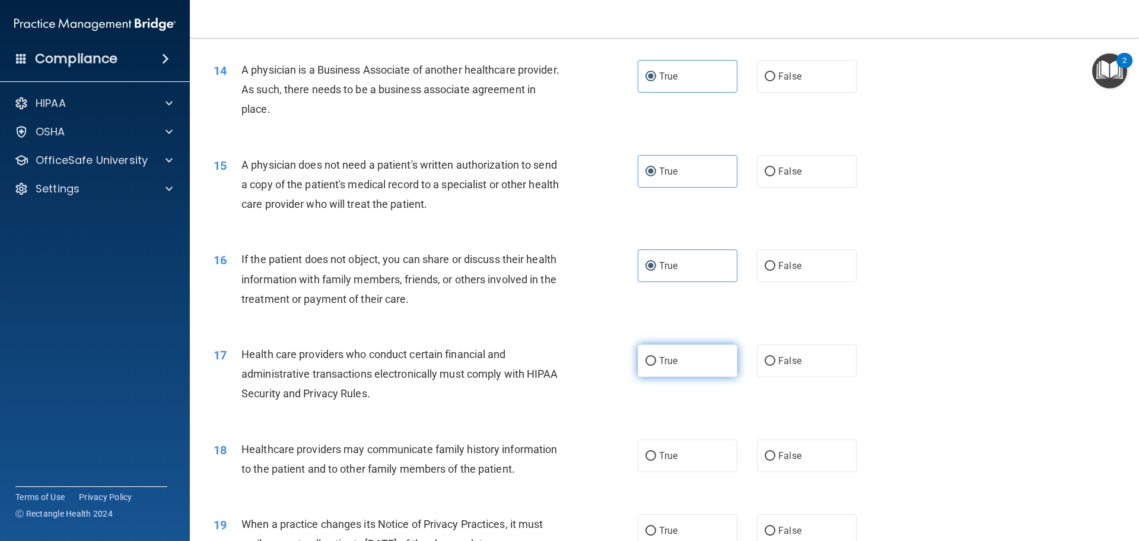
click at [692, 373] on label "True" at bounding box center [688, 360] width 100 height 33
click at [656, 366] on input "True" at bounding box center [651, 361] width 11 height 9
radio input "true"
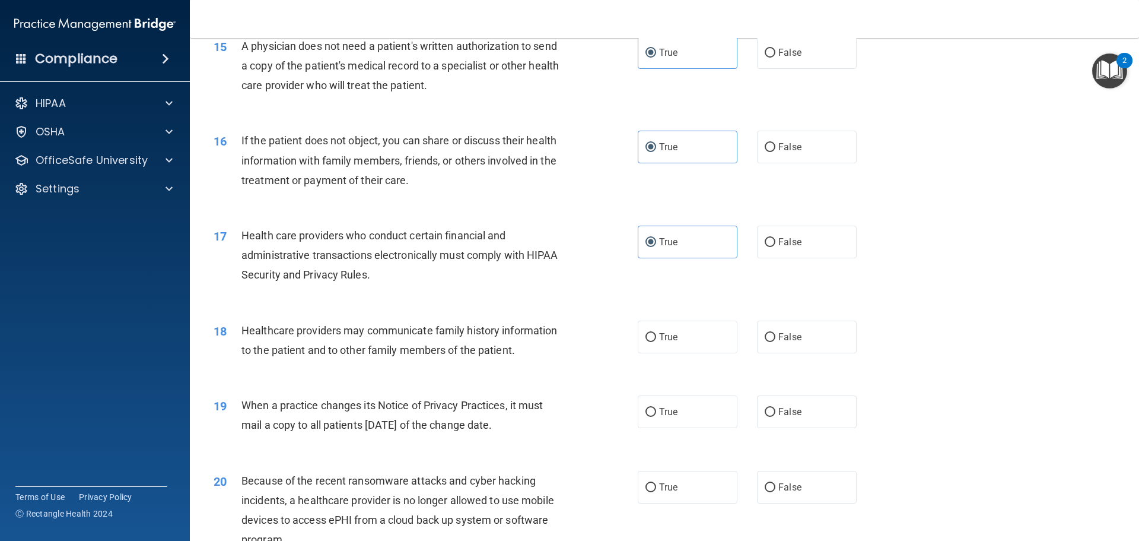
scroll to position [1246, 0]
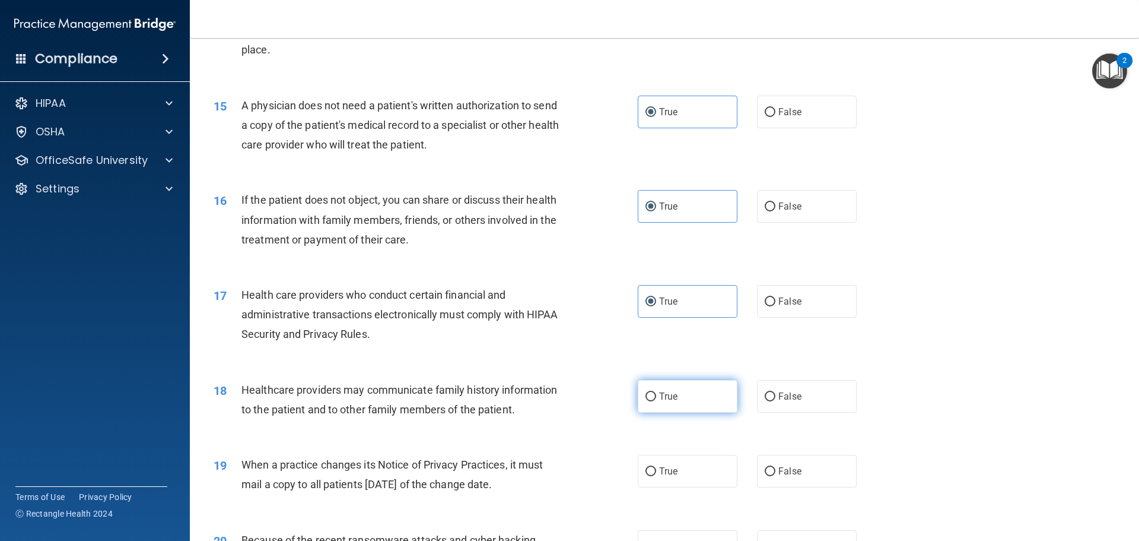
click at [716, 398] on label "True" at bounding box center [688, 396] width 100 height 33
click at [656, 398] on input "True" at bounding box center [651, 396] width 11 height 9
radio input "true"
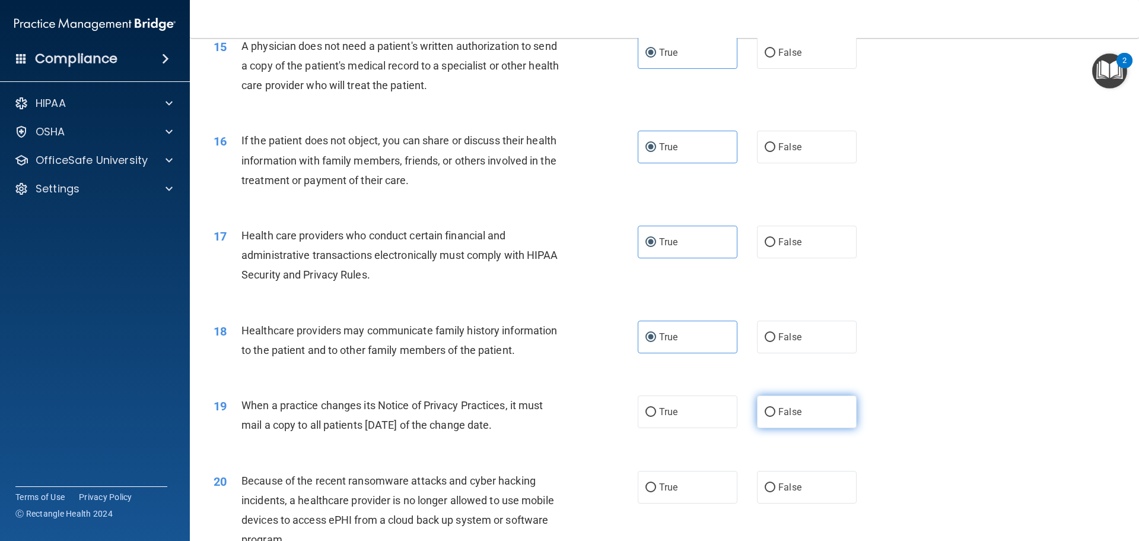
click at [822, 411] on label "False" at bounding box center [807, 411] width 100 height 33
click at [776, 411] on input "False" at bounding box center [770, 412] width 11 height 9
radio input "true"
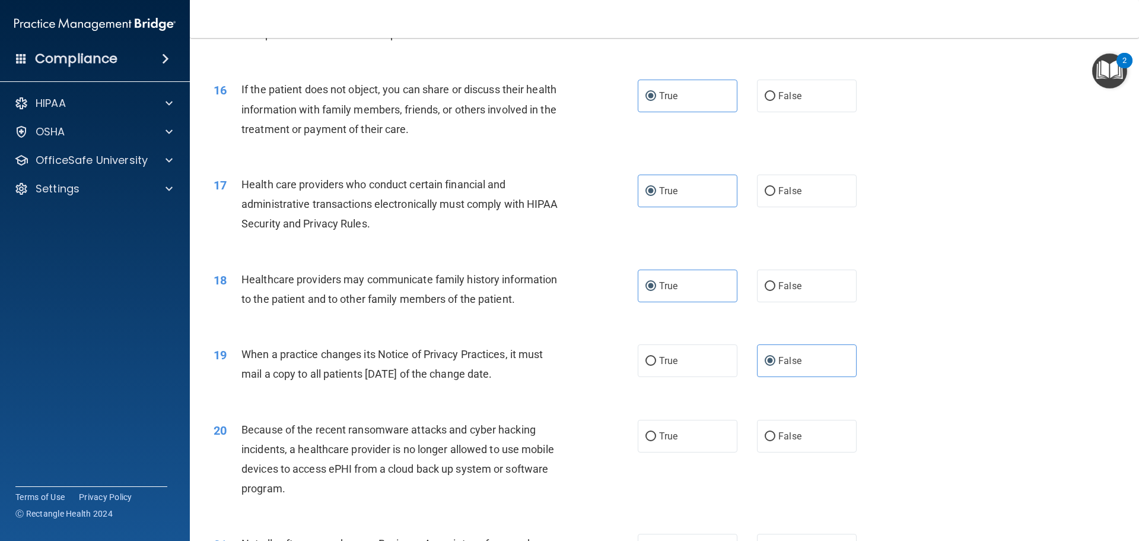
scroll to position [1424, 0]
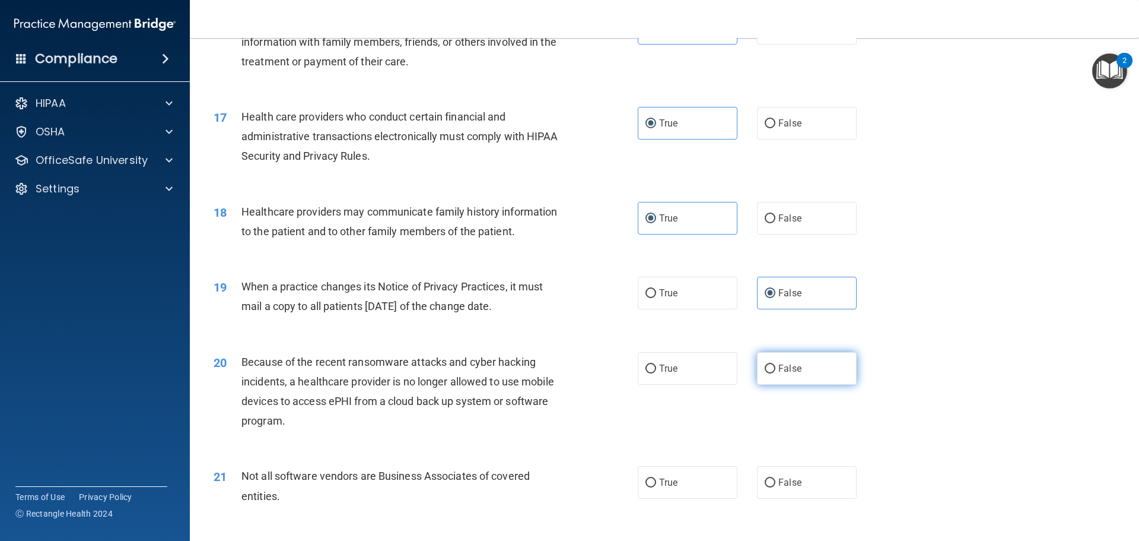
click at [771, 369] on label "False" at bounding box center [807, 368] width 100 height 33
click at [771, 369] on input "False" at bounding box center [770, 368] width 11 height 9
radio input "true"
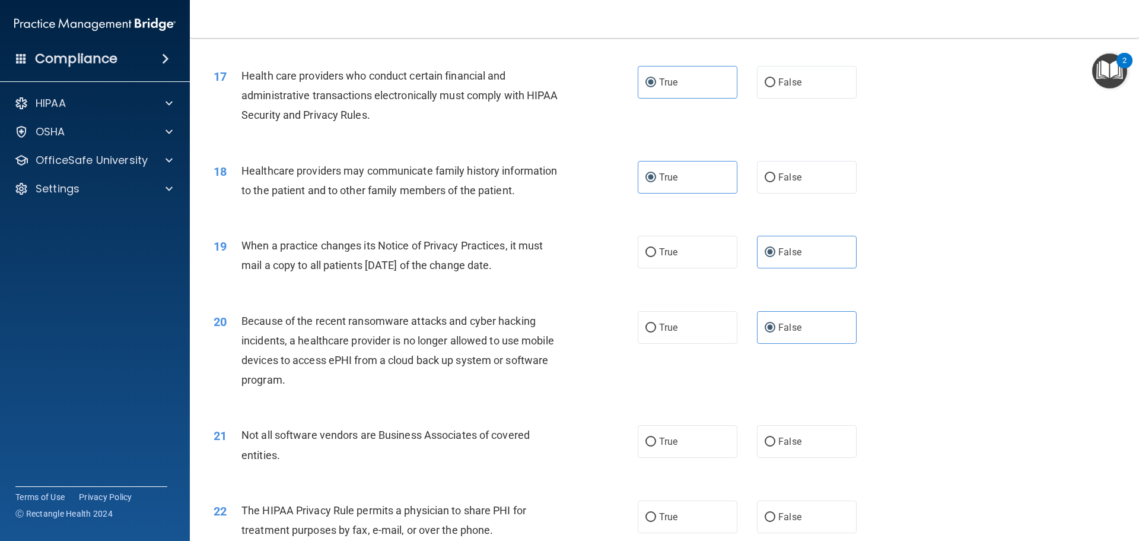
scroll to position [1484, 0]
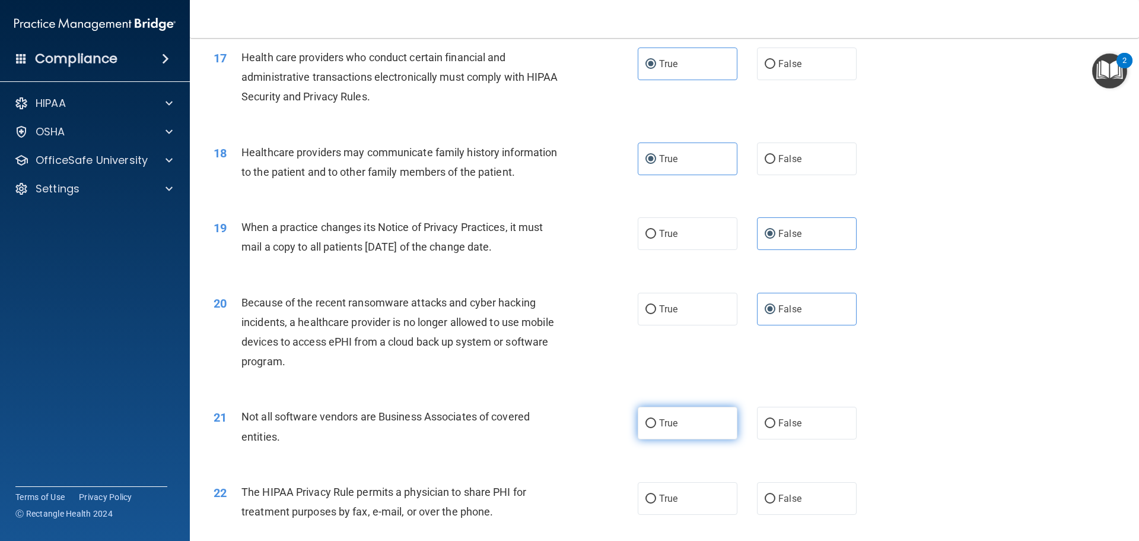
click at [672, 418] on span "True" at bounding box center [668, 422] width 18 height 11
click at [656, 419] on input "True" at bounding box center [651, 423] width 11 height 9
radio input "true"
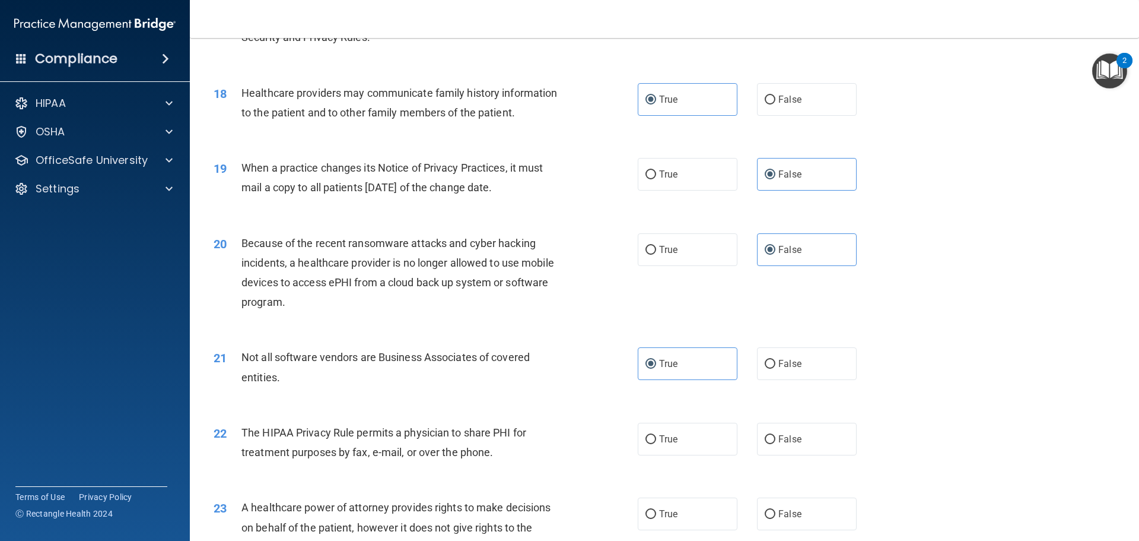
scroll to position [1602, 0]
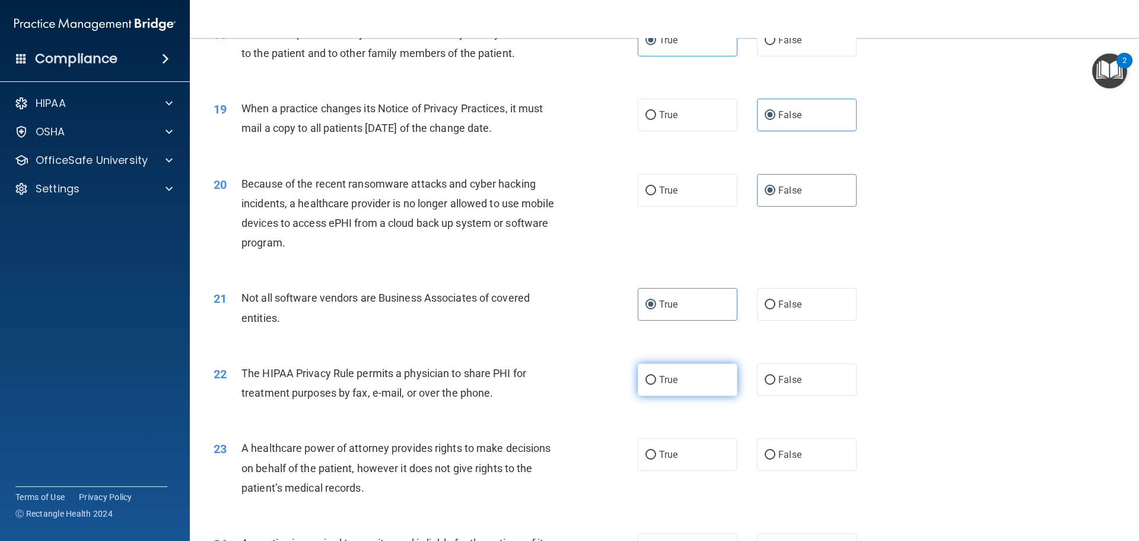
click at [694, 383] on label "True" at bounding box center [688, 379] width 100 height 33
click at [656, 383] on input "True" at bounding box center [651, 380] width 11 height 9
radio input "true"
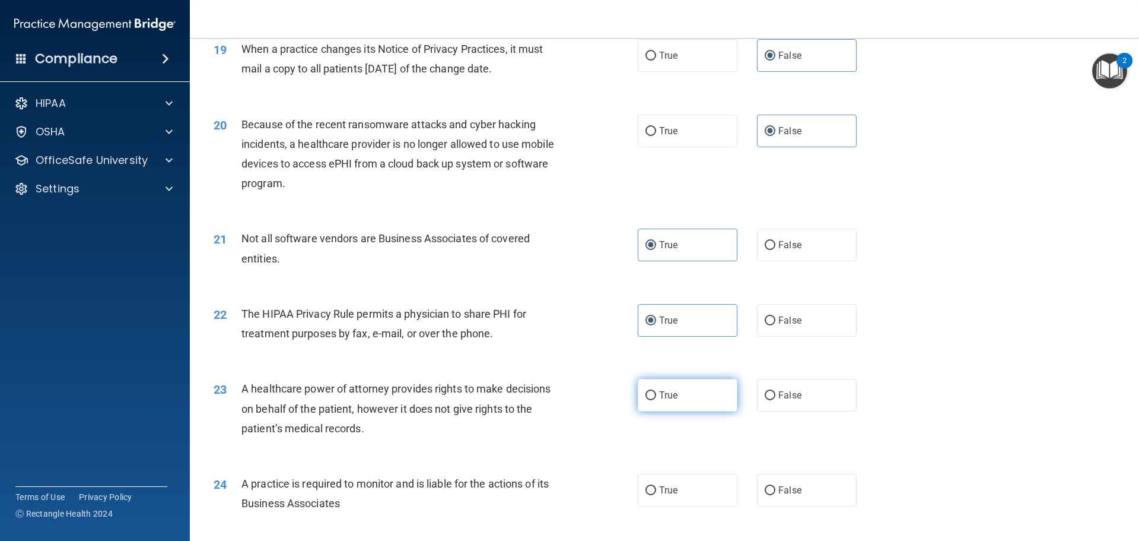
click at [659, 395] on span "True" at bounding box center [668, 394] width 18 height 11
click at [655, 395] on input "True" at bounding box center [651, 395] width 11 height 9
radio input "true"
click at [767, 386] on label "False" at bounding box center [807, 395] width 100 height 33
click at [767, 391] on input "False" at bounding box center [770, 395] width 11 height 9
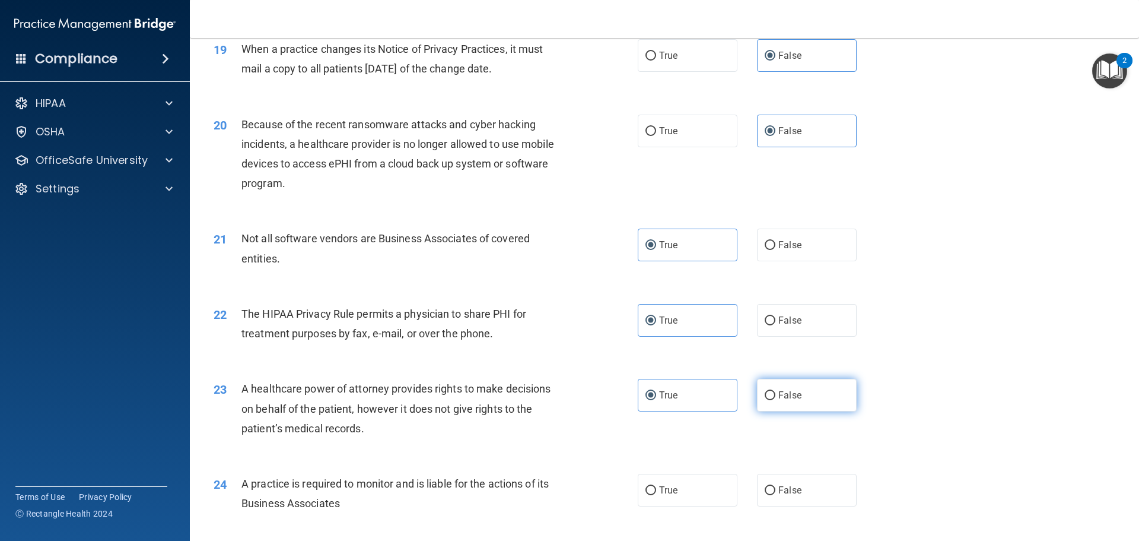
radio input "true"
radio input "false"
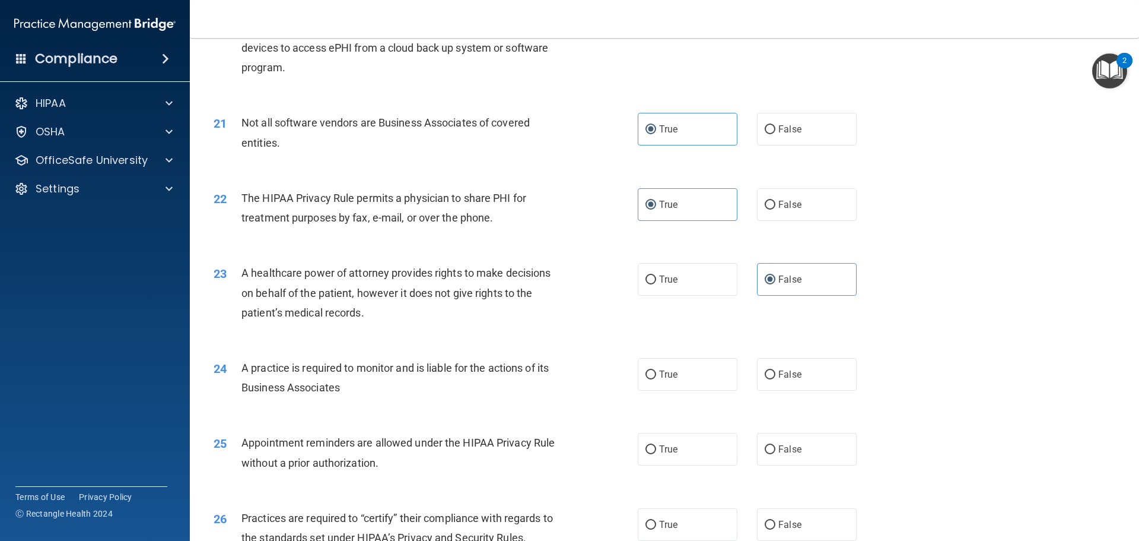
scroll to position [1780, 0]
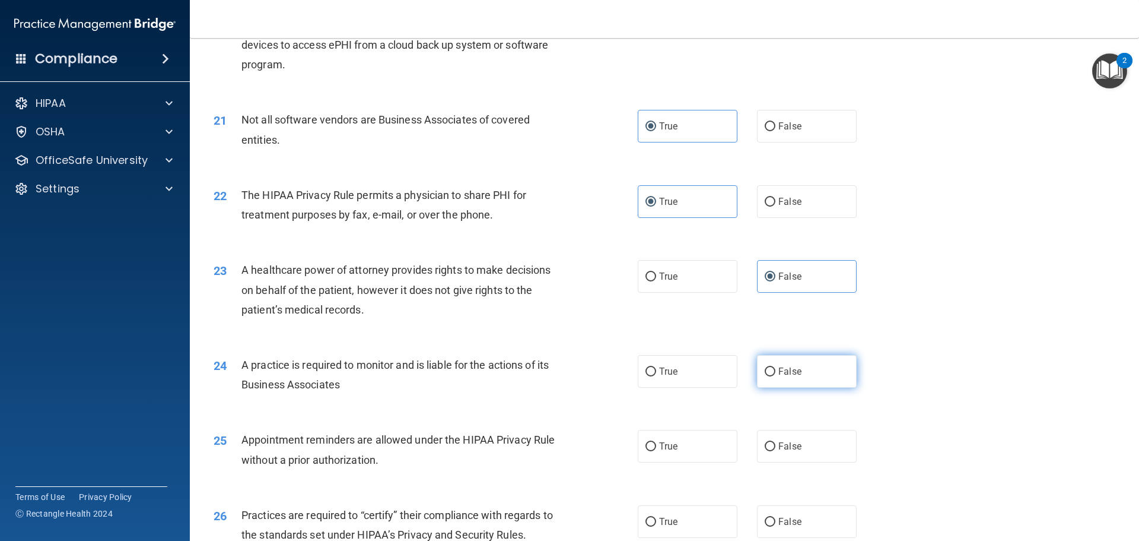
click at [785, 372] on span "False" at bounding box center [790, 371] width 23 height 11
click at [776, 372] on input "False" at bounding box center [770, 371] width 11 height 9
radio input "true"
click at [667, 454] on label "True" at bounding box center [688, 446] width 100 height 33
click at [656, 451] on input "True" at bounding box center [651, 446] width 11 height 9
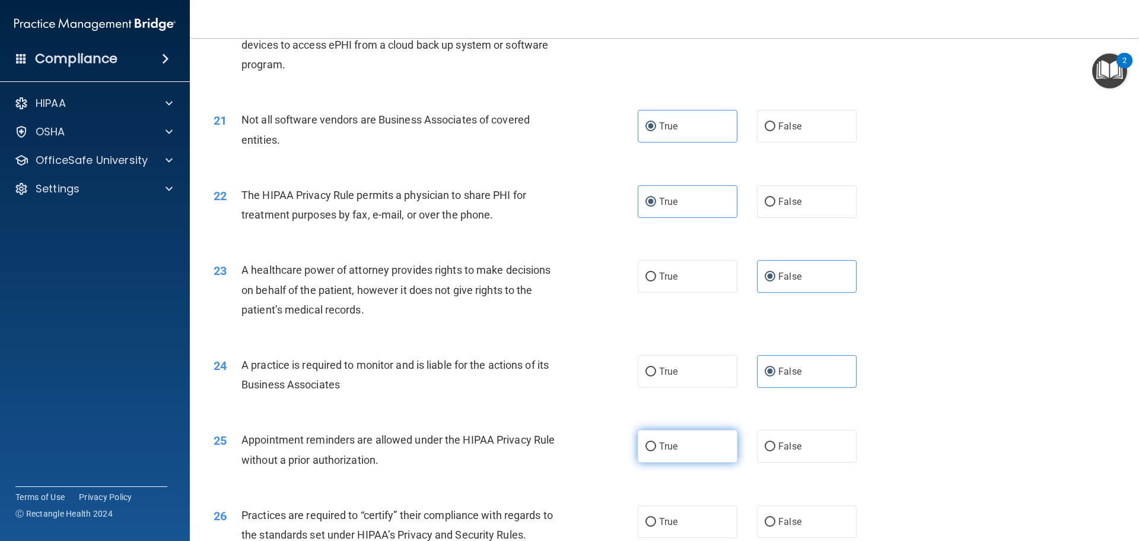
radio input "true"
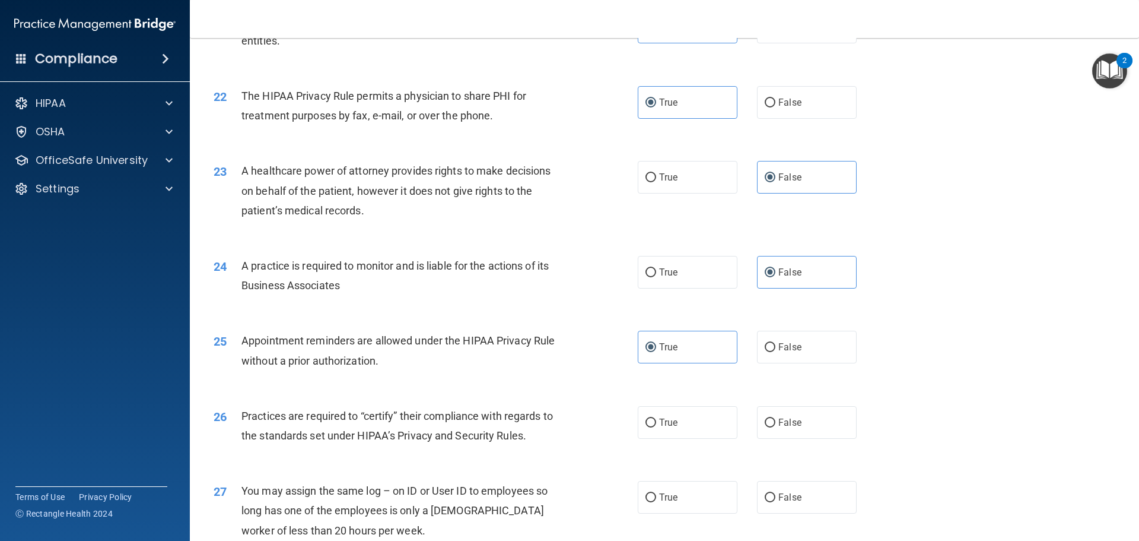
scroll to position [1899, 0]
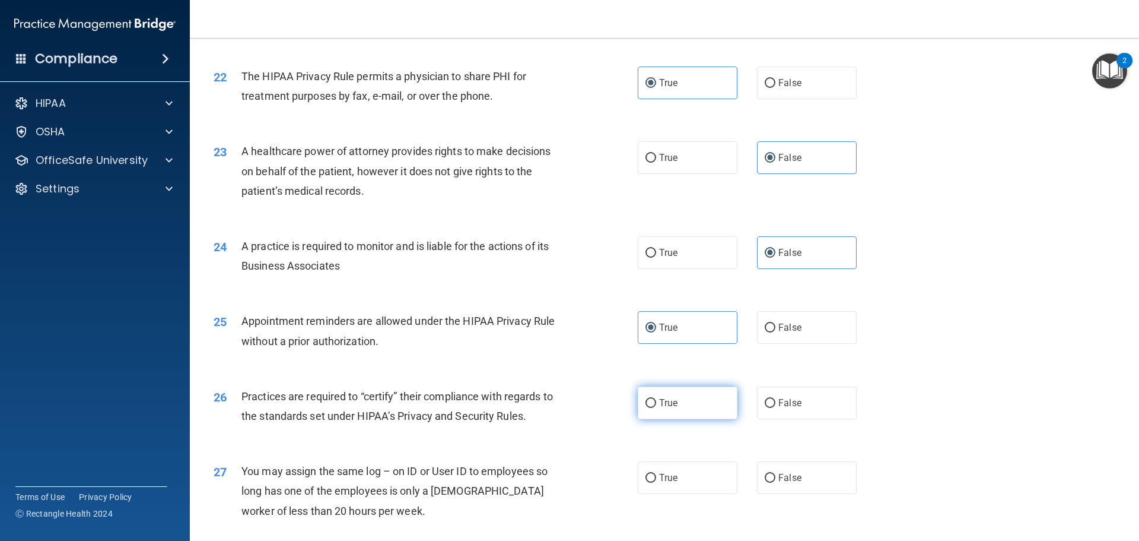
click at [661, 407] on span "True" at bounding box center [668, 402] width 18 height 11
click at [656, 407] on input "True" at bounding box center [651, 403] width 11 height 9
radio input "true"
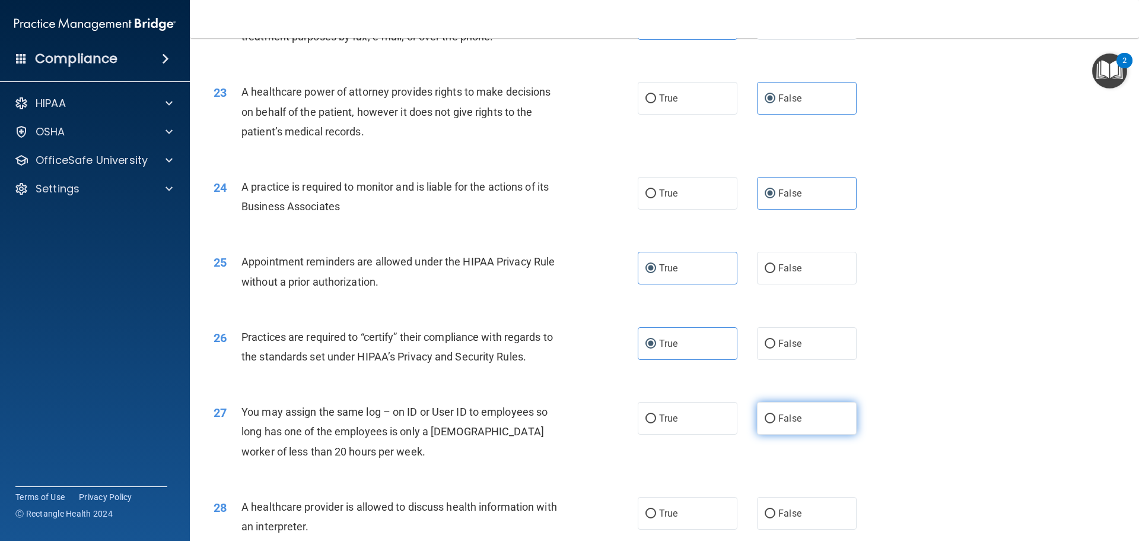
click at [768, 427] on label "False" at bounding box center [807, 418] width 100 height 33
click at [768, 423] on input "False" at bounding box center [770, 418] width 11 height 9
radio input "true"
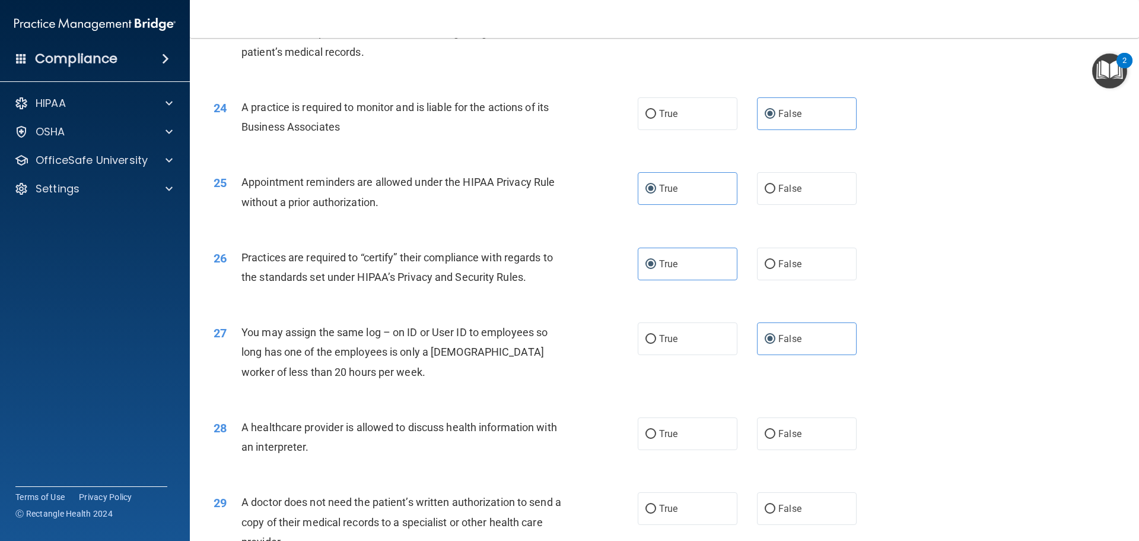
scroll to position [2077, 0]
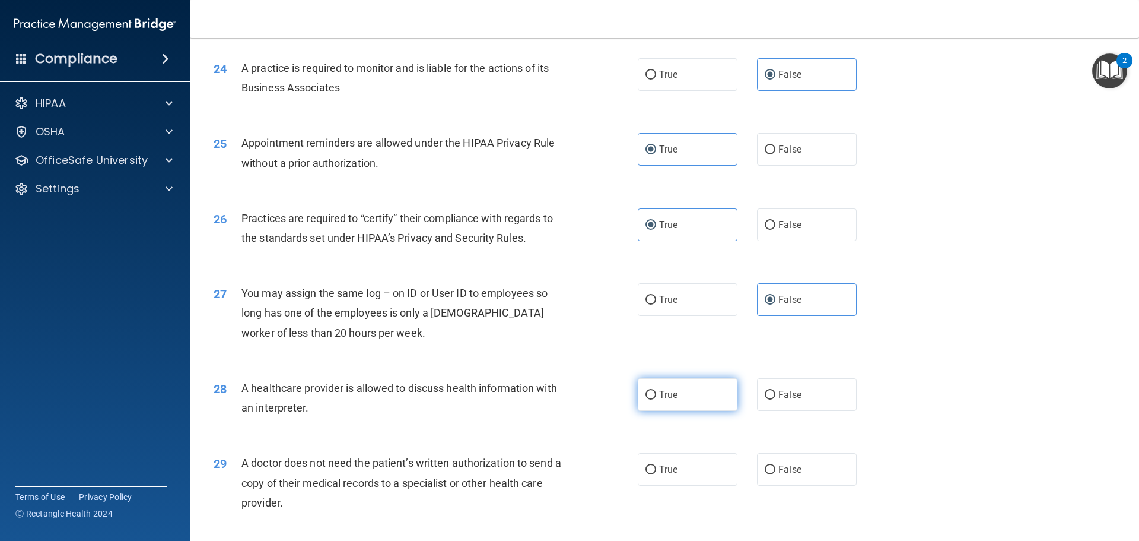
click at [698, 399] on label "True" at bounding box center [688, 394] width 100 height 33
click at [656, 399] on input "True" at bounding box center [651, 394] width 11 height 9
radio input "true"
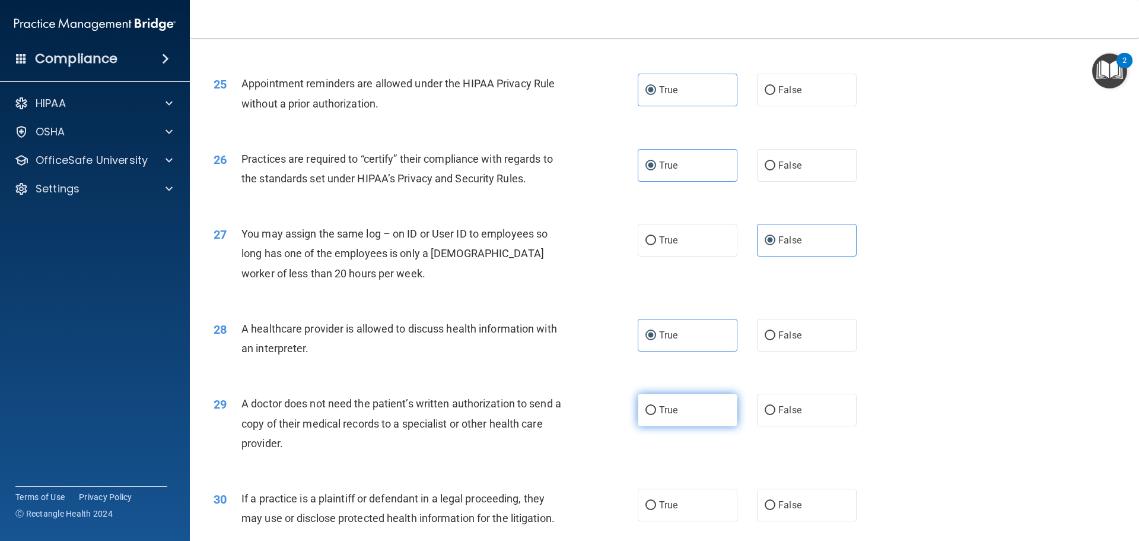
click at [645, 422] on label "True" at bounding box center [688, 409] width 100 height 33
click at [646, 415] on input "True" at bounding box center [651, 410] width 11 height 9
radio input "true"
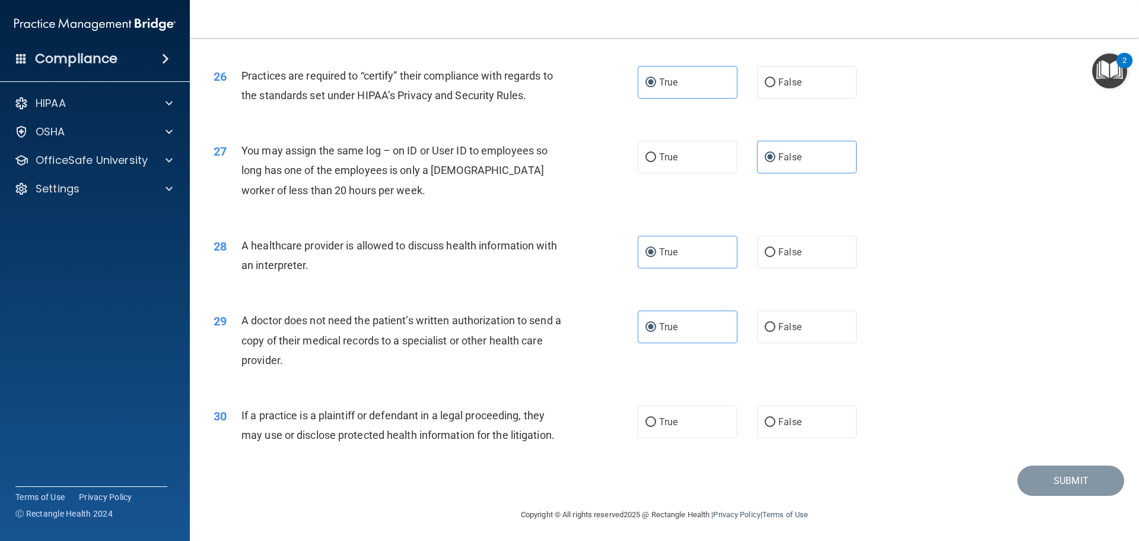
scroll to position [2222, 0]
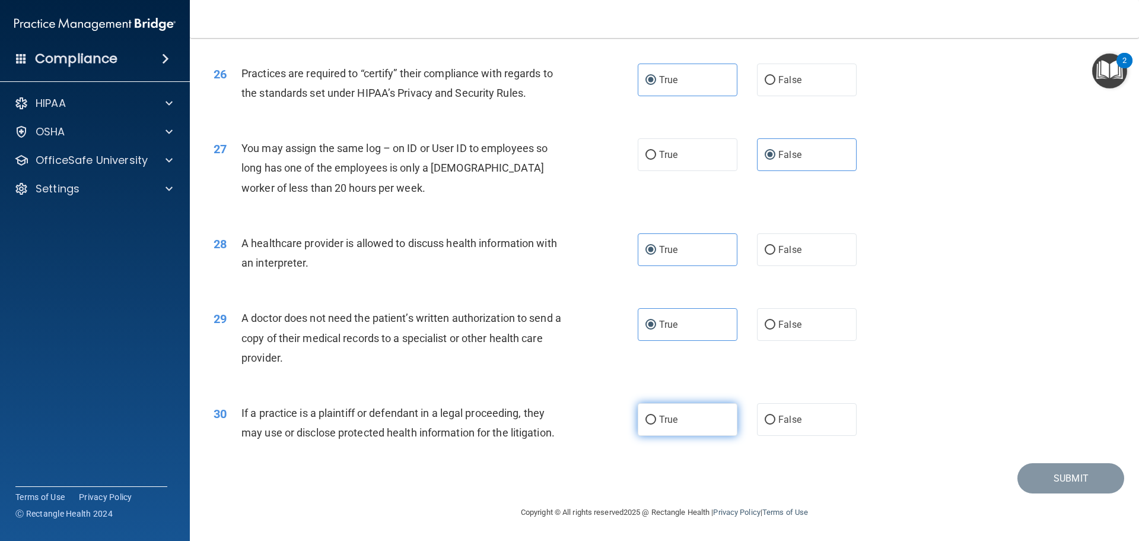
click at [691, 410] on label "True" at bounding box center [688, 419] width 100 height 33
click at [656, 415] on input "True" at bounding box center [651, 419] width 11 height 9
radio input "true"
click at [1062, 476] on button "Submit" at bounding box center [1071, 478] width 107 height 30
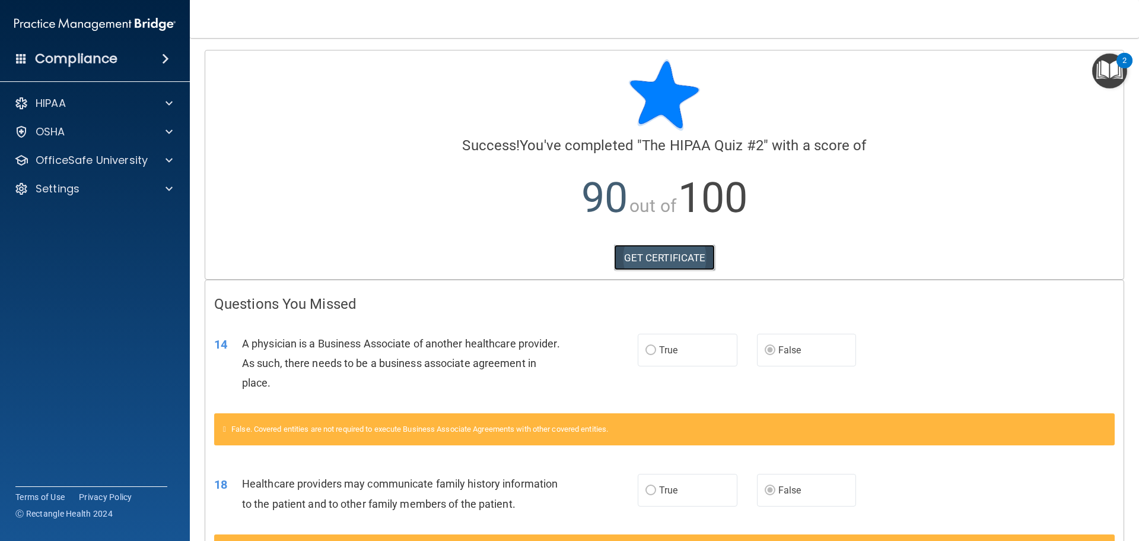
click at [686, 258] on link "GET CERTIFICATE" at bounding box center [664, 258] width 101 height 26
click at [146, 169] on div "OfficeSafe University" at bounding box center [95, 160] width 191 height 24
click at [161, 160] on div at bounding box center [168, 160] width 30 height 14
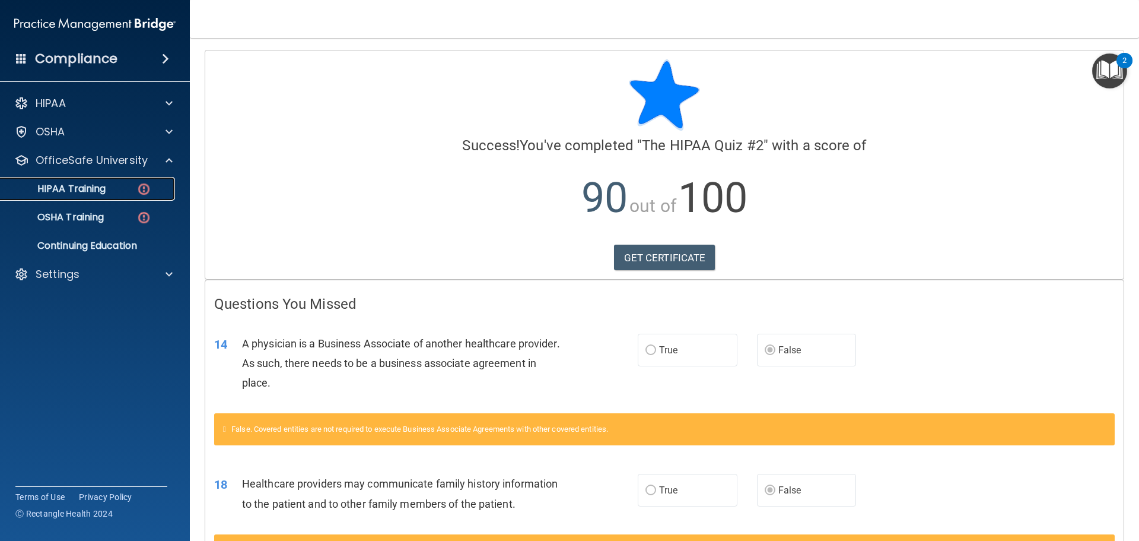
click at [138, 185] on img at bounding box center [143, 189] width 15 height 15
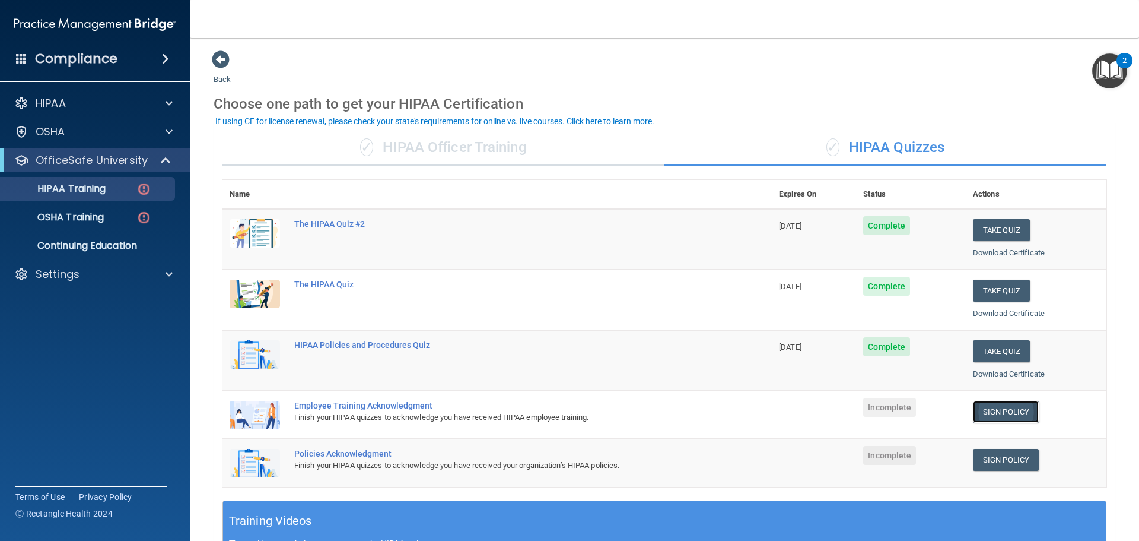
click at [1014, 415] on link "Sign Policy" at bounding box center [1006, 412] width 66 height 22
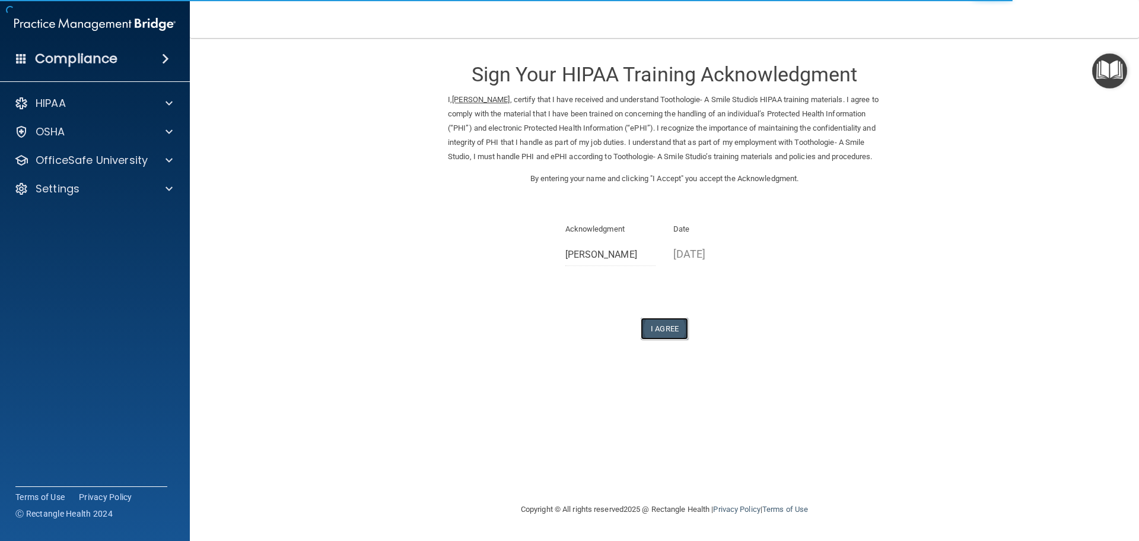
click at [656, 339] on button "I Agree" at bounding box center [664, 329] width 47 height 22
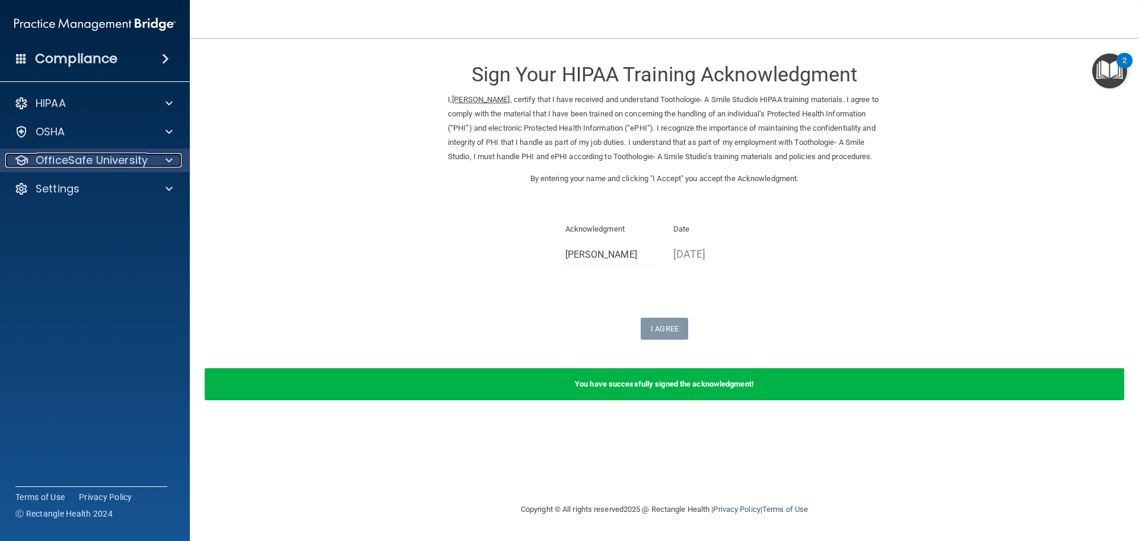
click at [161, 163] on div at bounding box center [168, 160] width 30 height 14
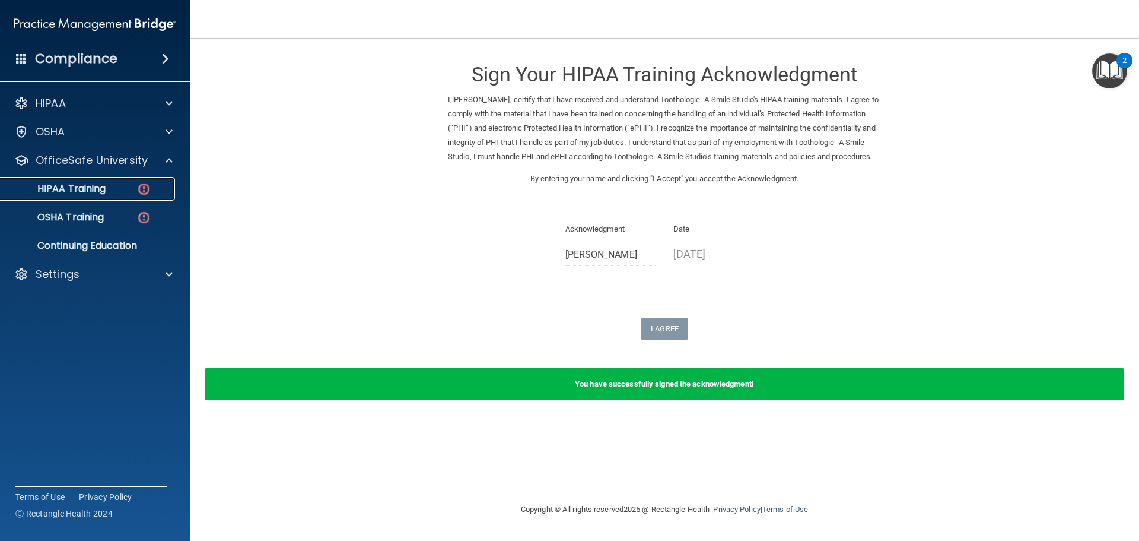
click at [156, 186] on div "HIPAA Training" at bounding box center [89, 189] width 162 height 12
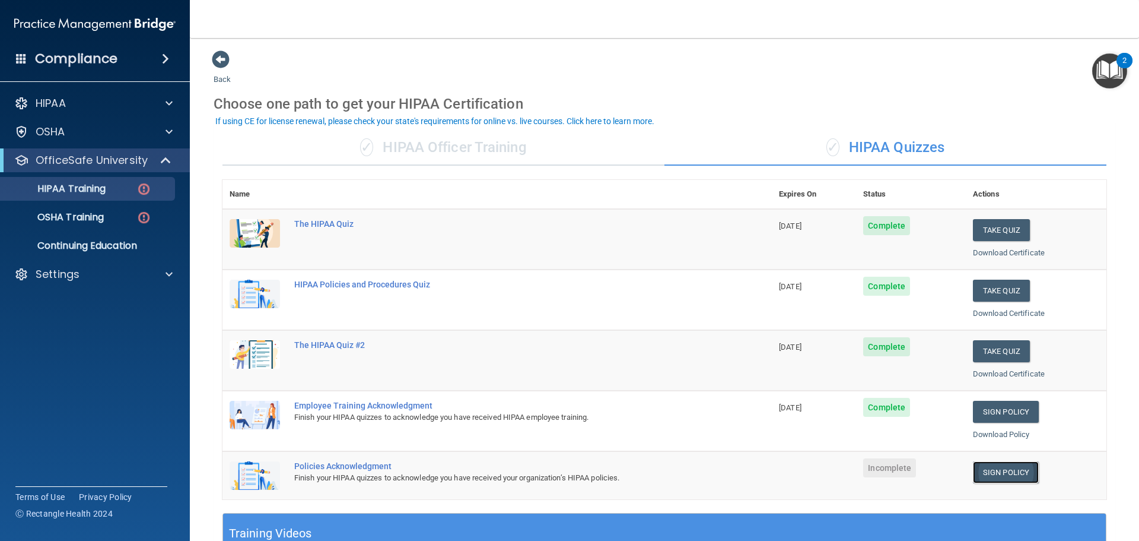
click at [988, 466] on link "Sign Policy" at bounding box center [1006, 472] width 66 height 22
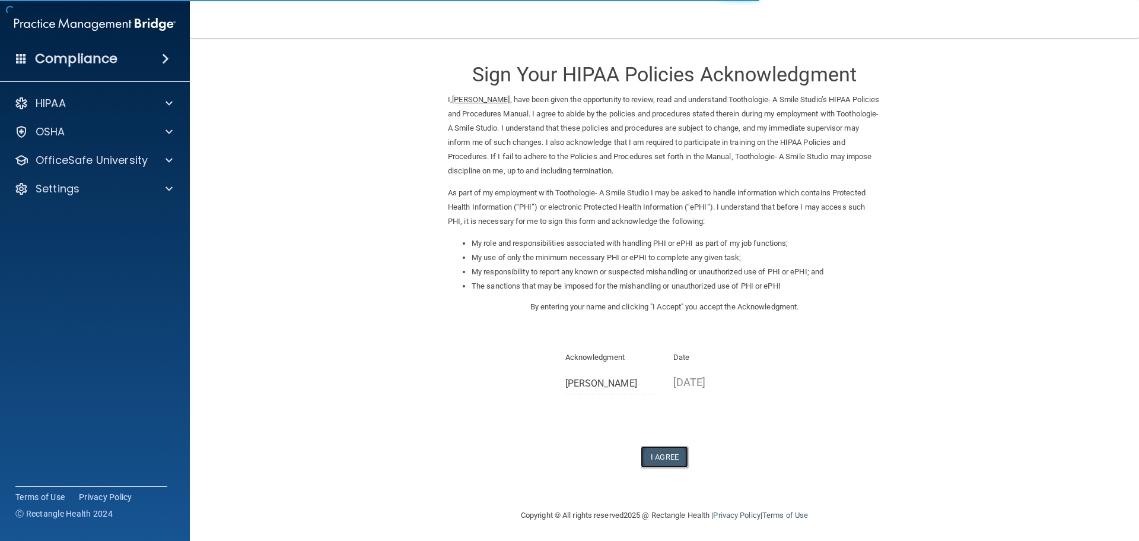
click at [663, 455] on button "I Agree" at bounding box center [664, 457] width 47 height 22
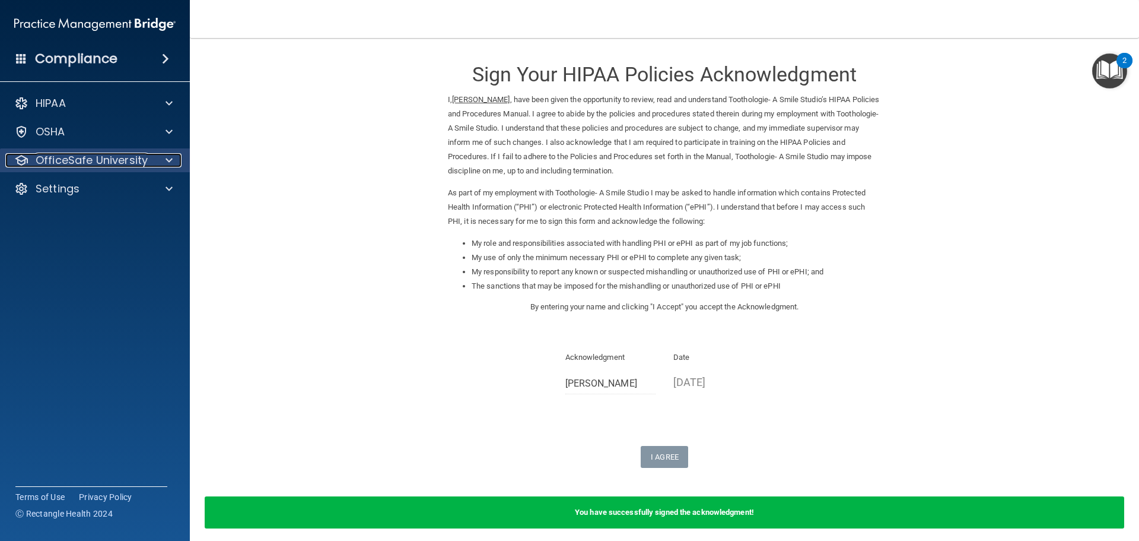
click at [153, 158] on div at bounding box center [168, 160] width 30 height 14
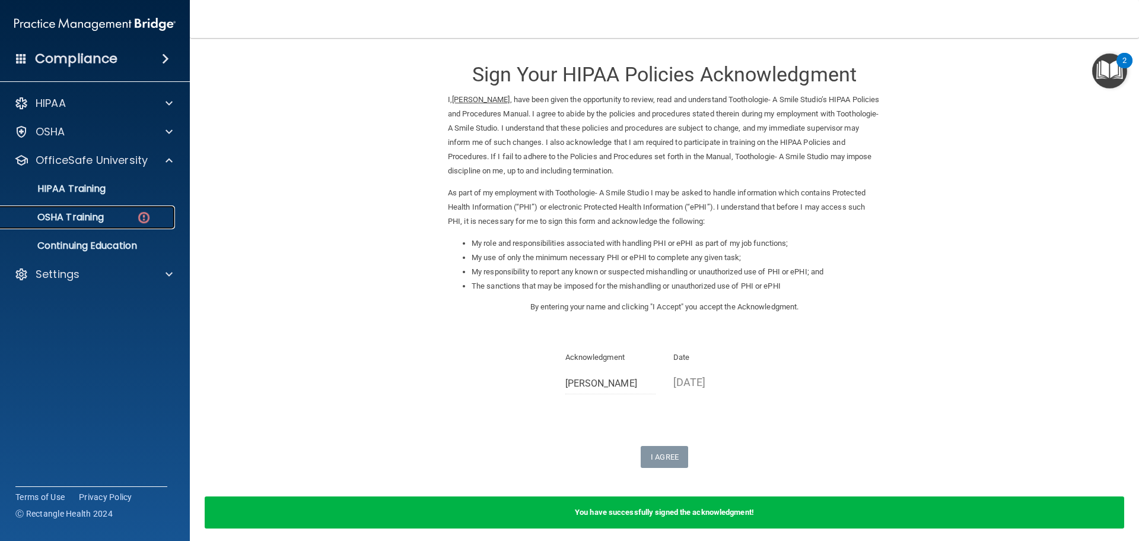
click at [146, 222] on img at bounding box center [143, 217] width 15 height 15
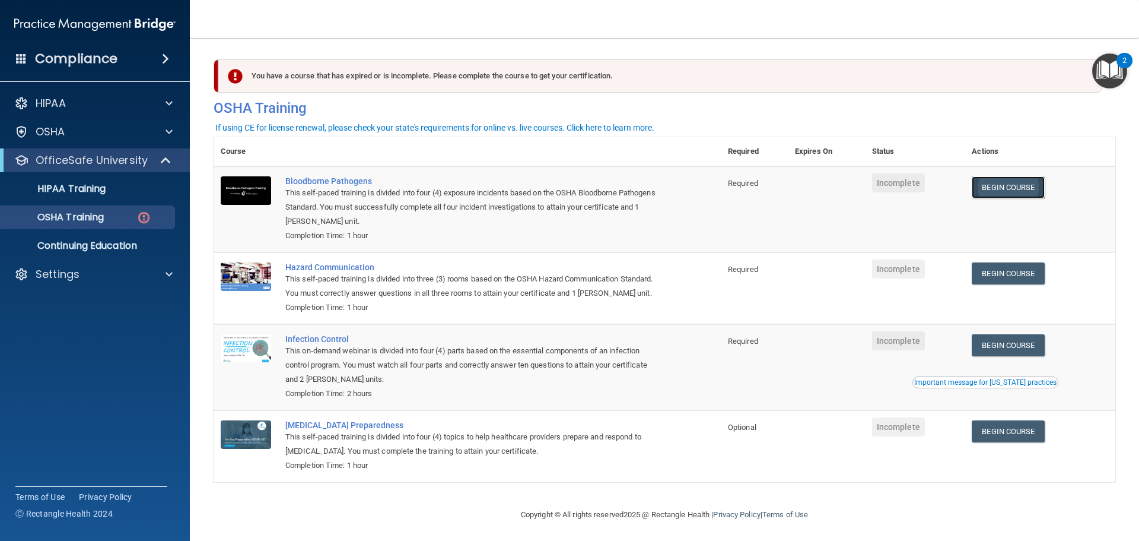
click at [995, 185] on link "Begin Course" at bounding box center [1008, 187] width 72 height 22
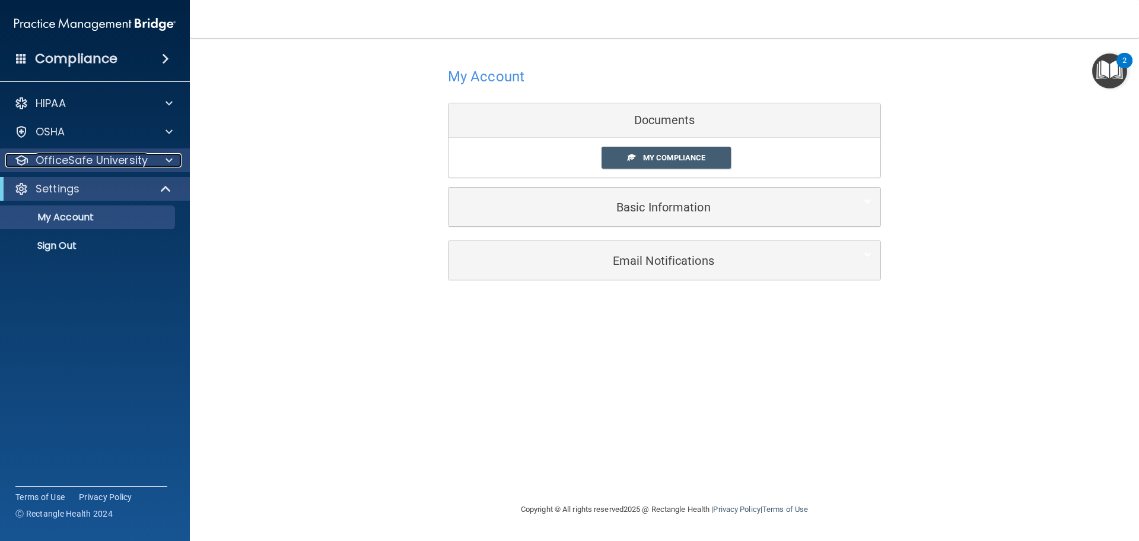
click at [170, 158] on span at bounding box center [169, 160] width 7 height 14
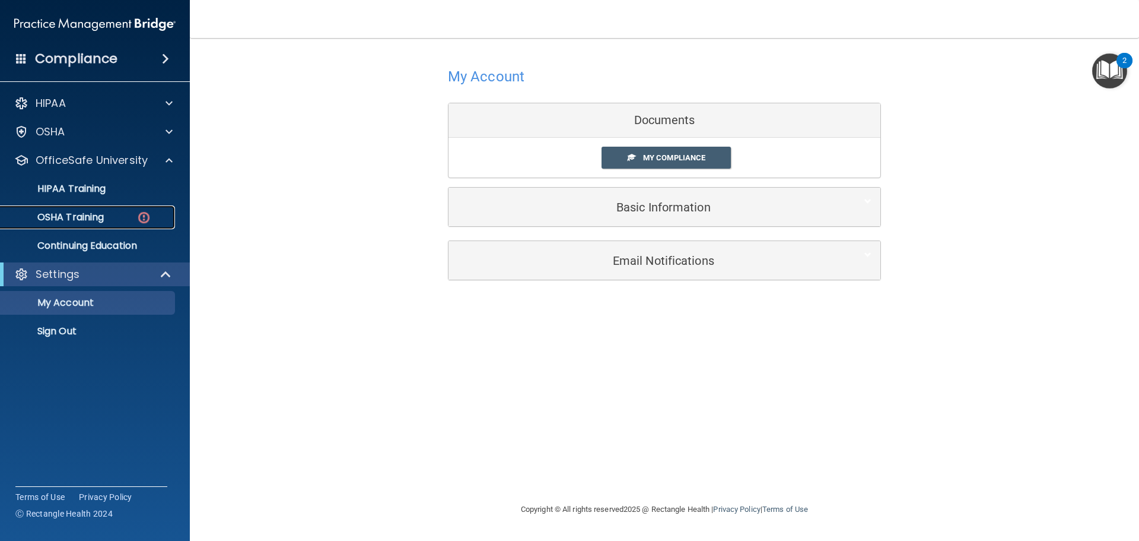
click at [139, 220] on img at bounding box center [143, 217] width 15 height 15
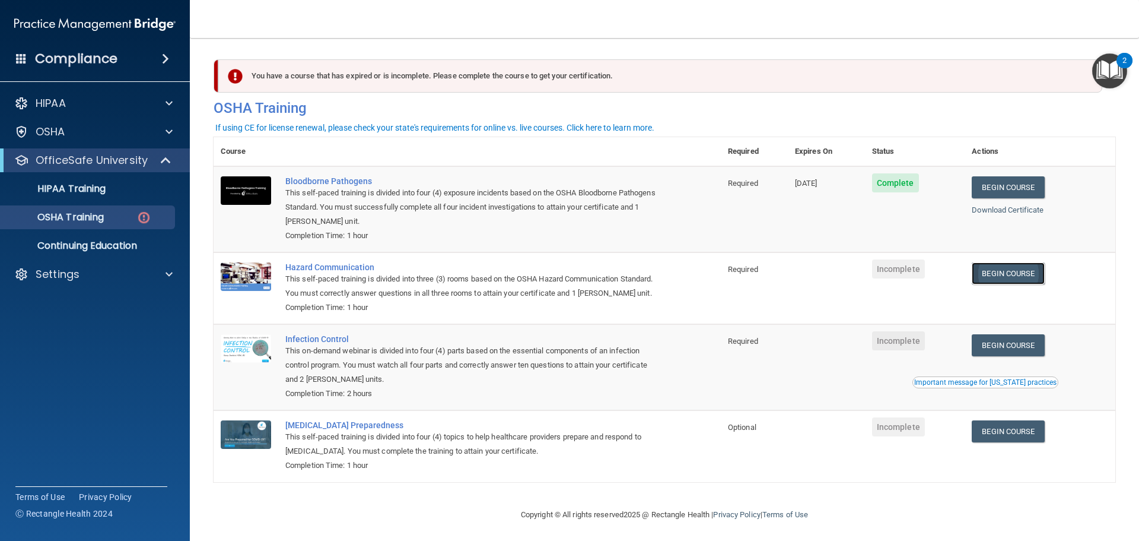
click at [1008, 275] on link "Begin Course" at bounding box center [1008, 273] width 72 height 22
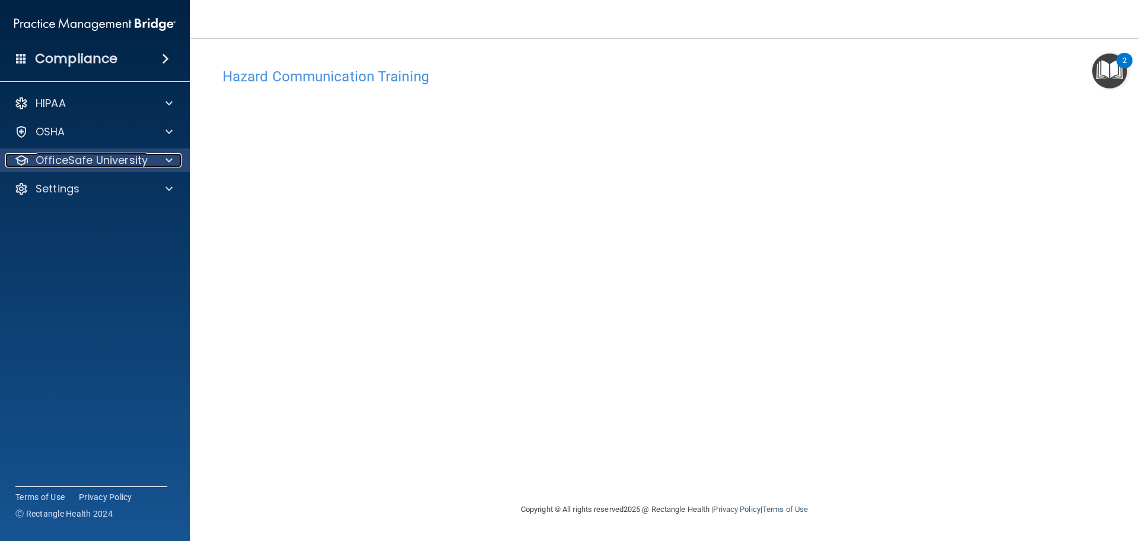
click at [169, 158] on span at bounding box center [169, 160] width 7 height 14
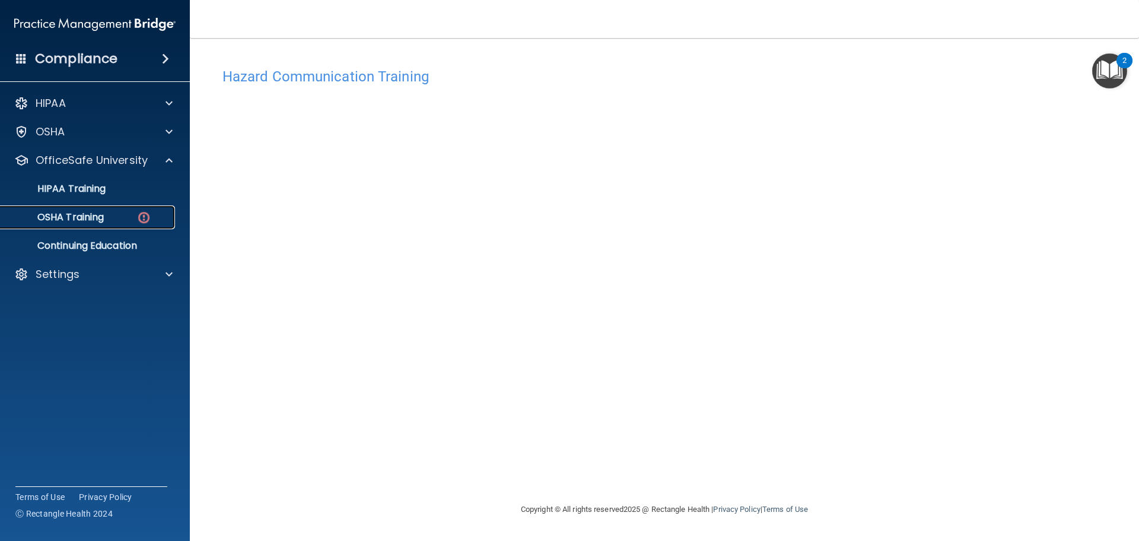
click at [143, 220] on img at bounding box center [143, 217] width 15 height 15
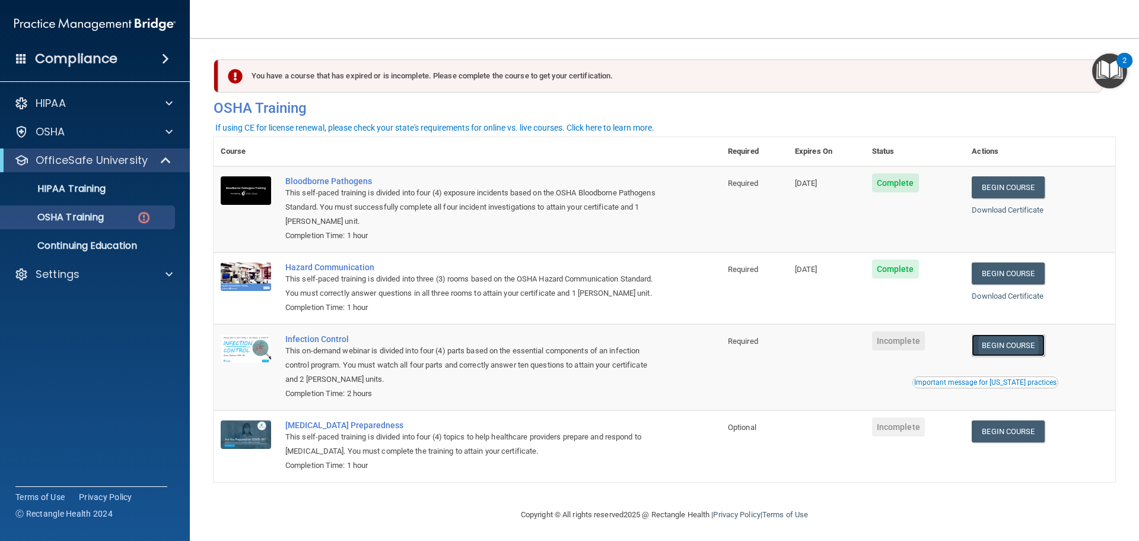
click at [1032, 356] on link "Begin Course" at bounding box center [1008, 345] width 72 height 22
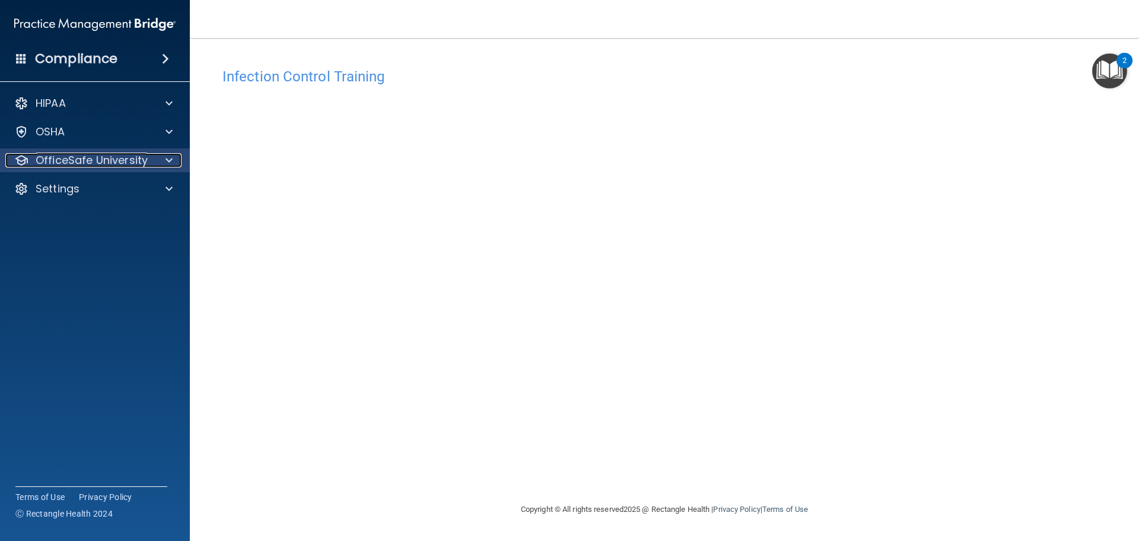
click at [167, 160] on span at bounding box center [169, 160] width 7 height 14
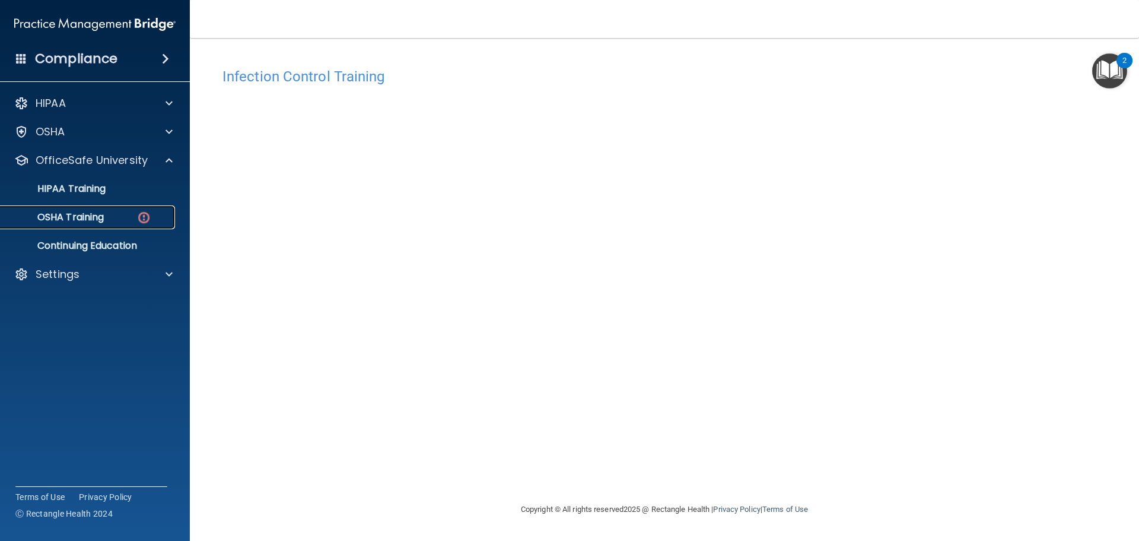
click at [139, 212] on img at bounding box center [143, 217] width 15 height 15
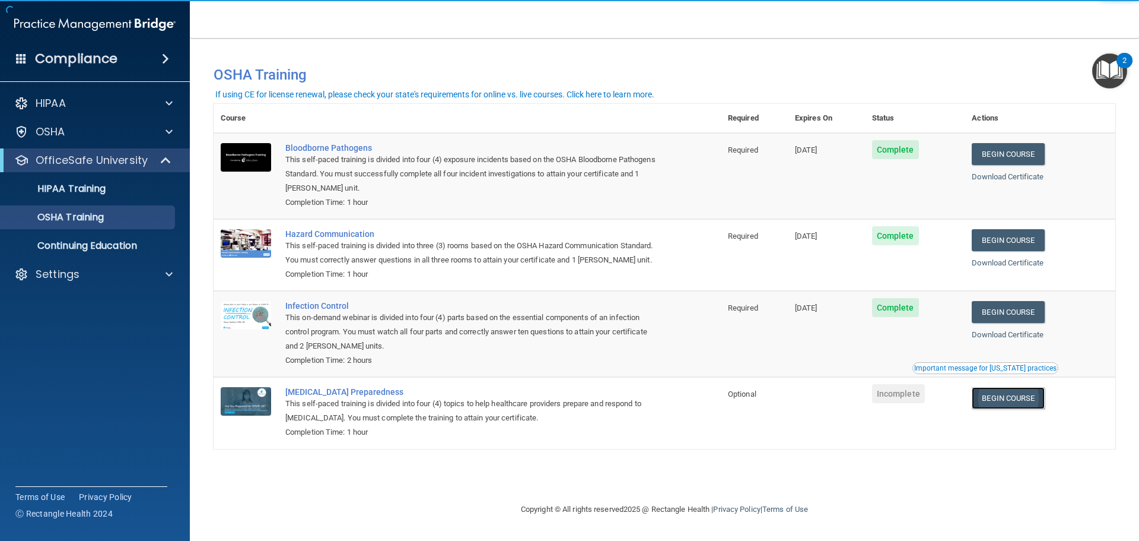
click at [1017, 402] on link "Begin Course" at bounding box center [1008, 398] width 72 height 22
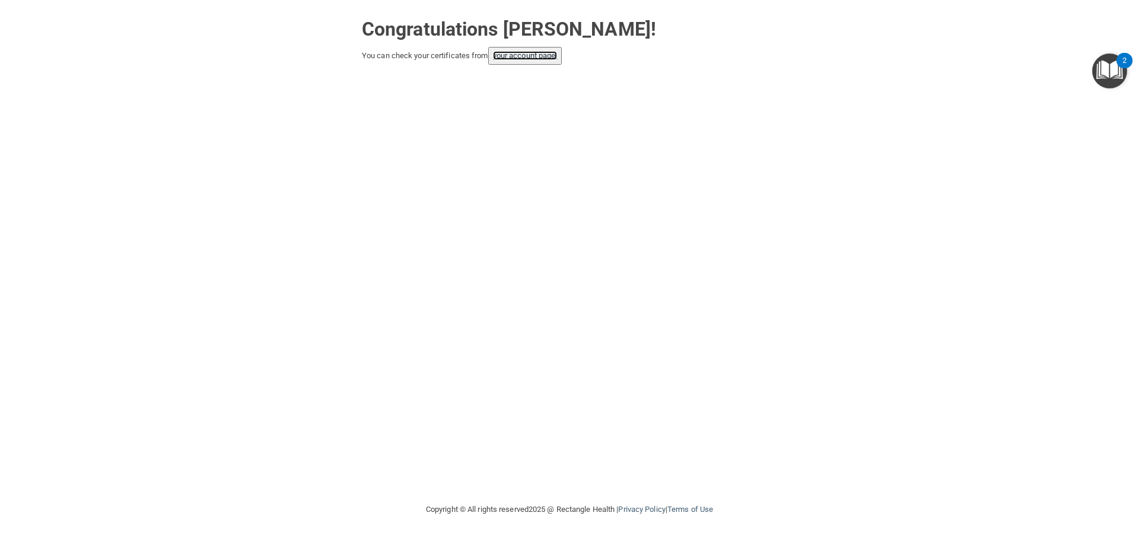
click at [557, 58] on link "your account page!" at bounding box center [525, 55] width 65 height 9
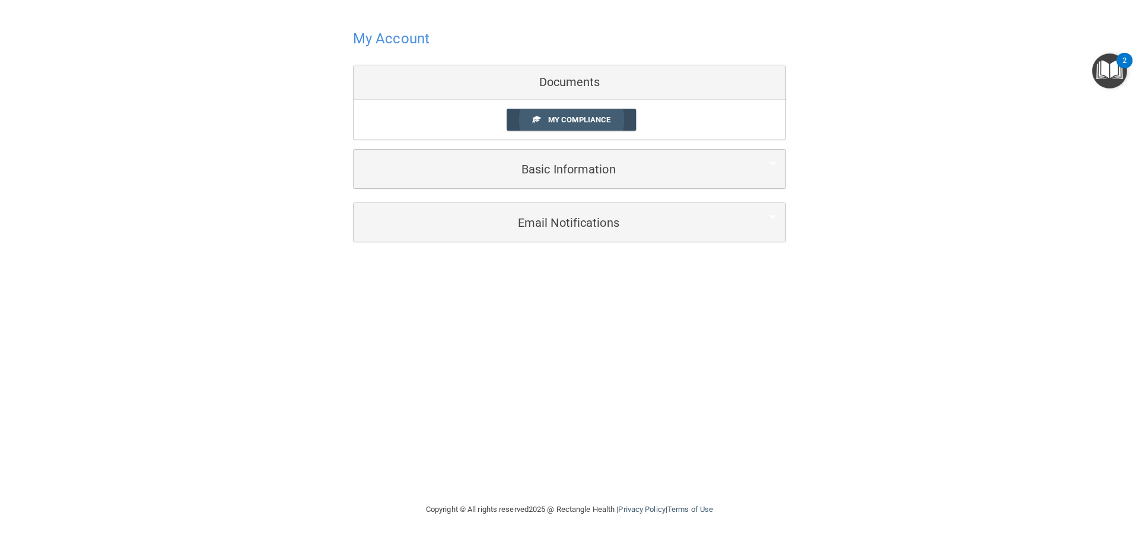
click at [598, 116] on span "My Compliance" at bounding box center [579, 119] width 62 height 9
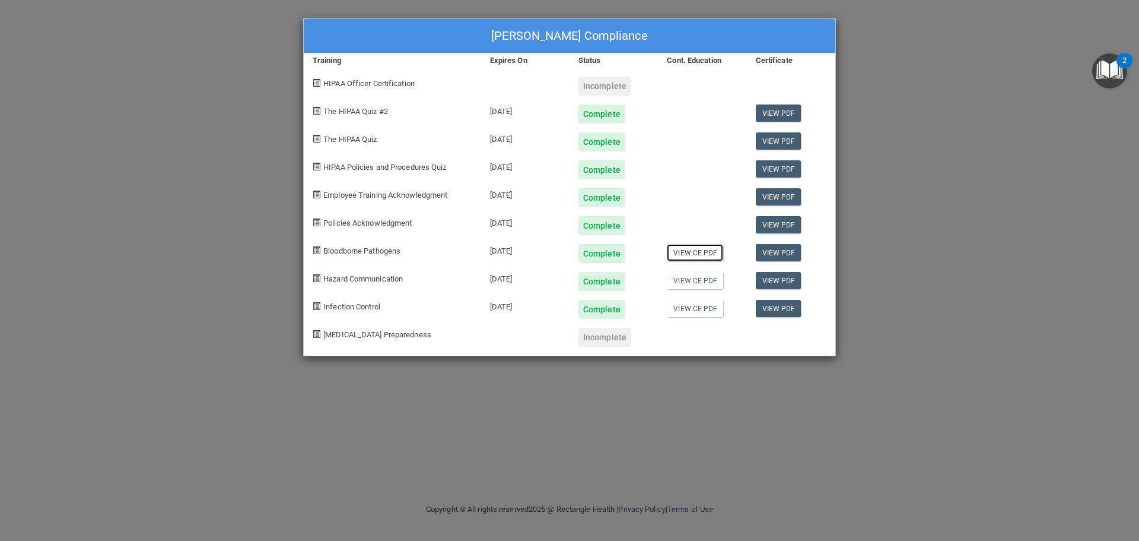
click at [700, 257] on link "View CE PDF" at bounding box center [695, 252] width 56 height 17
click at [702, 280] on link "View CE PDF" at bounding box center [695, 280] width 56 height 17
click at [695, 310] on link "View CE PDF" at bounding box center [695, 308] width 56 height 17
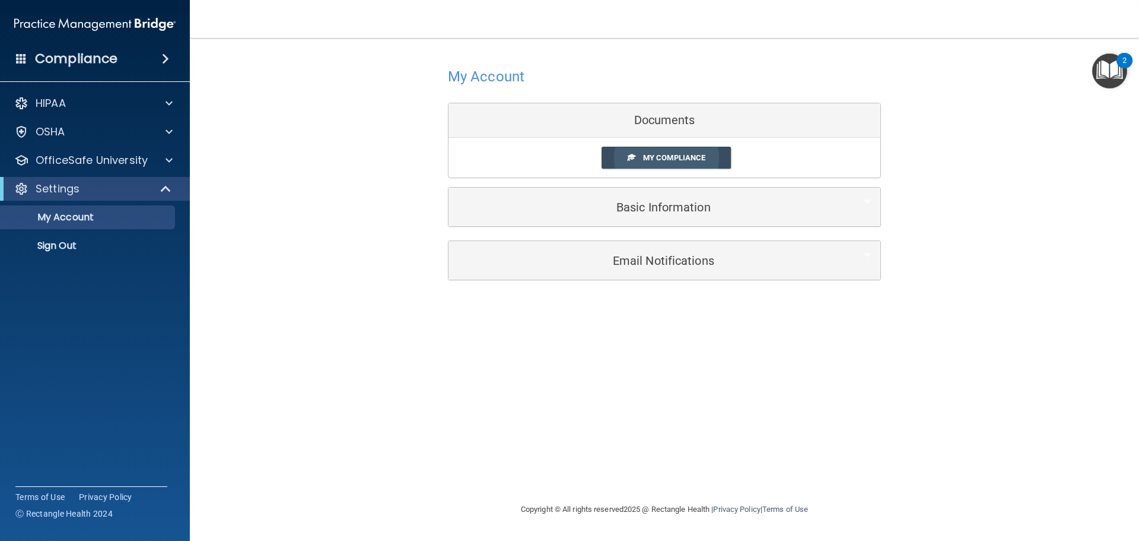
click at [677, 154] on span "My Compliance" at bounding box center [674, 157] width 62 height 9
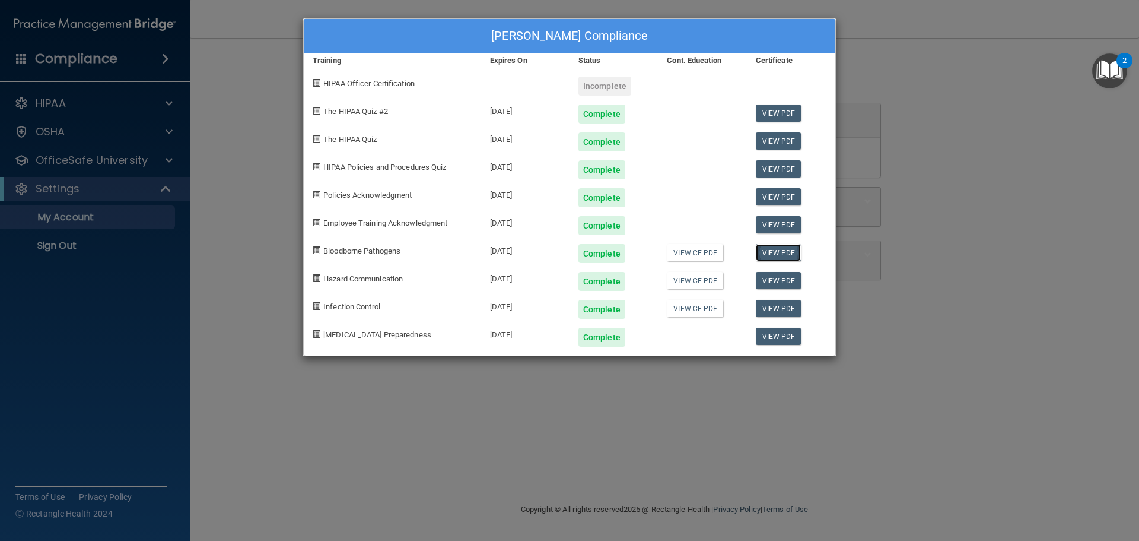
click at [786, 245] on link "View PDF" at bounding box center [779, 252] width 46 height 17
click at [776, 282] on link "View PDF" at bounding box center [779, 280] width 46 height 17
click at [781, 307] on link "View PDF" at bounding box center [779, 308] width 46 height 17
click at [202, 396] on div "[PERSON_NAME] Compliance Training Expires On Status Cont. Education Certificate…" at bounding box center [569, 270] width 1139 height 541
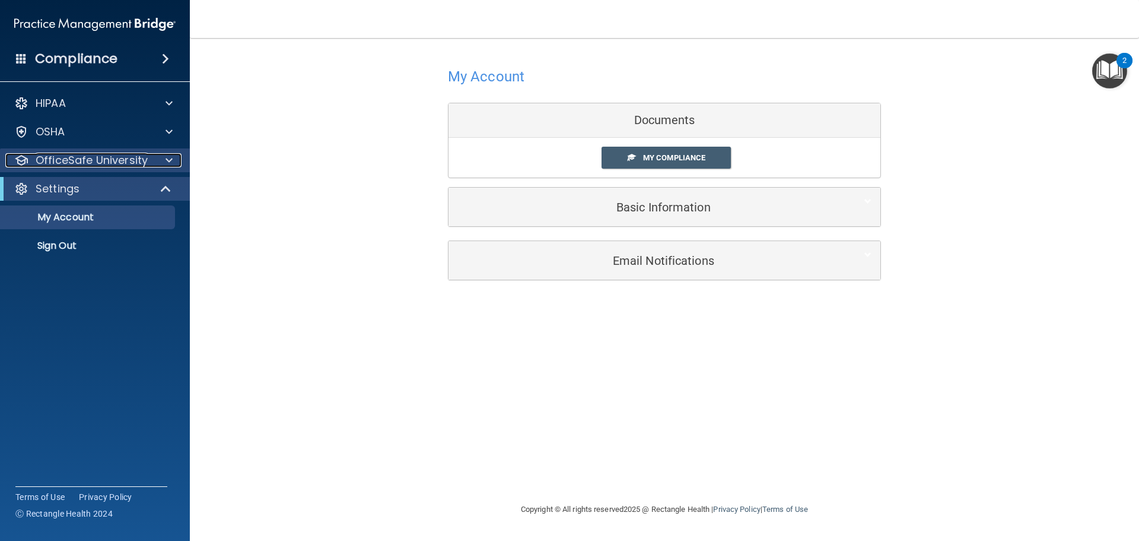
click at [164, 158] on div at bounding box center [168, 160] width 30 height 14
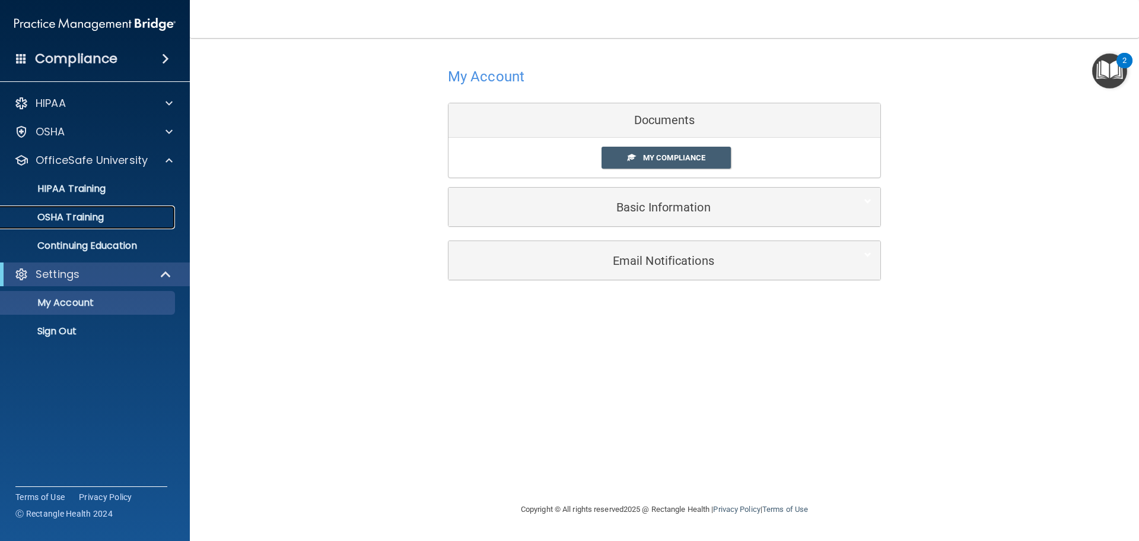
click at [138, 207] on link "OSHA Training" at bounding box center [81, 217] width 187 height 24
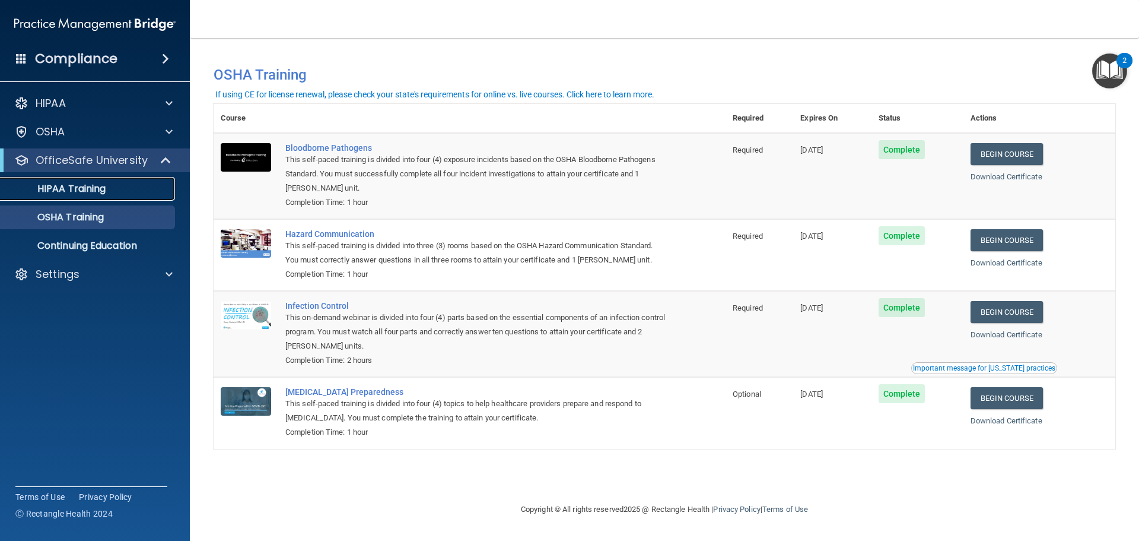
click at [154, 179] on link "HIPAA Training" at bounding box center [81, 189] width 187 height 24
